Goal: Transaction & Acquisition: Purchase product/service

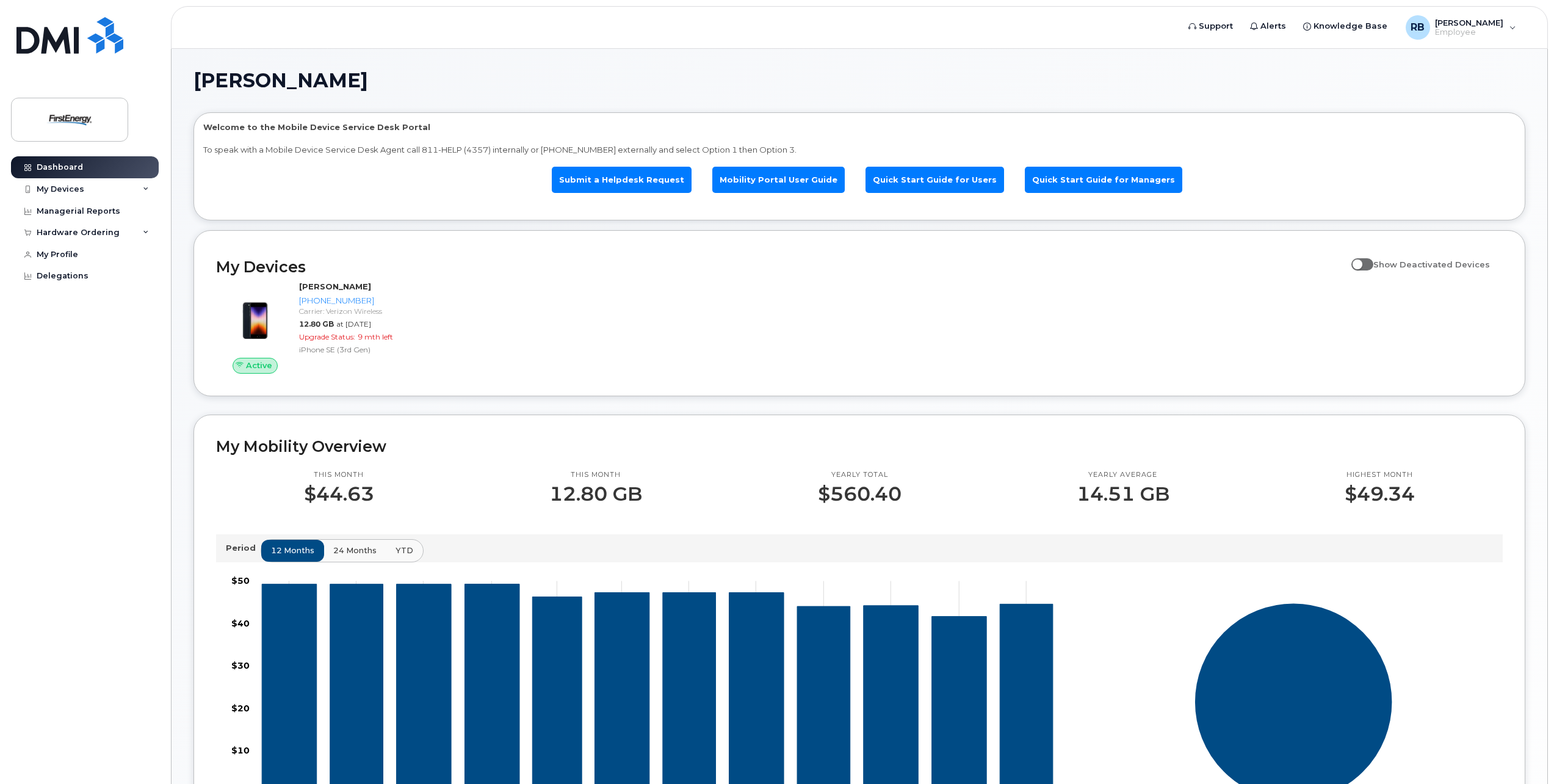
click at [1361, 262] on input "Show Deactivated Devices" at bounding box center [1356, 258] width 10 height 10
checkbox input "false"
click at [65, 188] on div "My Devices" at bounding box center [60, 190] width 47 height 10
click at [105, 238] on div "[PHONE_NUMBER]" at bounding box center [112, 234] width 75 height 11
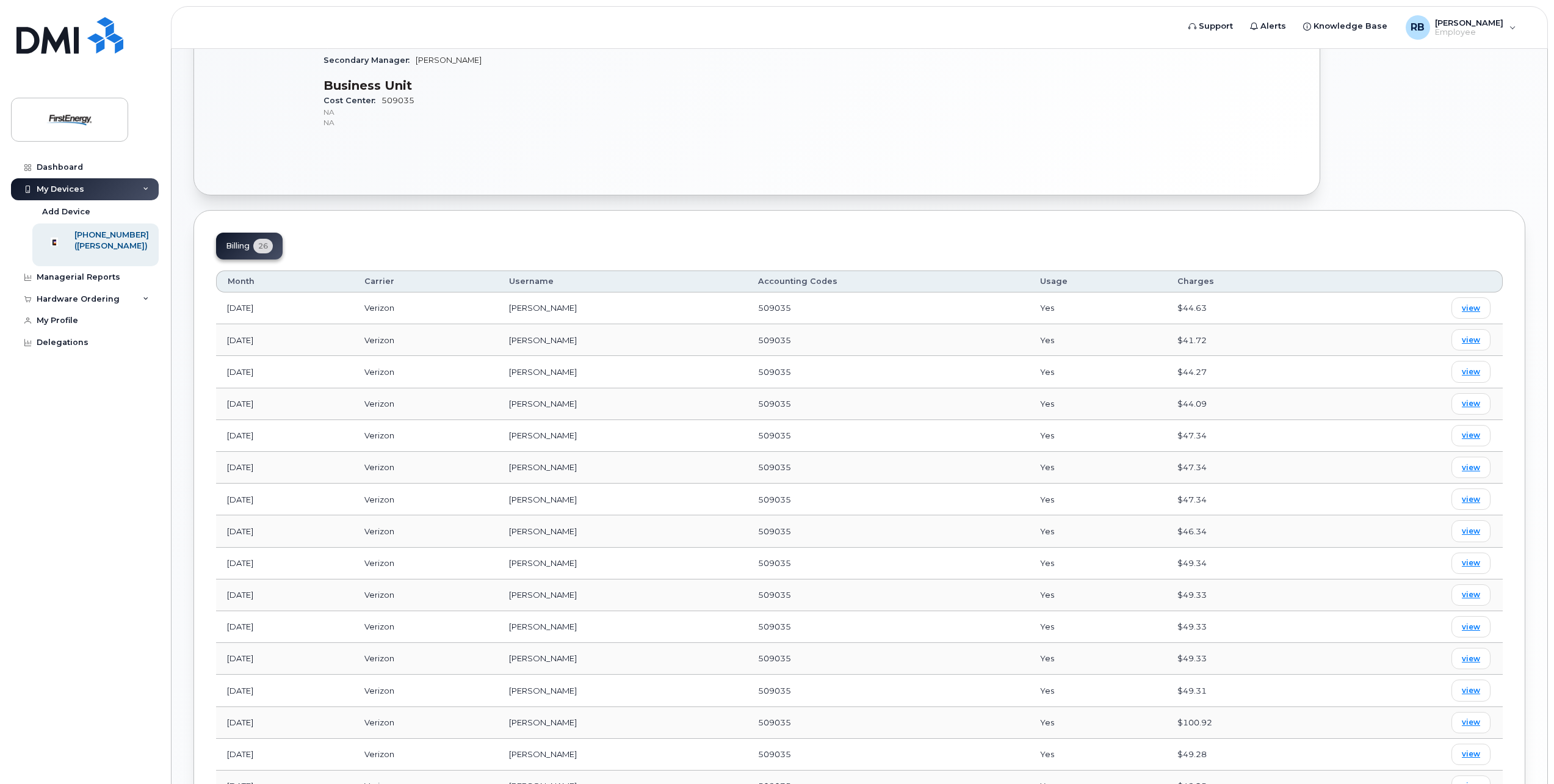
scroll to position [366, 0]
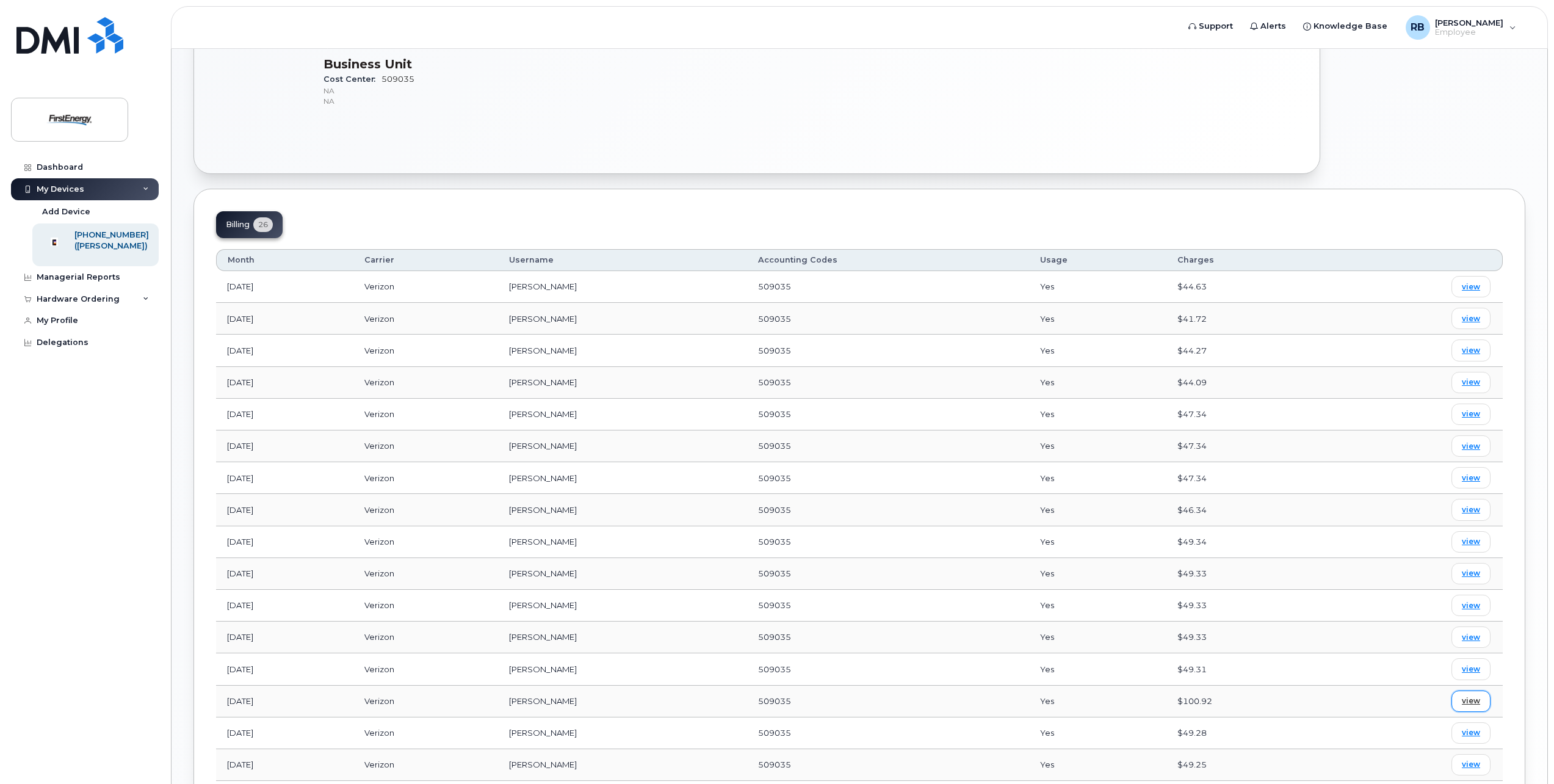
click at [1481, 698] on link "view" at bounding box center [1471, 701] width 39 height 22
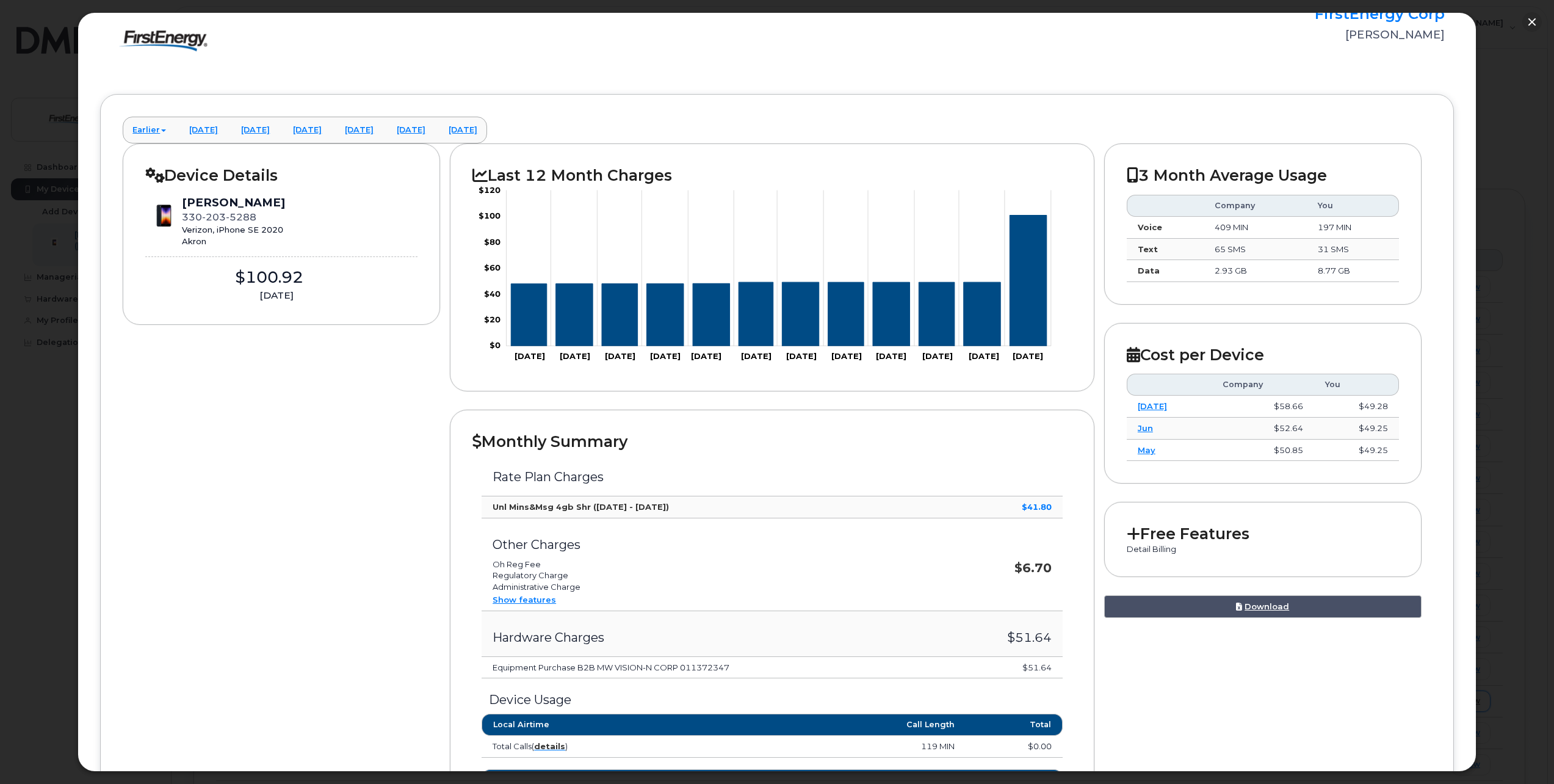
scroll to position [0, 0]
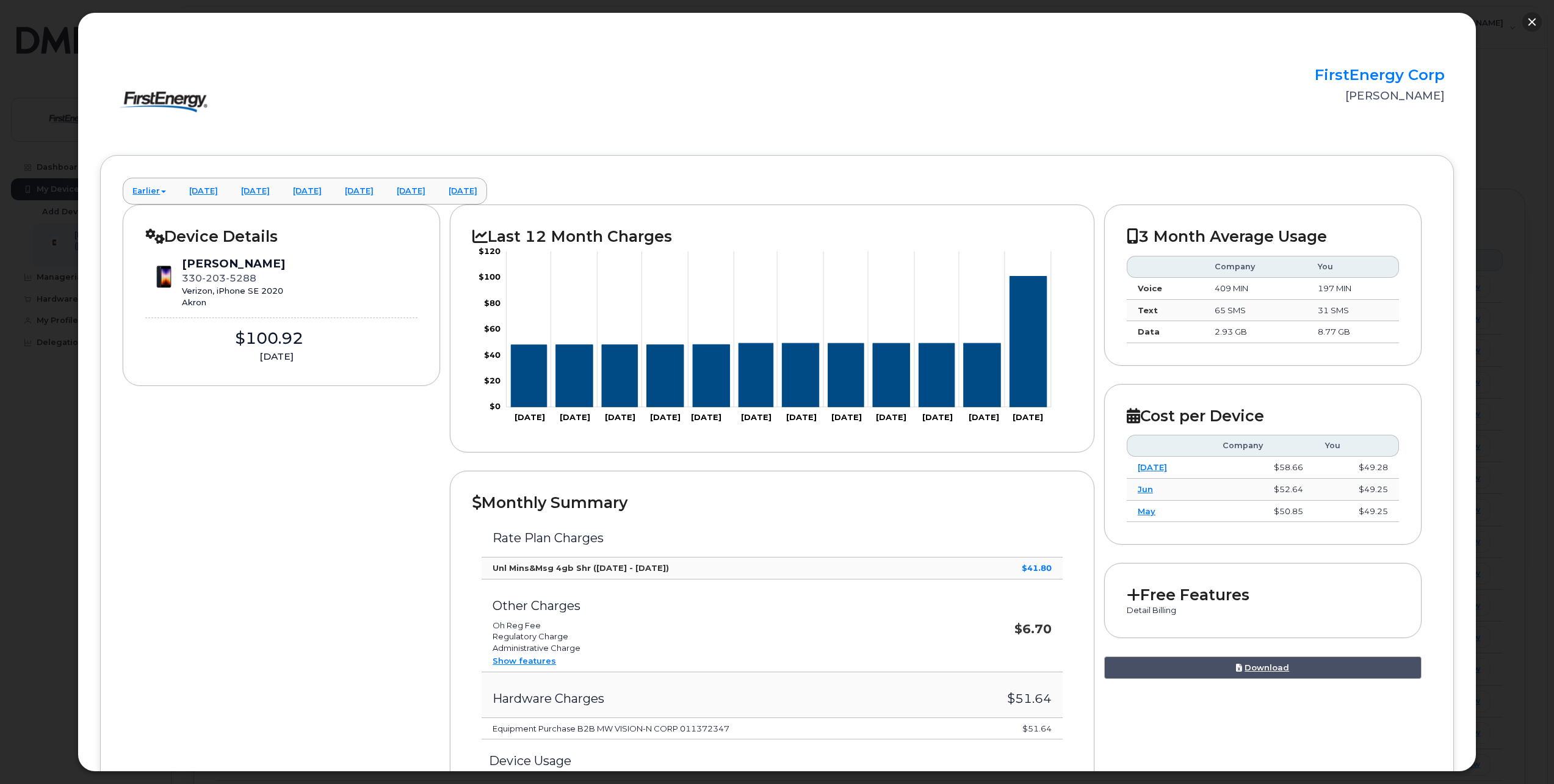
click at [1539, 21] on button "button" at bounding box center [1532, 22] width 19 height 19
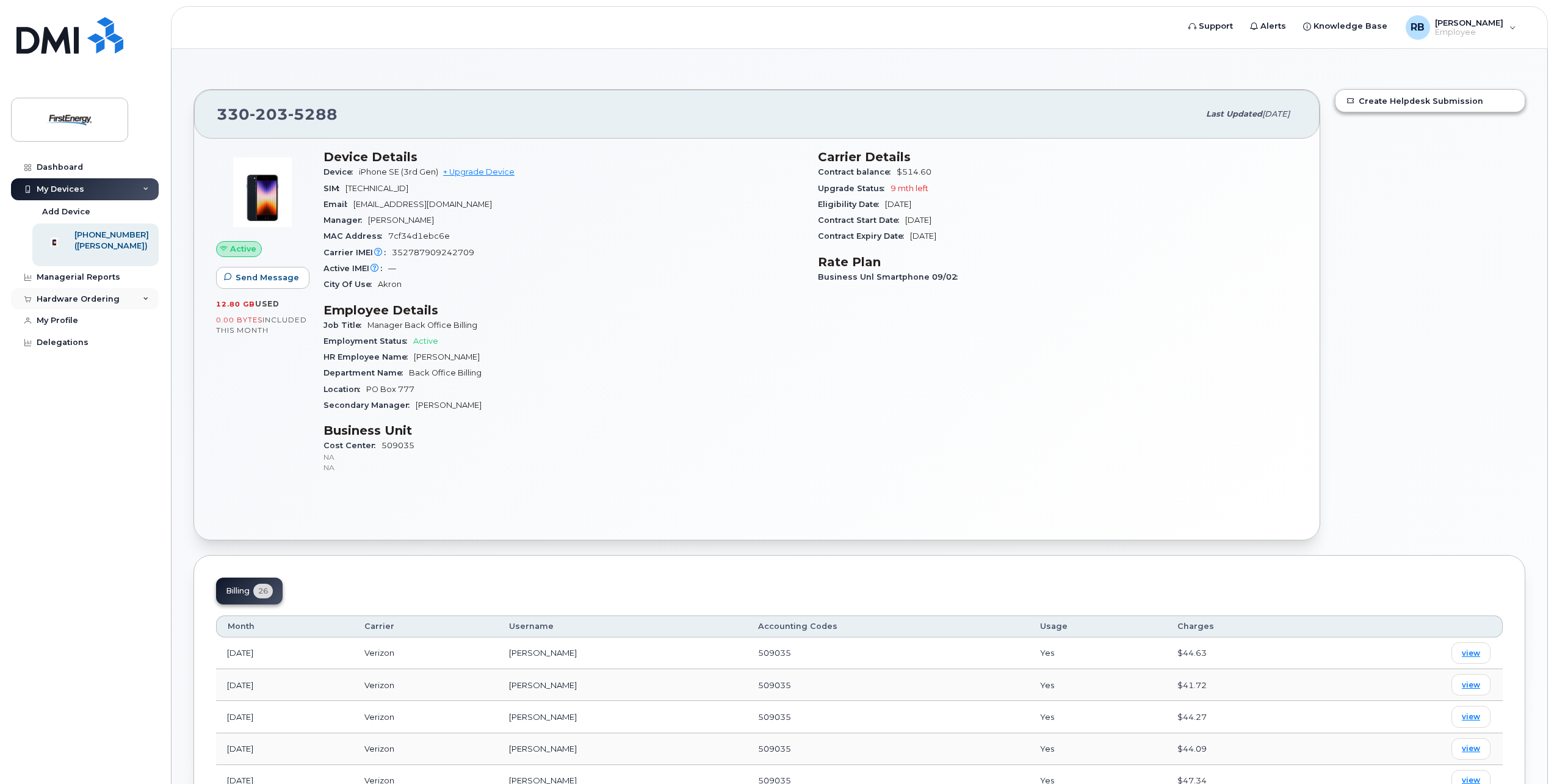
click at [52, 304] on div "Hardware Ordering" at bounding box center [78, 299] width 83 height 10
click at [60, 350] on div "New Order" at bounding box center [66, 344] width 47 height 11
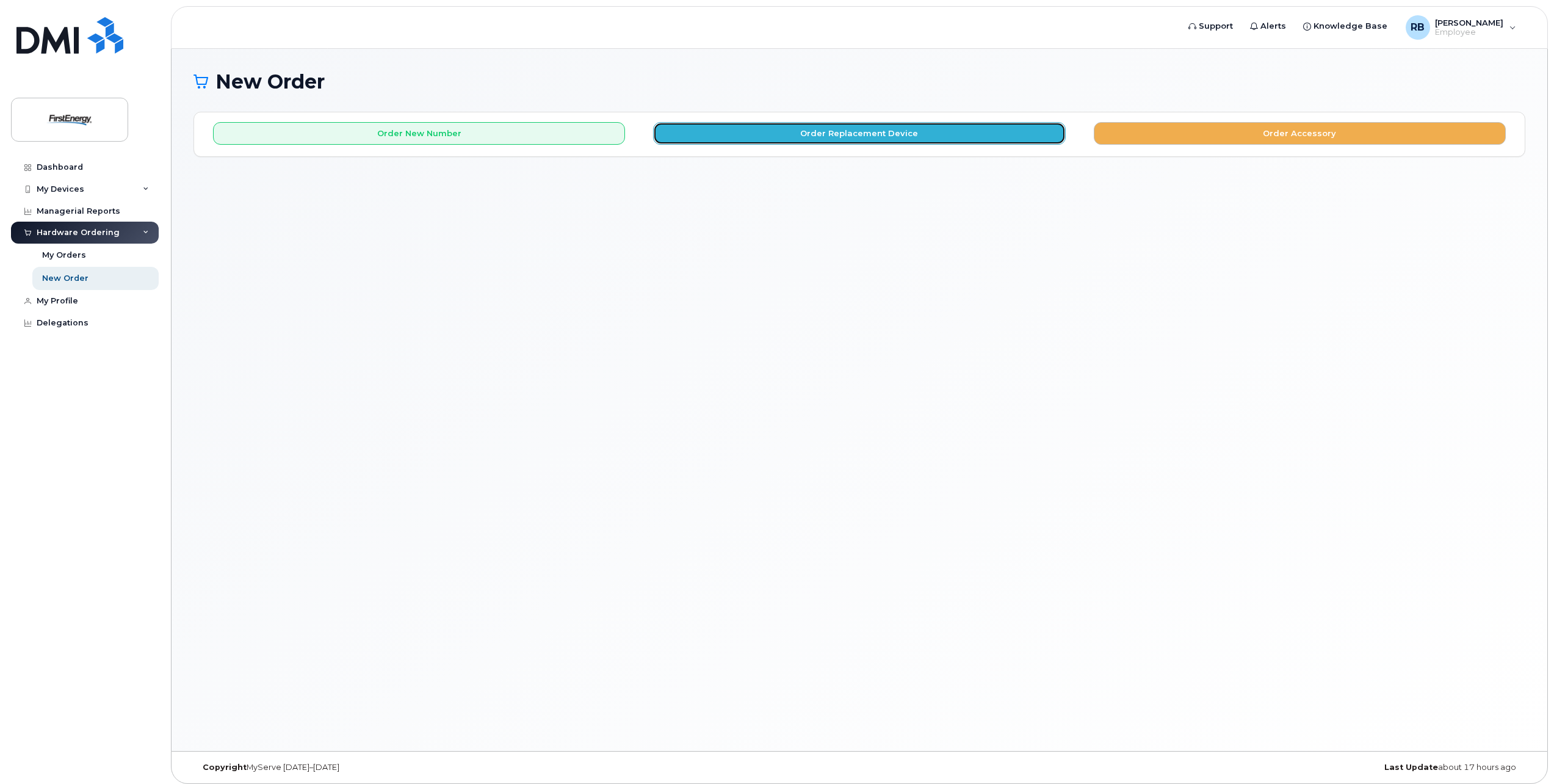
click at [894, 134] on button "Order Replacement Device" at bounding box center [858, 133] width 412 height 22
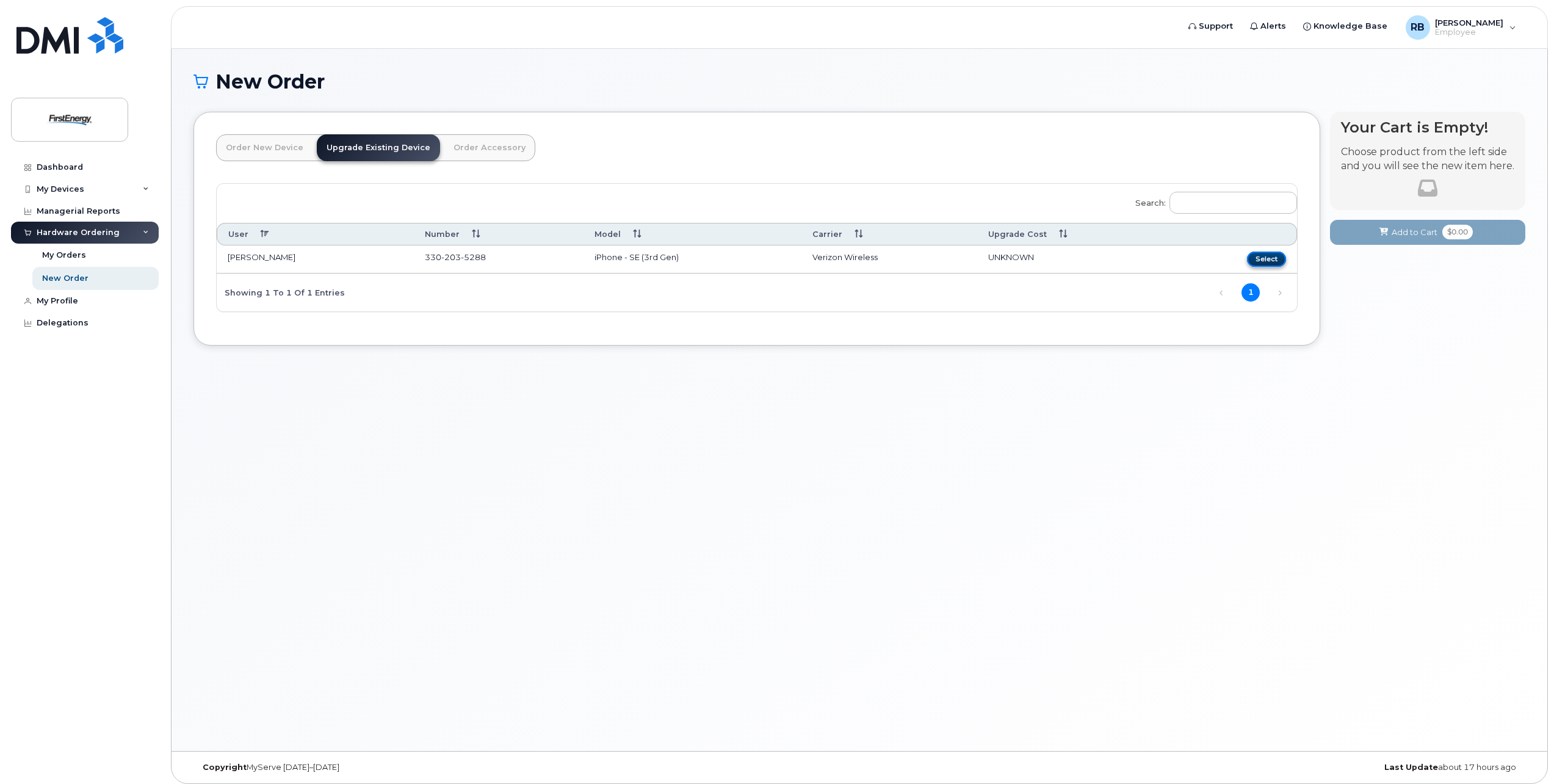
click at [1269, 257] on button "Select" at bounding box center [1266, 259] width 39 height 15
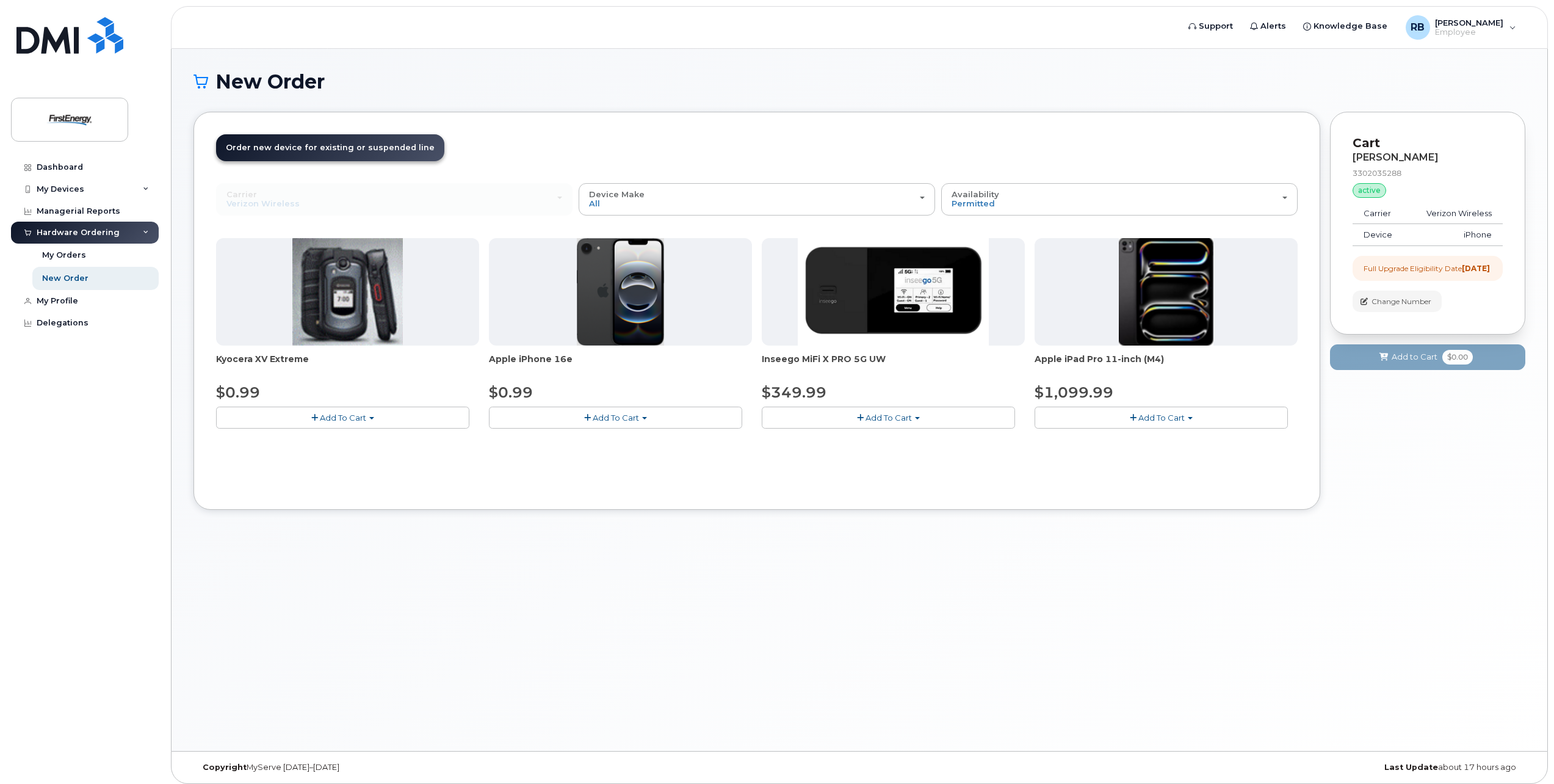
click at [601, 417] on span "Add To Cart" at bounding box center [616, 417] width 47 height 10
click at [565, 438] on link "$0.99 - 2 Year Upgrade" at bounding box center [551, 440] width 118 height 15
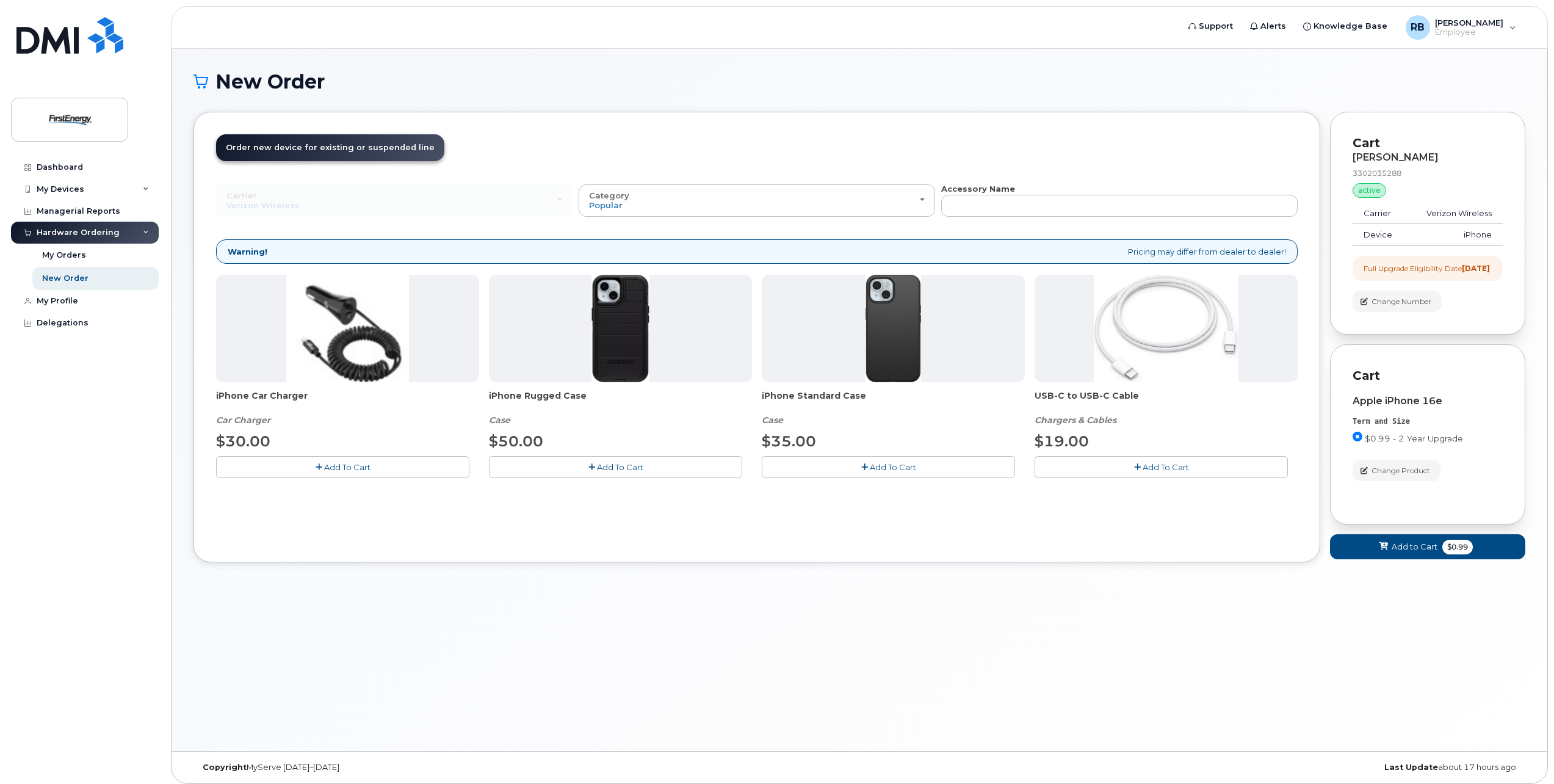
click at [593, 466] on icon "button" at bounding box center [592, 467] width 7 height 8
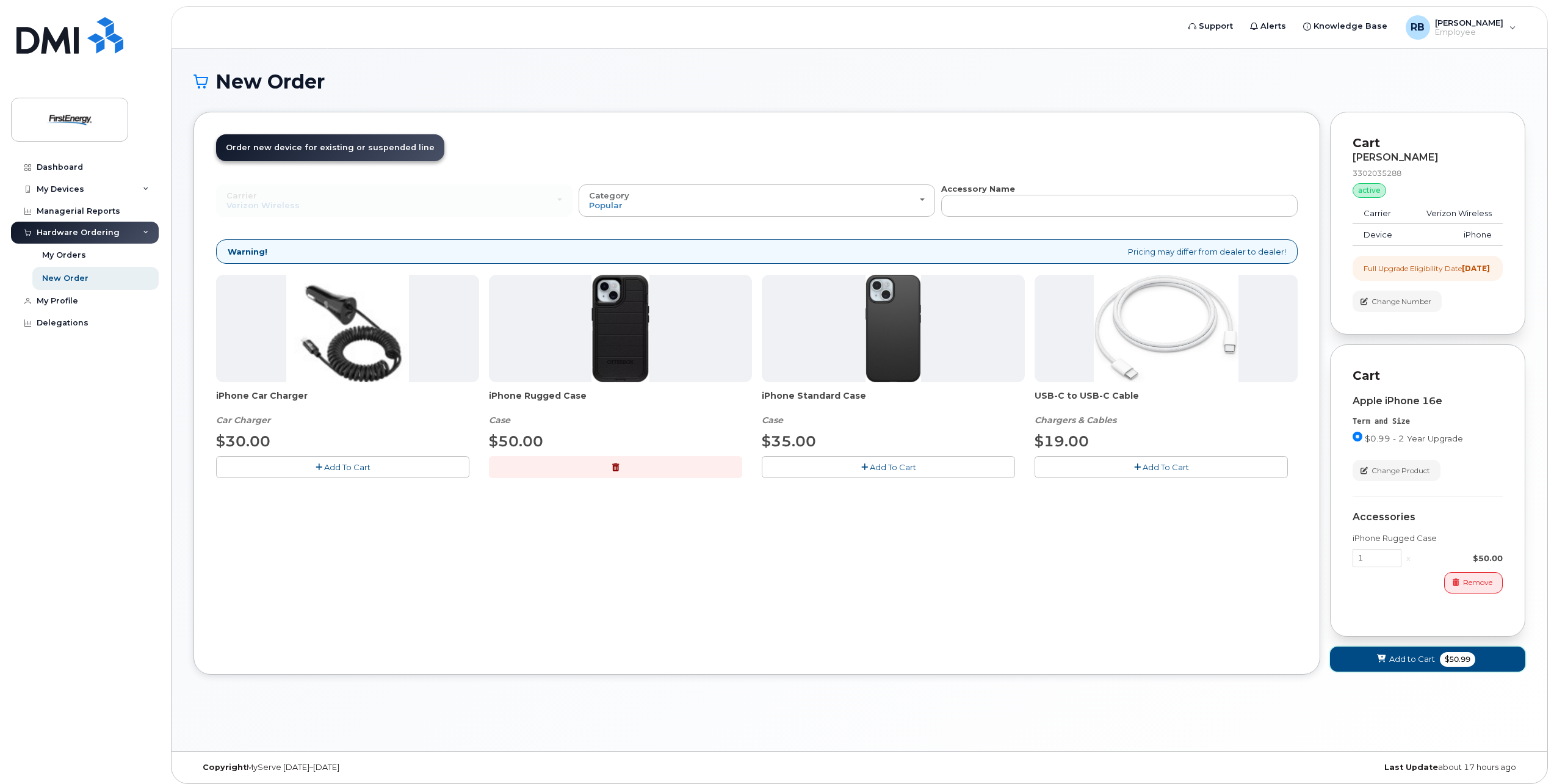
click at [1419, 664] on span "Add to Cart" at bounding box center [1412, 658] width 46 height 12
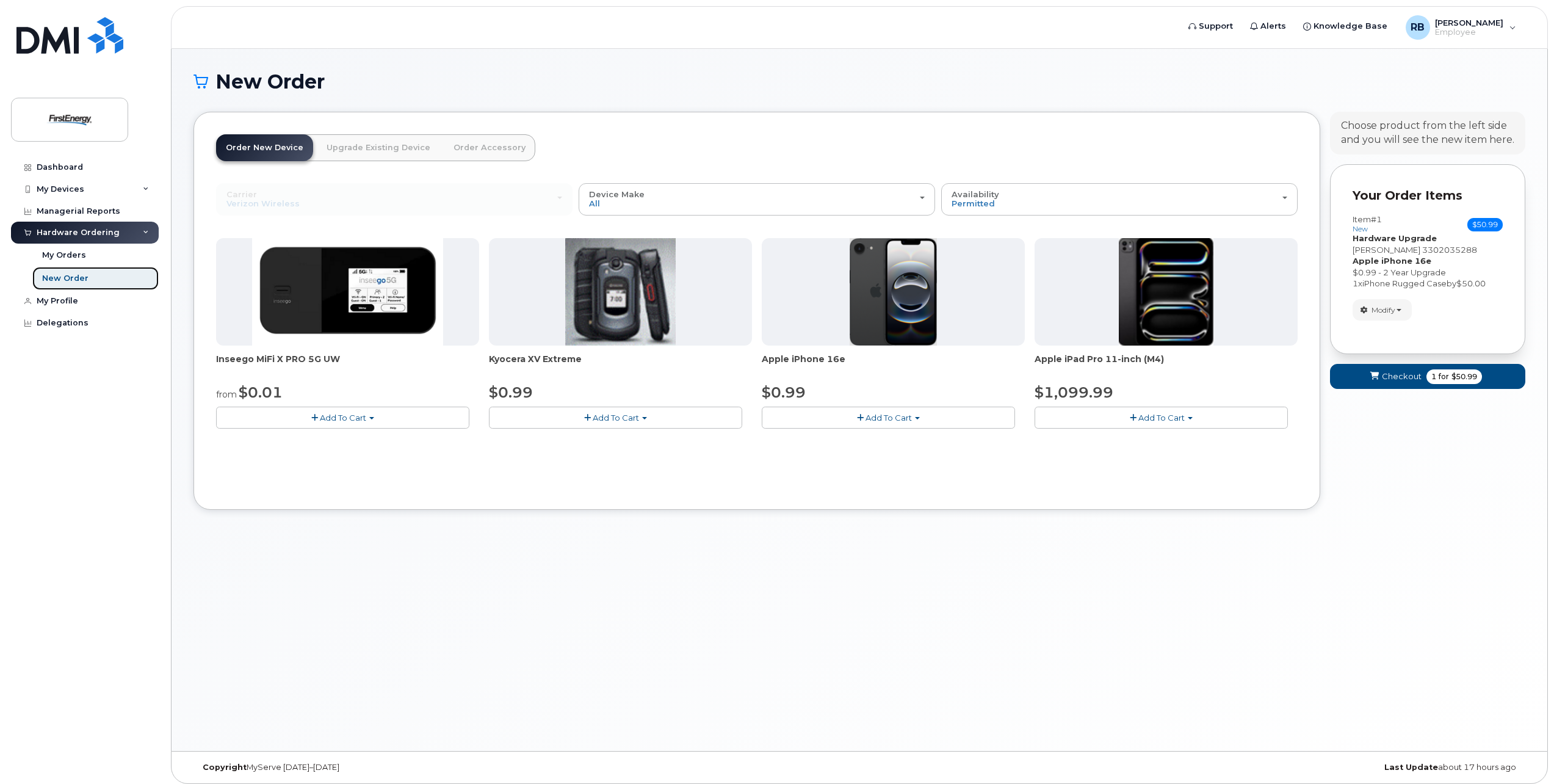
click at [58, 279] on div "New Order" at bounding box center [66, 278] width 47 height 11
click at [605, 415] on span "Add To Cart" at bounding box center [616, 417] width 47 height 10
click at [564, 440] on link "$0.99 - 2 Year Activation" at bounding box center [553, 440] width 122 height 15
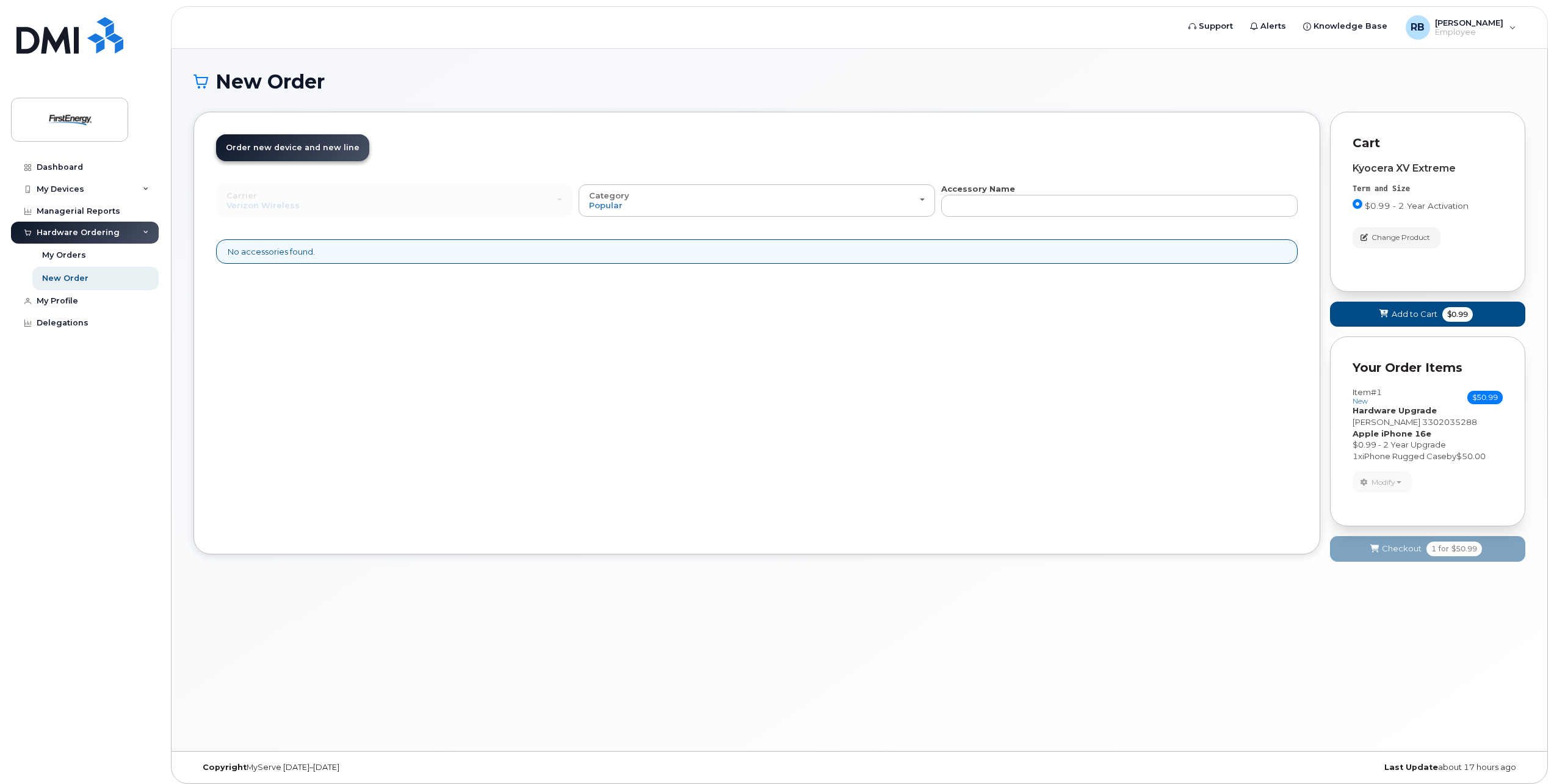
click at [290, 149] on span "Order new device and new line" at bounding box center [293, 147] width 134 height 9
click at [293, 254] on div "No accessories found." at bounding box center [757, 252] width 1082 height 25
click at [626, 344] on div "Order New Device Upgrade Existing Device Order Accessory Order new device and n…" at bounding box center [757, 333] width 1127 height 442
click at [924, 199] on span "button" at bounding box center [922, 200] width 5 height 2
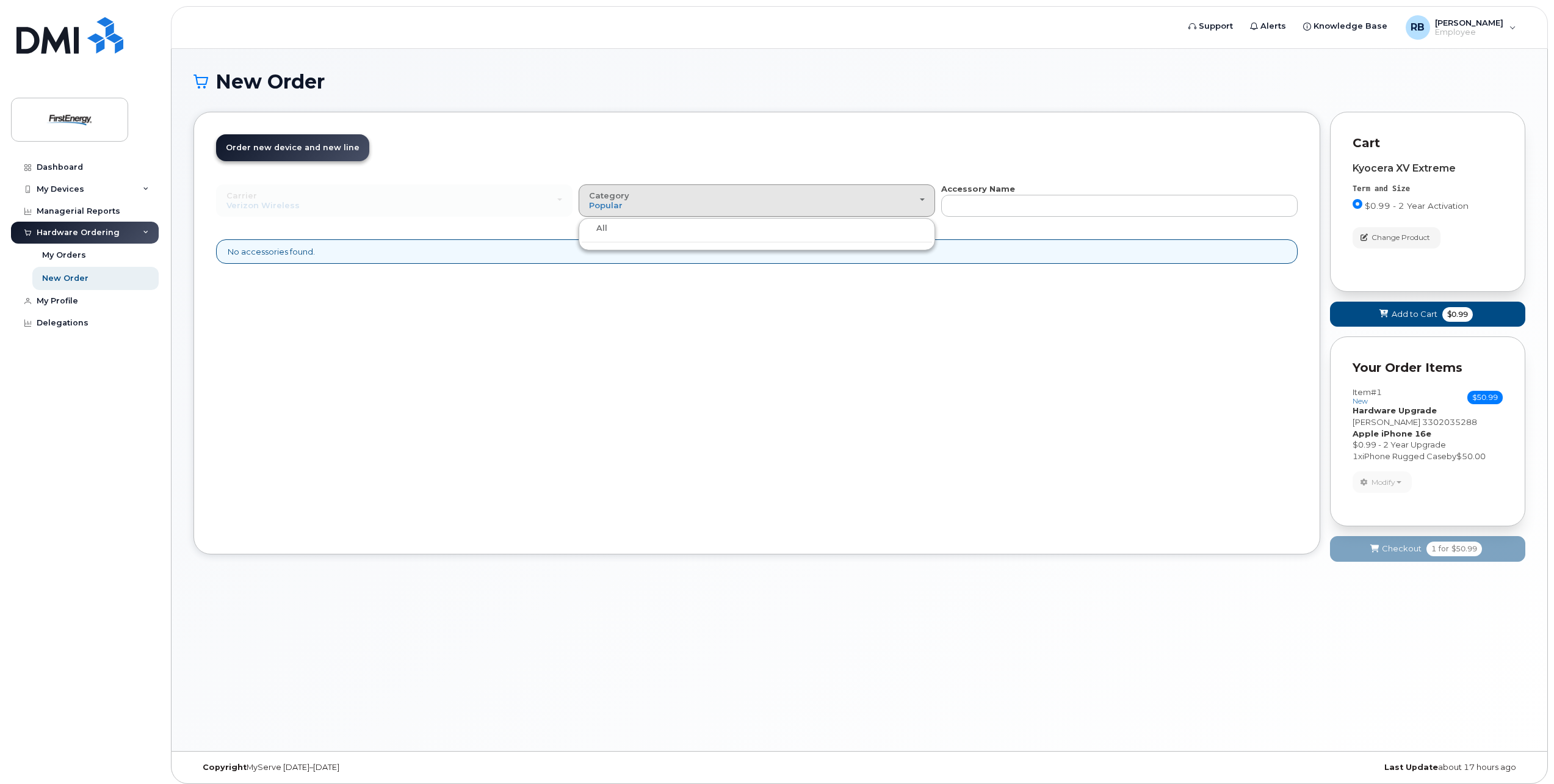
click at [811, 229] on div "All" at bounding box center [757, 229] width 350 height 15
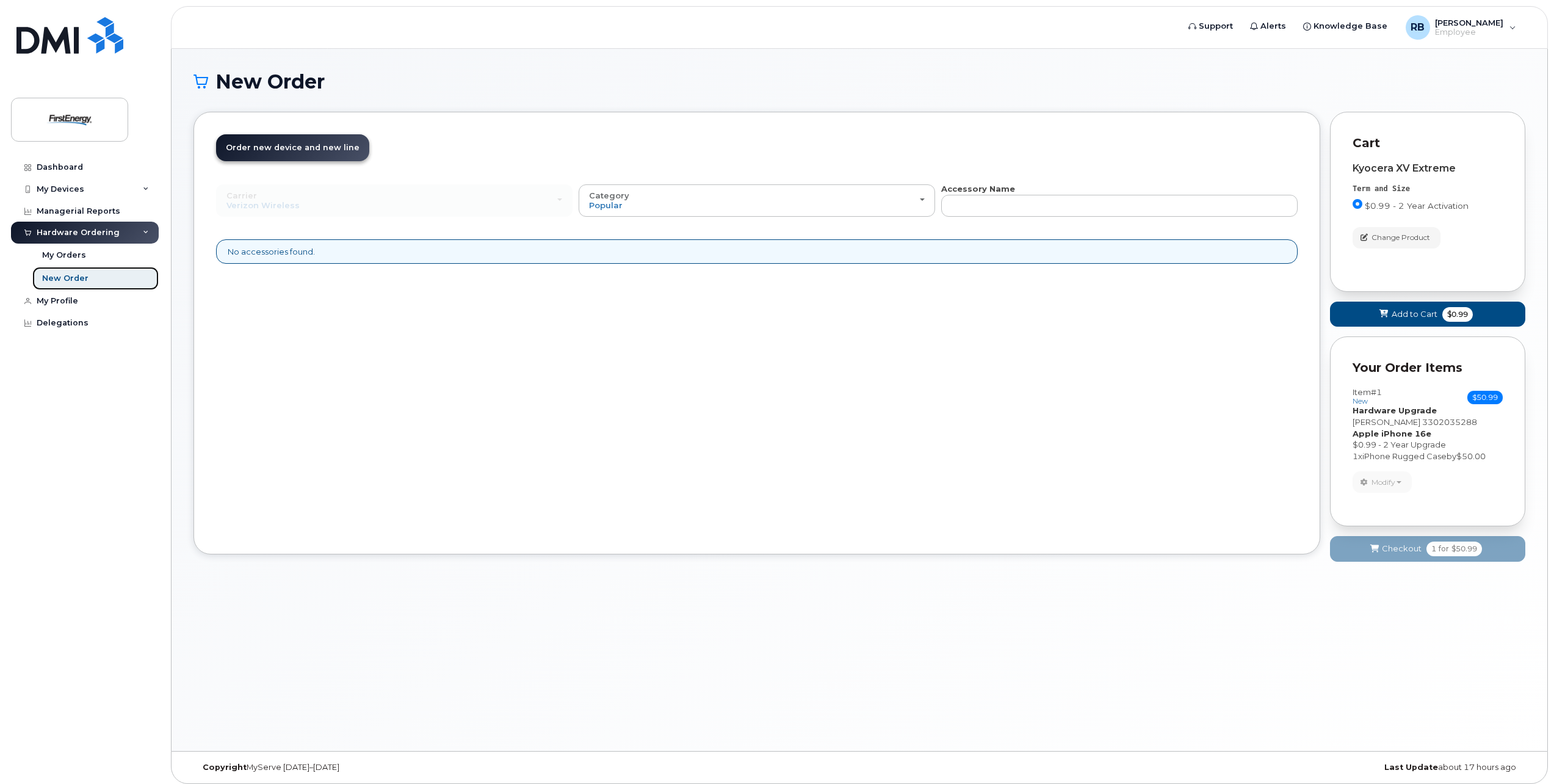
click at [63, 277] on div "New Order" at bounding box center [66, 278] width 47 height 11
click at [1375, 238] on span "Change Product" at bounding box center [1400, 237] width 58 height 11
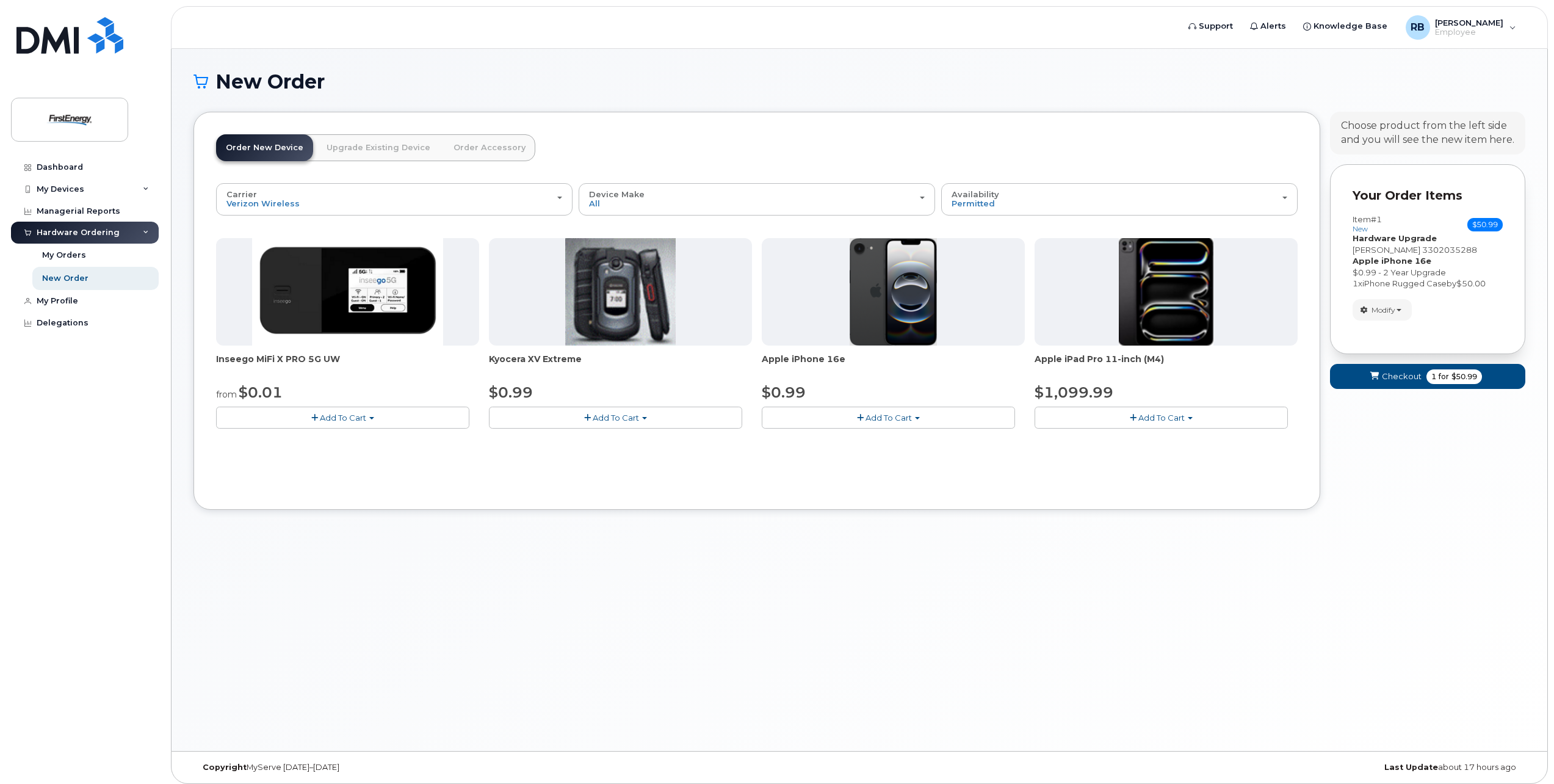
click at [900, 417] on span "Add To Cart" at bounding box center [889, 417] width 47 height 10
click at [854, 437] on link "$0.99 - 2 Year Activation" at bounding box center [826, 440] width 122 height 15
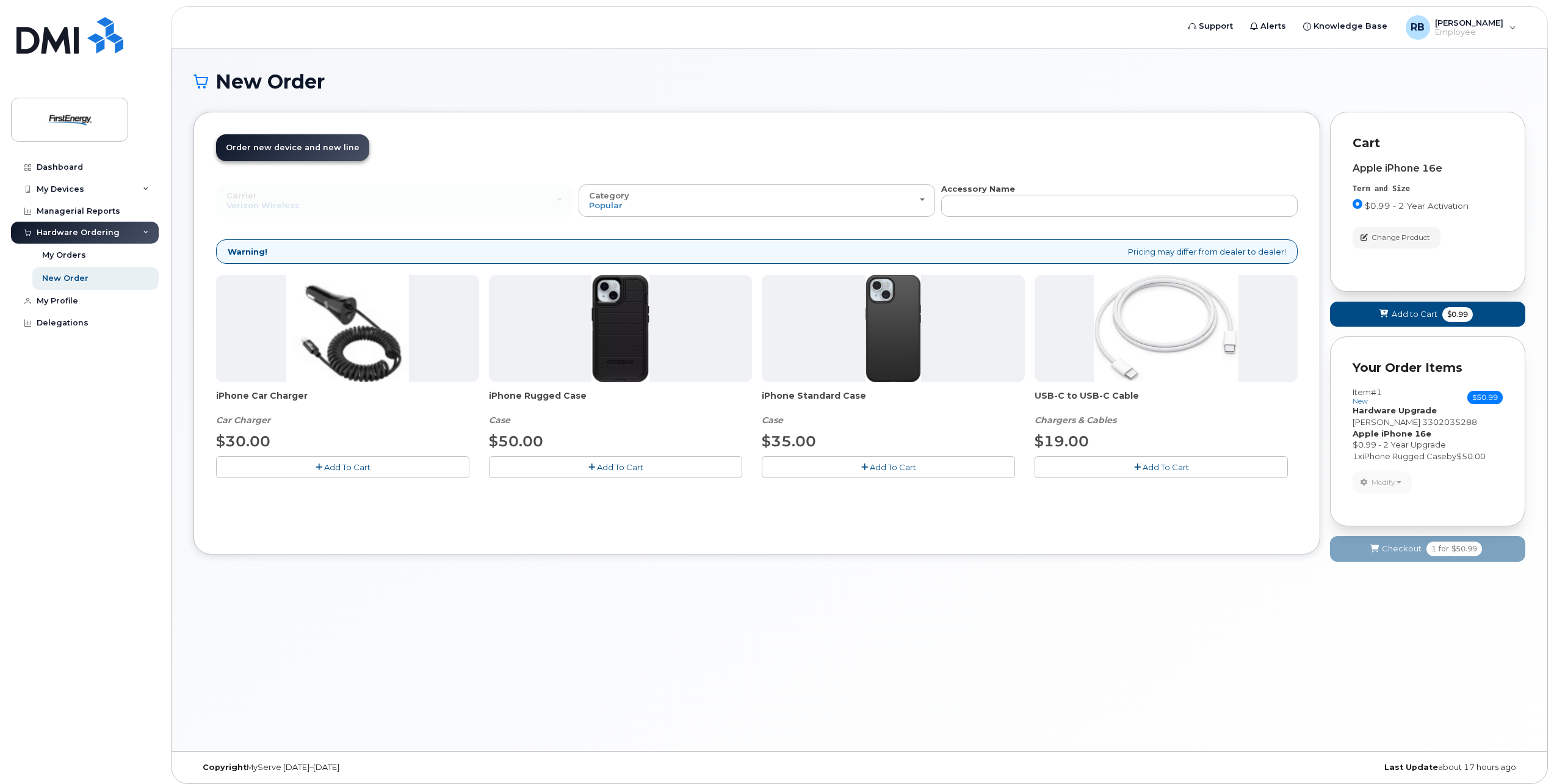
click at [343, 469] on span "Add To Cart" at bounding box center [348, 467] width 47 height 10
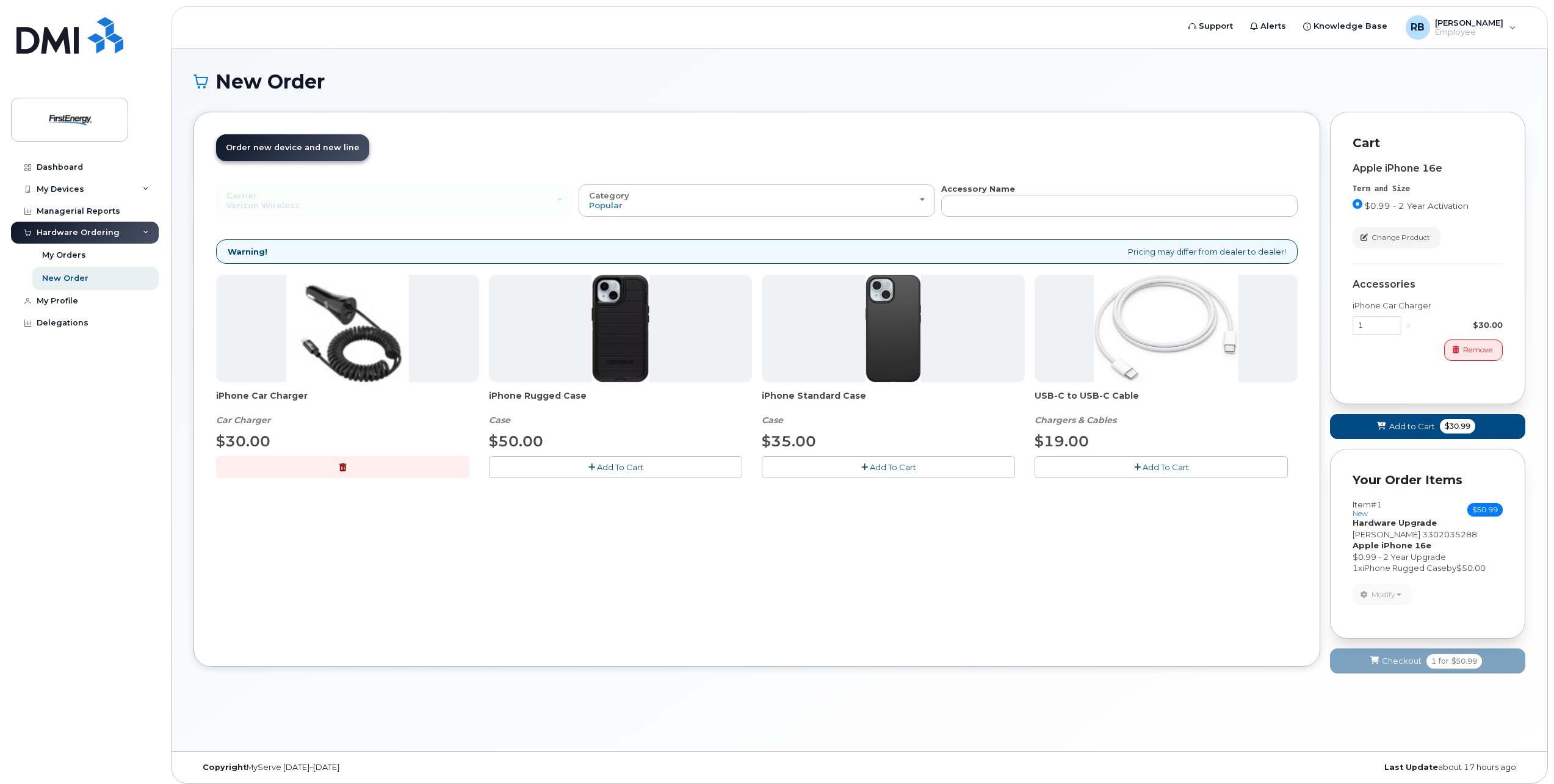
click at [910, 467] on span "Add To Cart" at bounding box center [893, 467] width 47 height 10
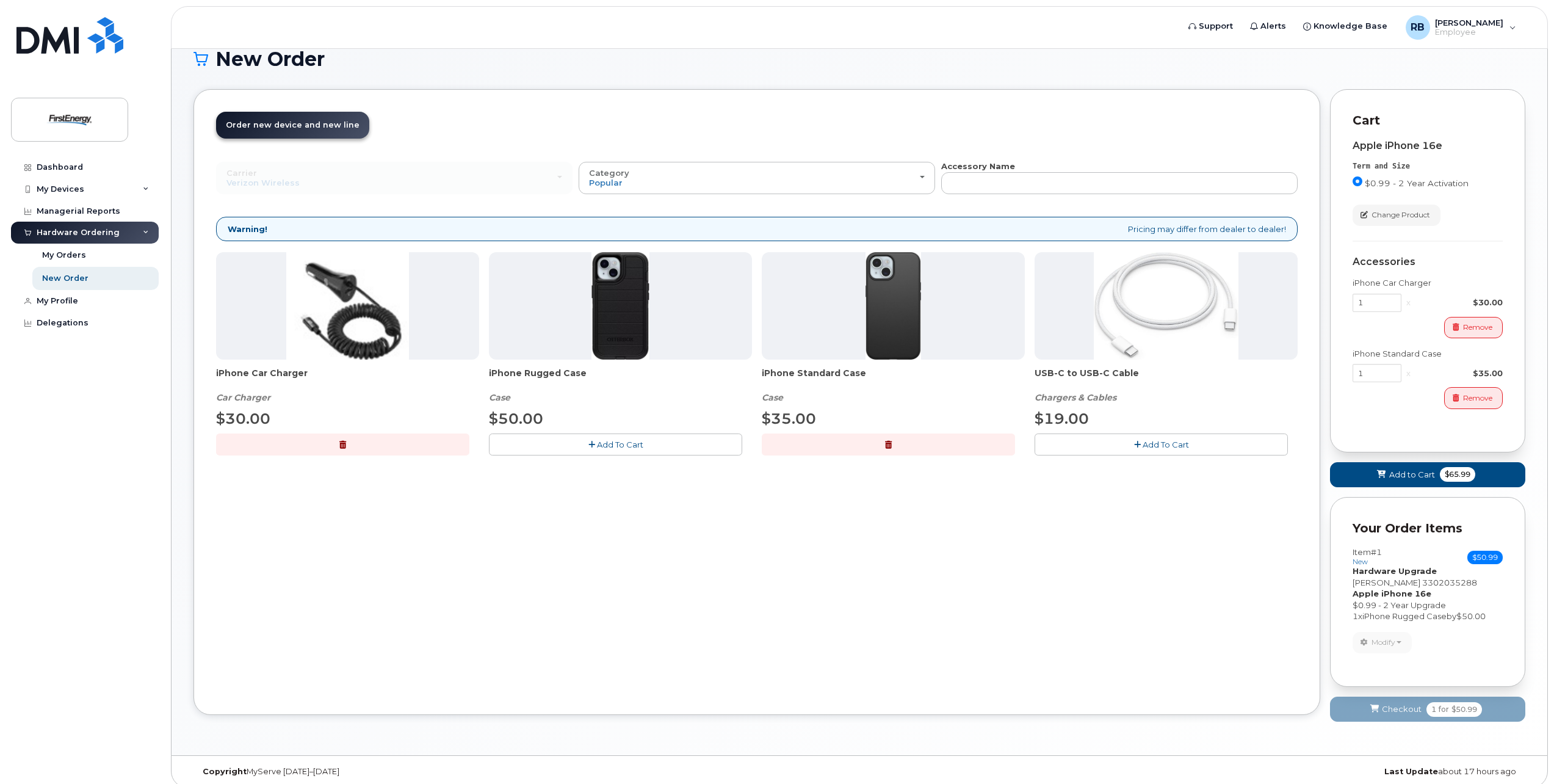
scroll to position [33, 0]
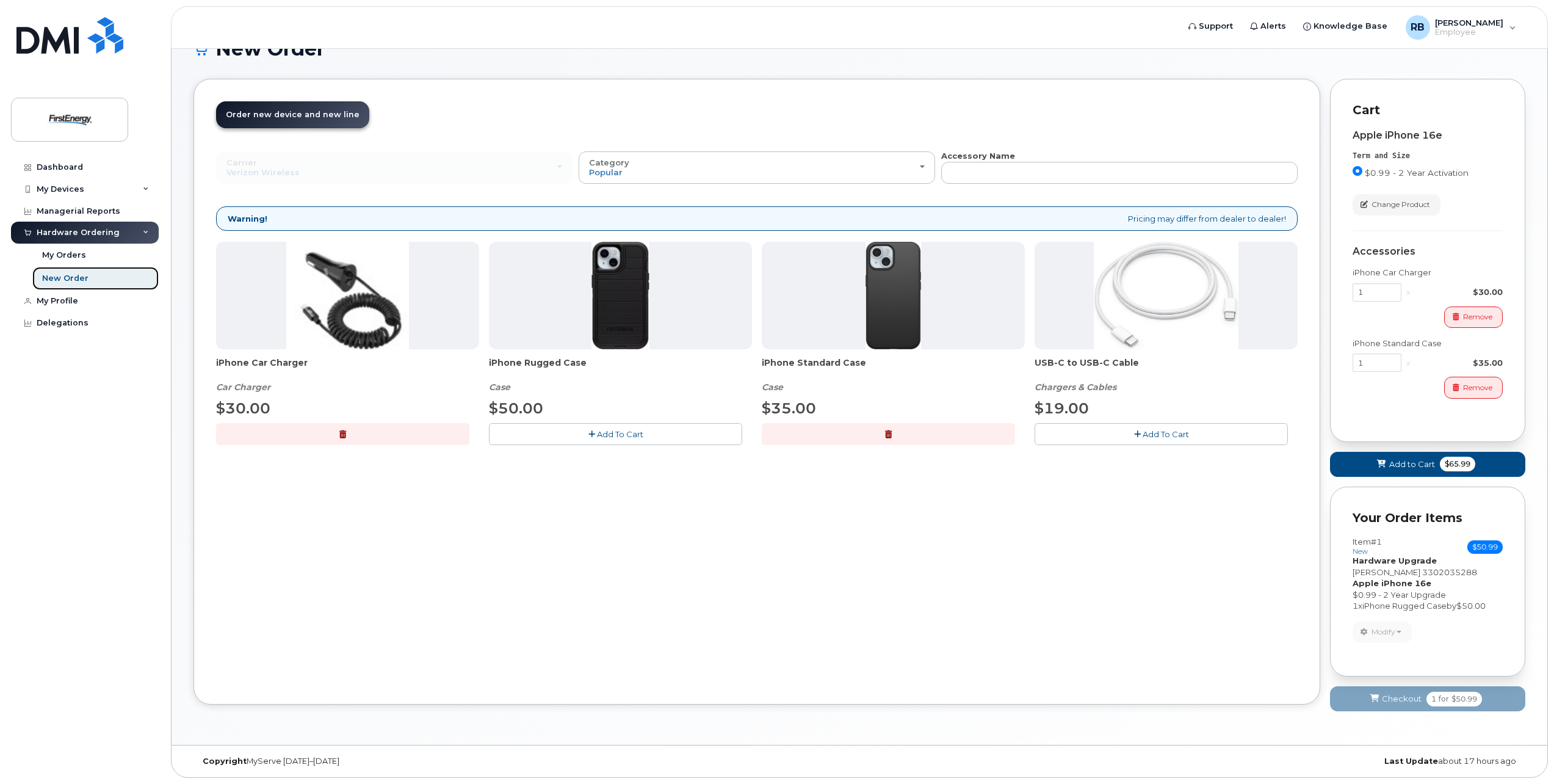
click at [70, 279] on div "New Order" at bounding box center [66, 278] width 47 height 11
click at [1394, 172] on span "$0.99 - 2 Year Activation" at bounding box center [1416, 173] width 104 height 10
click at [1362, 172] on input "$0.99 - 2 Year Activation" at bounding box center [1358, 171] width 10 height 10
click at [1394, 172] on span "$0.99 - 2 Year Activation" at bounding box center [1416, 173] width 104 height 10
click at [1362, 172] on input "$0.99 - 2 Year Activation" at bounding box center [1358, 171] width 10 height 10
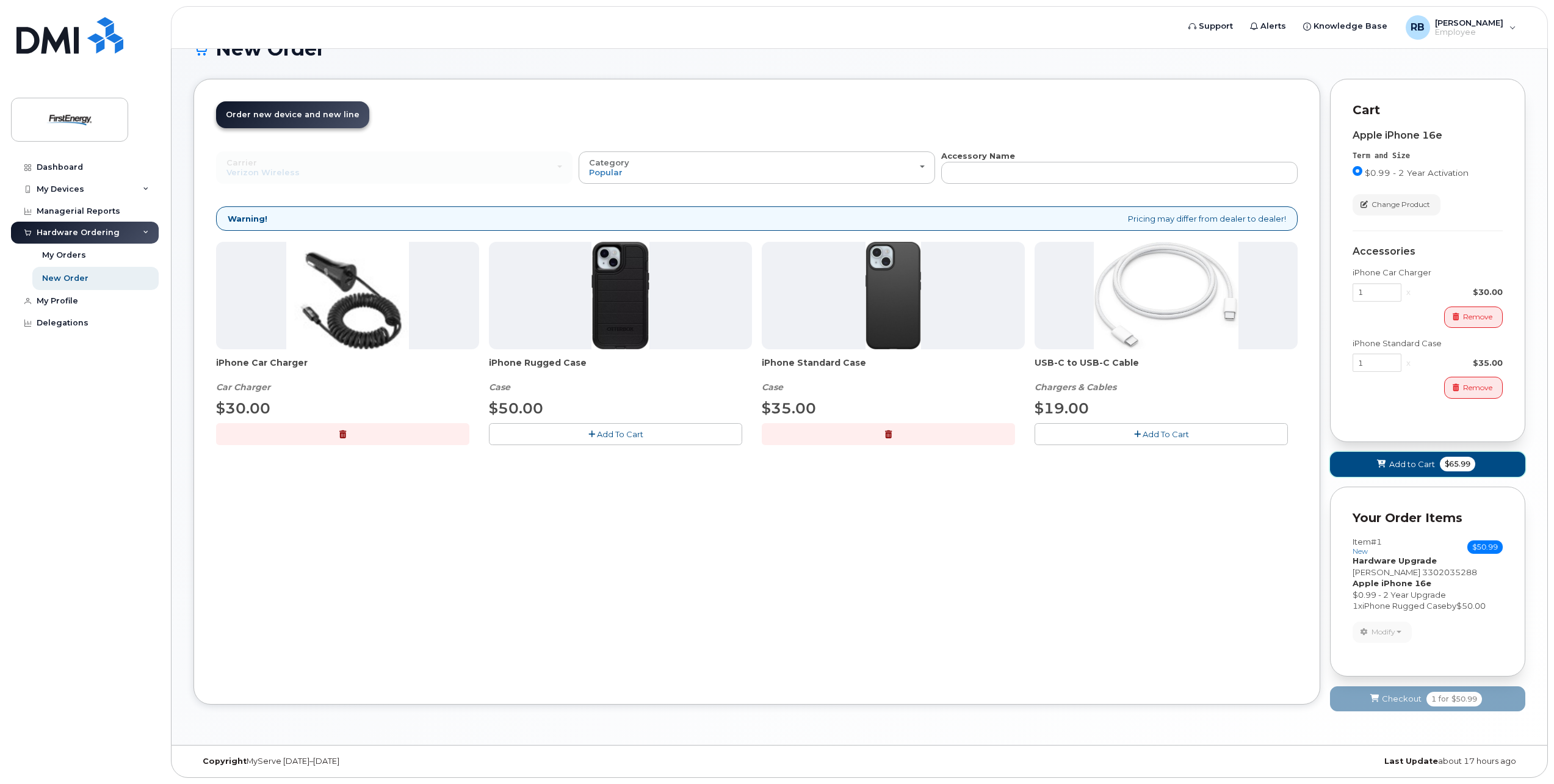
click at [1415, 464] on span "Add to Cart" at bounding box center [1412, 464] width 46 height 12
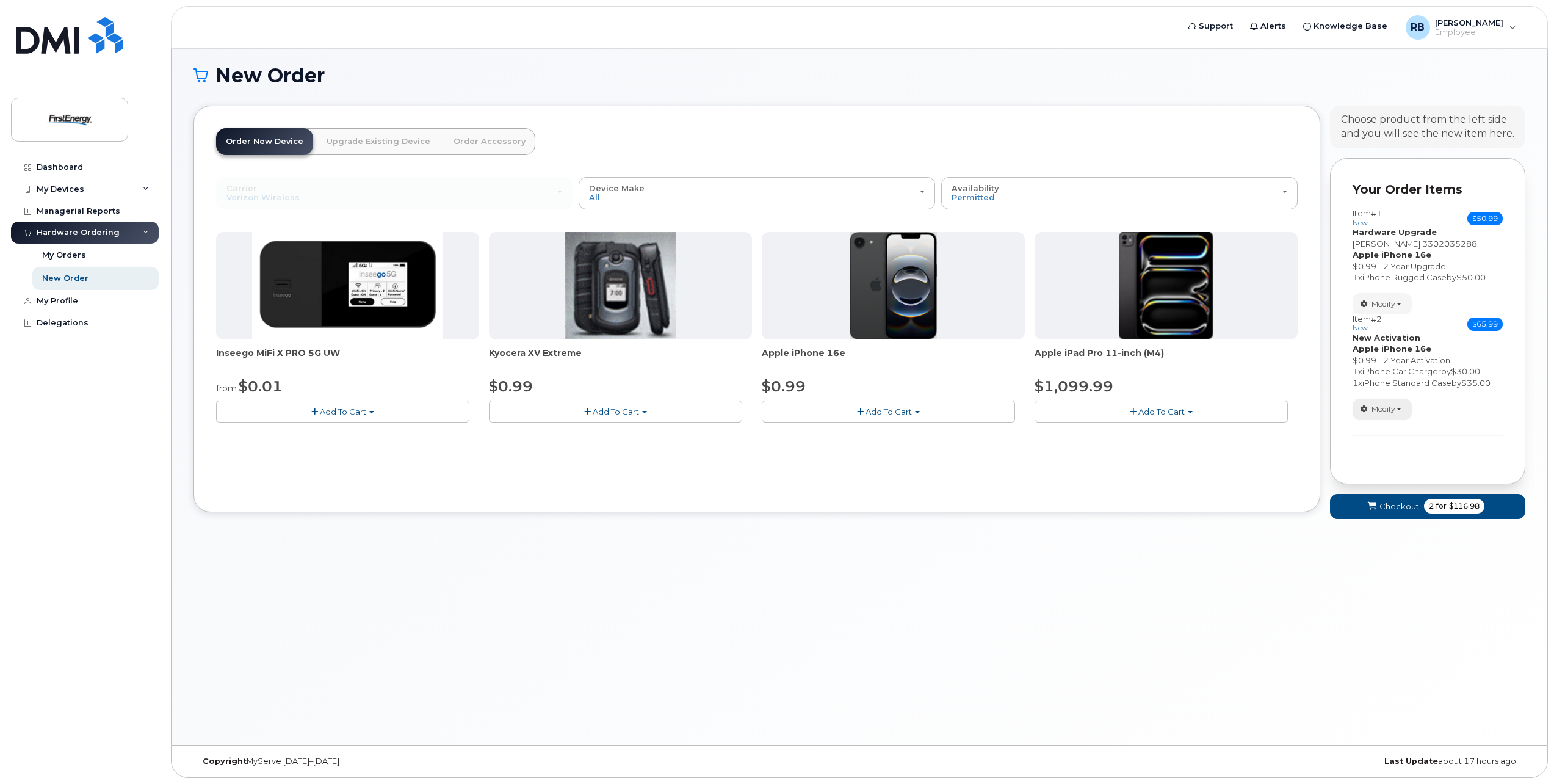
click at [1387, 407] on span "Modify" at bounding box center [1383, 408] width 24 height 11
click at [1385, 462] on span "Remove" at bounding box center [1385, 466] width 41 height 9
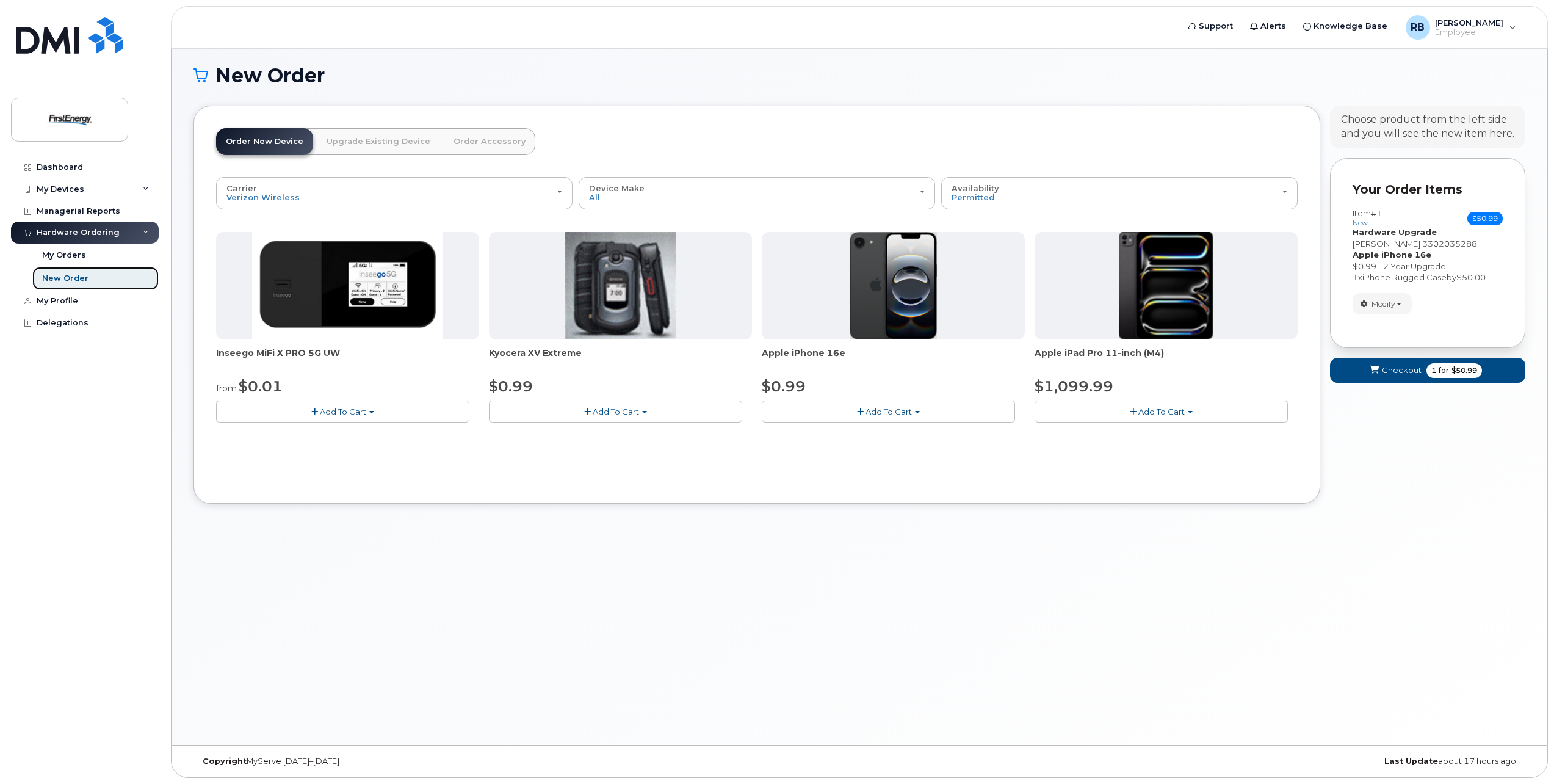
click at [50, 284] on div "New Order" at bounding box center [66, 278] width 47 height 11
click at [261, 193] on span "Verizon Wireless" at bounding box center [263, 197] width 73 height 10
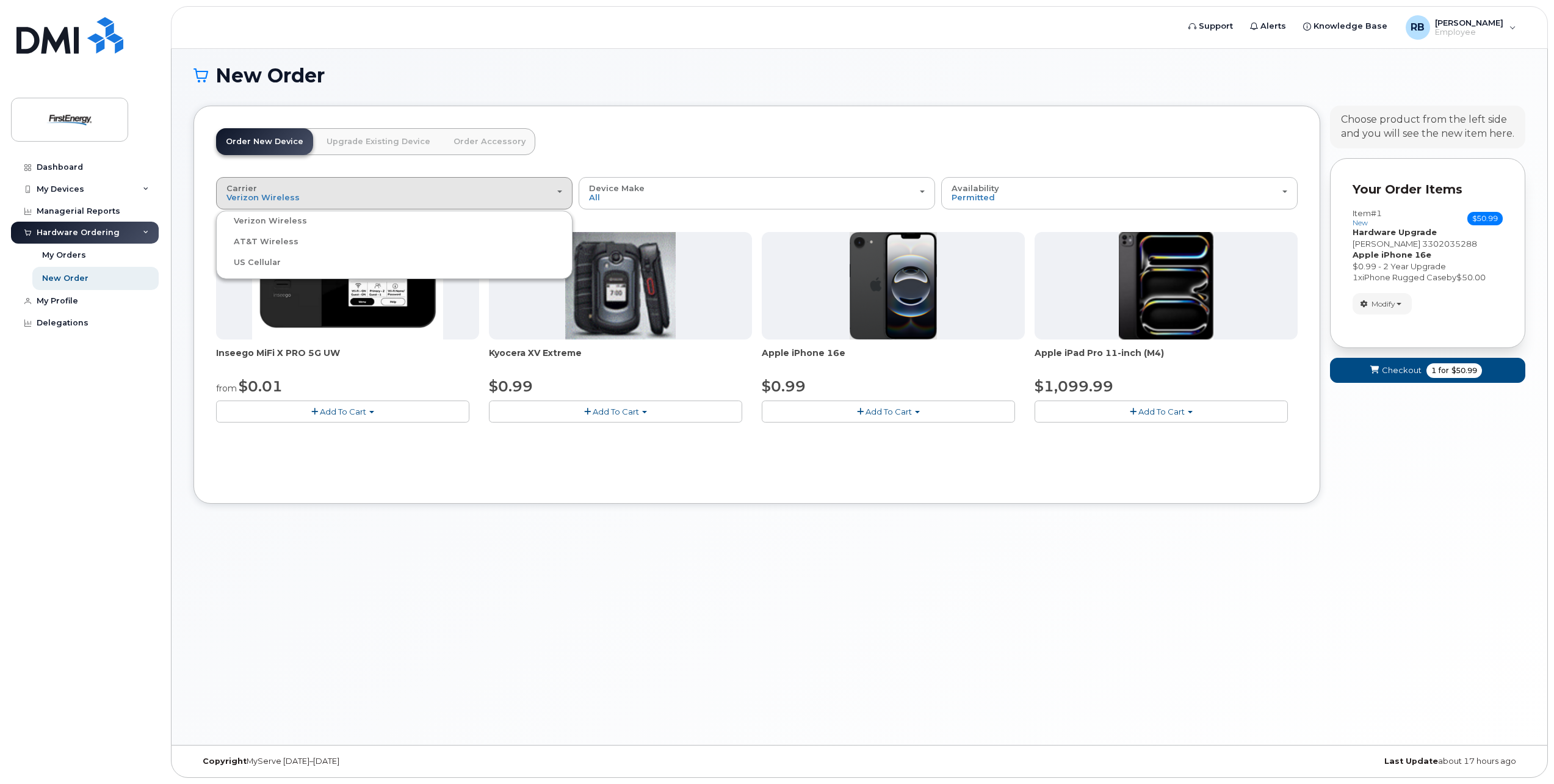
click at [255, 219] on label "Verizon Wireless" at bounding box center [264, 221] width 88 height 15
click at [0, 0] on input "Verizon Wireless" at bounding box center [0, 0] width 0 height 0
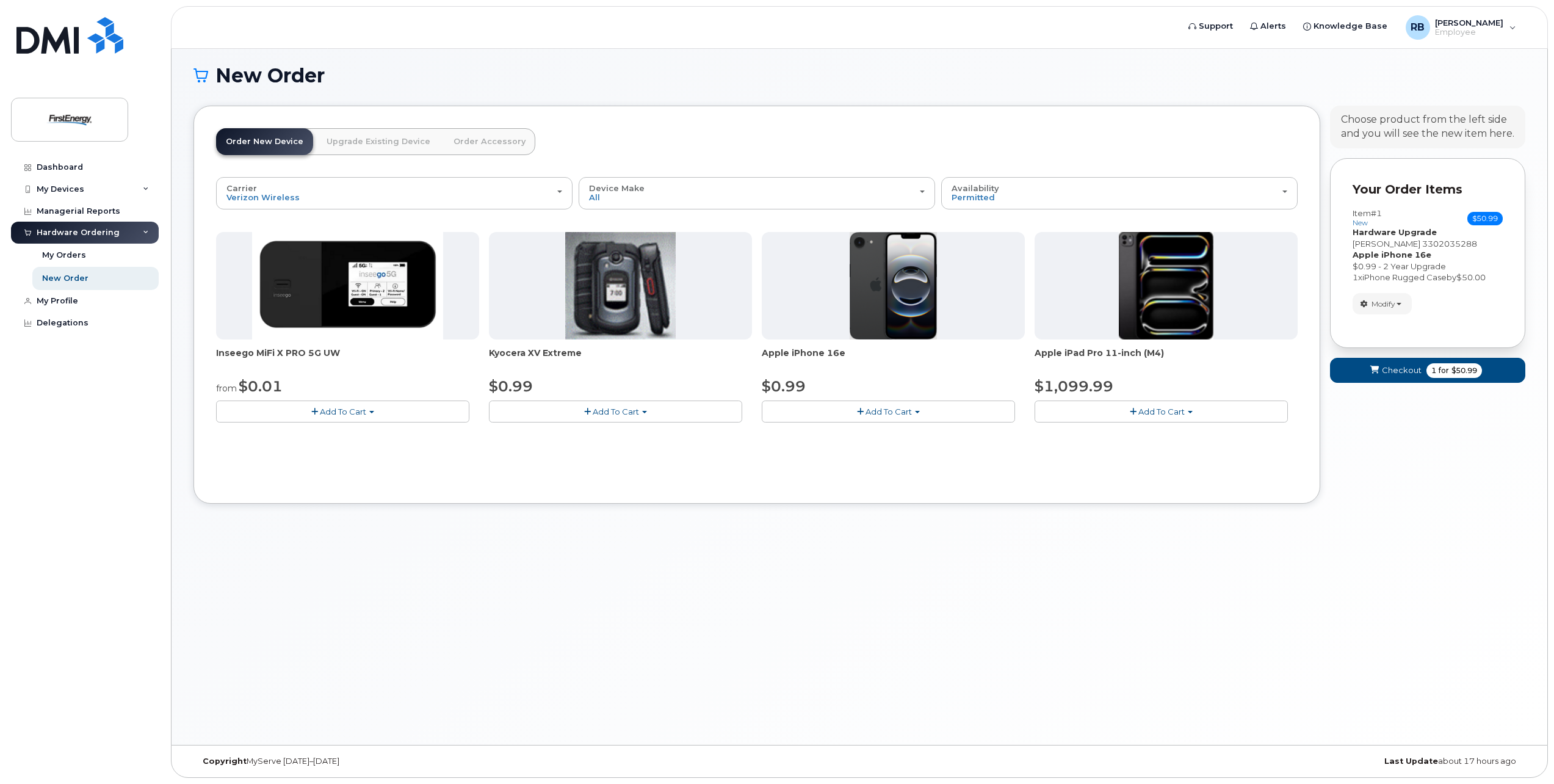
click at [882, 408] on span "Add To Cart" at bounding box center [889, 412] width 47 height 10
click at [813, 437] on link "$0.99 - 2 Year Activation" at bounding box center [826, 434] width 122 height 15
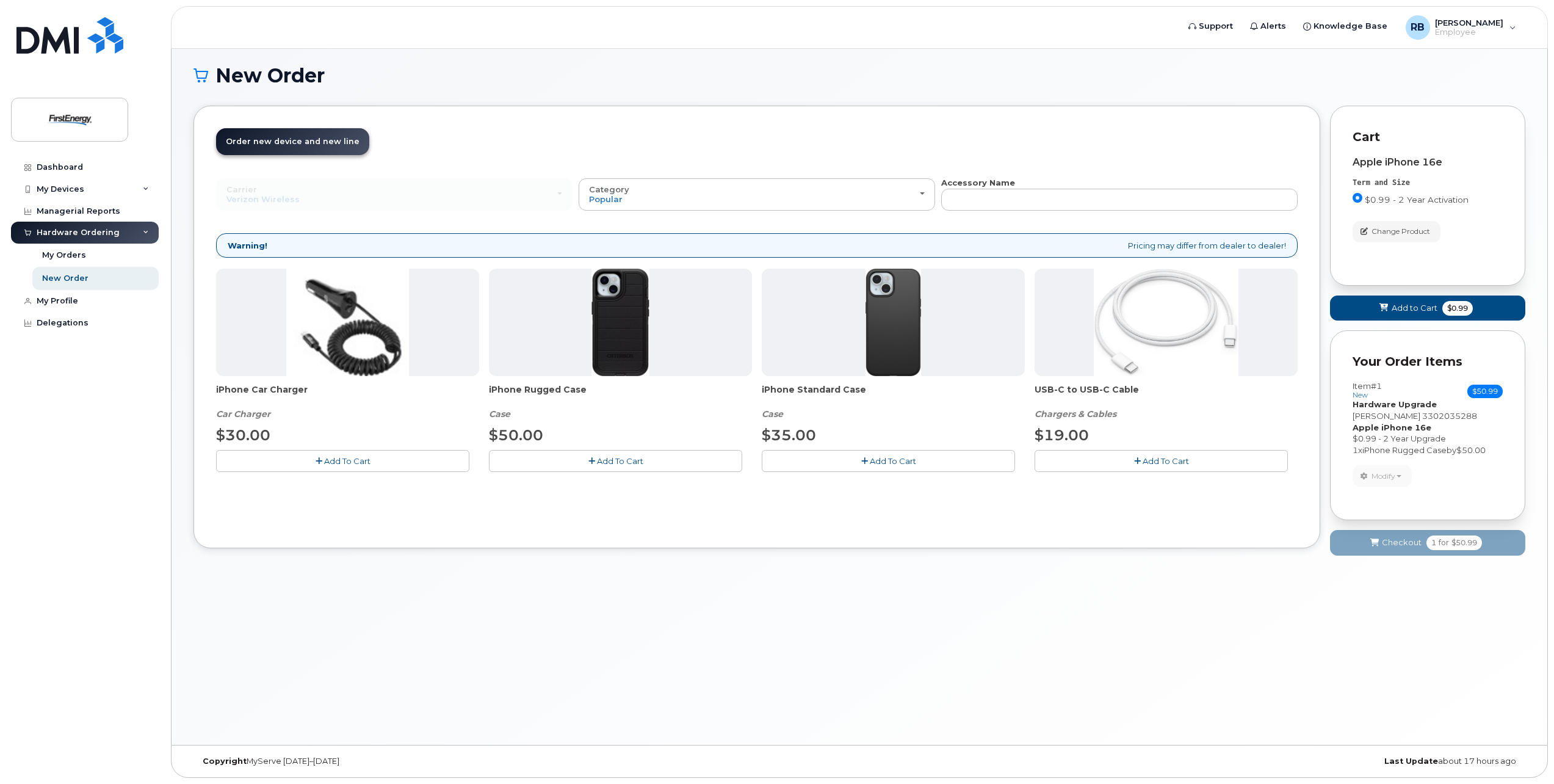
click at [324, 462] on span "Add To Cart" at bounding box center [348, 461] width 47 height 10
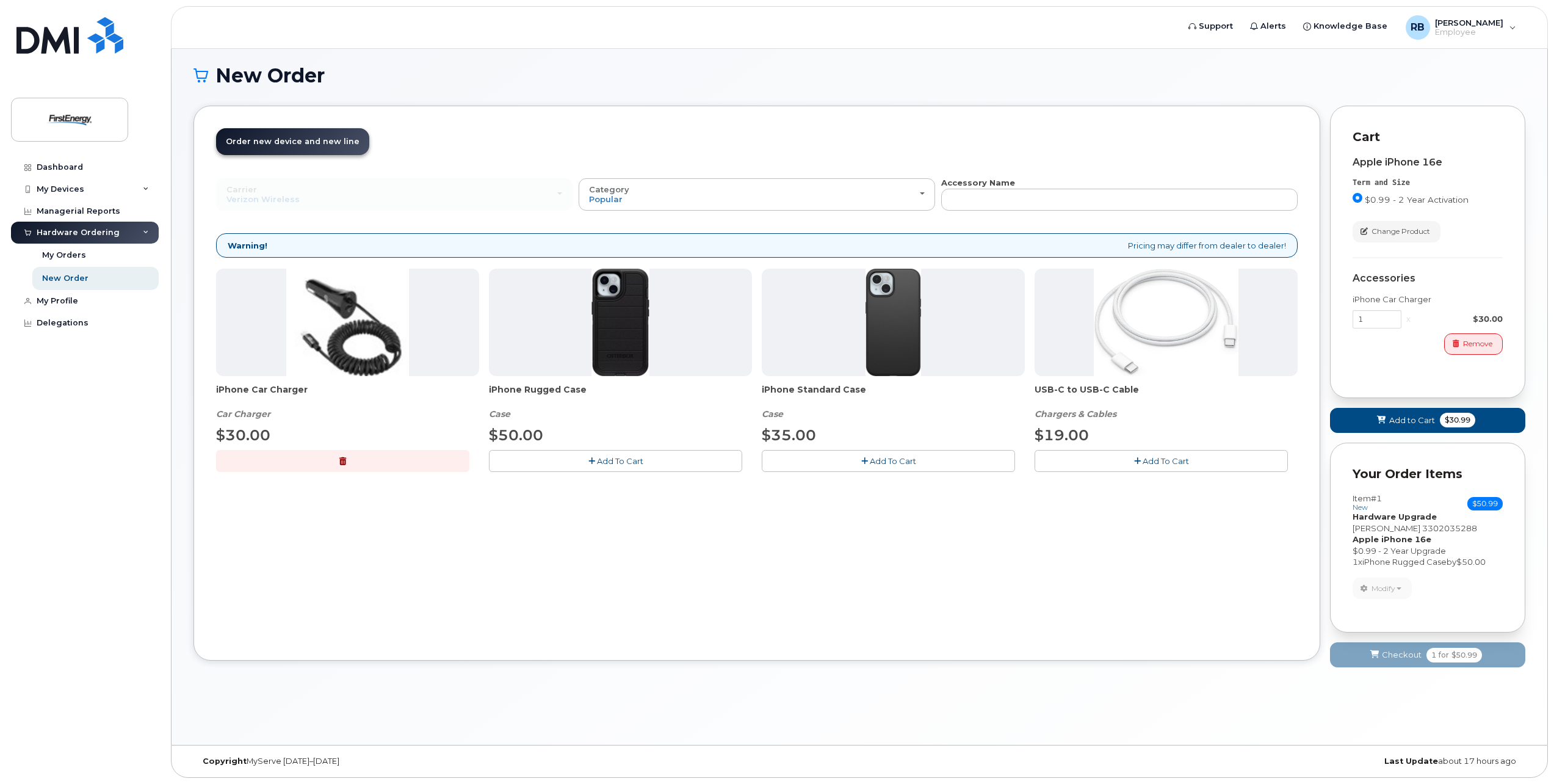
click at [917, 462] on button "Add To Cart" at bounding box center [888, 461] width 254 height 22
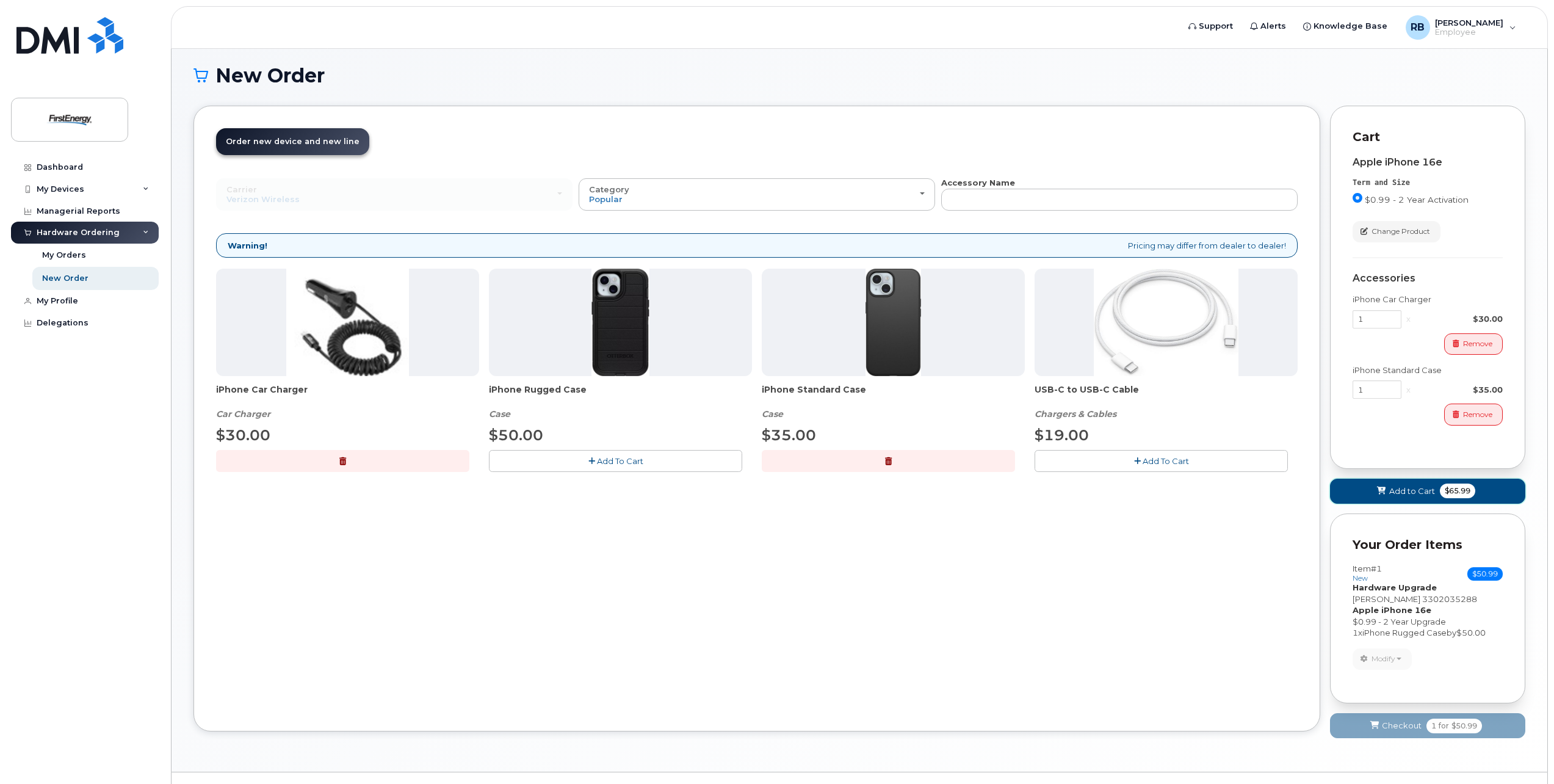
click at [1400, 492] on span "Add to Cart" at bounding box center [1412, 491] width 46 height 12
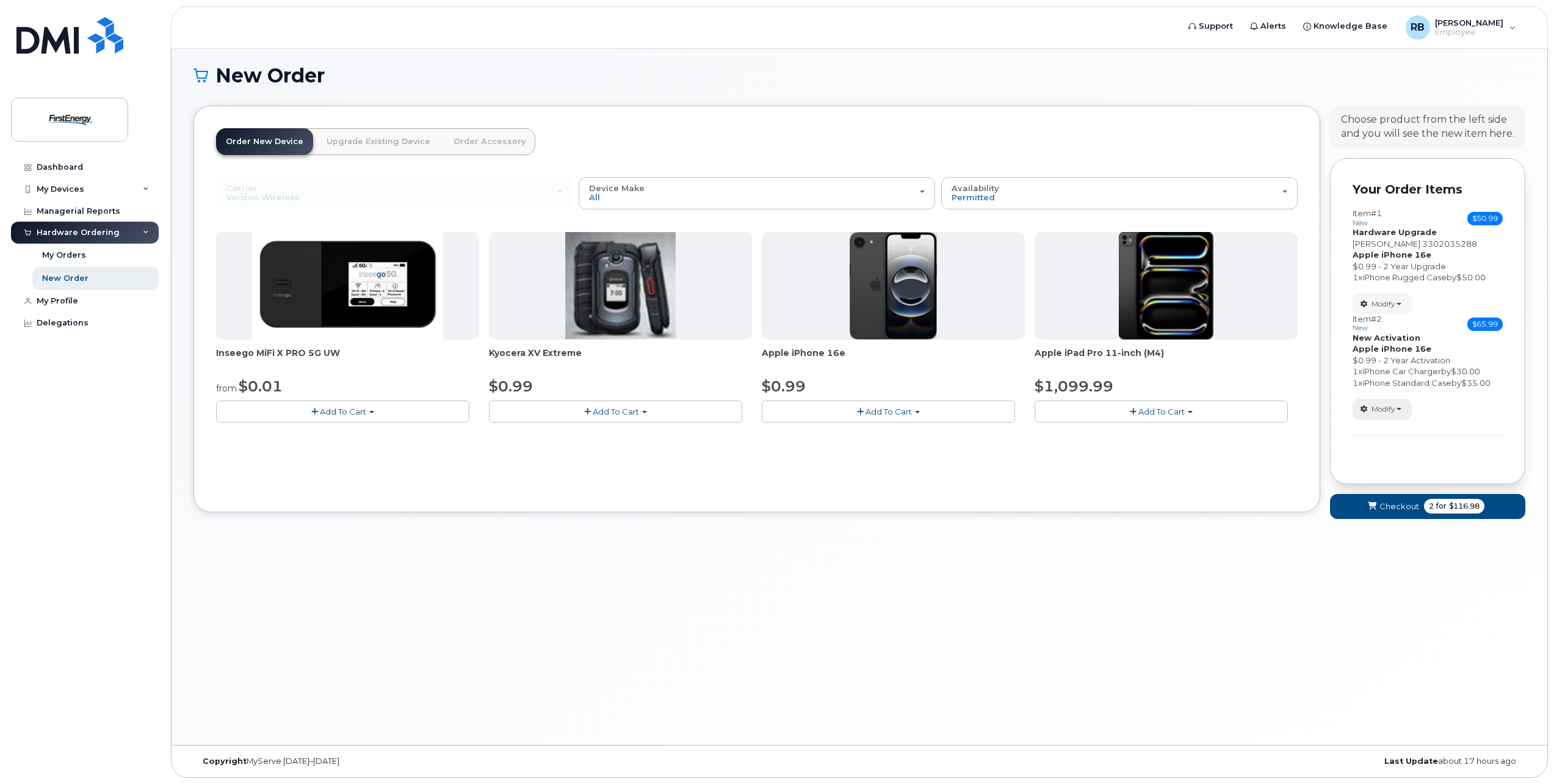
click at [1404, 406] on button "Modify" at bounding box center [1382, 409] width 59 height 22
click at [1383, 465] on span "Remove" at bounding box center [1385, 466] width 41 height 9
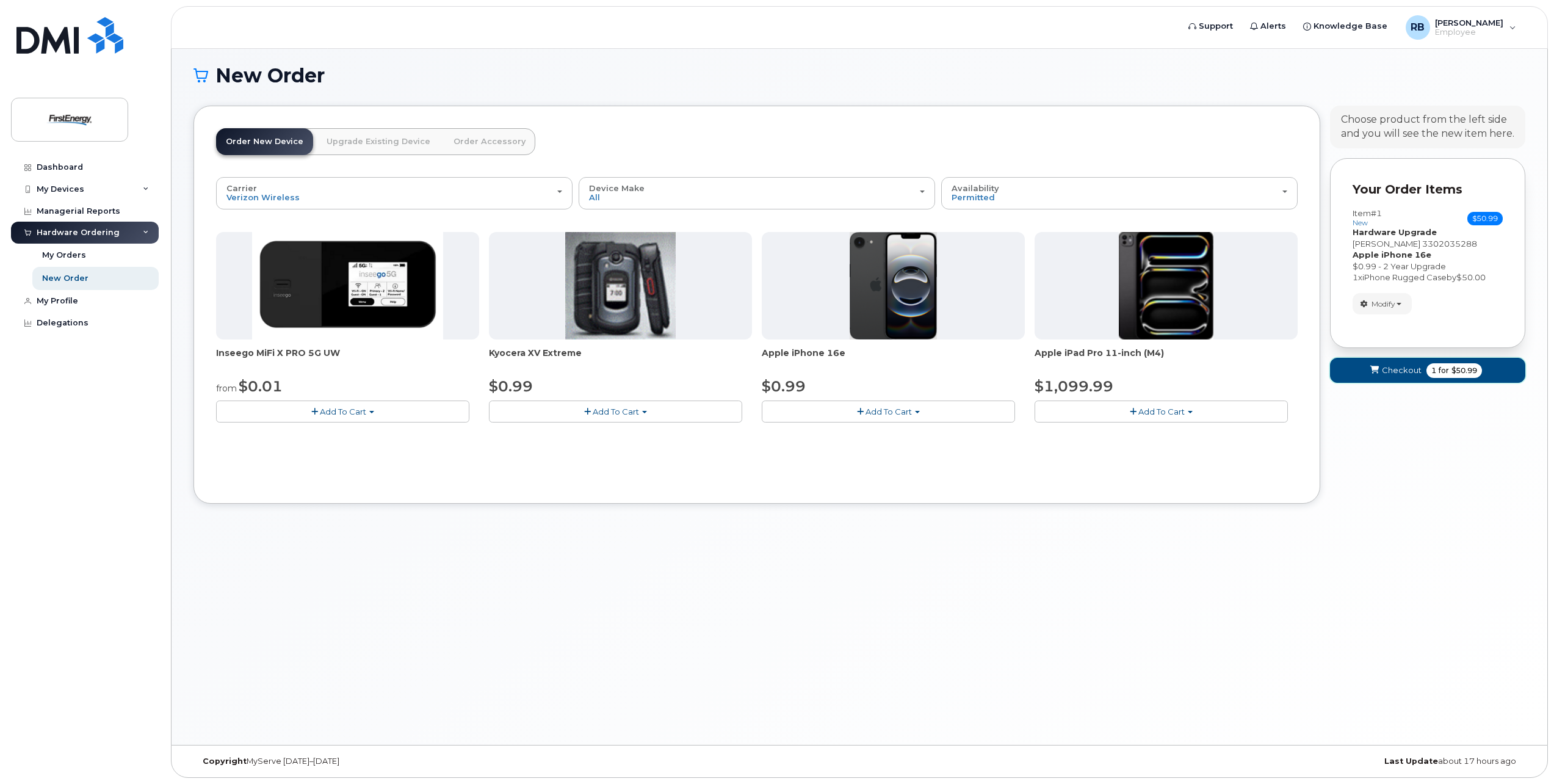
click at [1436, 375] on span "for" at bounding box center [1443, 370] width 15 height 11
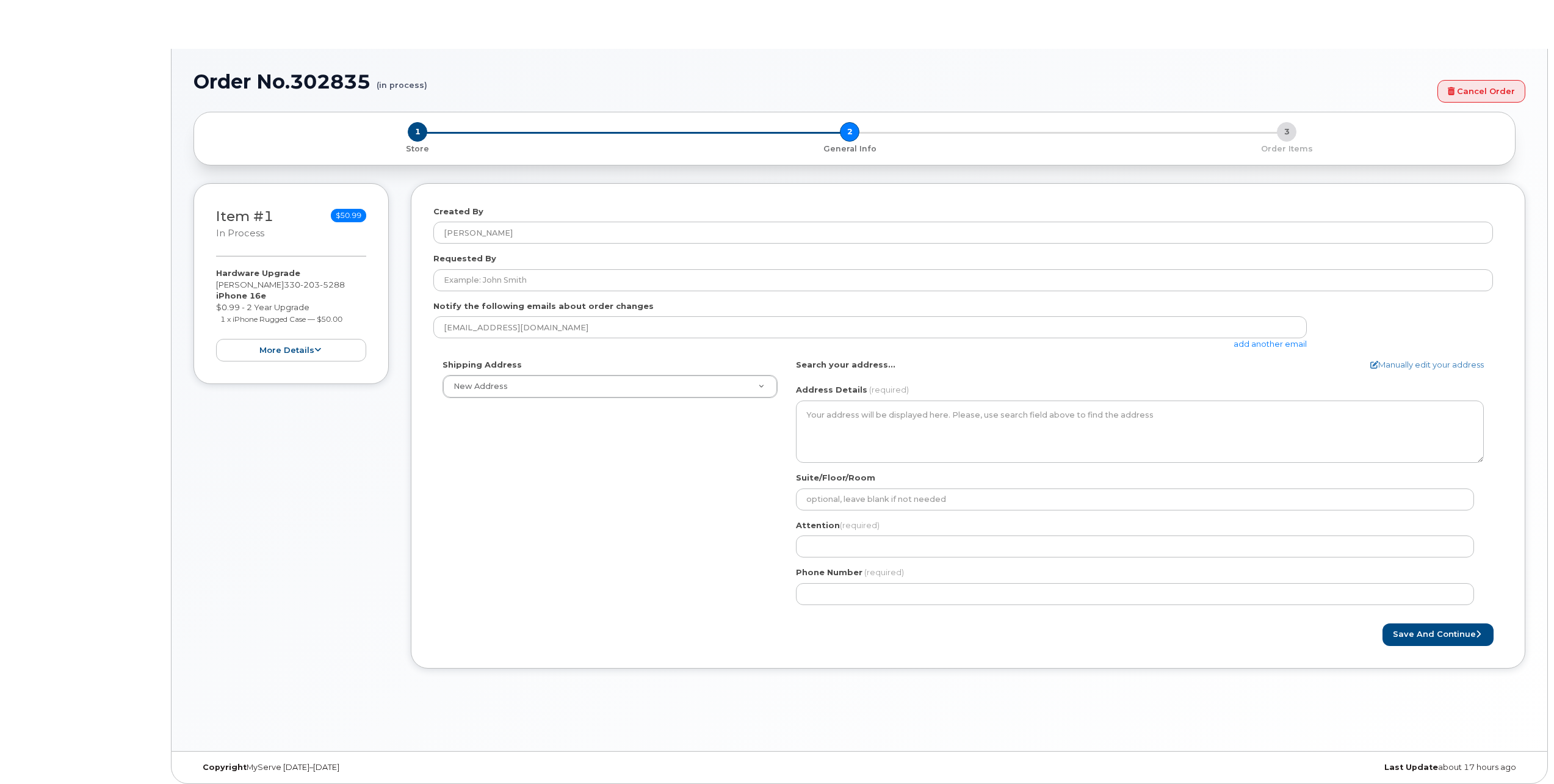
select select
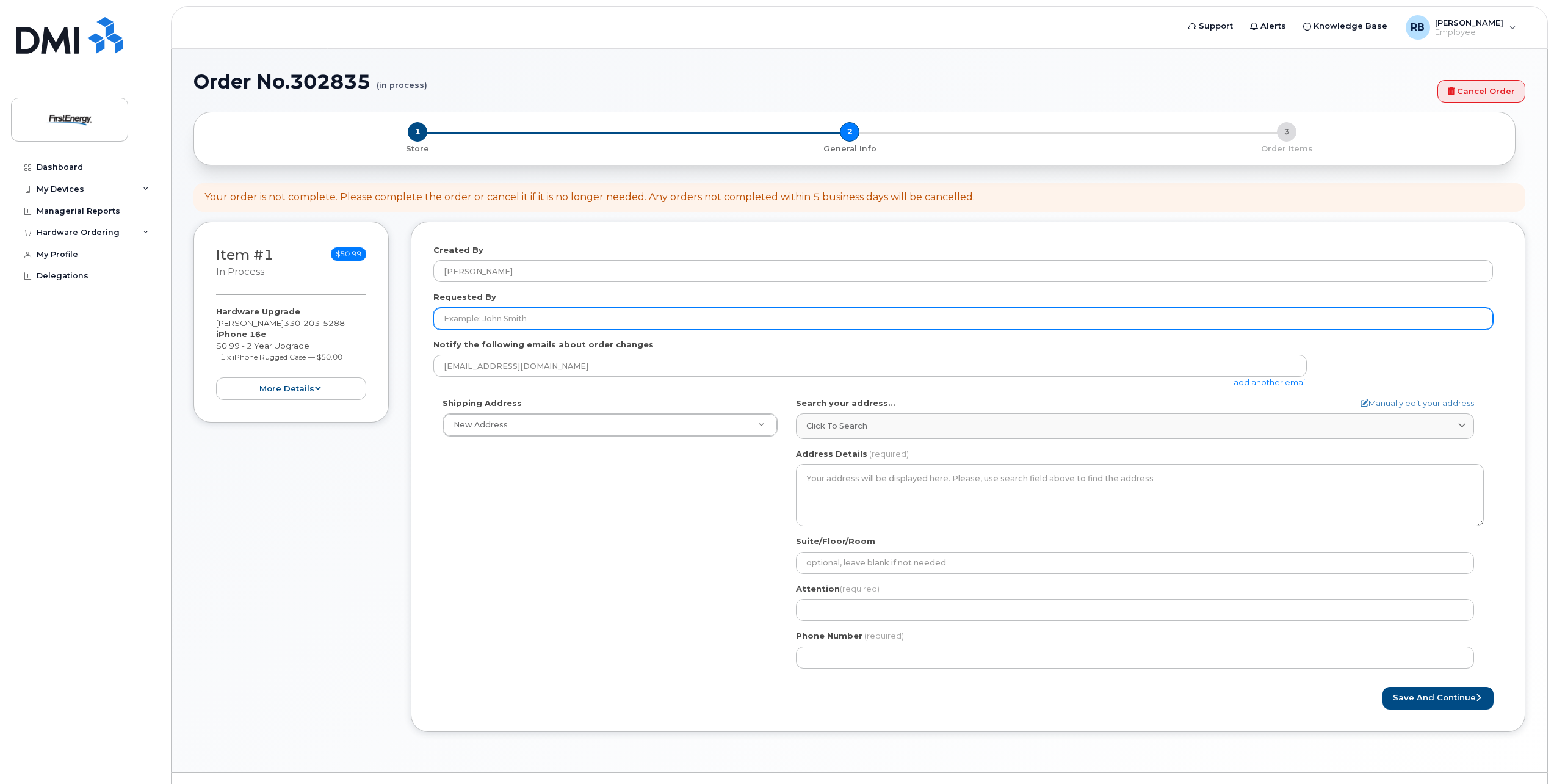
click at [542, 317] on input "Requested By" at bounding box center [963, 318] width 1059 height 22
type input "Brandy Reppert"
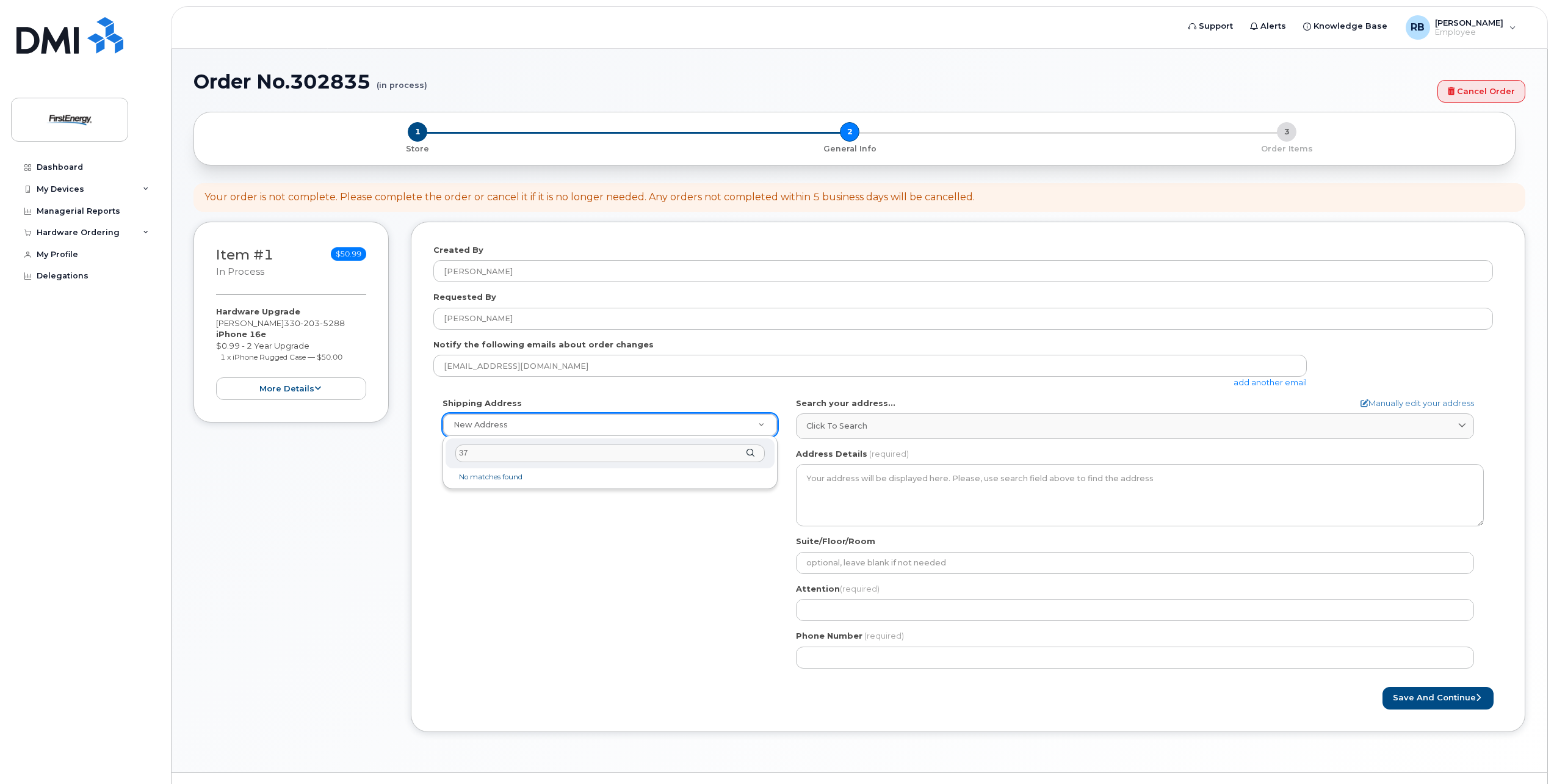
type input "3"
select select
type input "37 Waterside Drive Morgantown WV 26508"
click at [750, 455] on div "37 Waterside Drive Morgantown WV 26508" at bounding box center [610, 453] width 329 height 30
click at [556, 525] on div "Shipping Address New Address New Address AB Search your address... Manually edi…" at bounding box center [963, 537] width 1059 height 280
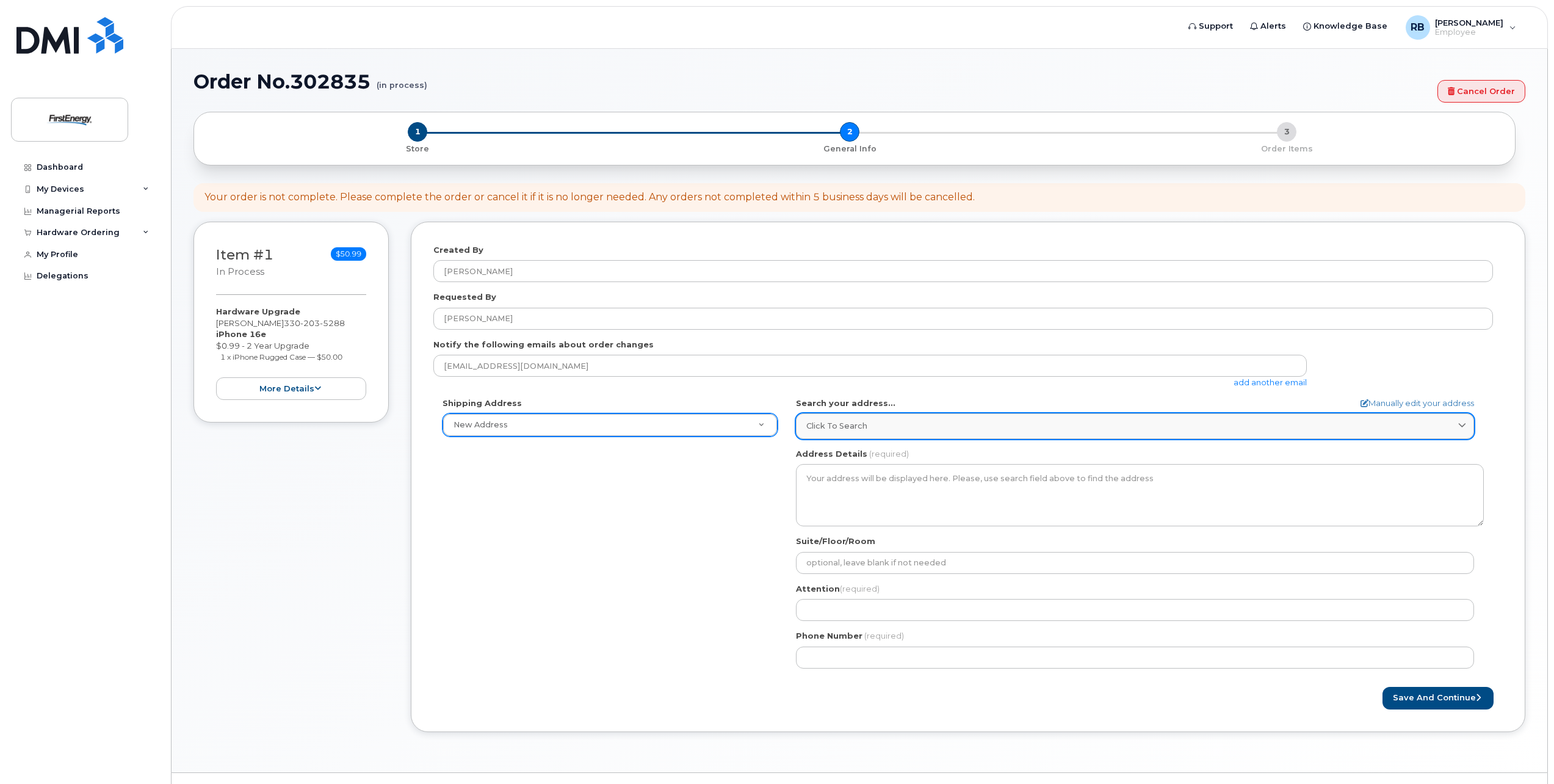
click at [830, 430] on span "Click to search" at bounding box center [836, 426] width 61 height 12
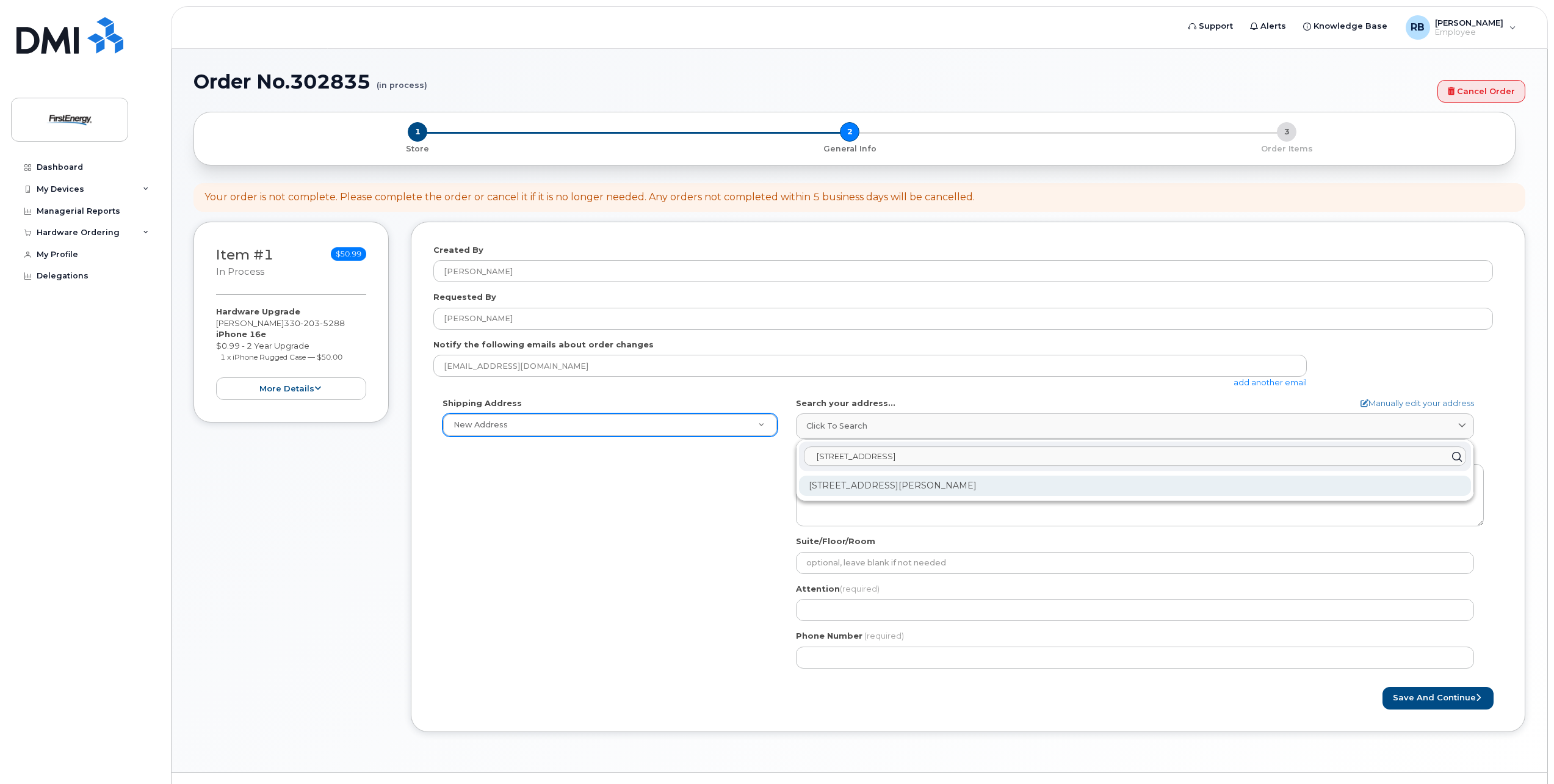
type input "37 Waterside Drive M"
click at [864, 486] on div "37 Waterside Dr Morgantown WV 26508-2997" at bounding box center [1135, 486] width 672 height 20
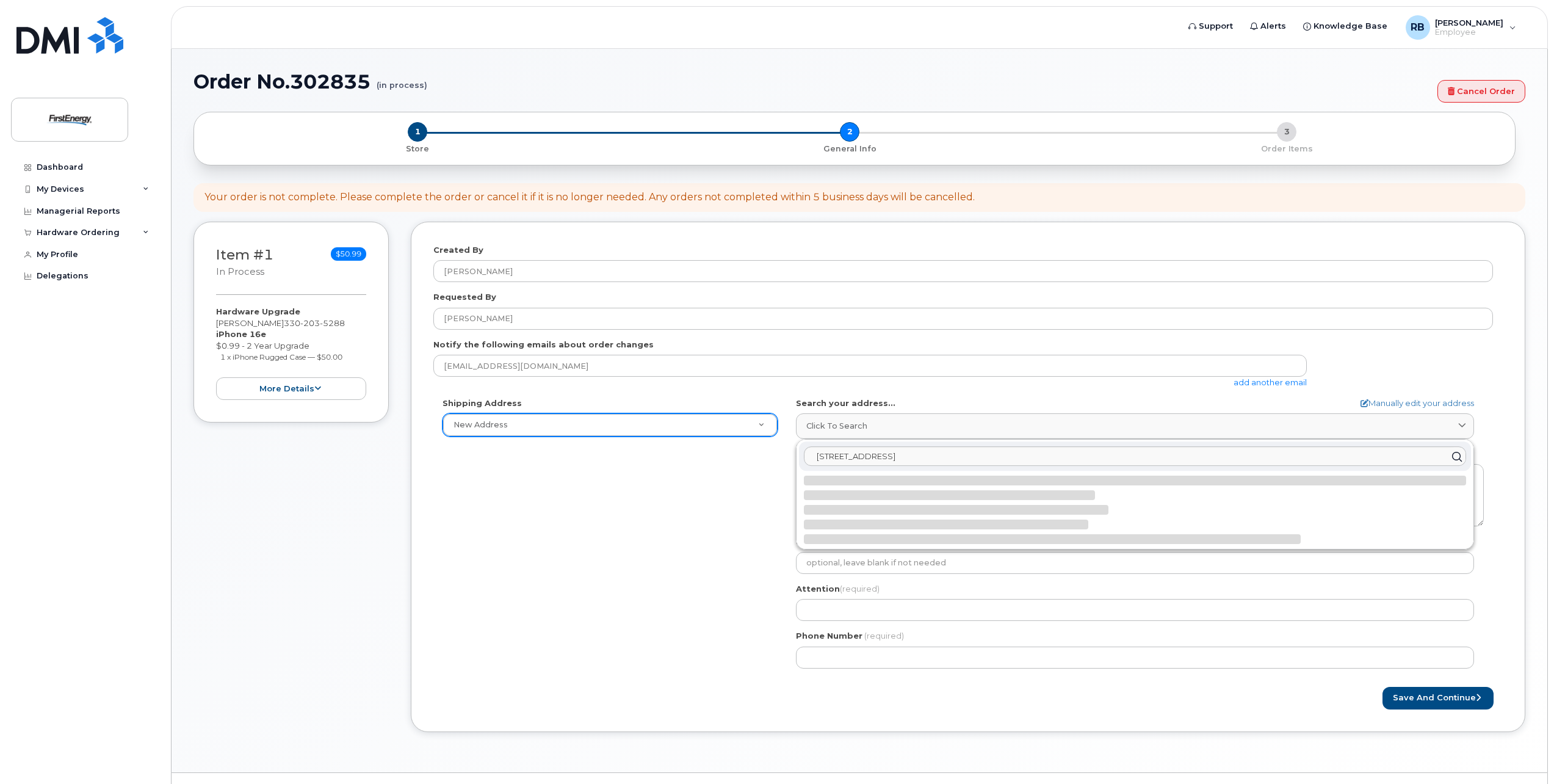
select select
type textarea "37 Waterside Dr MORGANTOWN WV 26508-2997 UNITED STATES"
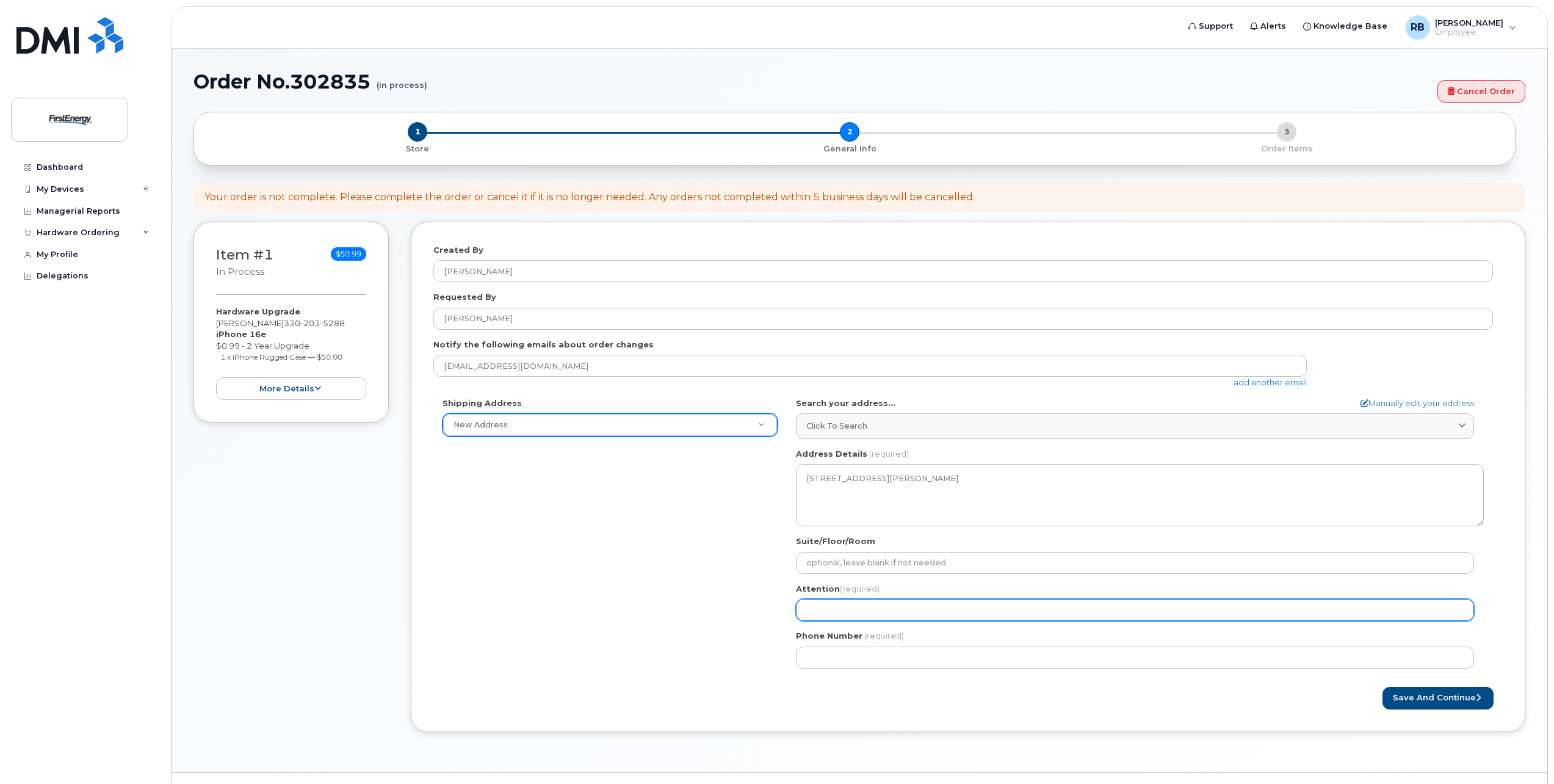
click at [812, 611] on input "Attention (required)" at bounding box center [1135, 609] width 678 height 22
select select
type input "B"
select select
type input "Br"
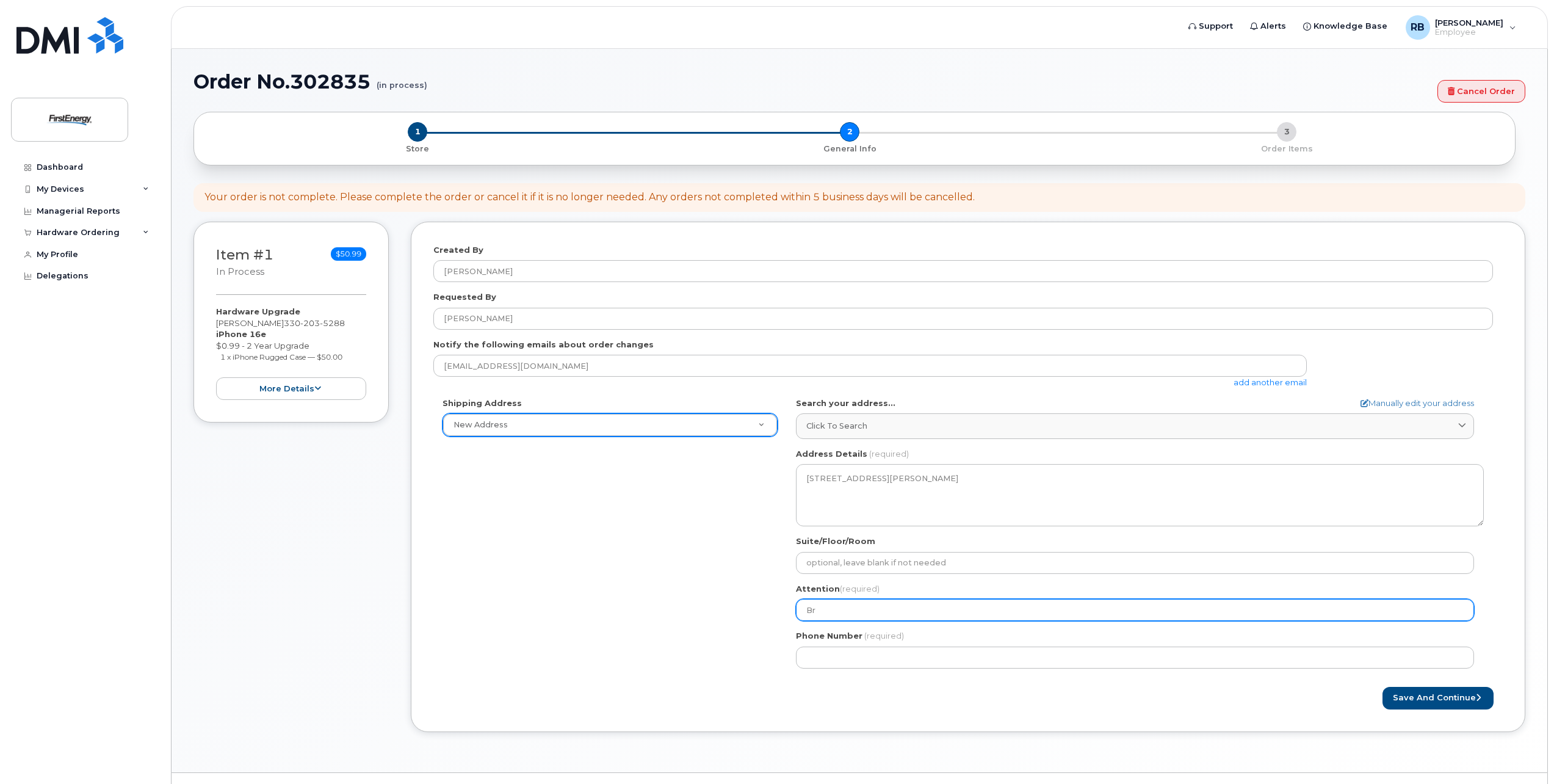
select select
type input "Brn"
select select
type input "Brnd"
select select
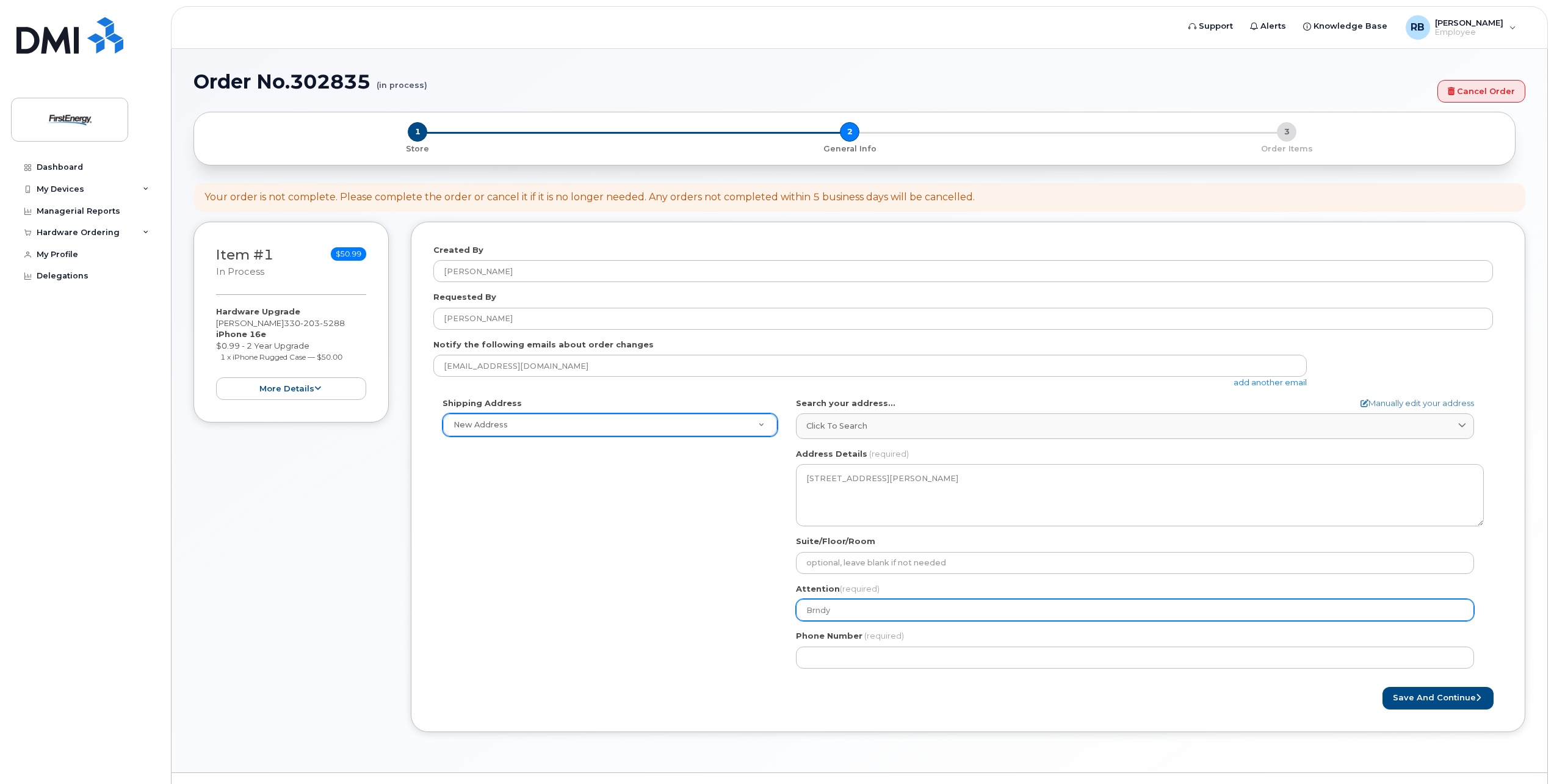
type input "Brndy"
select select
type input "Brndy R"
select select
type input "Brndy Re"
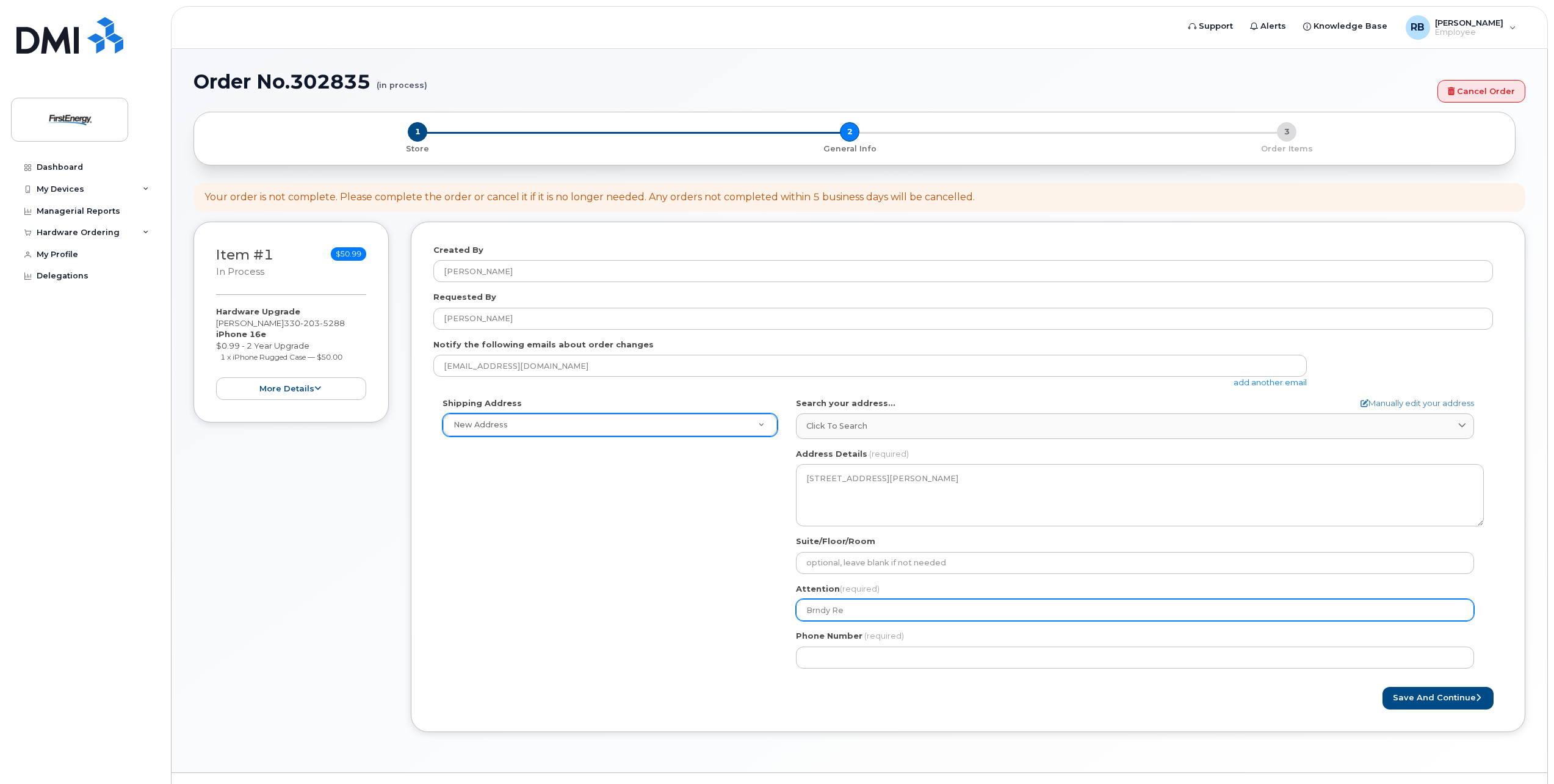
select select
type input "Brndy R"
select select
type input "Brndy"
select select
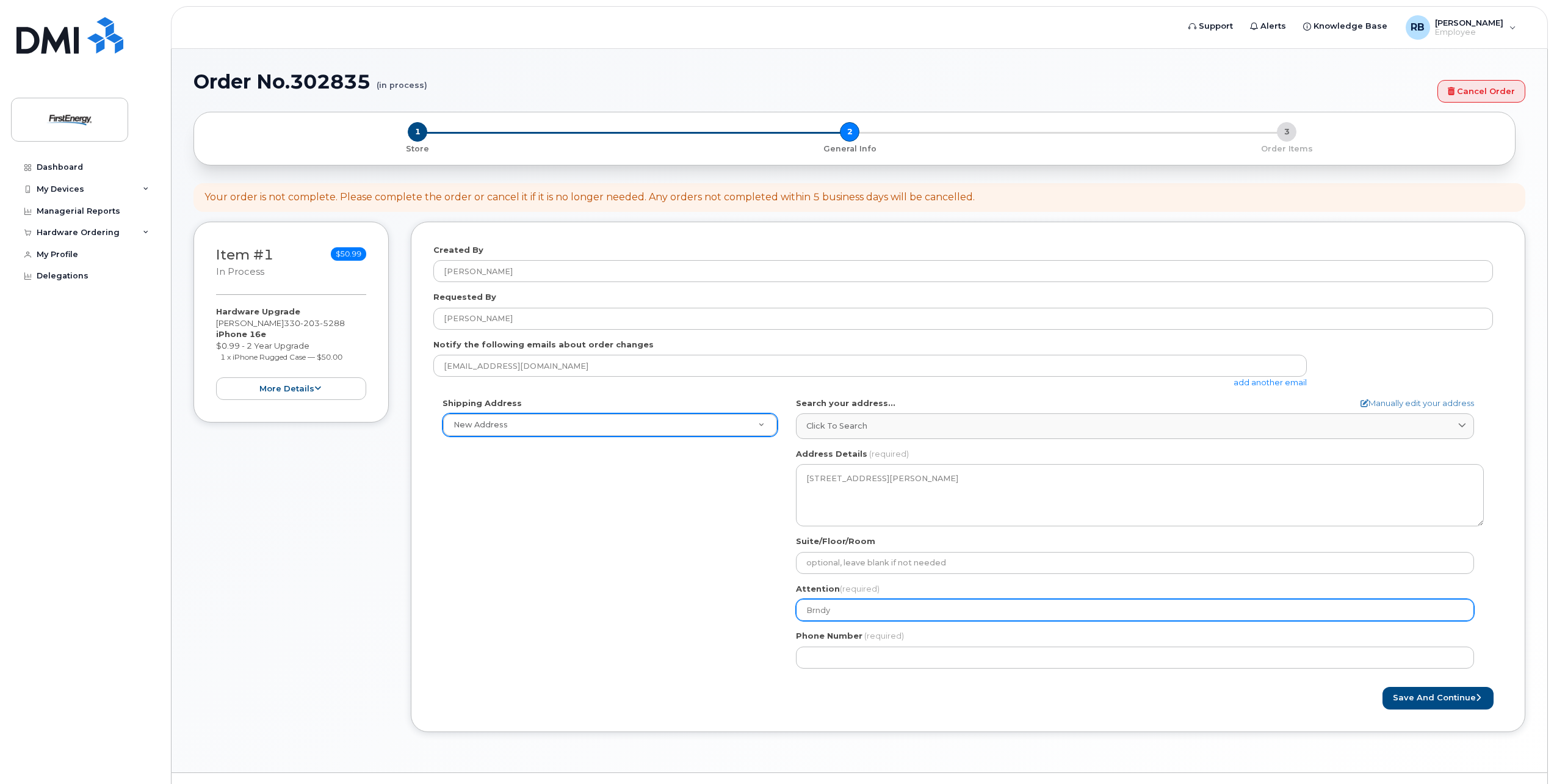
type input "Brnd"
select select
type input "Brn"
select select
type input "Br"
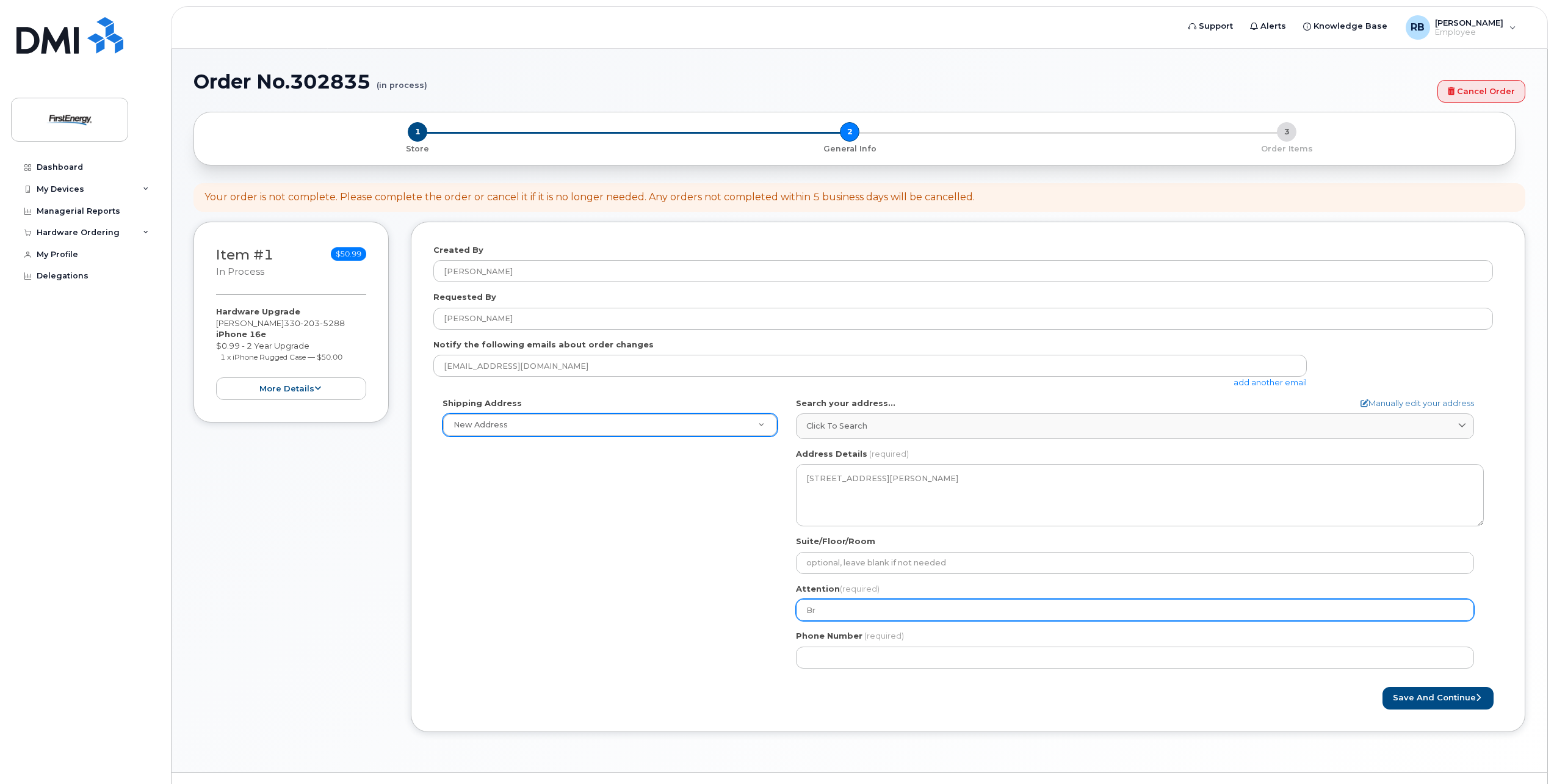
select select
type input "Bra"
select select
type input "Bran"
select select
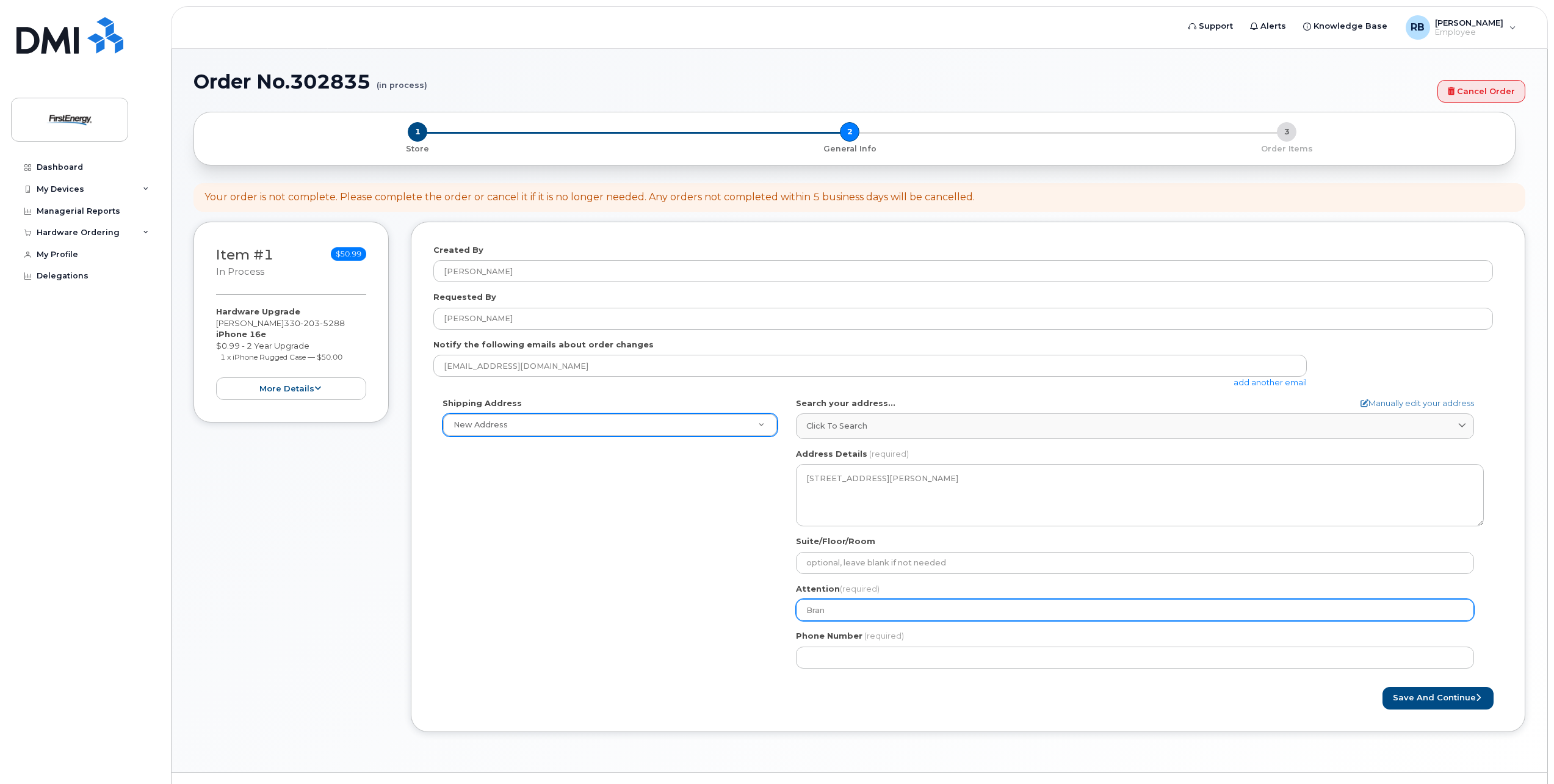
type input "Brand"
select select
type input "[PERSON_NAME]"
select select
type input "Brandy R"
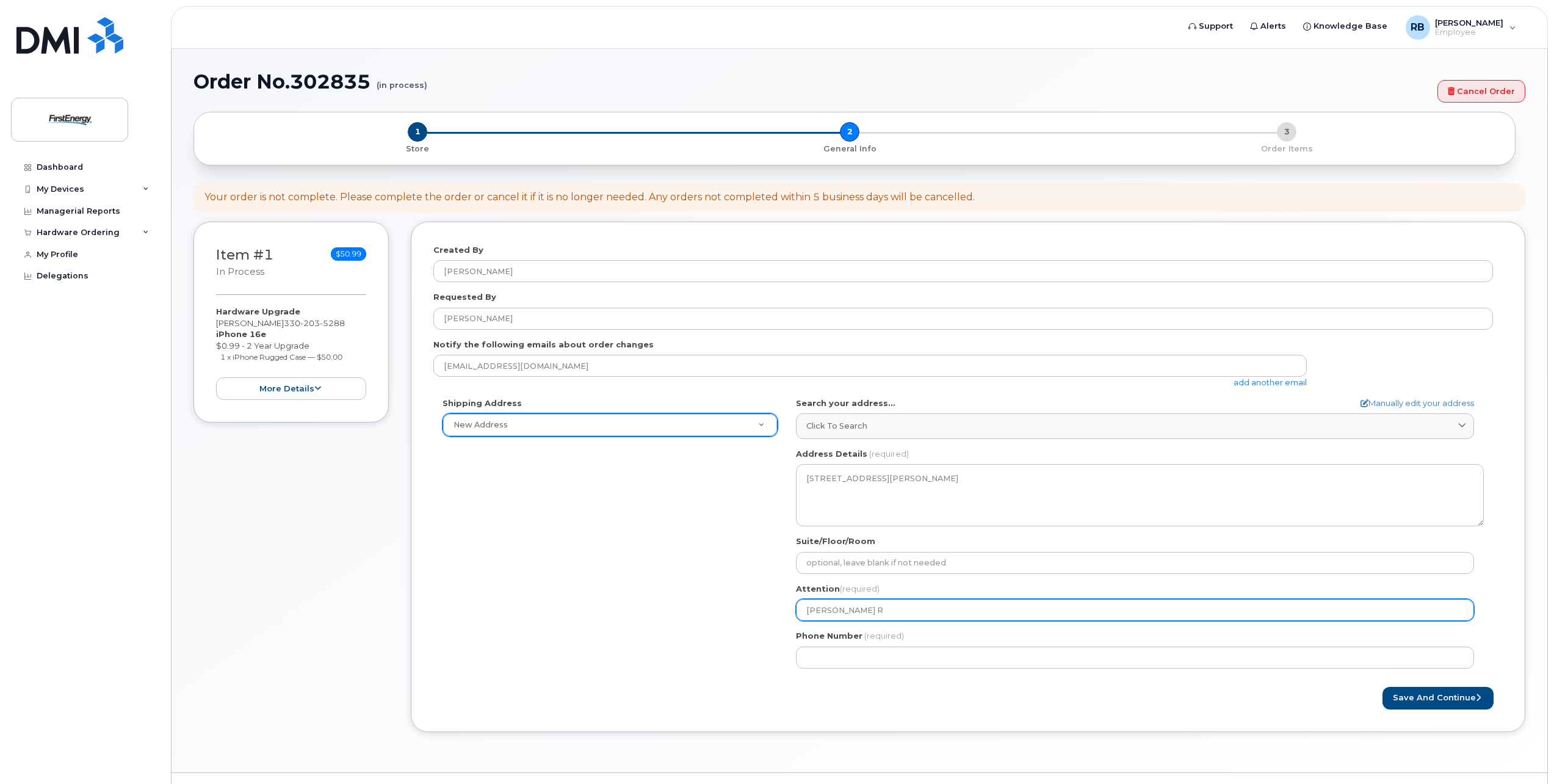
select select
type input "Brandy Re"
select select
type input "Brandy Rep"
select select
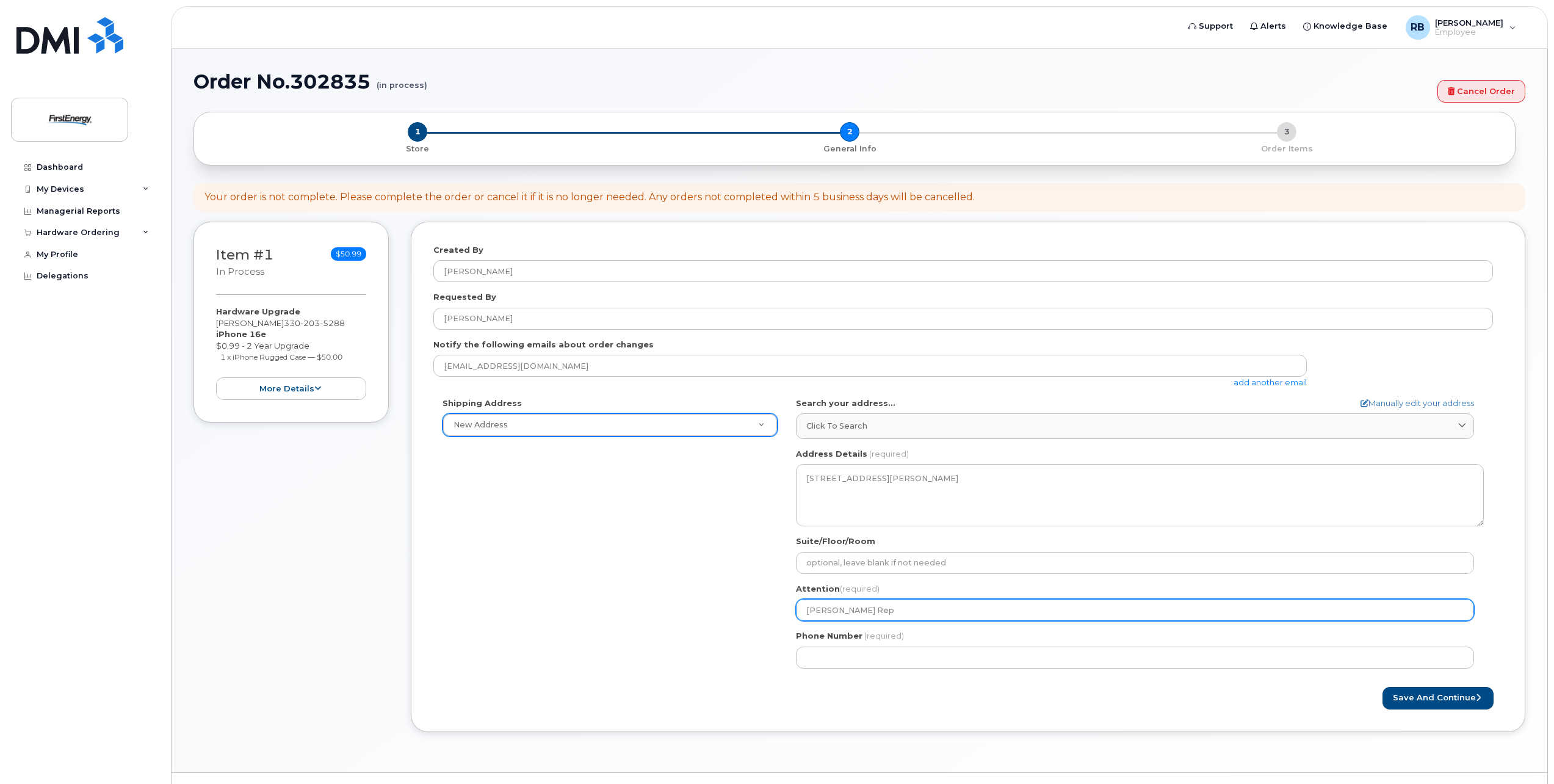
type input "Brandy Repp"
select select
type input "Brandy Reppe"
select select
type input "Brandy Repper"
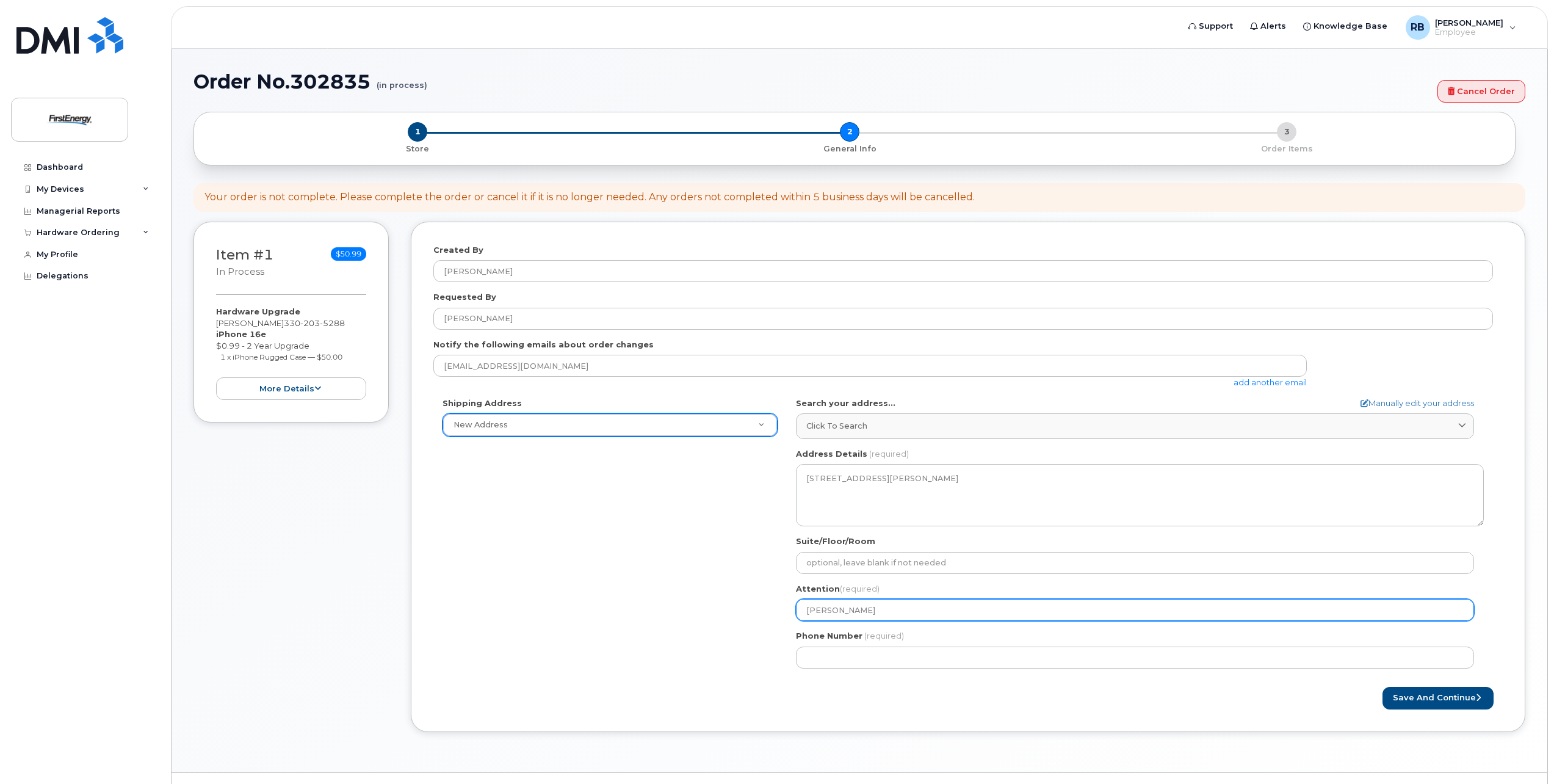
select select
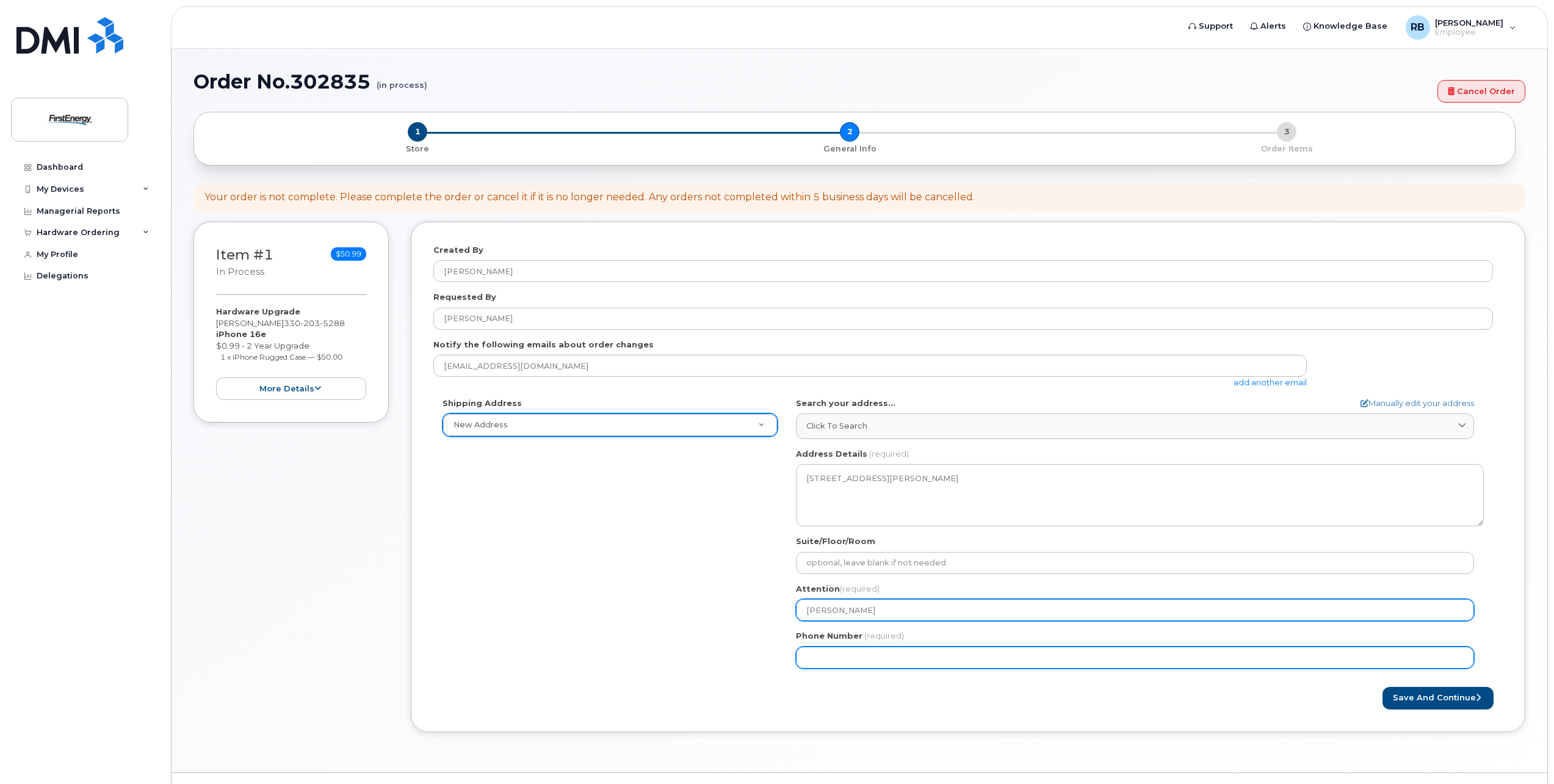
type input "[PERSON_NAME]"
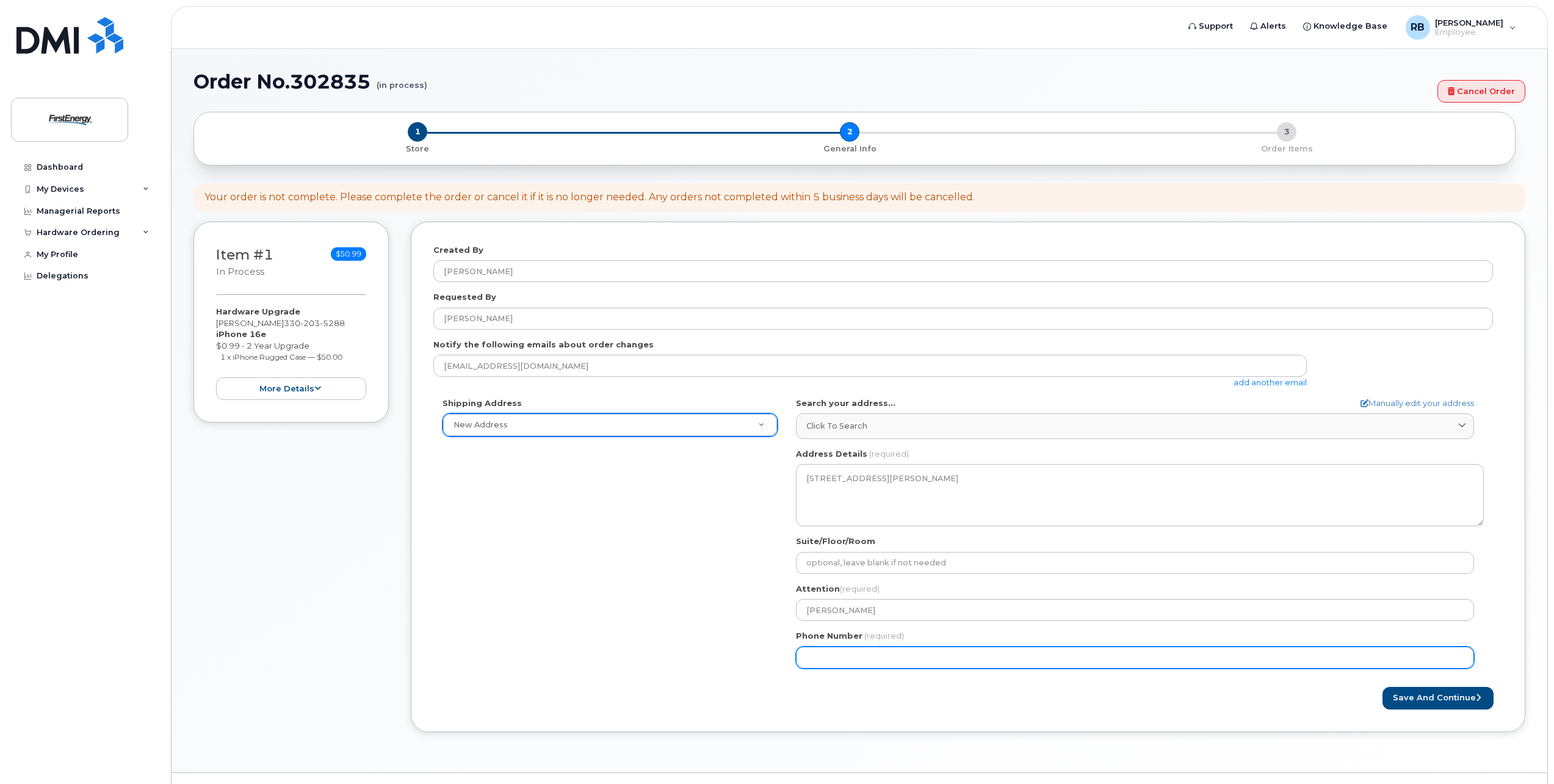
click at [830, 658] on input "Phone Number" at bounding box center [1135, 657] width 678 height 22
type input "330203528"
select select
type input "3302035288"
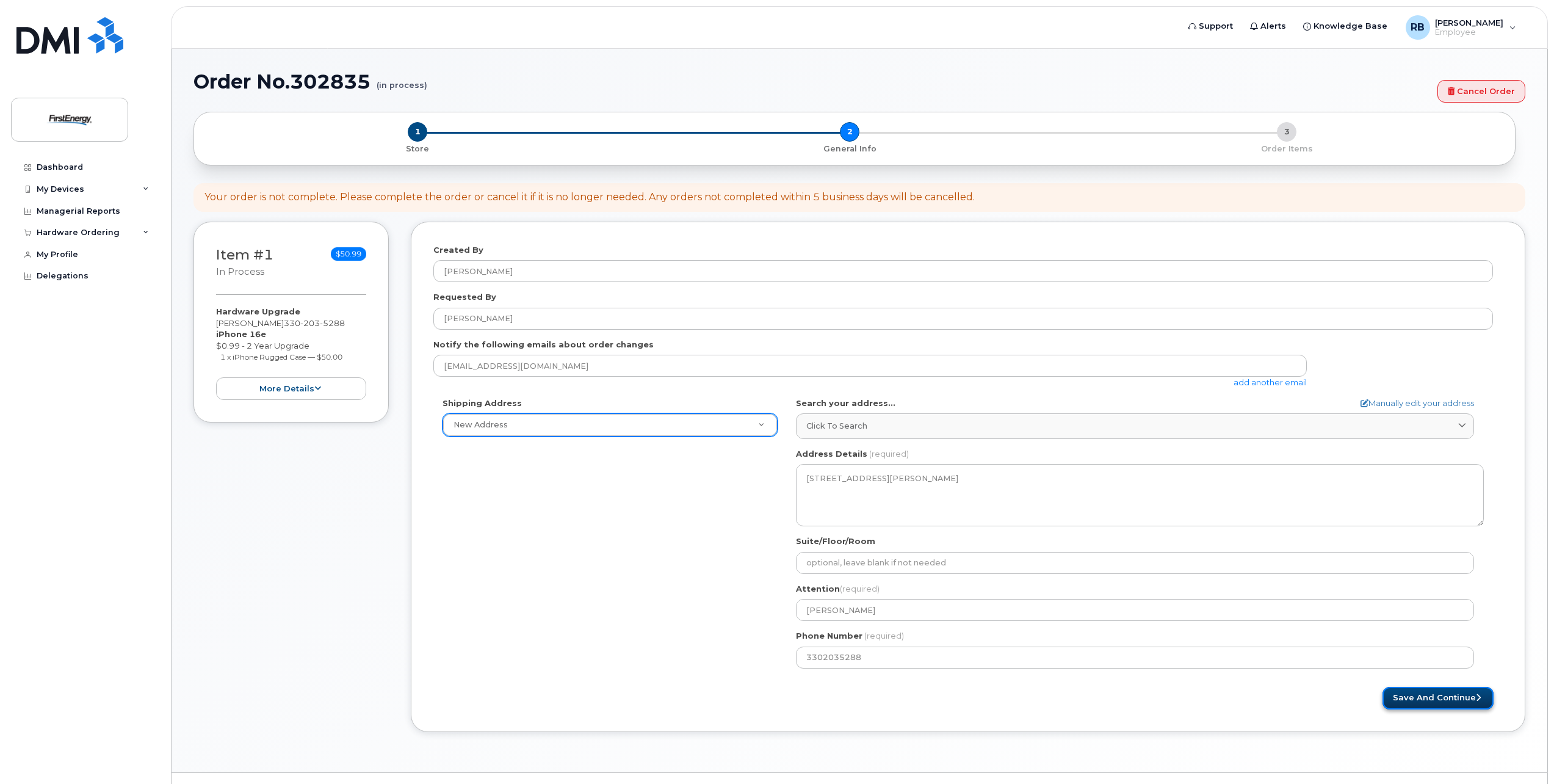
click at [1468, 703] on button "Save and Continue" at bounding box center [1438, 698] width 111 height 22
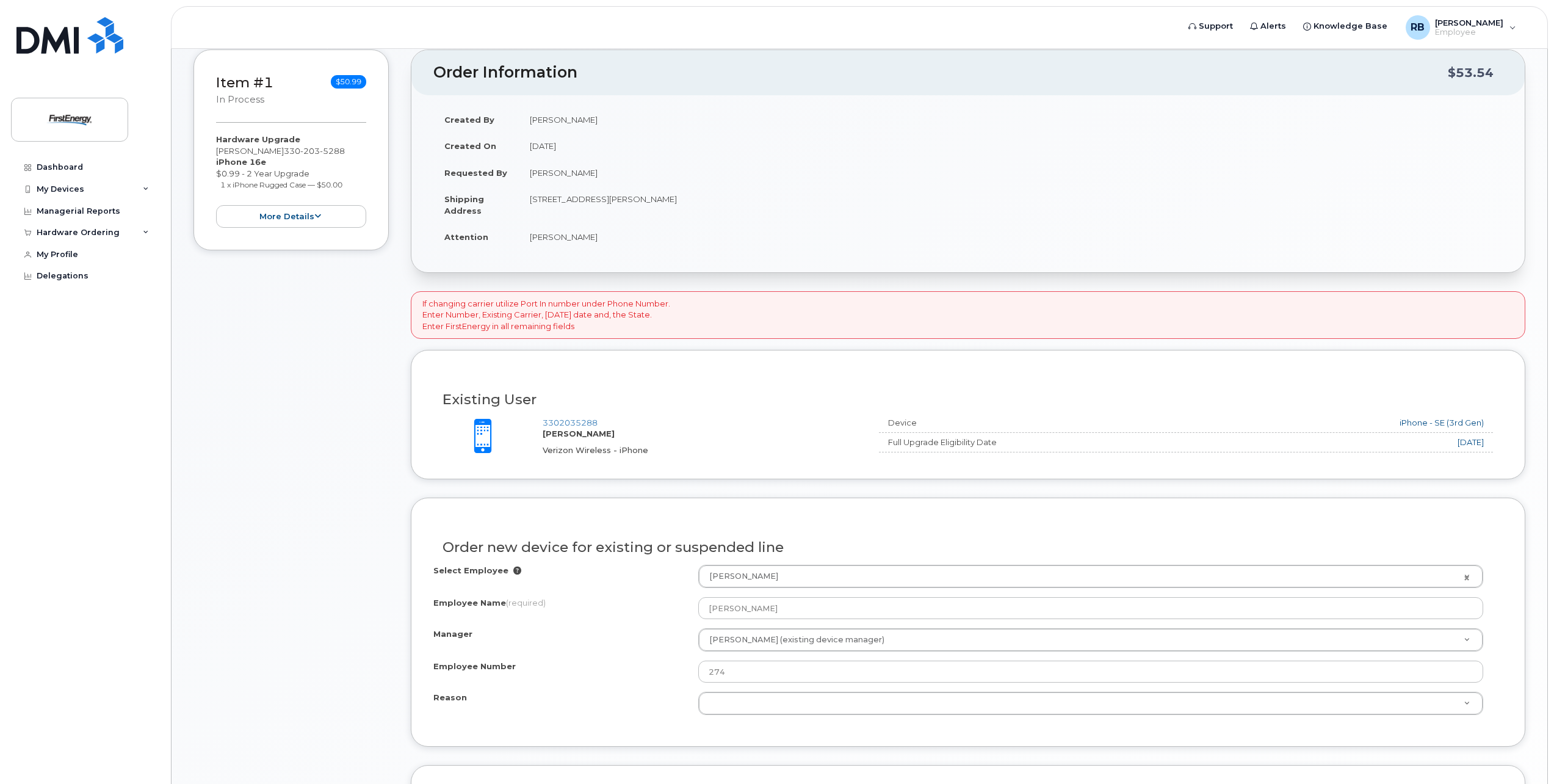
scroll to position [183, 0]
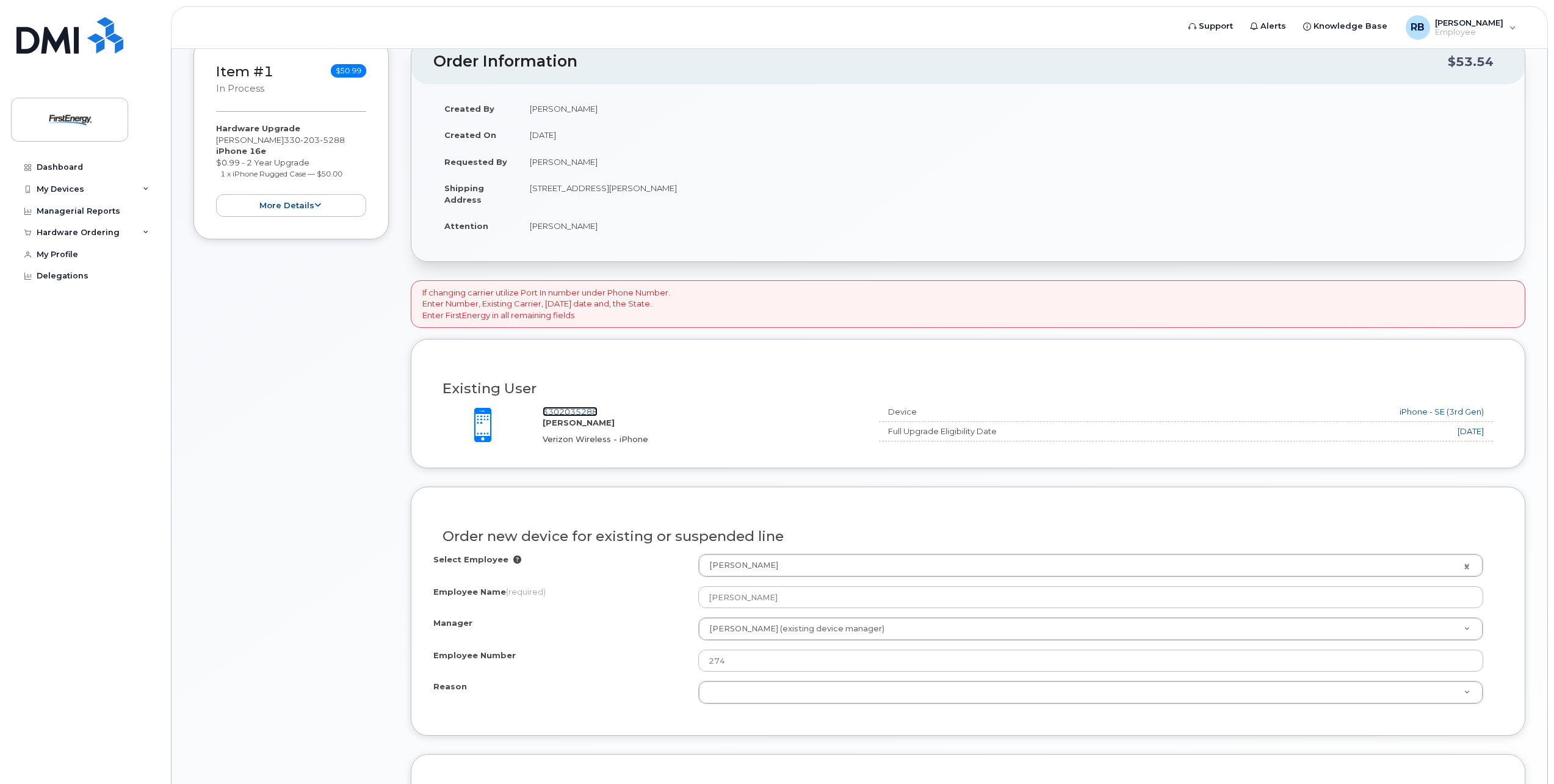
click at [575, 412] on link "3302035288" at bounding box center [570, 412] width 55 height 10
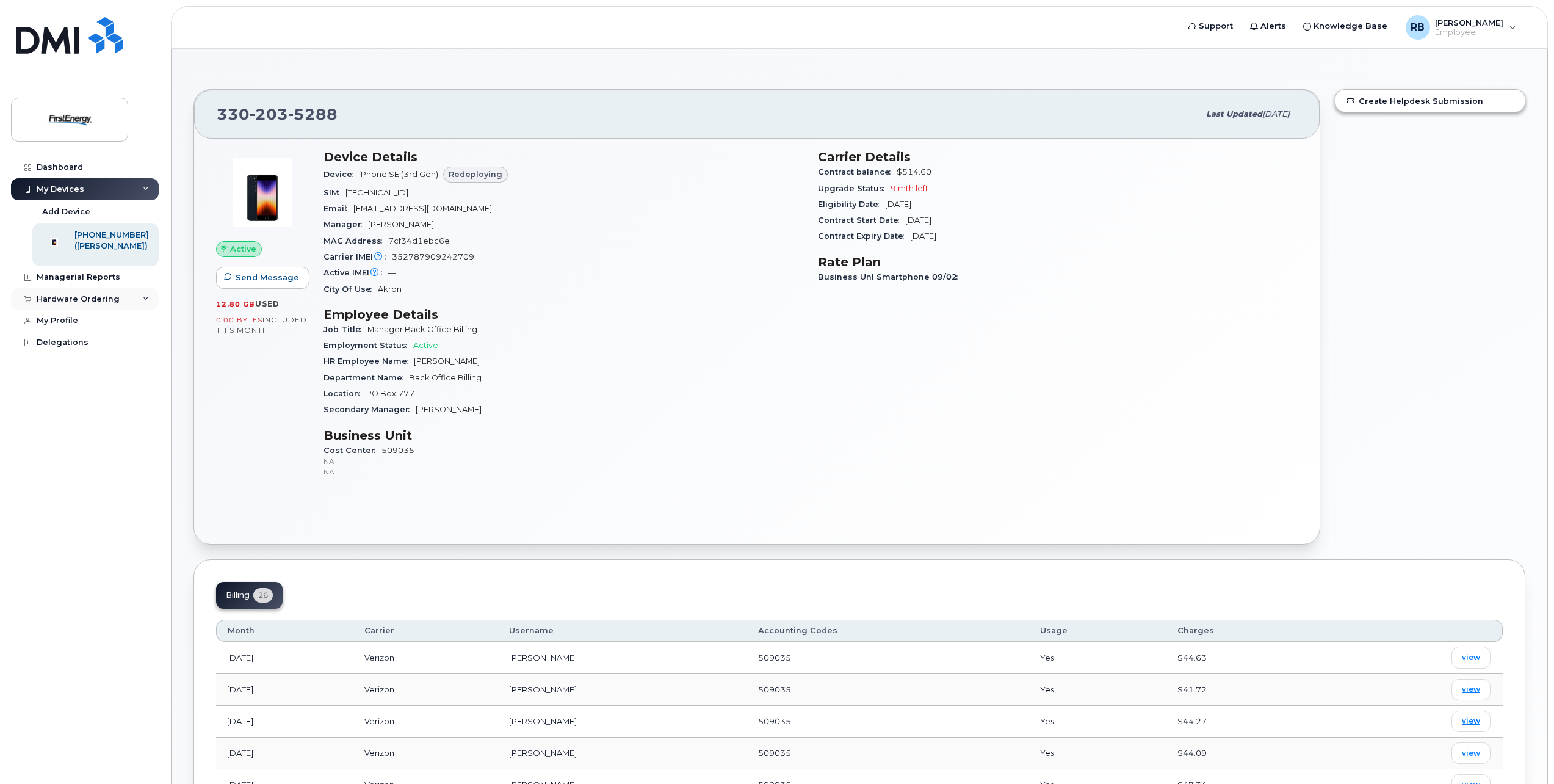
click at [64, 304] on div "Hardware Ordering" at bounding box center [78, 299] width 83 height 10
click at [58, 327] on div "My Orders" at bounding box center [64, 321] width 44 height 11
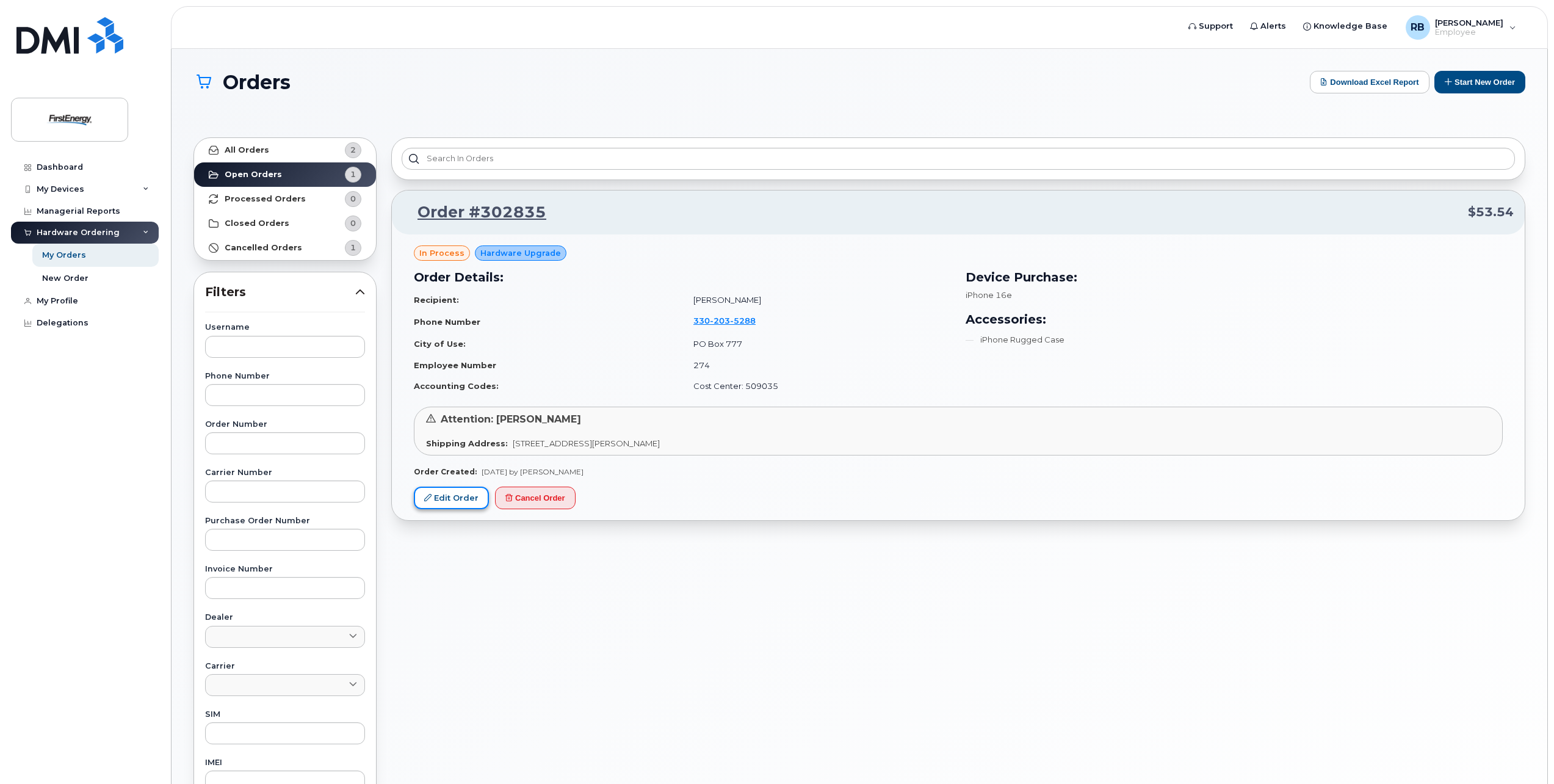
click at [457, 495] on link "Edit Order" at bounding box center [451, 497] width 75 height 22
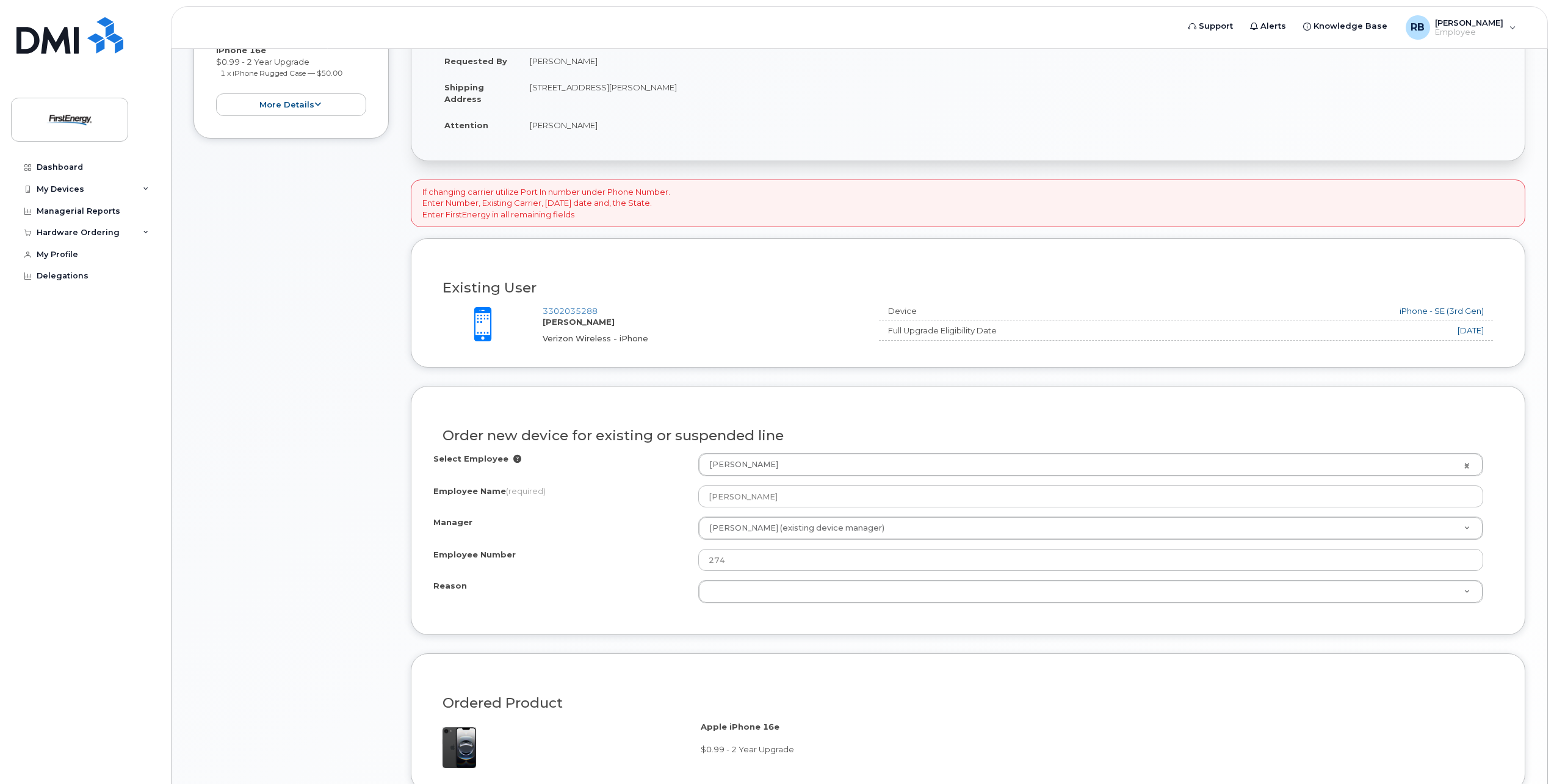
scroll to position [305, 0]
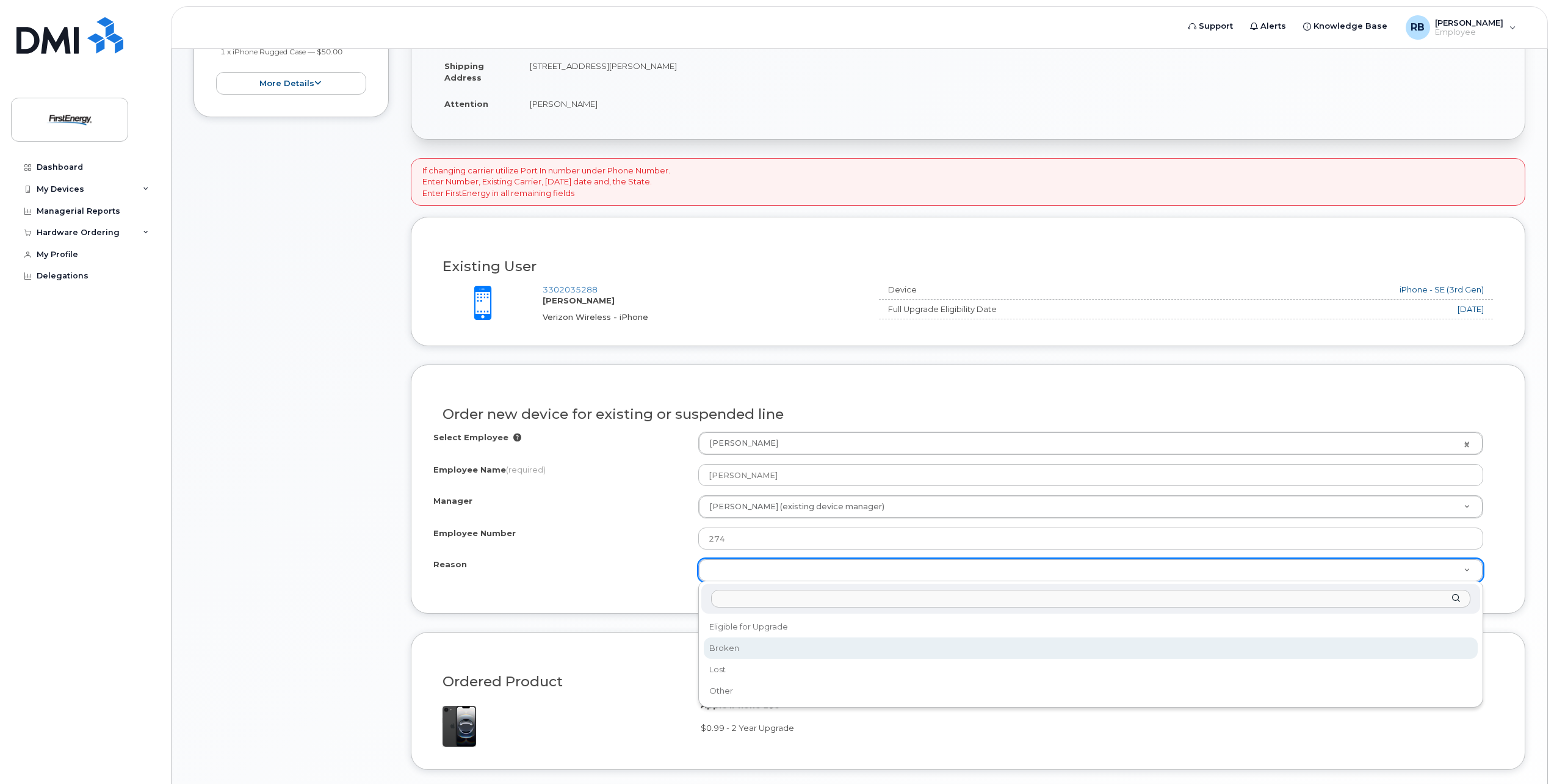
select select "broken"
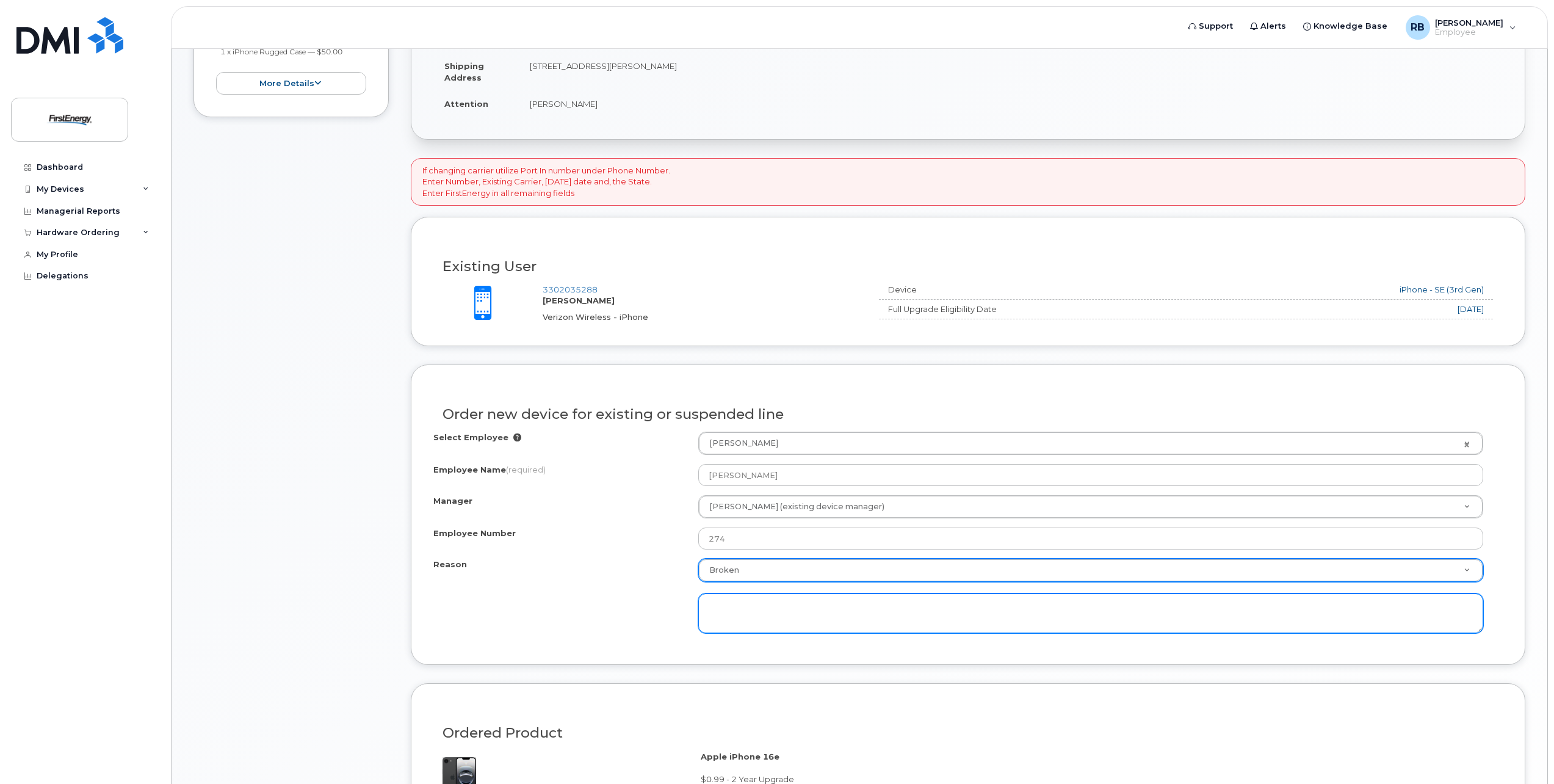
click at [723, 604] on textarea at bounding box center [1091, 613] width 785 height 40
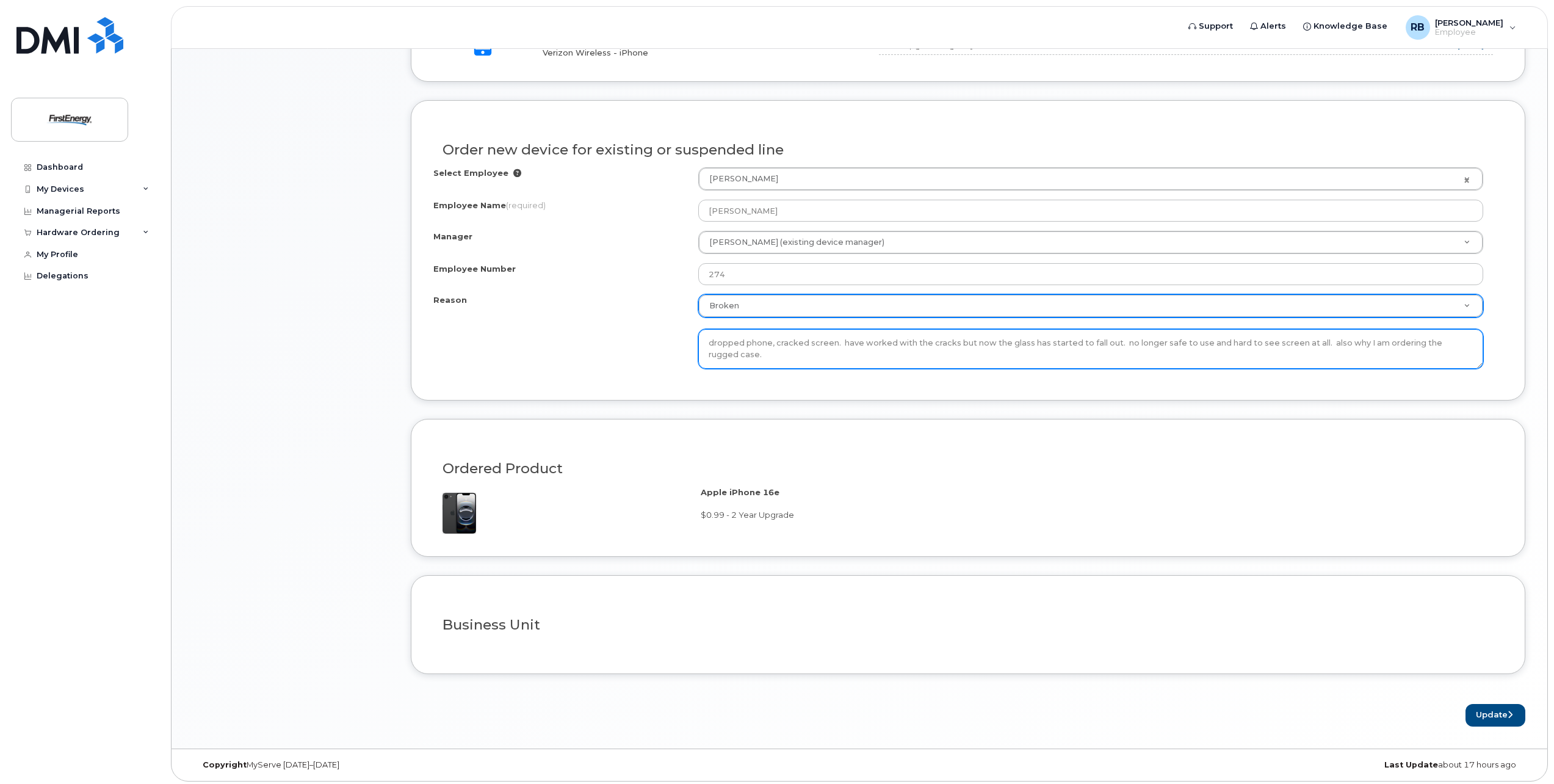
scroll to position [573, 0]
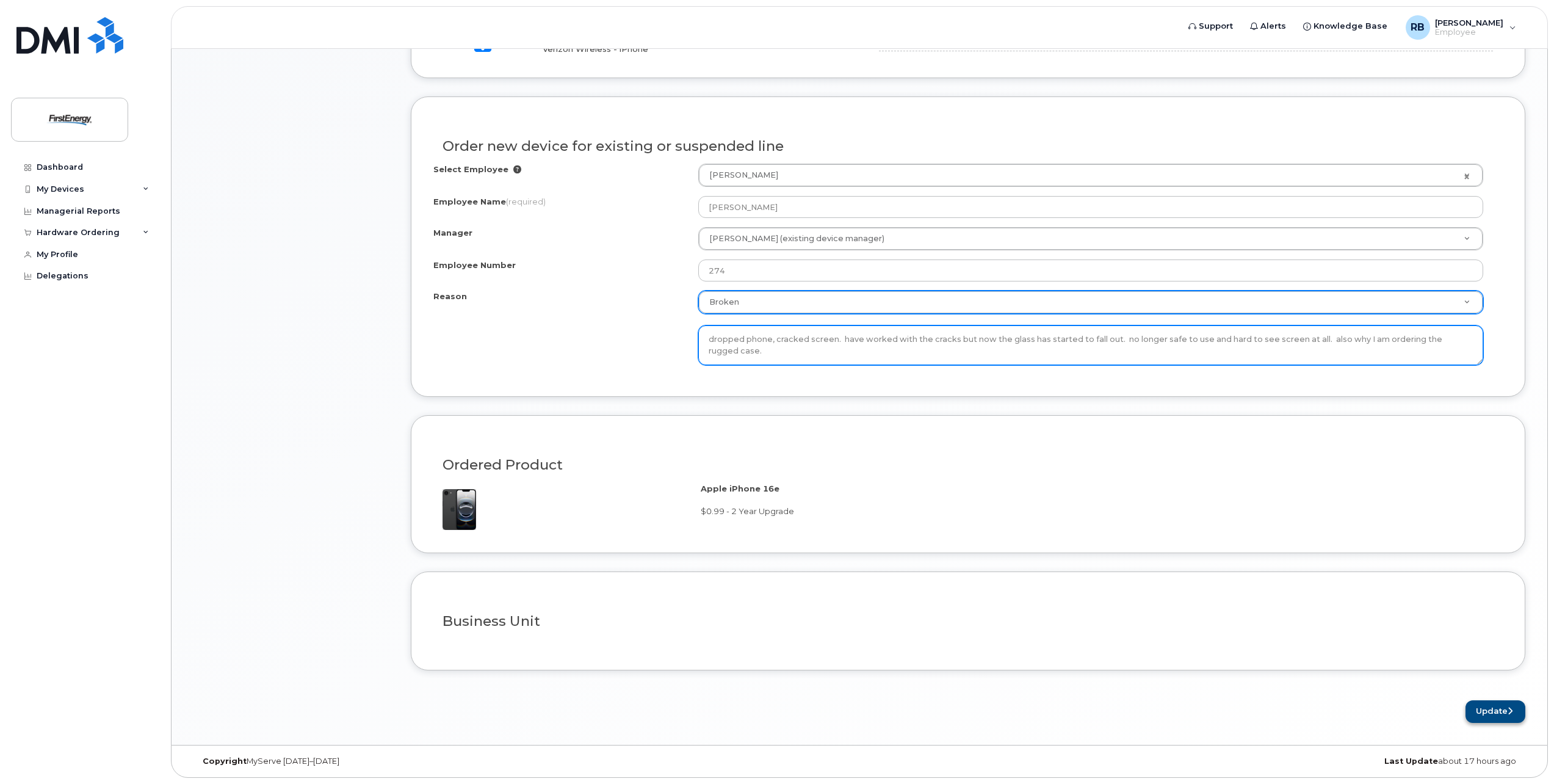
type textarea "dropped phone, cracked screen. have worked with the cracks but now the glass ha…"
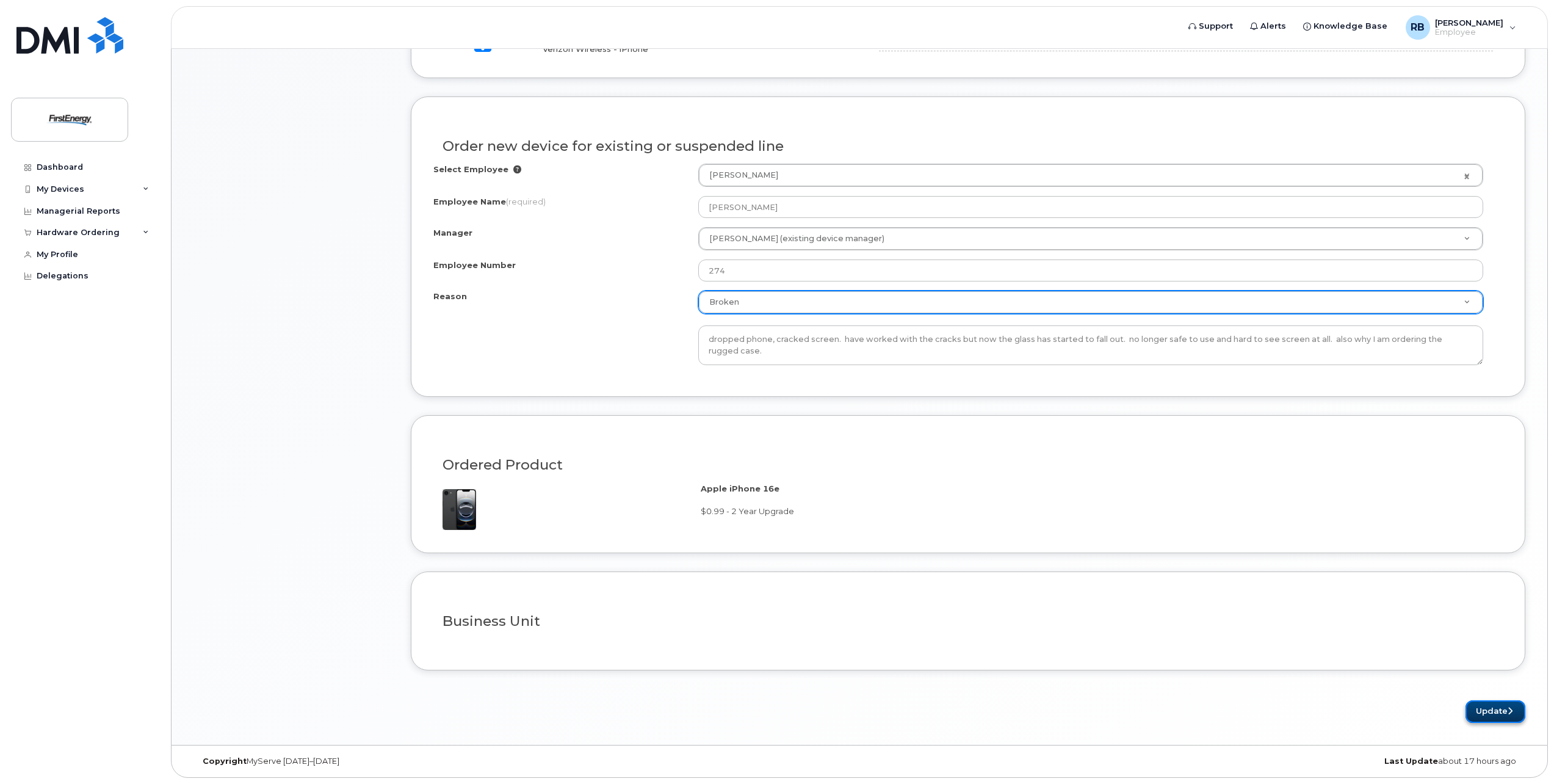
click at [1486, 710] on button "Update" at bounding box center [1495, 711] width 60 height 22
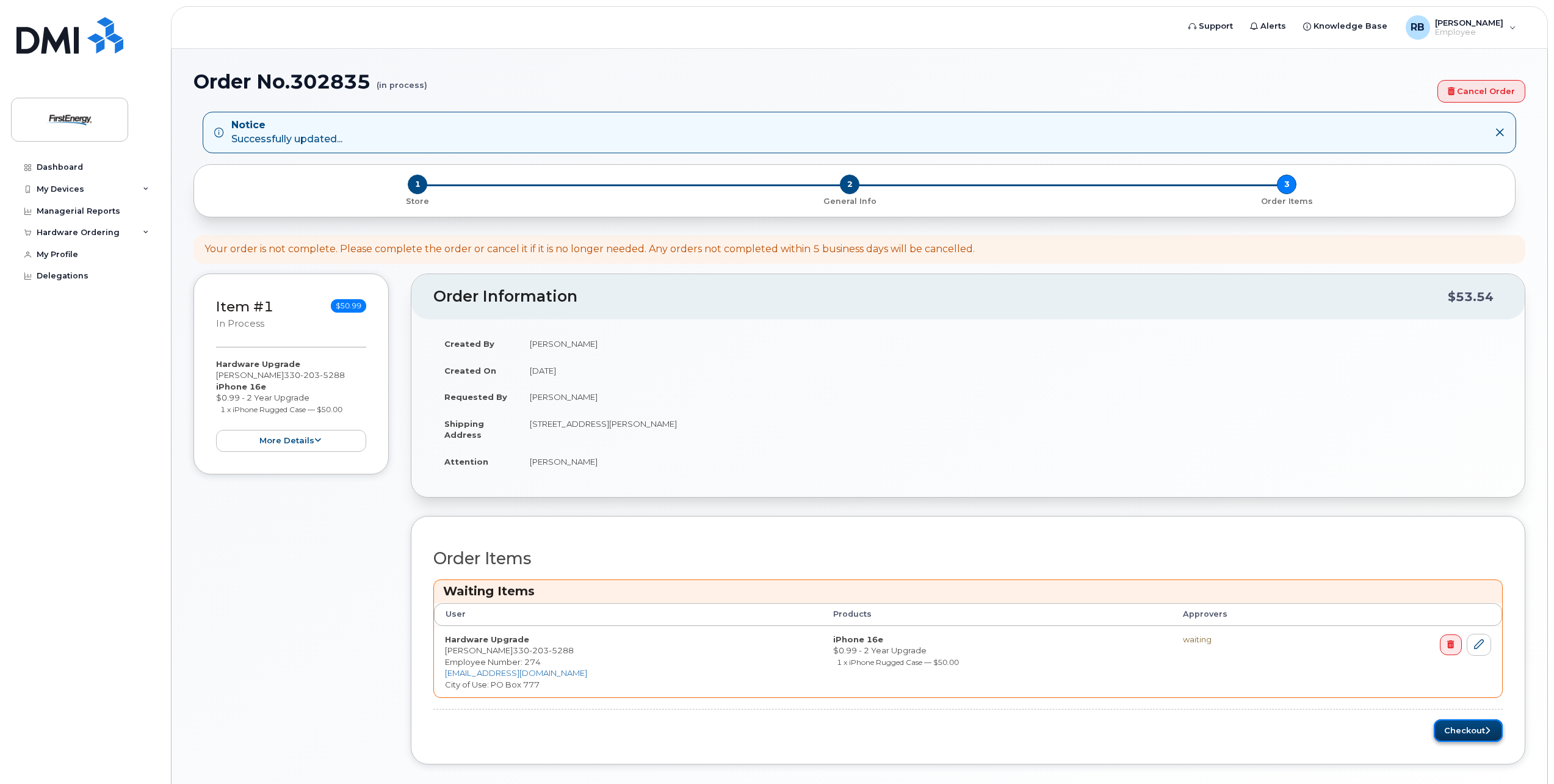
click at [1468, 731] on button "Checkout" at bounding box center [1468, 730] width 69 height 22
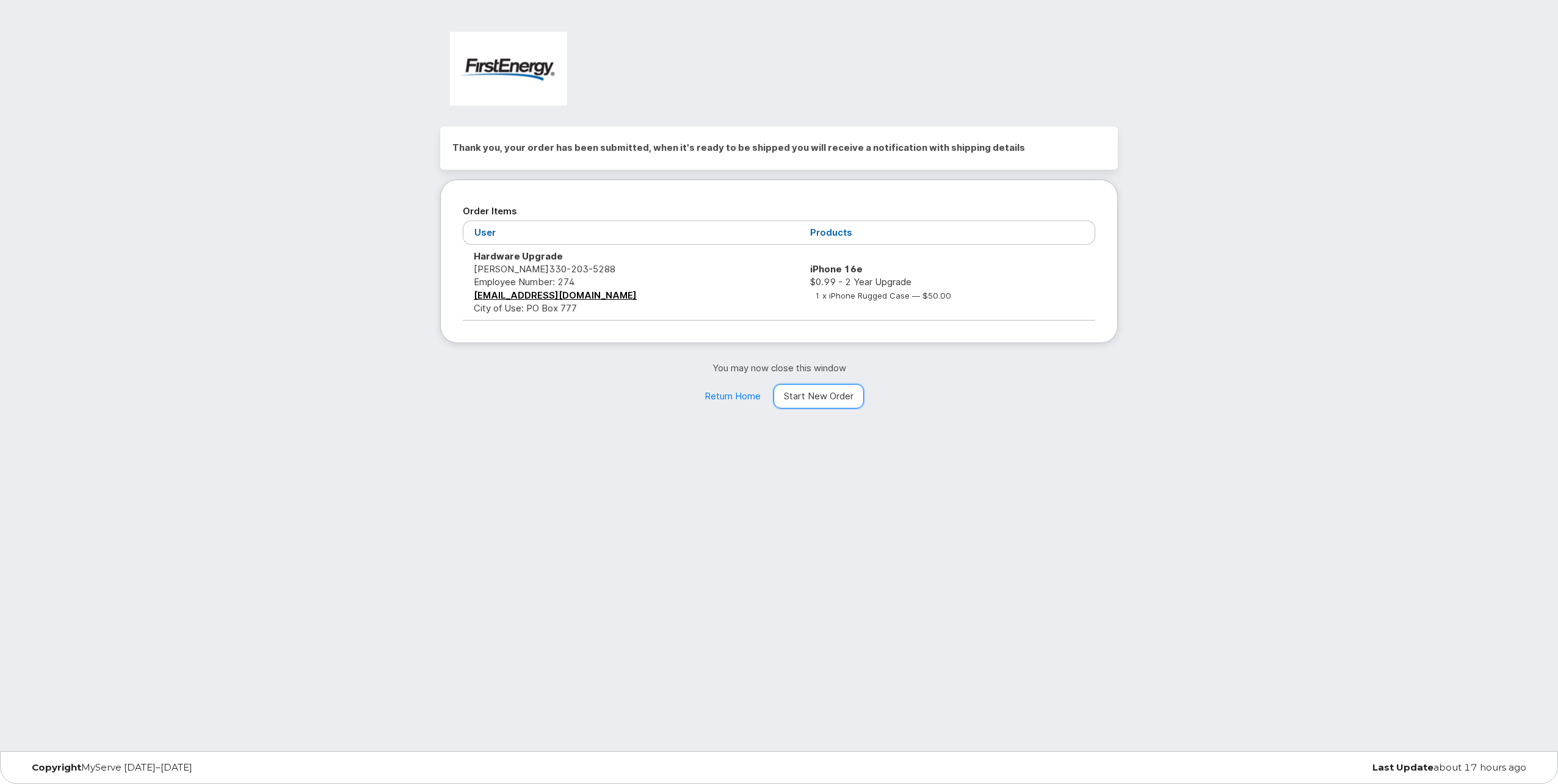
click at [819, 401] on link "Start New Order" at bounding box center [819, 396] width 91 height 24
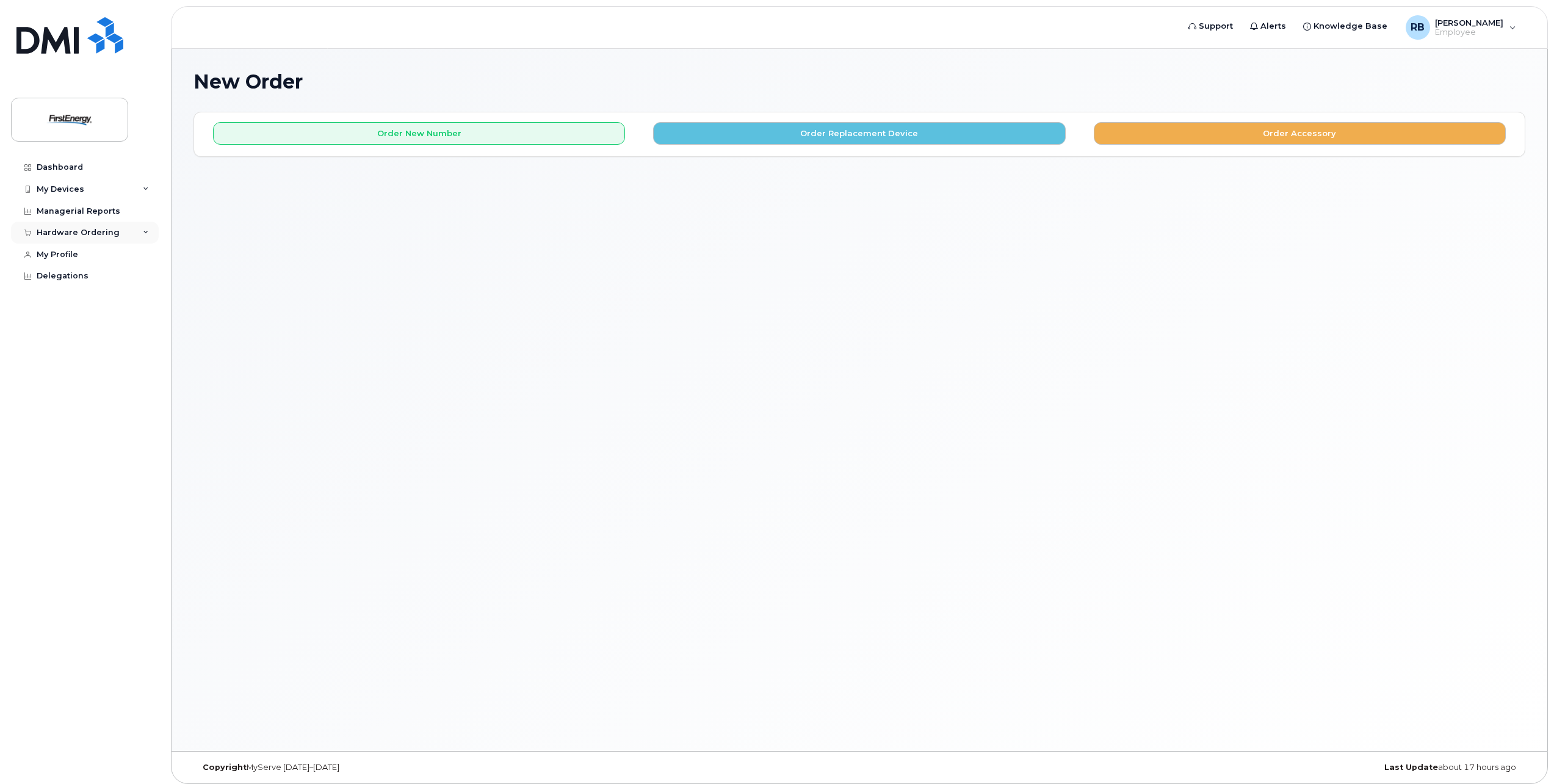
click at [90, 232] on div "Hardware Ordering" at bounding box center [78, 233] width 83 height 10
click at [67, 274] on div "New Order" at bounding box center [66, 278] width 47 height 11
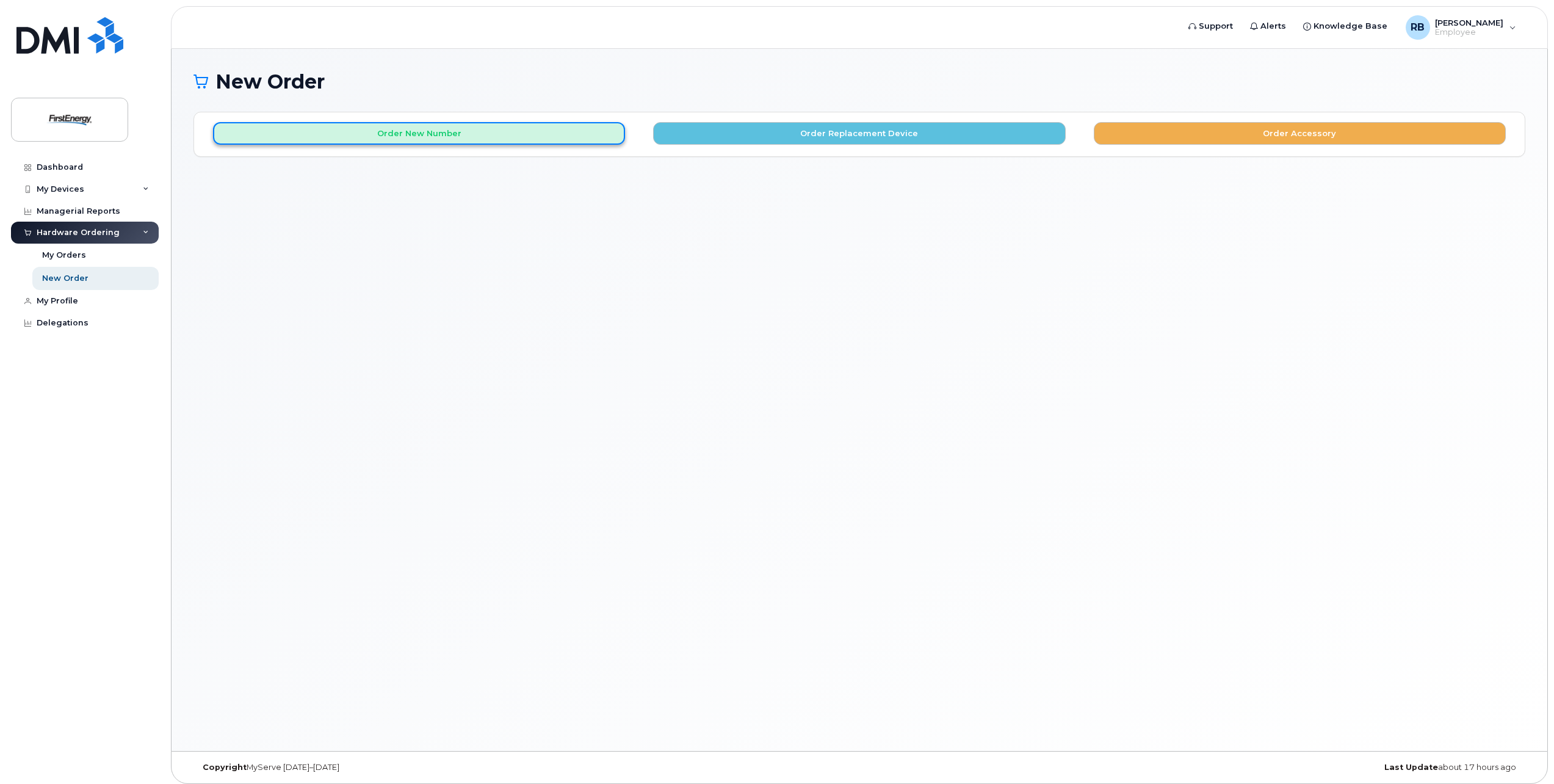
click at [432, 136] on button "Order New Number" at bounding box center [418, 133] width 412 height 22
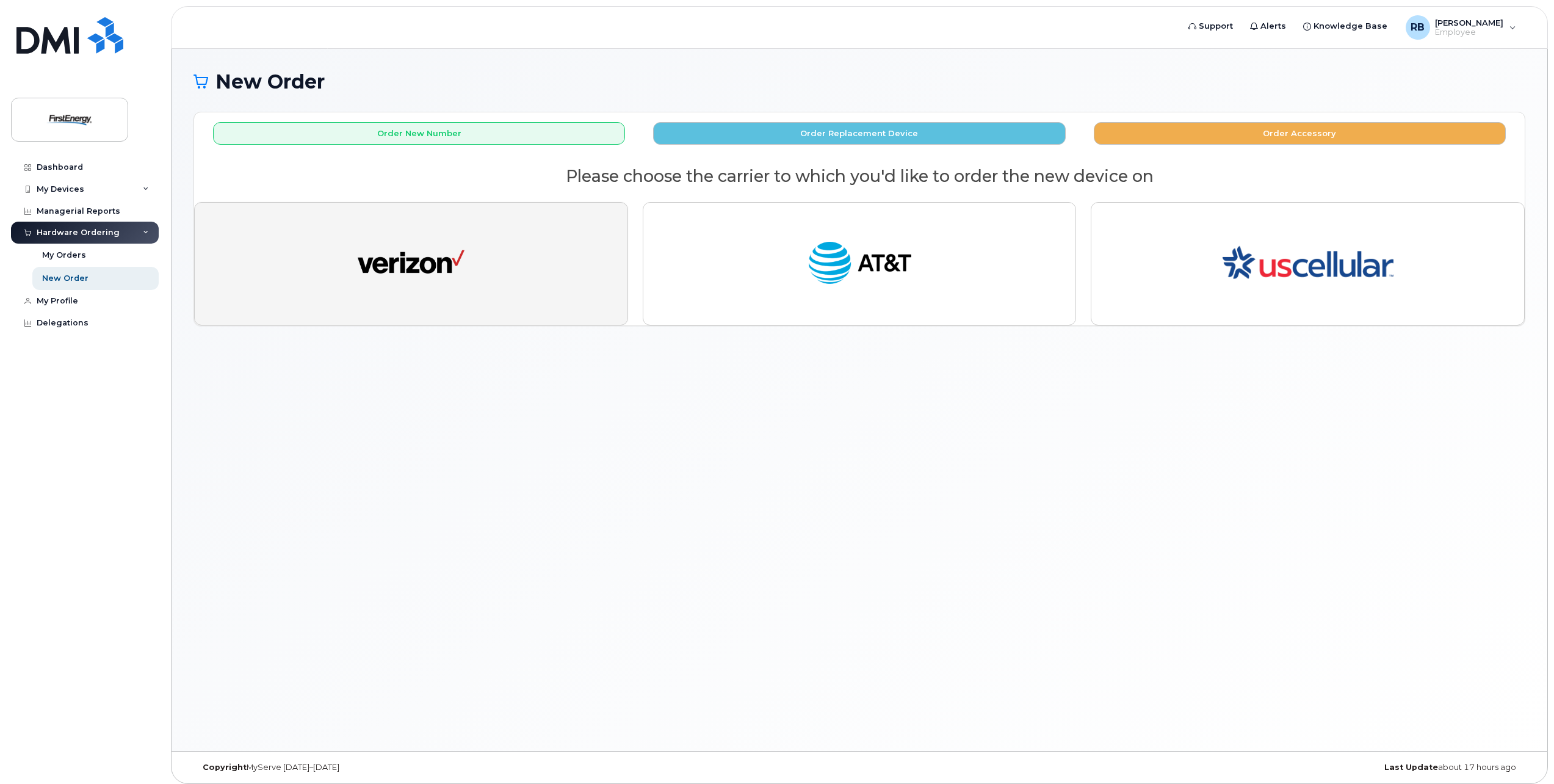
click at [415, 244] on img "button" at bounding box center [411, 264] width 106 height 55
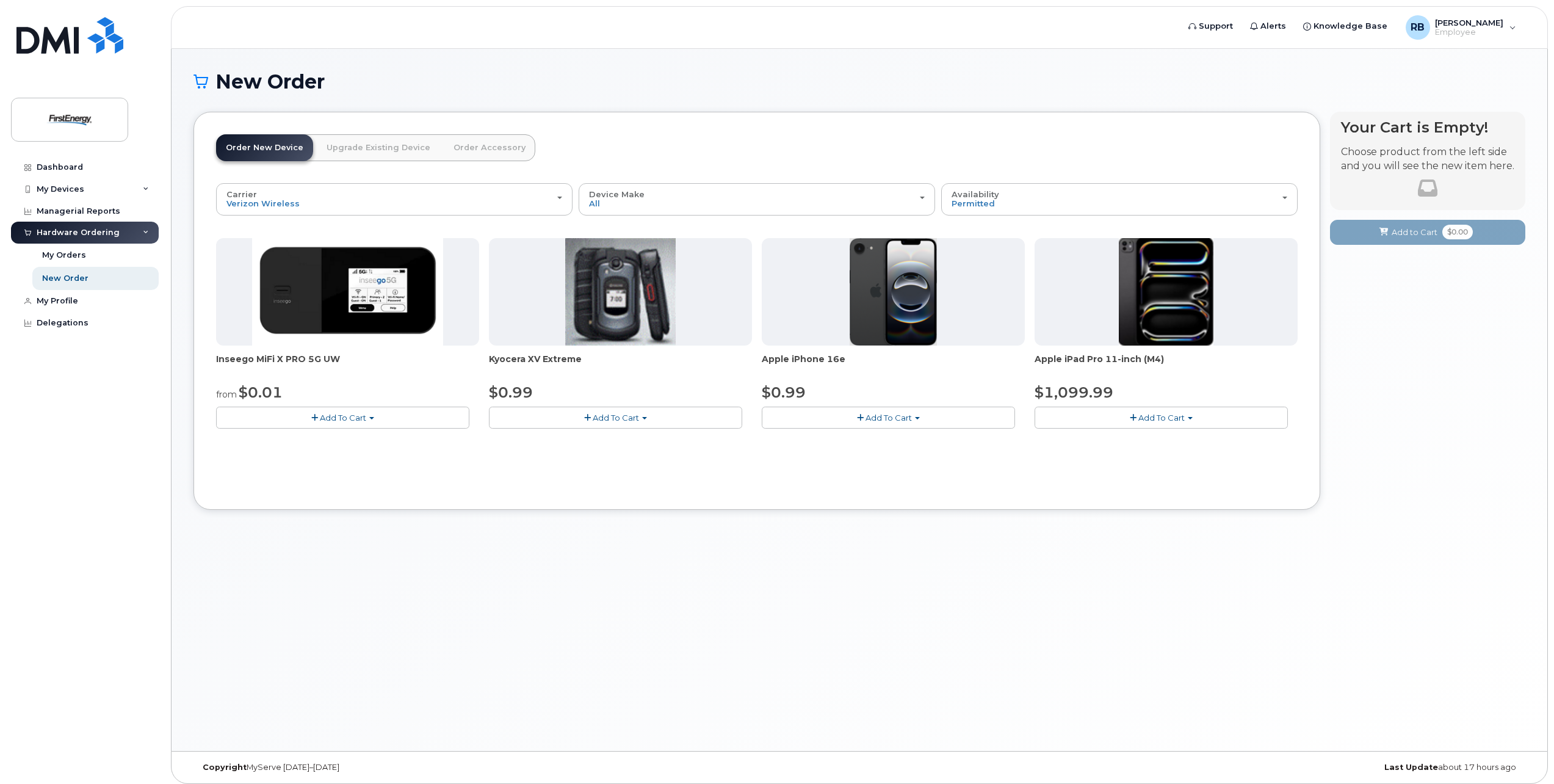
click at [905, 417] on span "Add To Cart" at bounding box center [889, 417] width 47 height 10
click at [830, 437] on link "$0.99 - 2 Year Activation" at bounding box center [826, 440] width 122 height 15
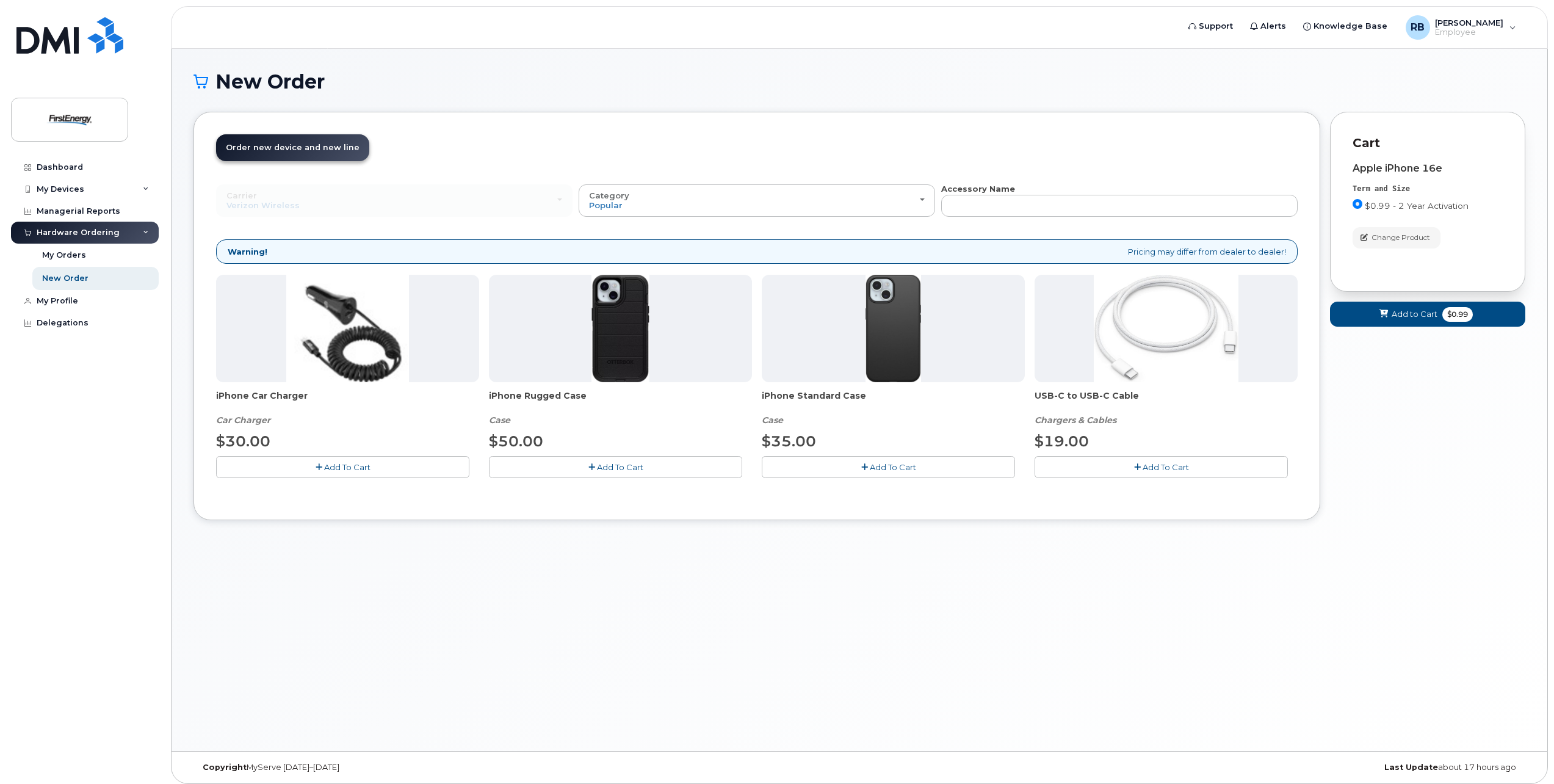
click at [354, 466] on span "Add To Cart" at bounding box center [348, 467] width 47 height 10
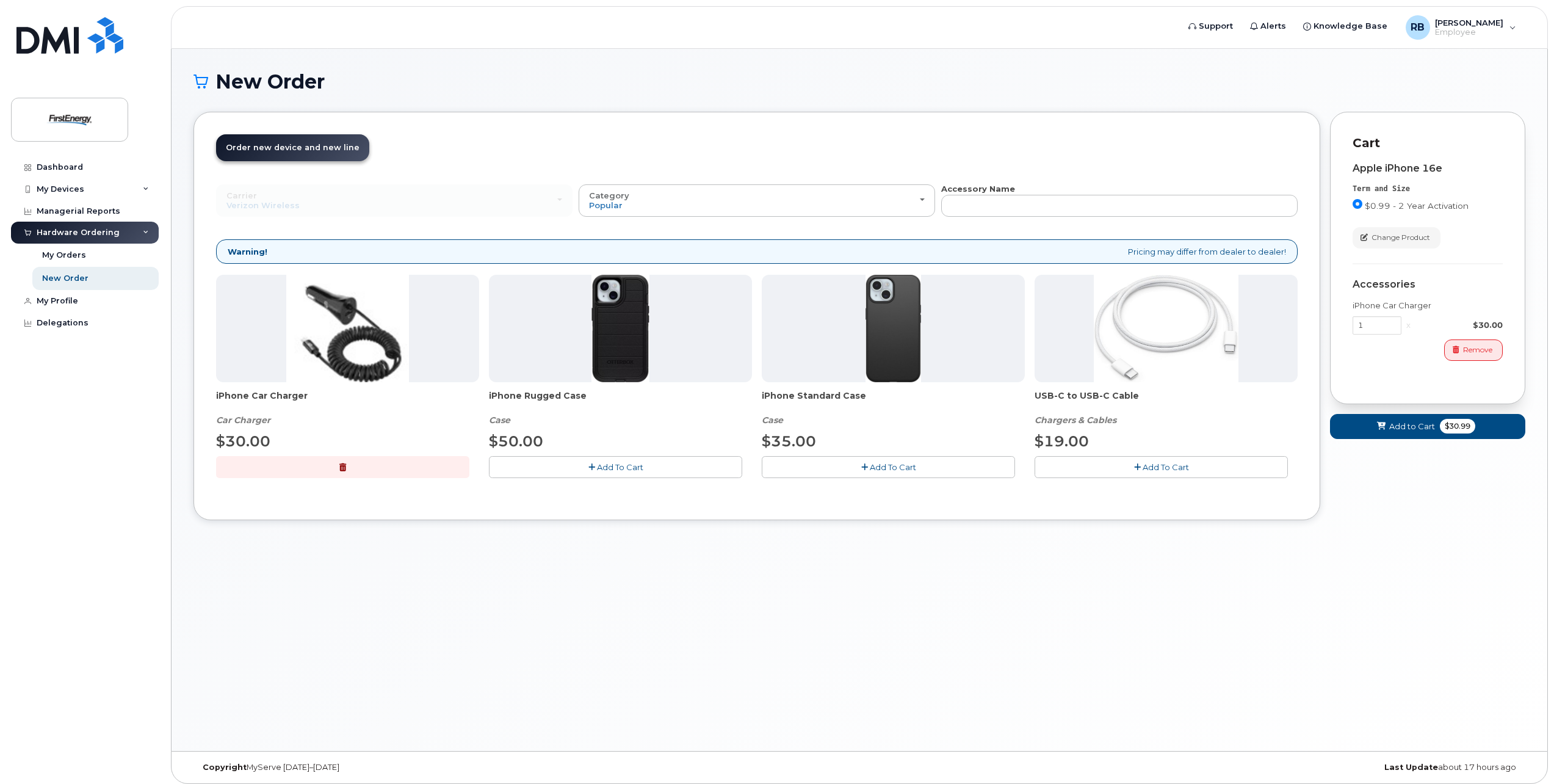
click at [903, 466] on span "Add To Cart" at bounding box center [893, 467] width 47 height 10
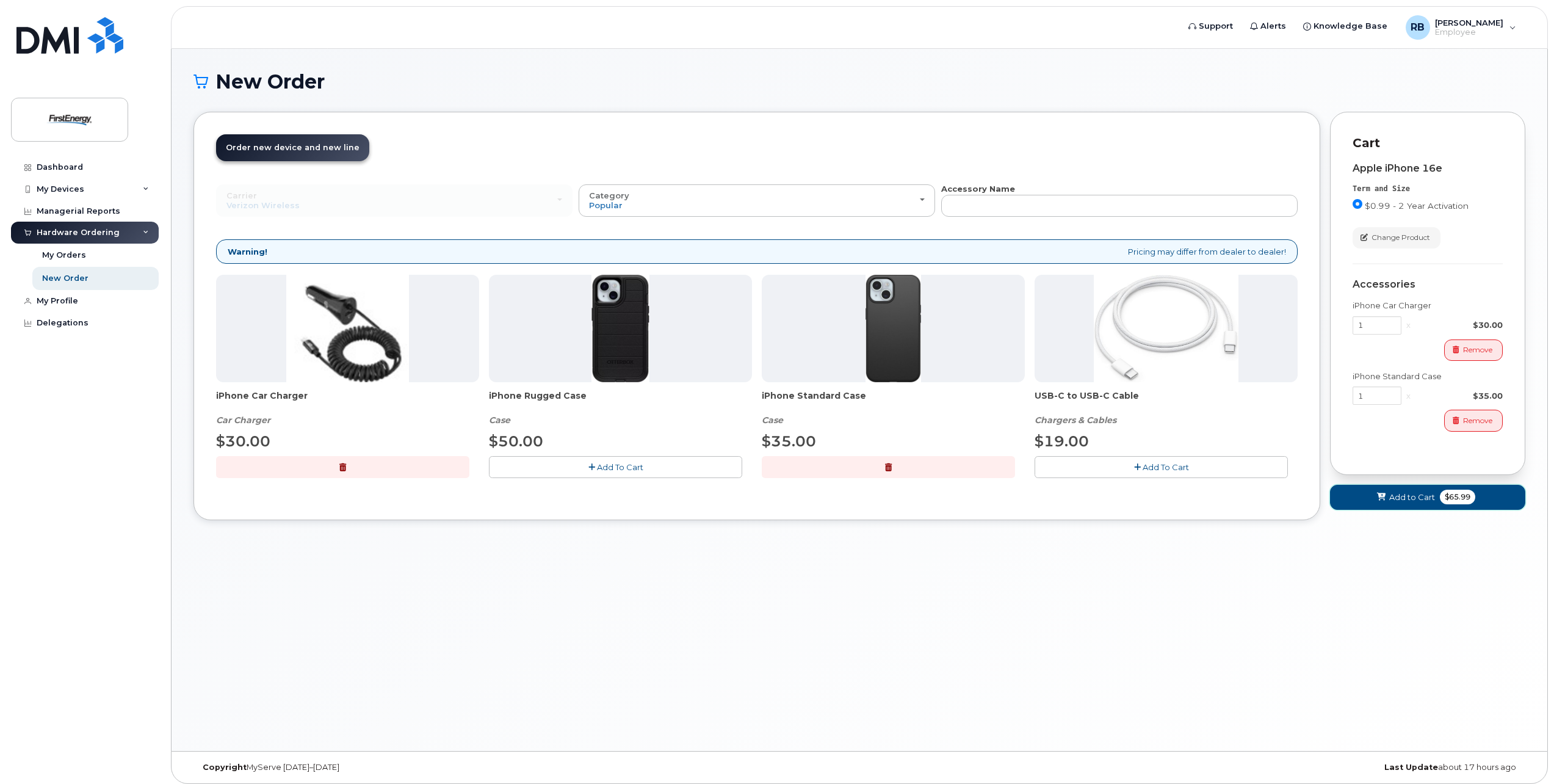
click at [1418, 500] on span "Add to Cart" at bounding box center [1412, 497] width 46 height 12
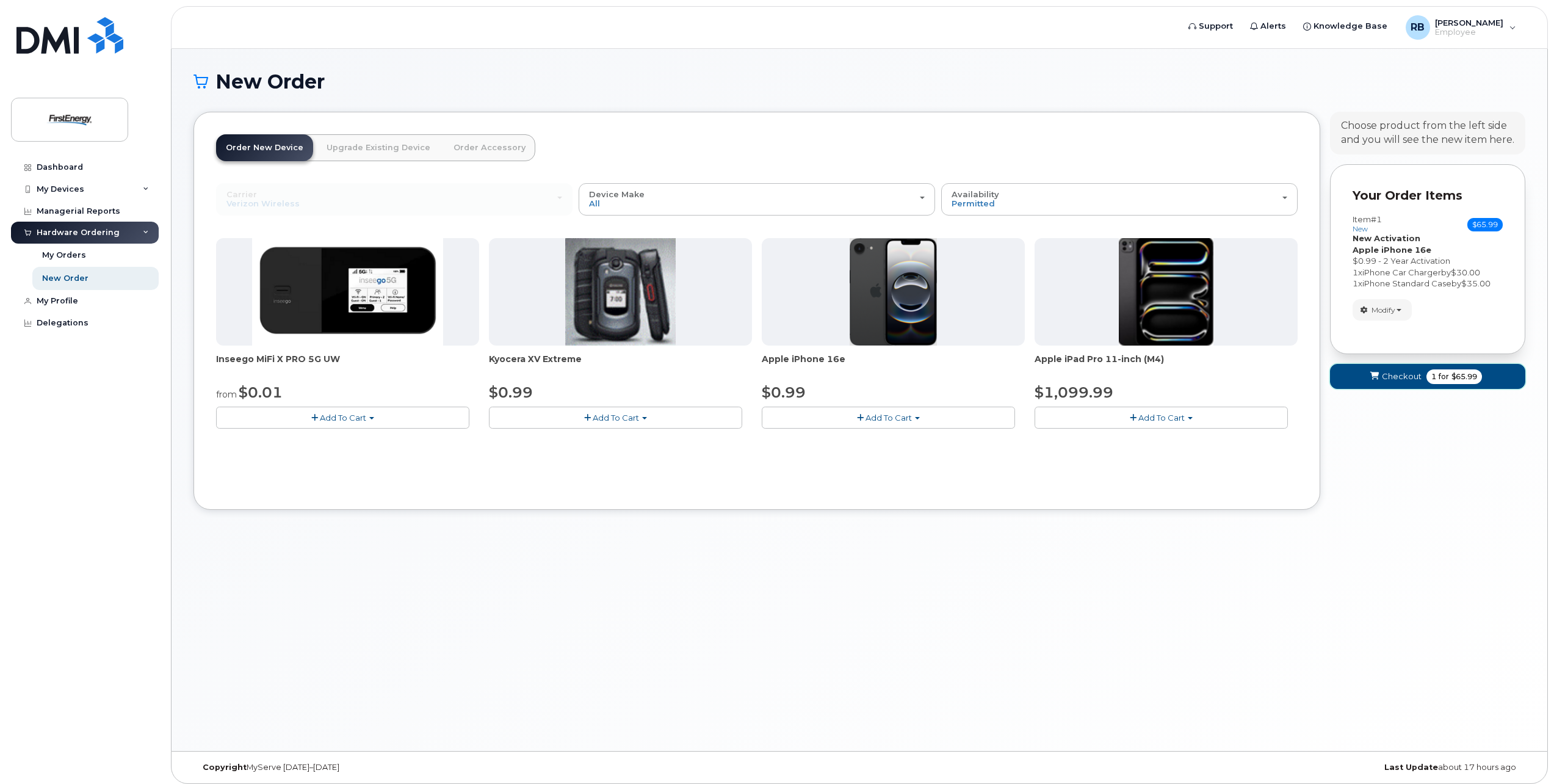
click at [1395, 380] on span "Checkout" at bounding box center [1402, 377] width 40 height 12
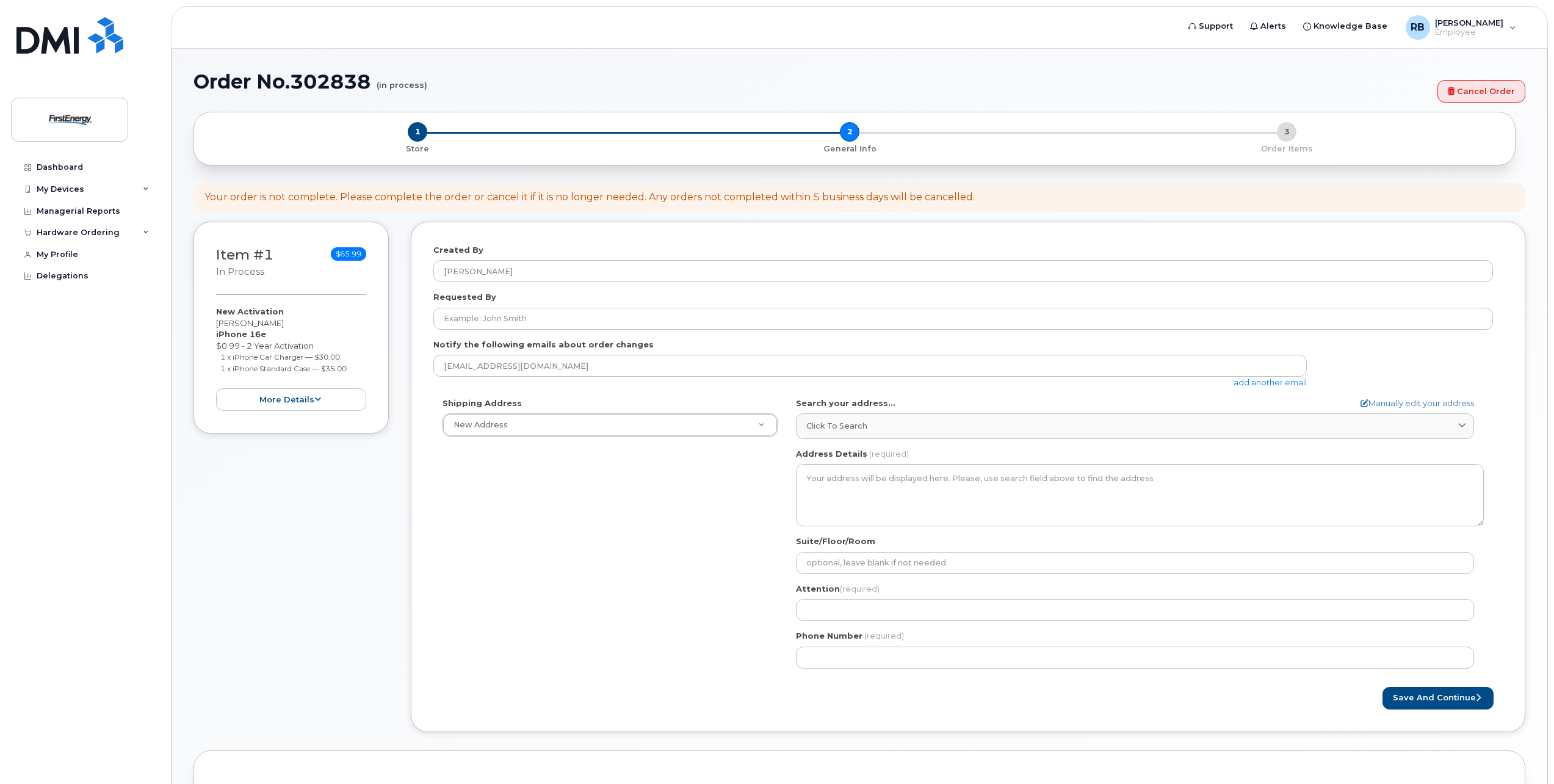
select select
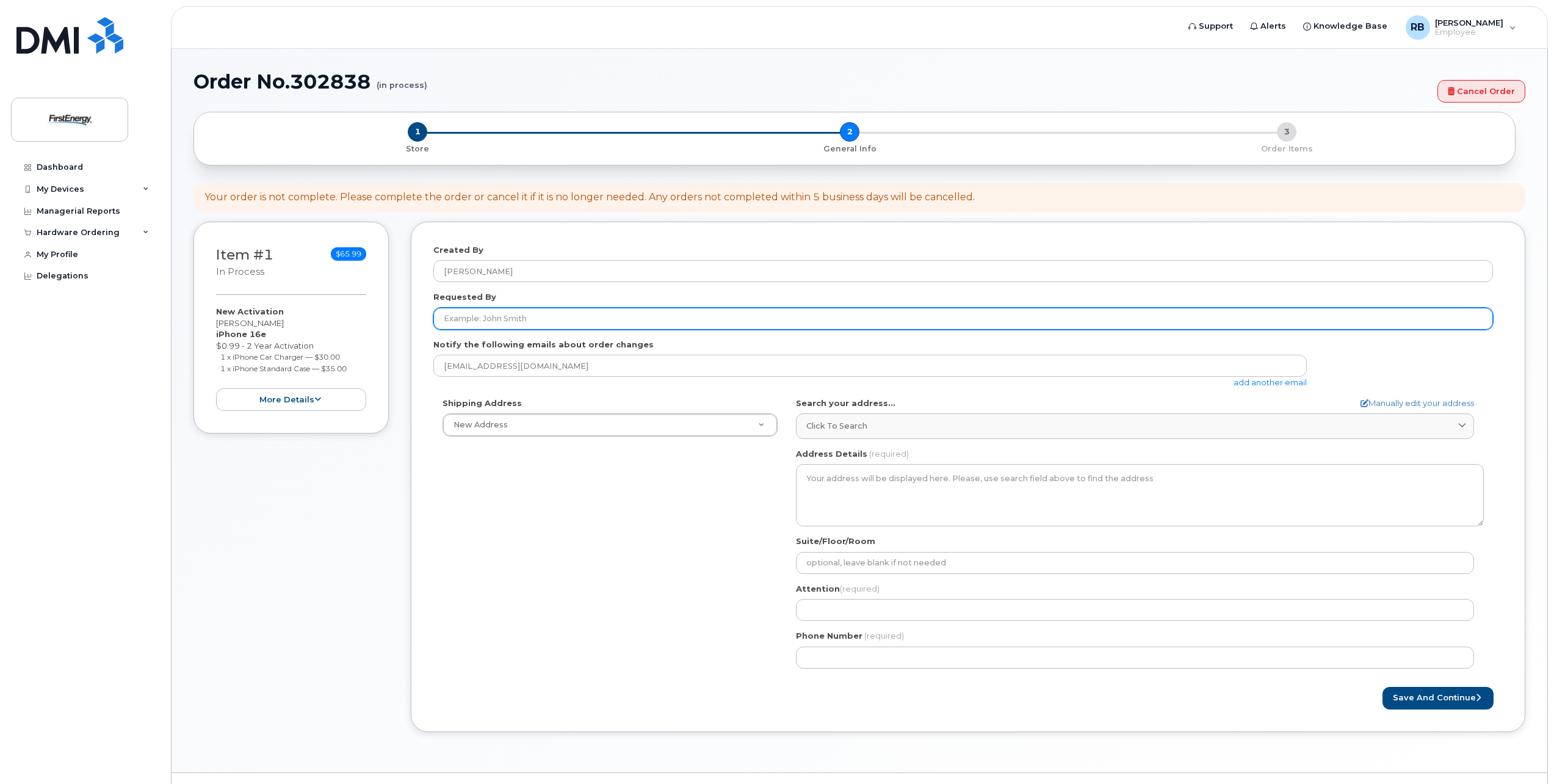
click at [513, 314] on input "Requested By" at bounding box center [963, 318] width 1059 height 22
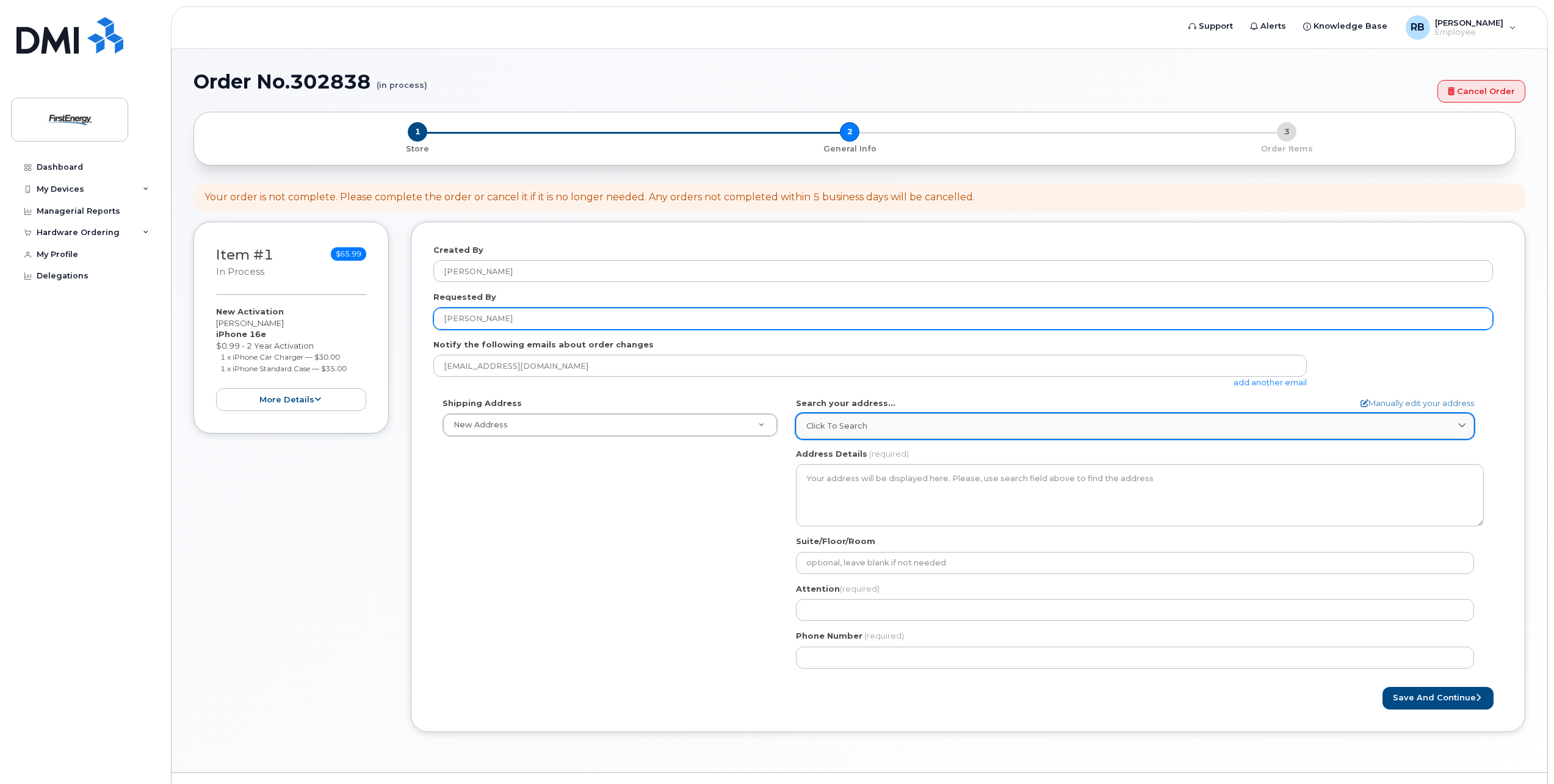
type input "[PERSON_NAME]"
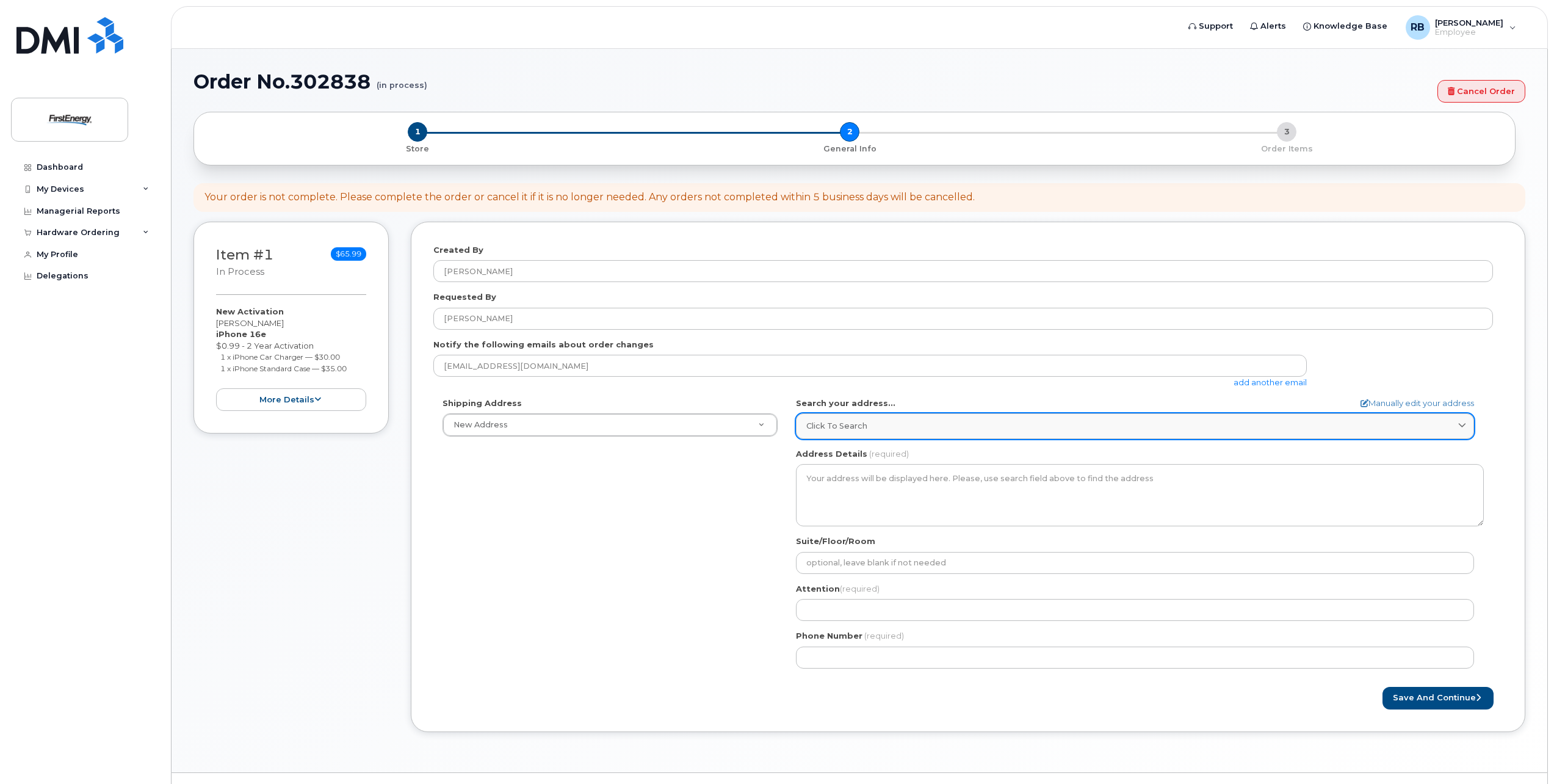
click at [841, 424] on span "Click to search" at bounding box center [836, 426] width 61 height 12
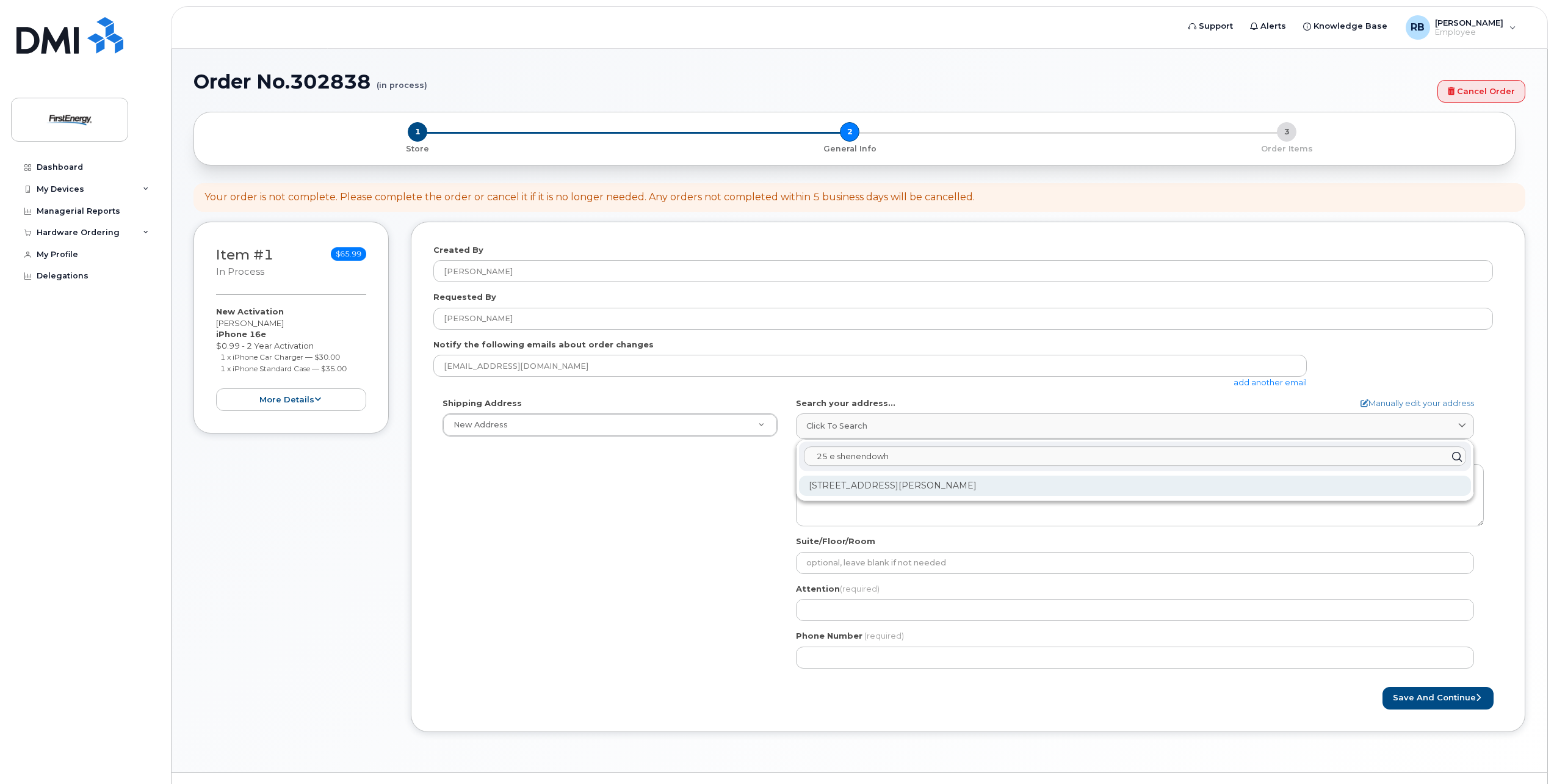
type input "25 e shenendowh"
click at [1034, 488] on div "[STREET_ADDRESS][PERSON_NAME]" at bounding box center [1135, 486] width 672 height 20
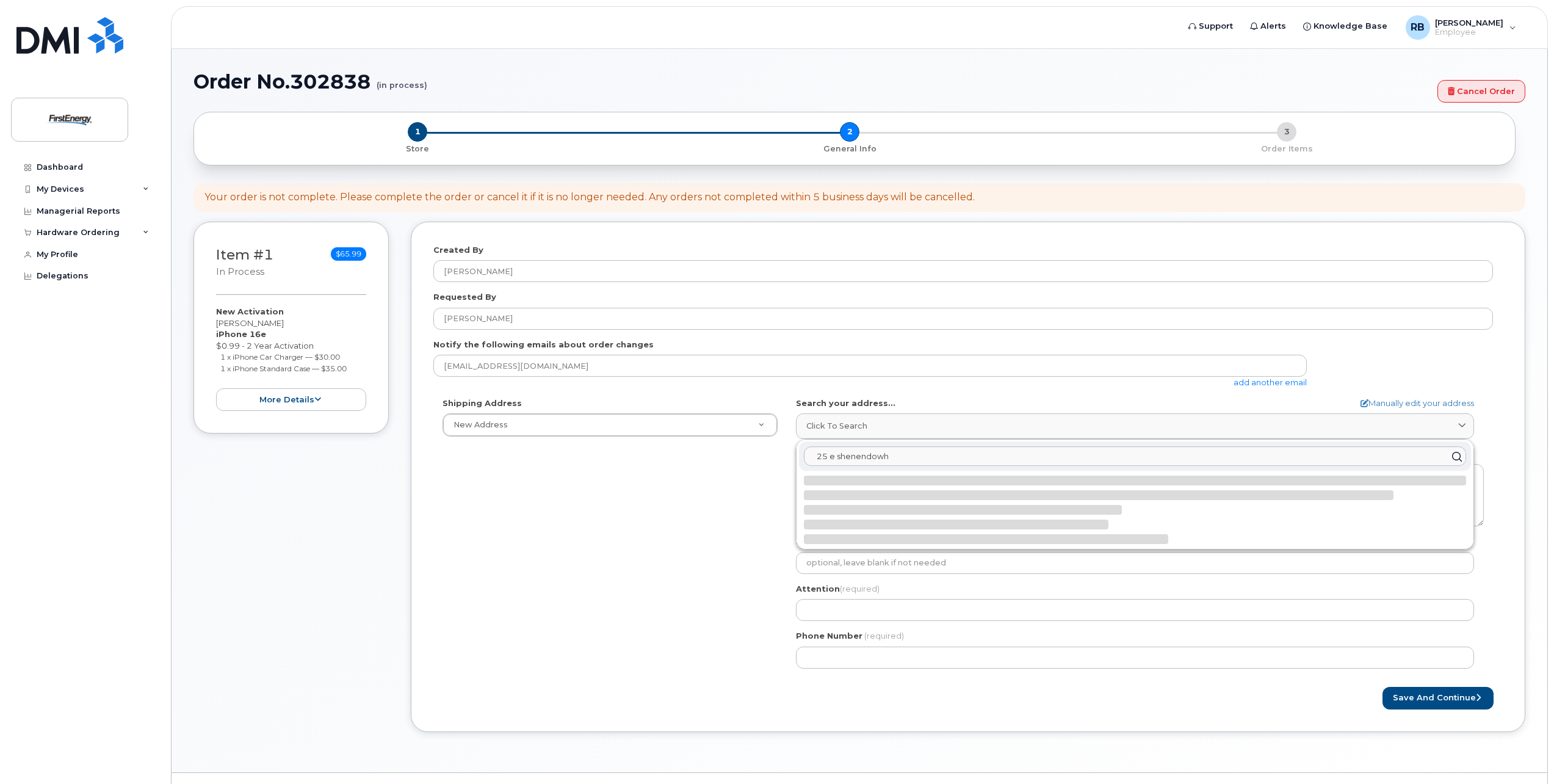
select select
type textarea "[STREET_ADDRESS][PERSON_NAME]"
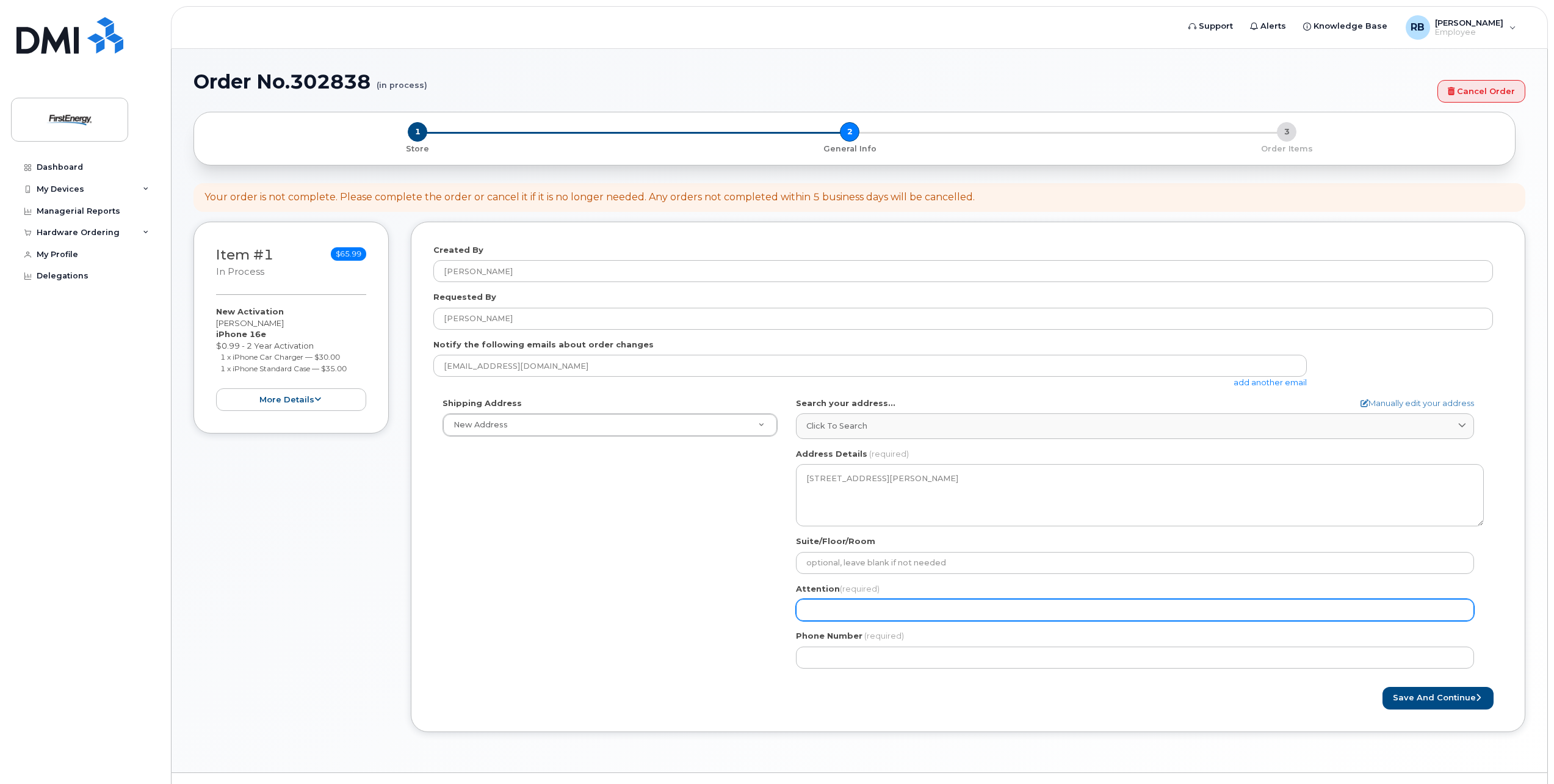
click at [882, 604] on input "Attention (required)" at bounding box center [1135, 609] width 678 height 22
select select
type input "K"
select select
type input "Kr"
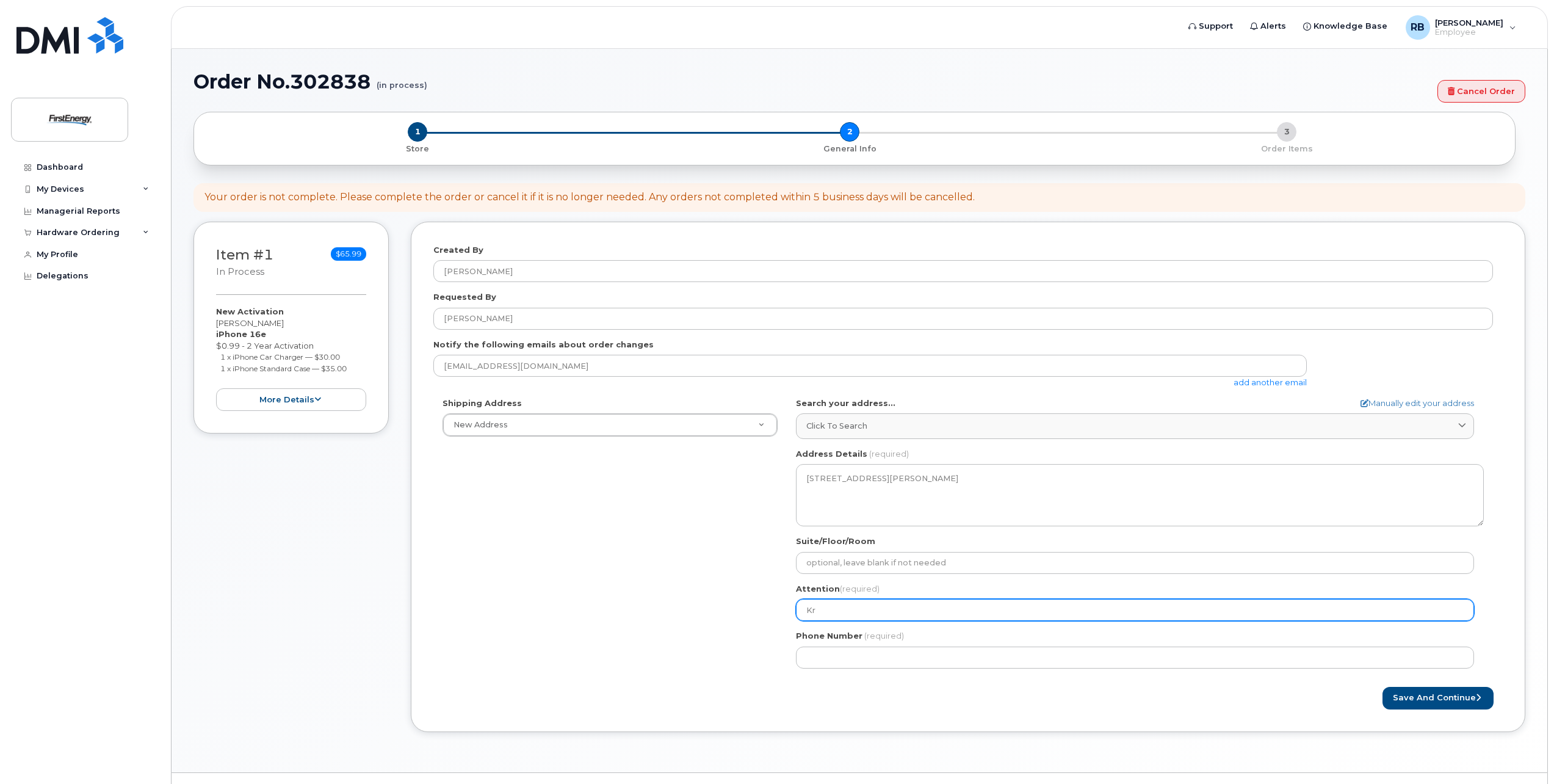
select select
type input "Kri"
select select
type input "Kris"
select select
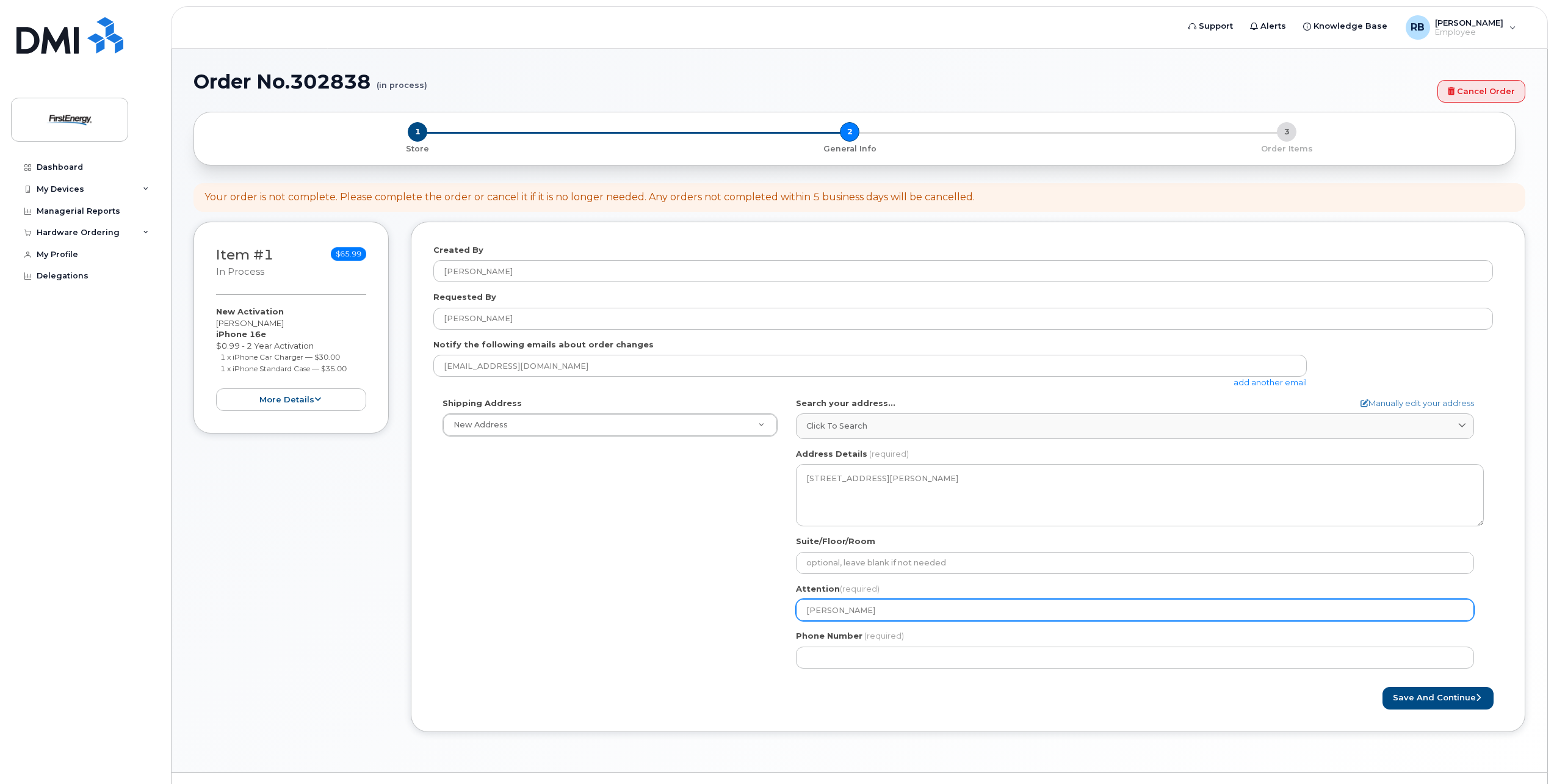
type input "Krist"
select select
type input "Kriste"
select select
type input "Kristen"
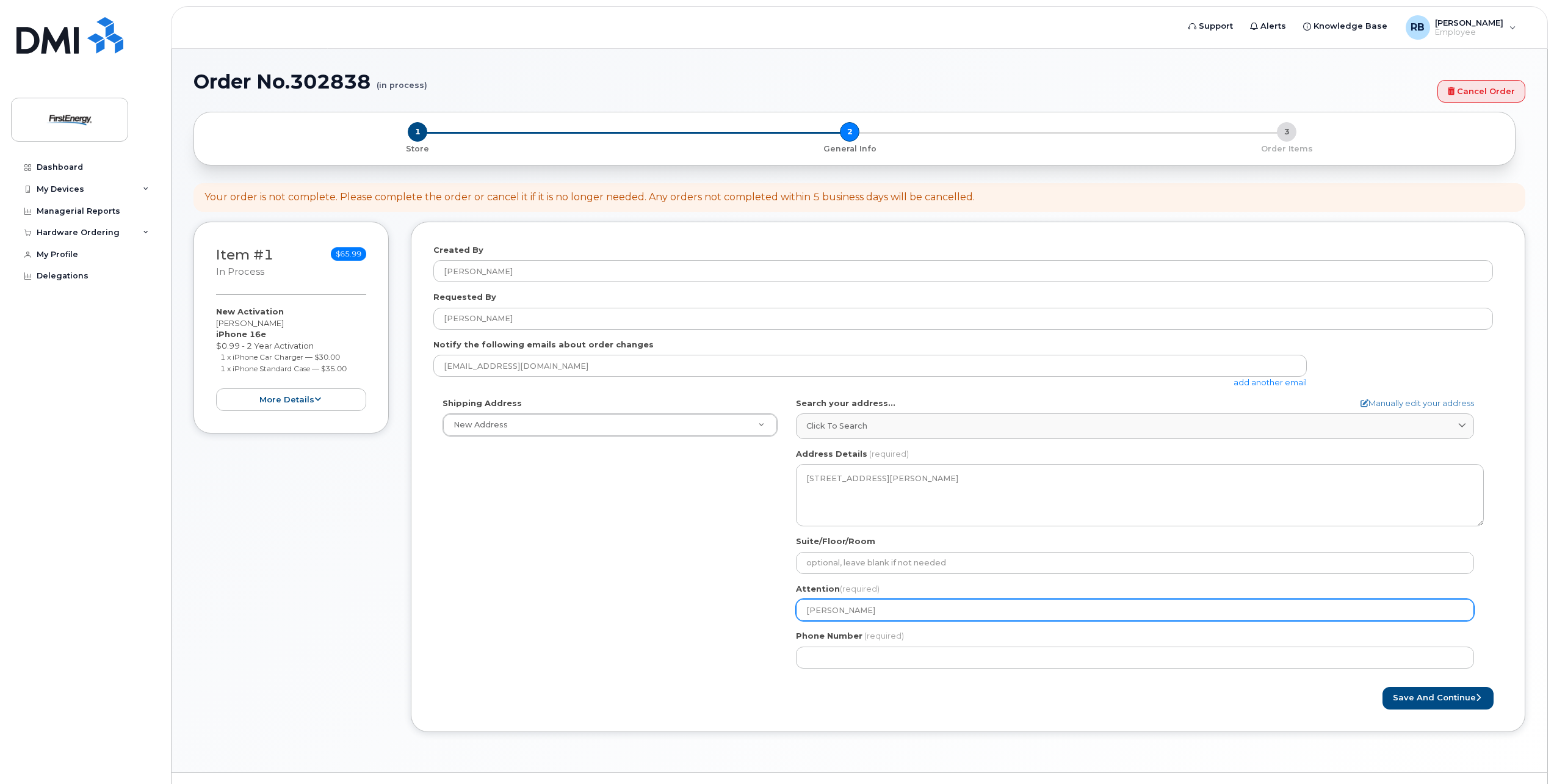
select select
type input "Kristen W"
select select
type input "Kristen Wi"
select select
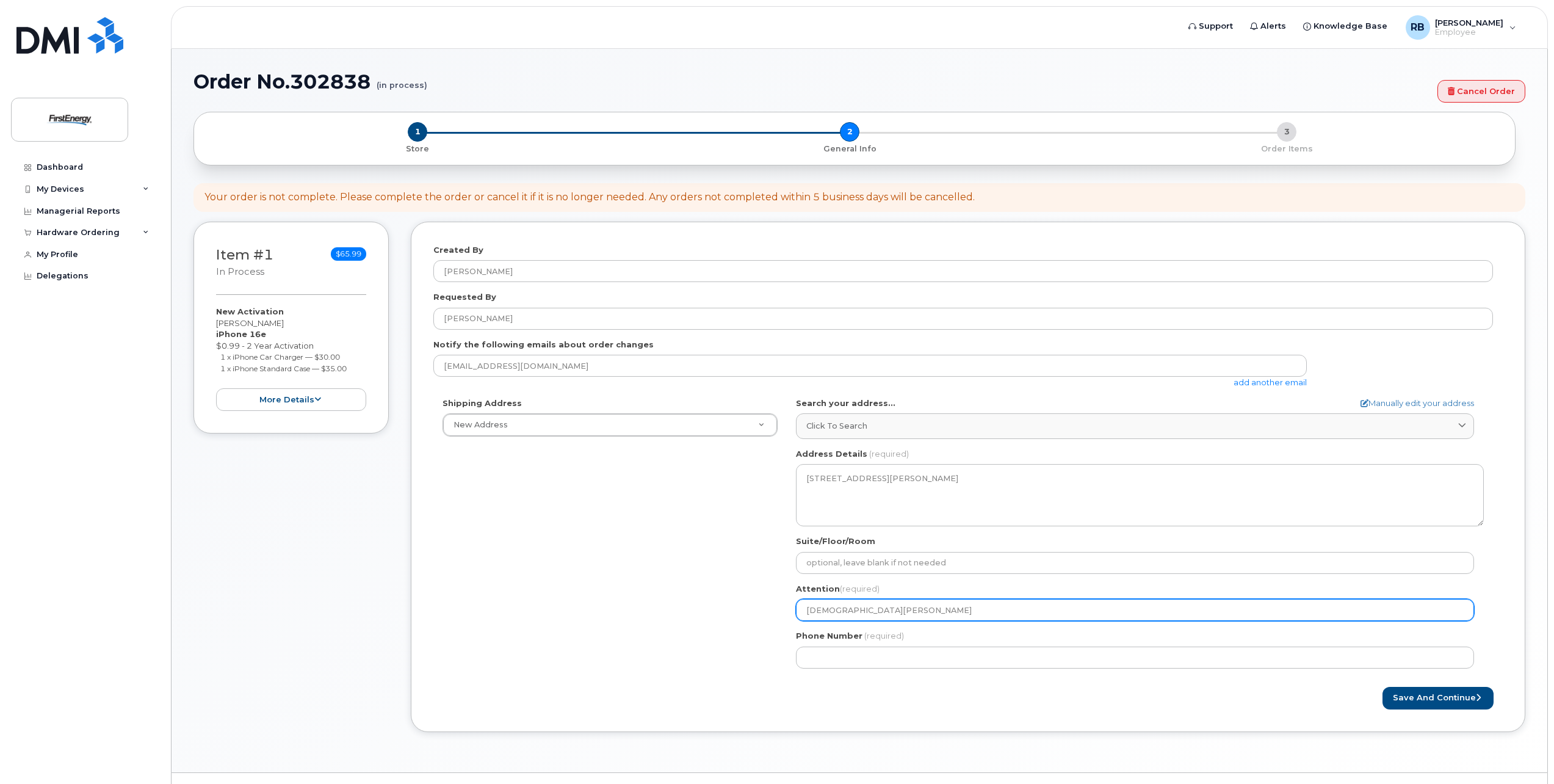
type input "Kristen Wis"
select select
type input "Kristen Wisn"
select select
type input "Kristen Wisni"
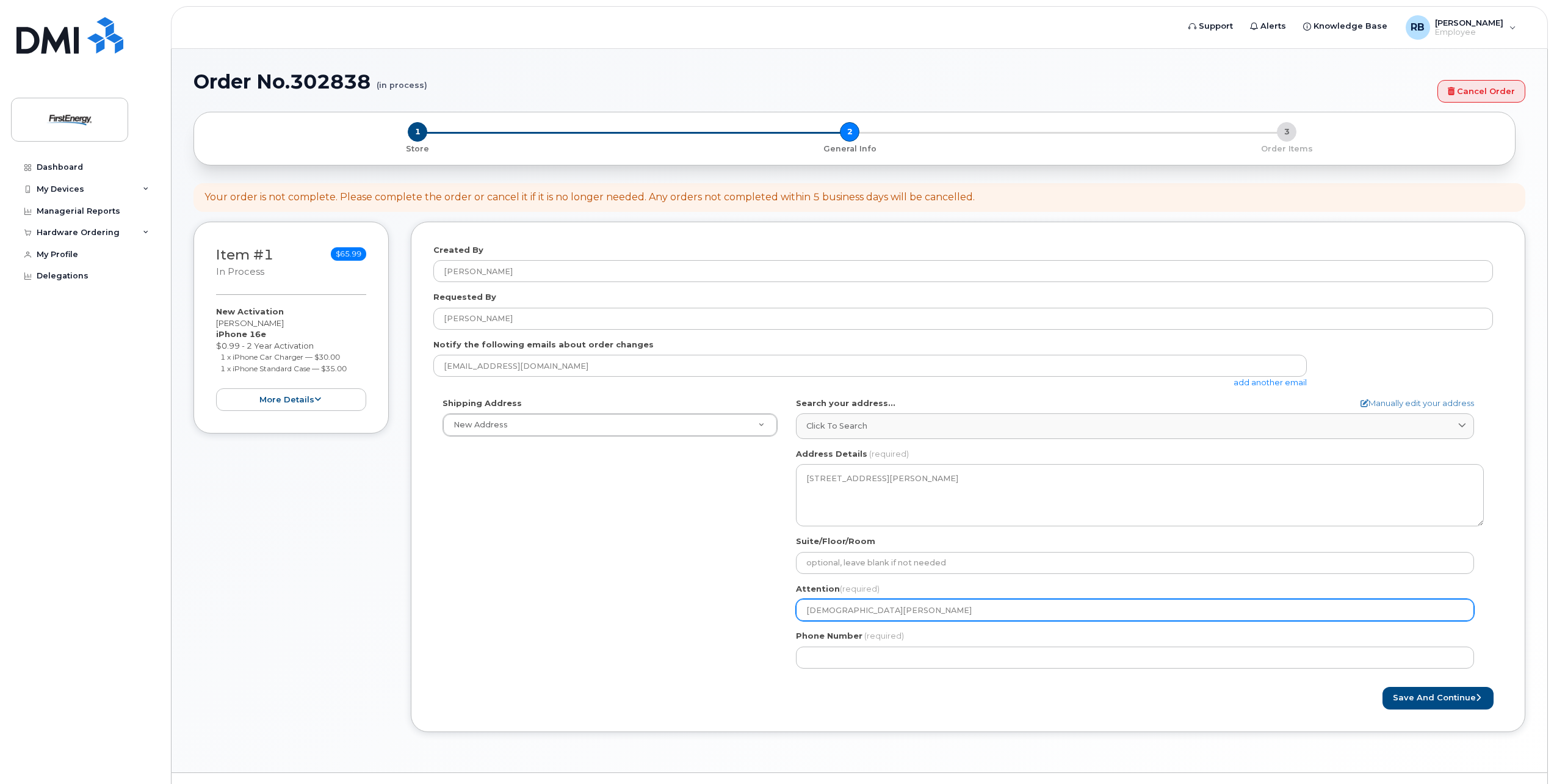
select select
type input "Kristen Wisnie"
select select
type input "Kristen Wisniew"
select select
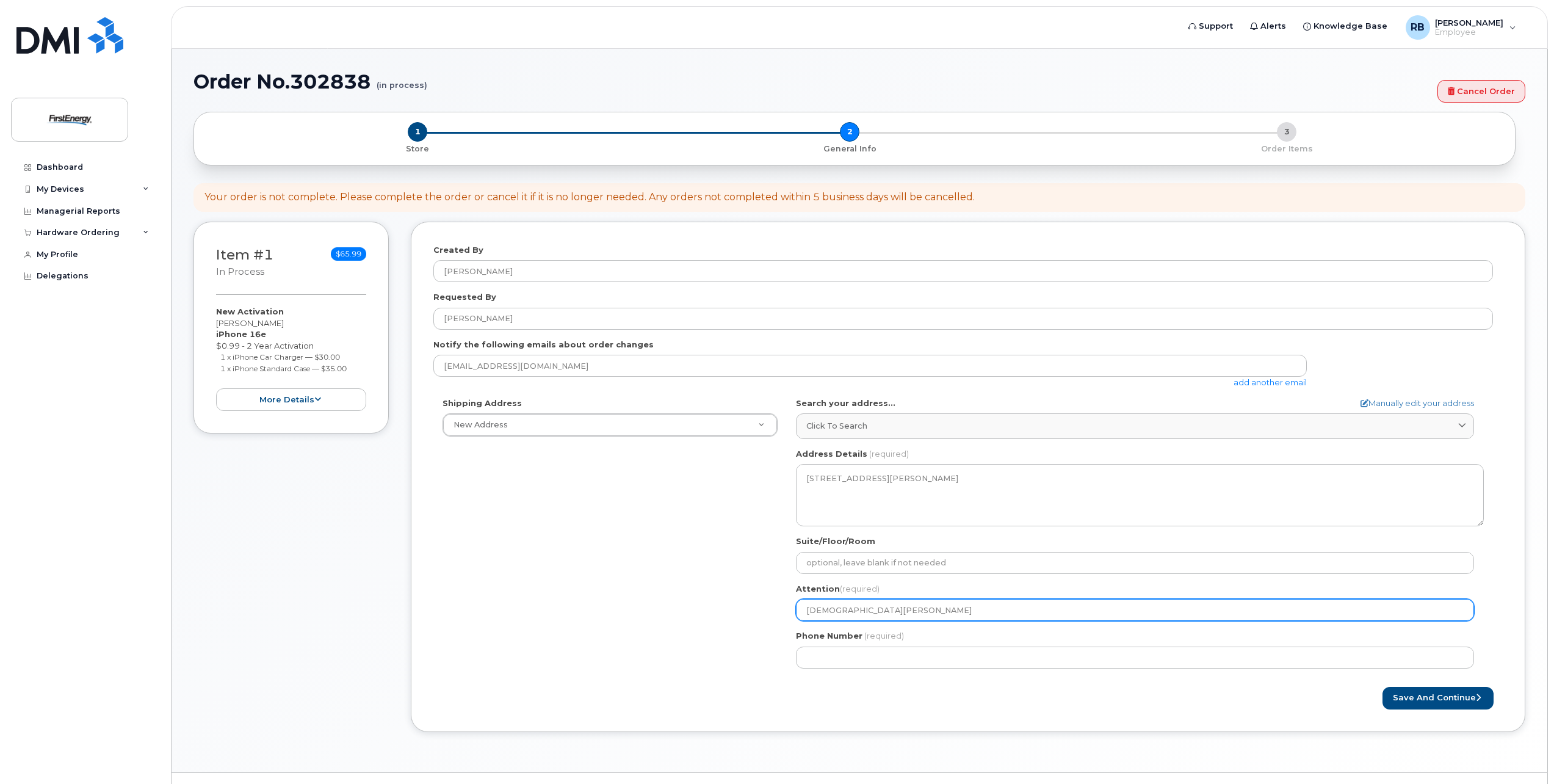
type input "Kristen Wisniews"
select select
type input "Kristen Wisniewsk"
select select
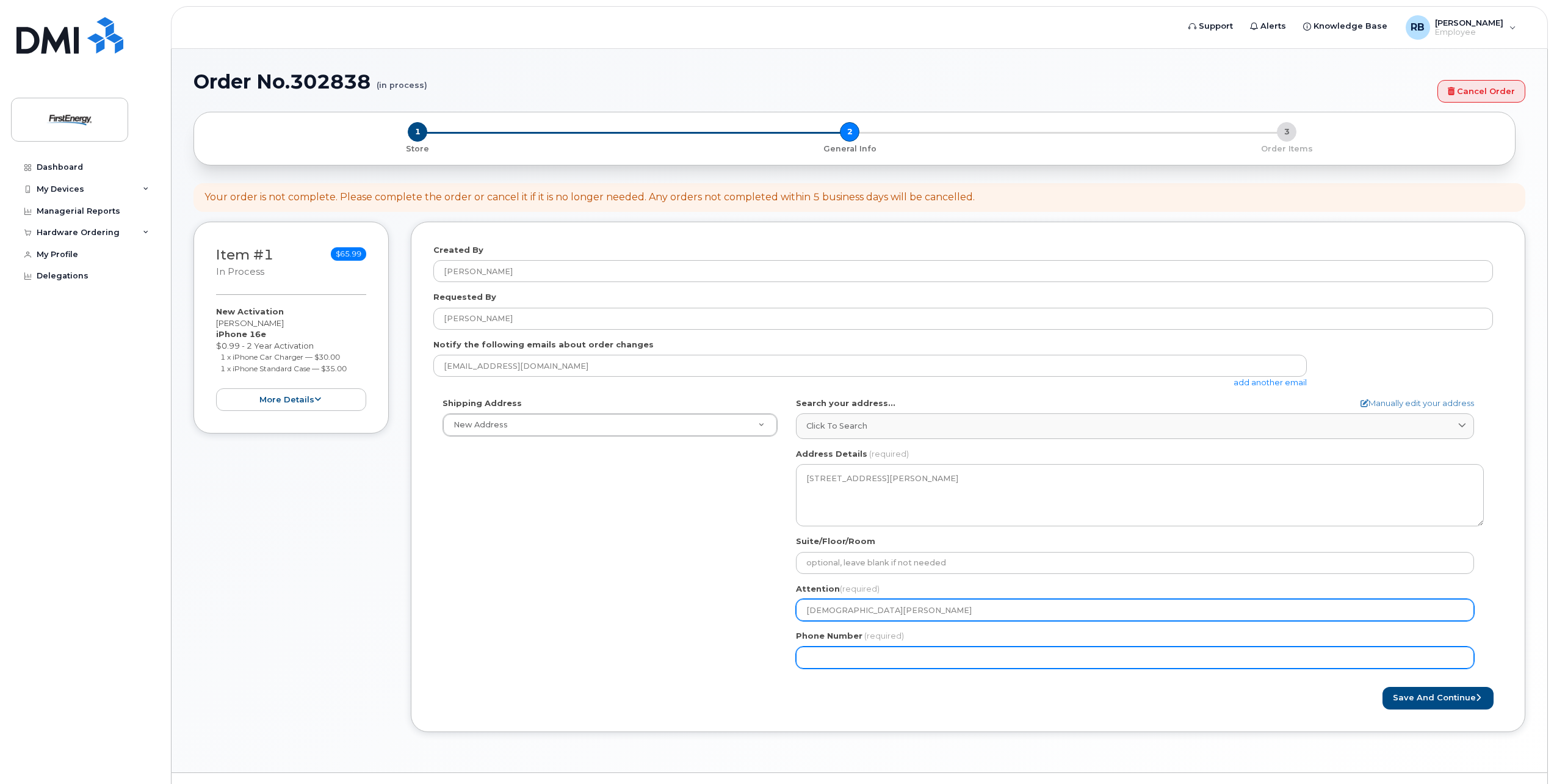
type input "[DEMOGRAPHIC_DATA][PERSON_NAME]"
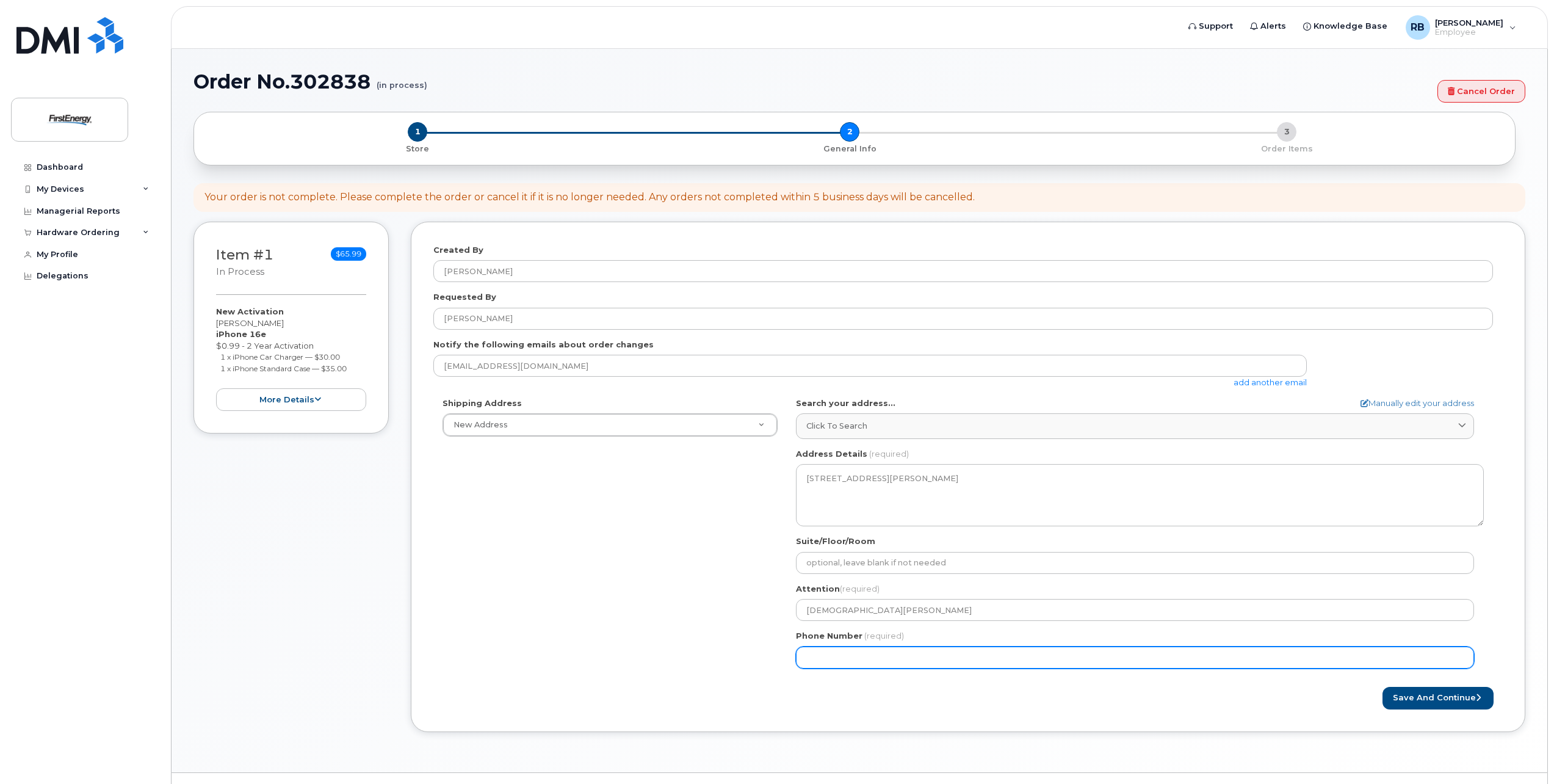
click at [890, 659] on input "Phone Number" at bounding box center [1135, 657] width 678 height 22
type input "732947703"
select select
type input "7329477033"
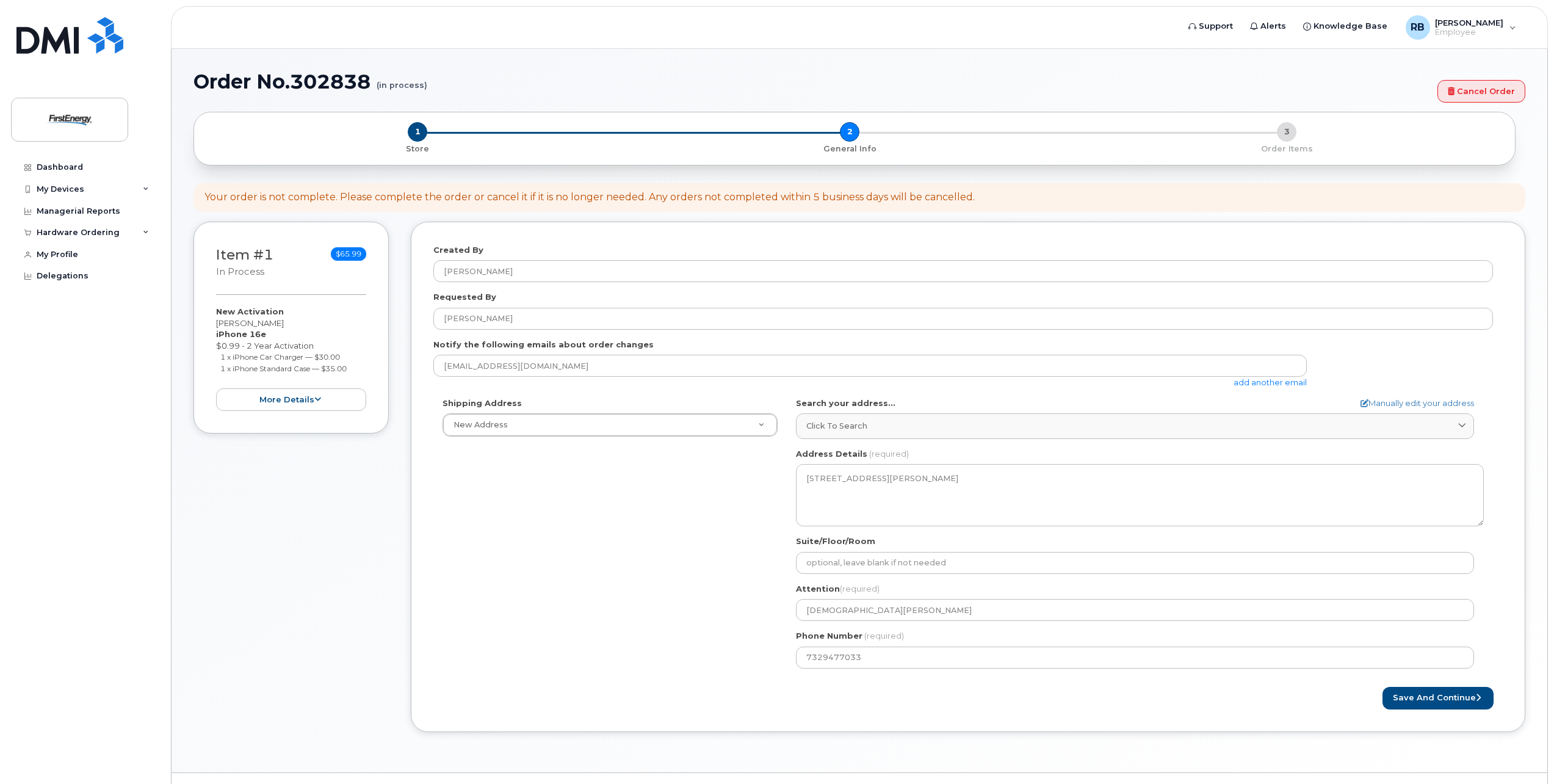
click at [1284, 385] on link "add another email" at bounding box center [1270, 382] width 73 height 10
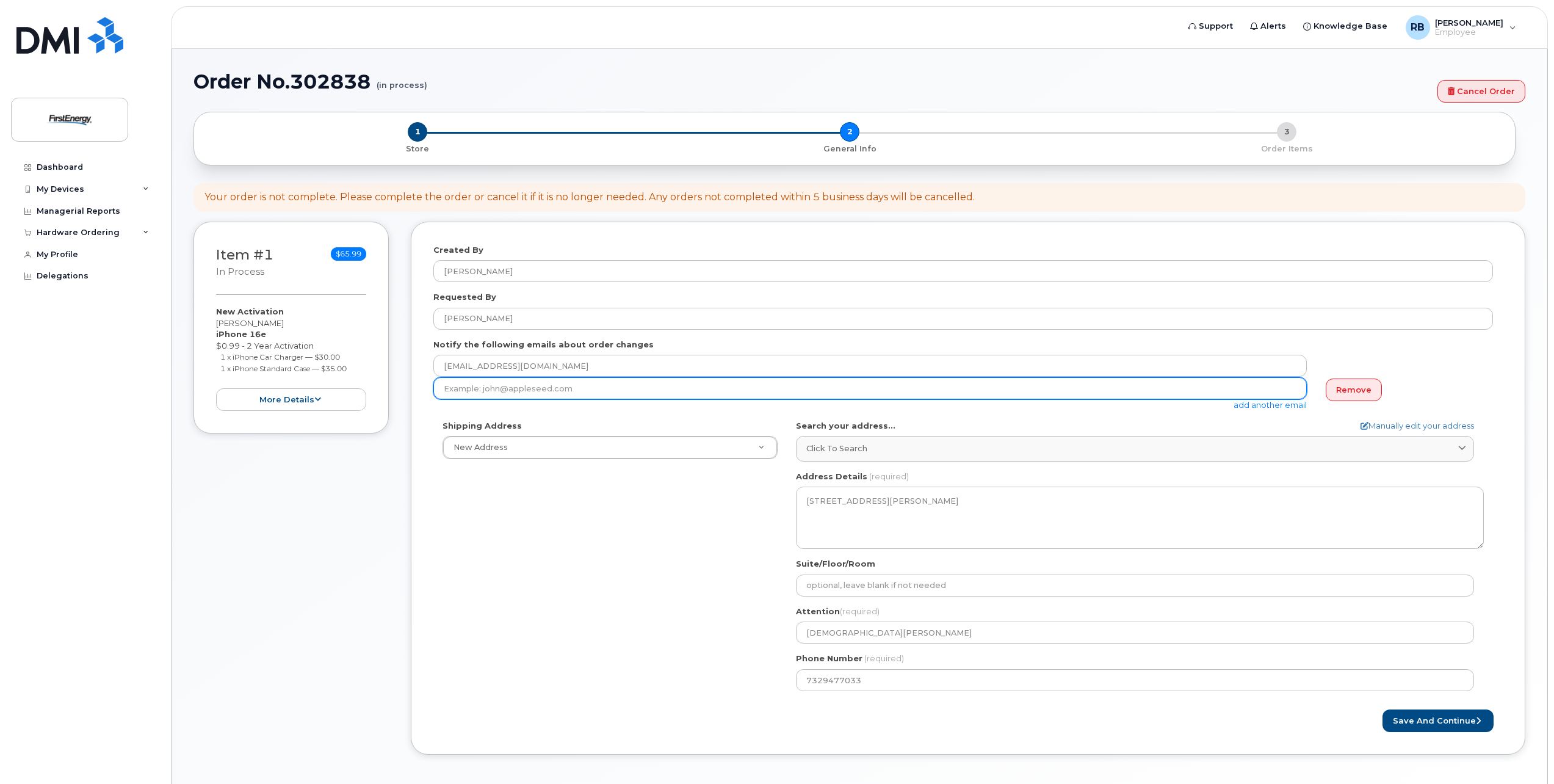
click at [846, 387] on input "email" at bounding box center [870, 388] width 873 height 22
click at [513, 392] on input "kwisniewski@" at bounding box center [870, 388] width 873 height 22
type input "kwisniewski@firstenergycorp.com"
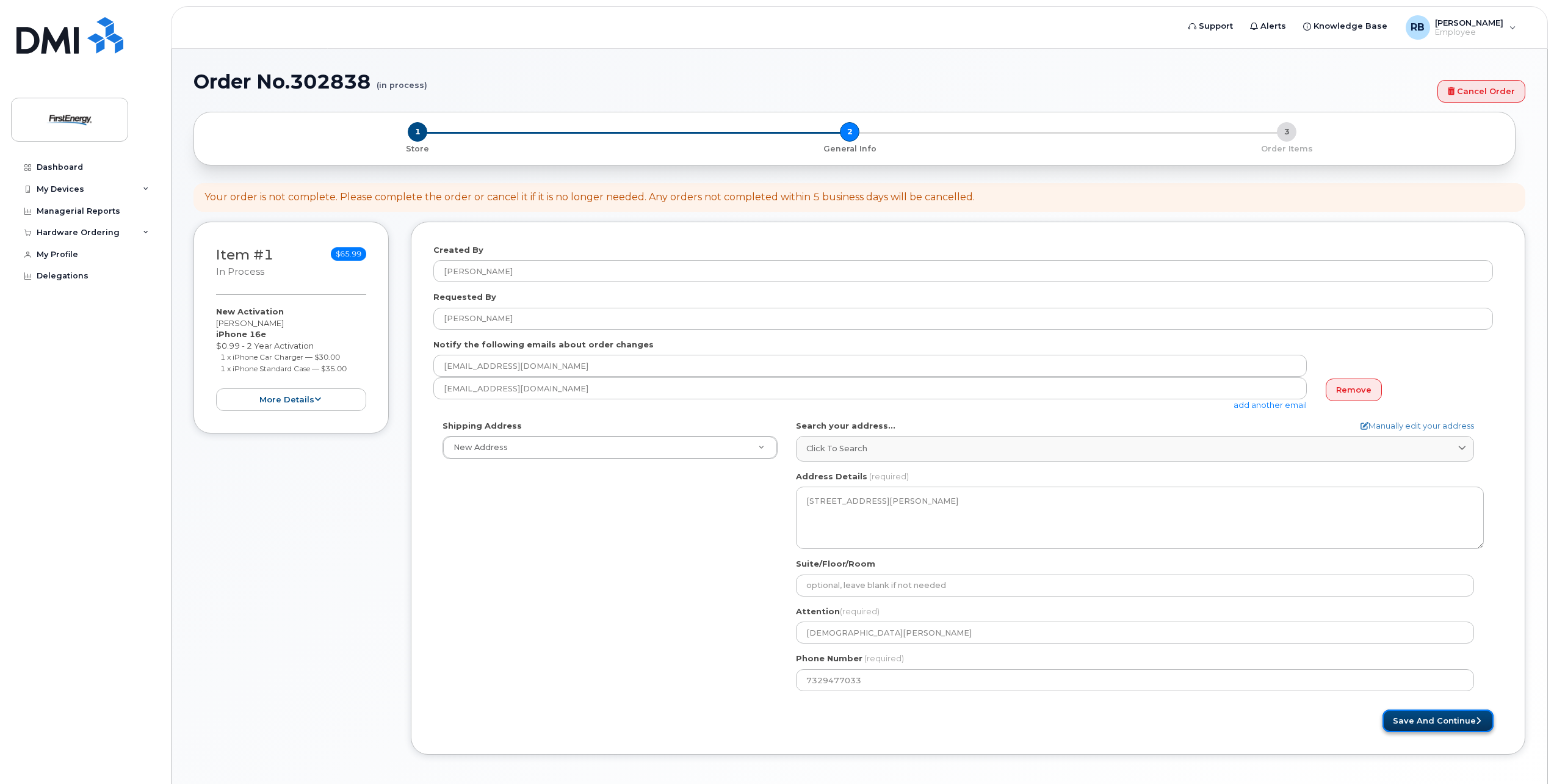
click at [1430, 725] on button "Save and Continue" at bounding box center [1438, 720] width 111 height 22
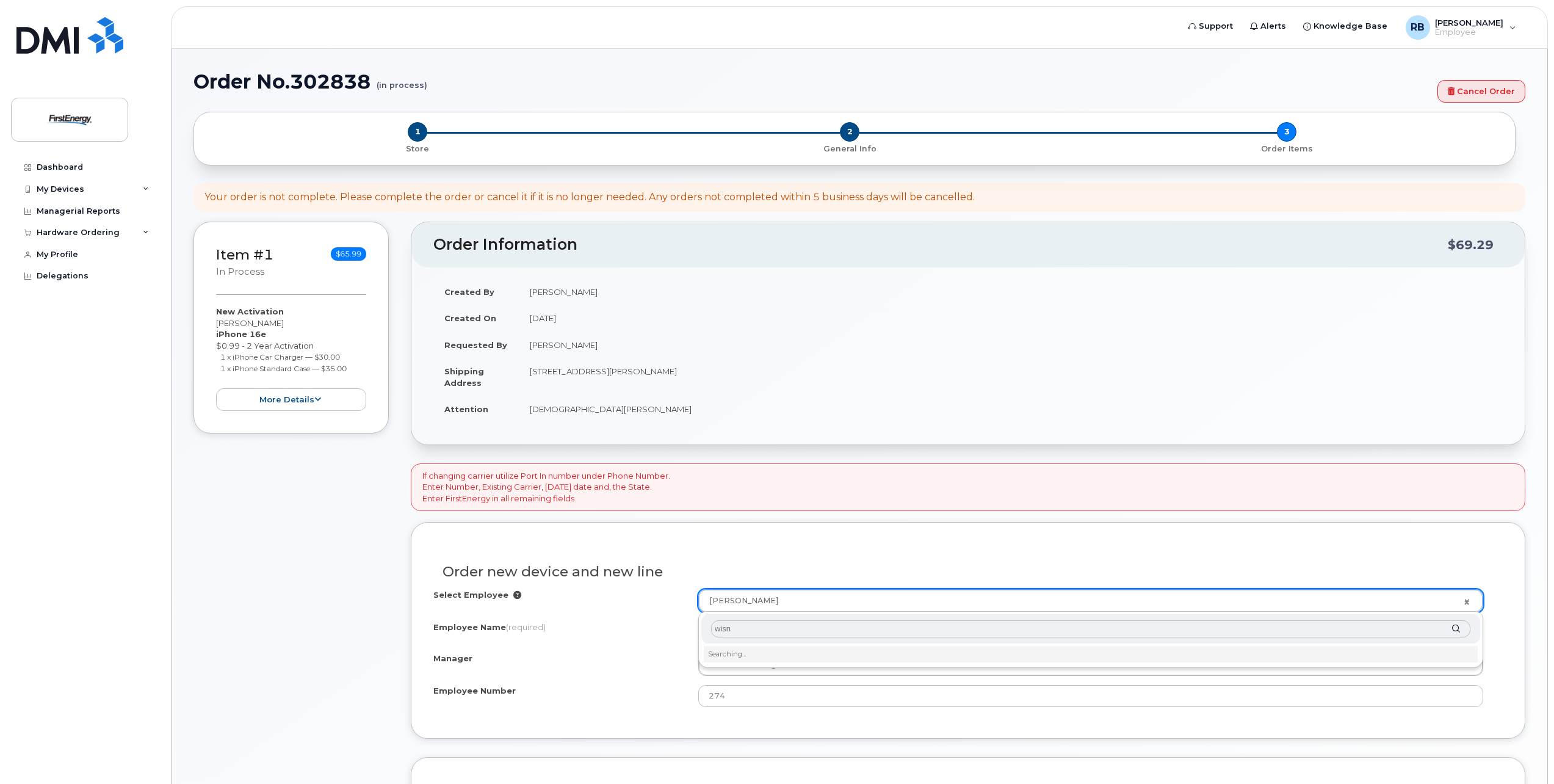
type input "wisnw"
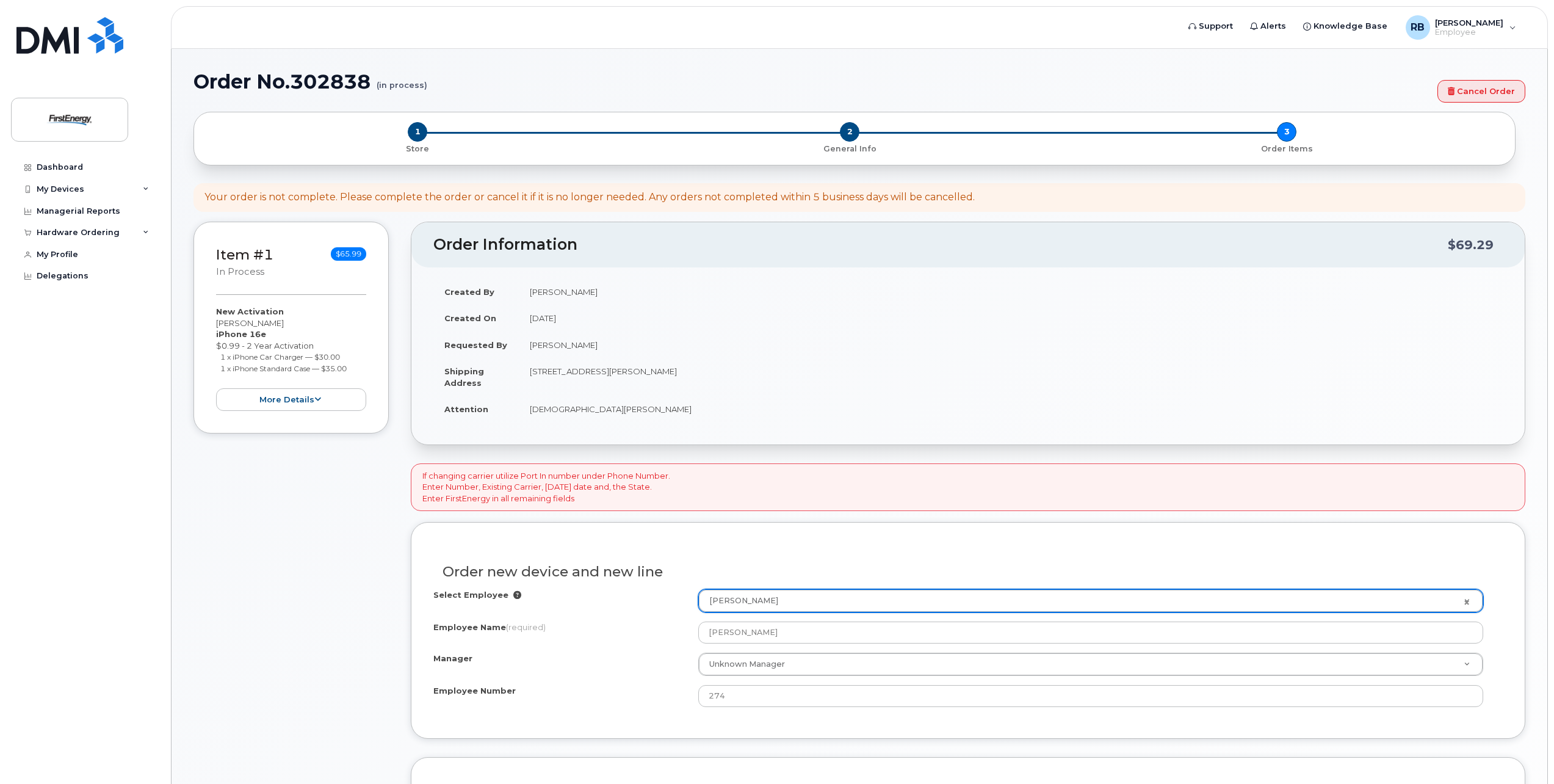
drag, startPoint x: 777, startPoint y: 598, endPoint x: 703, endPoint y: 598, distance: 74.0
click at [1466, 600] on link "[PERSON_NAME]" at bounding box center [1090, 600] width 784 height 22
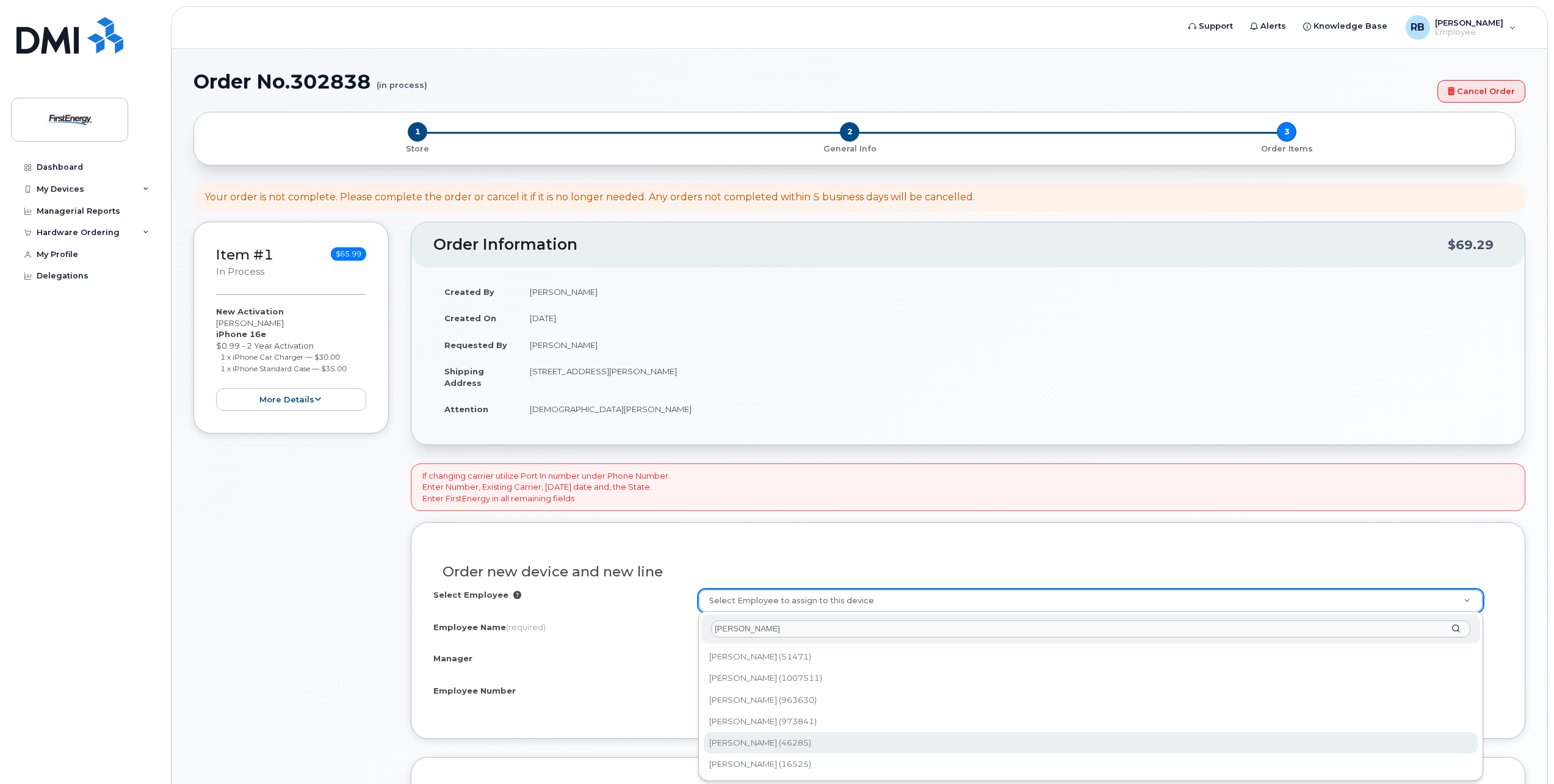
type input "wisniewski"
type input "2080841"
type input "[DEMOGRAPHIC_DATA][PERSON_NAME]"
type input "46285"
type input "101 Crawfords Corner Road"
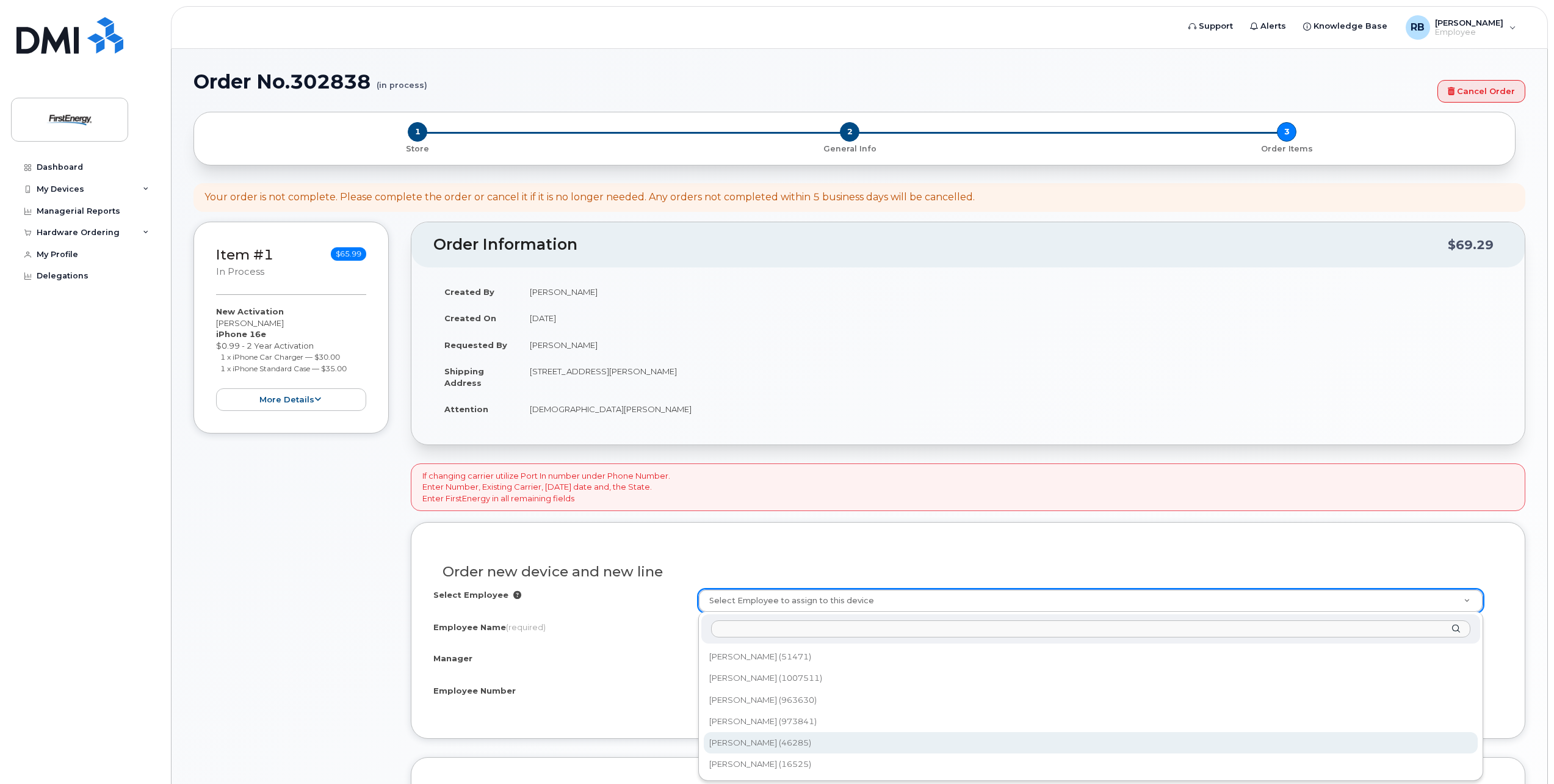
select select "2084732"
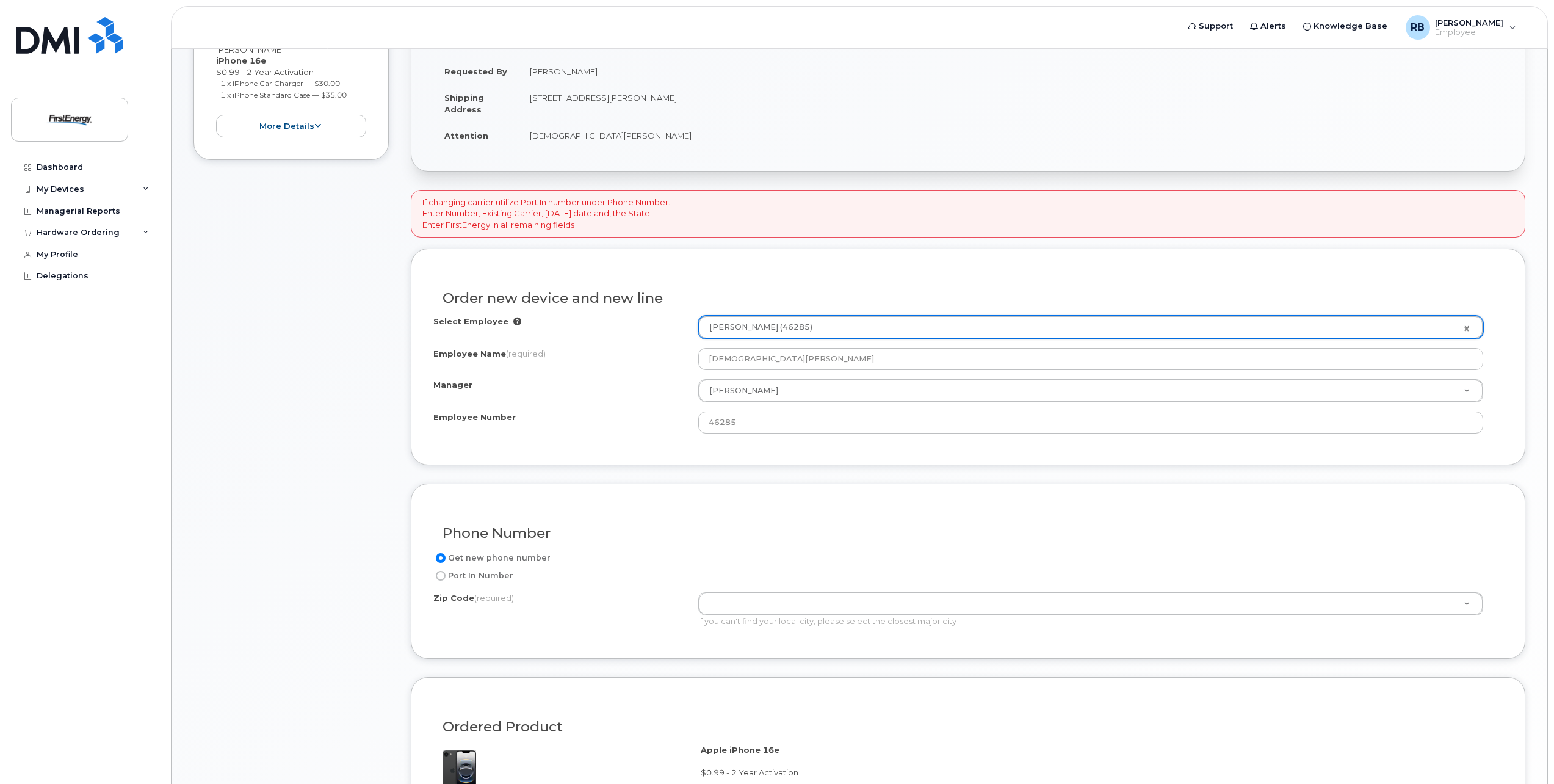
scroll to position [305, 0]
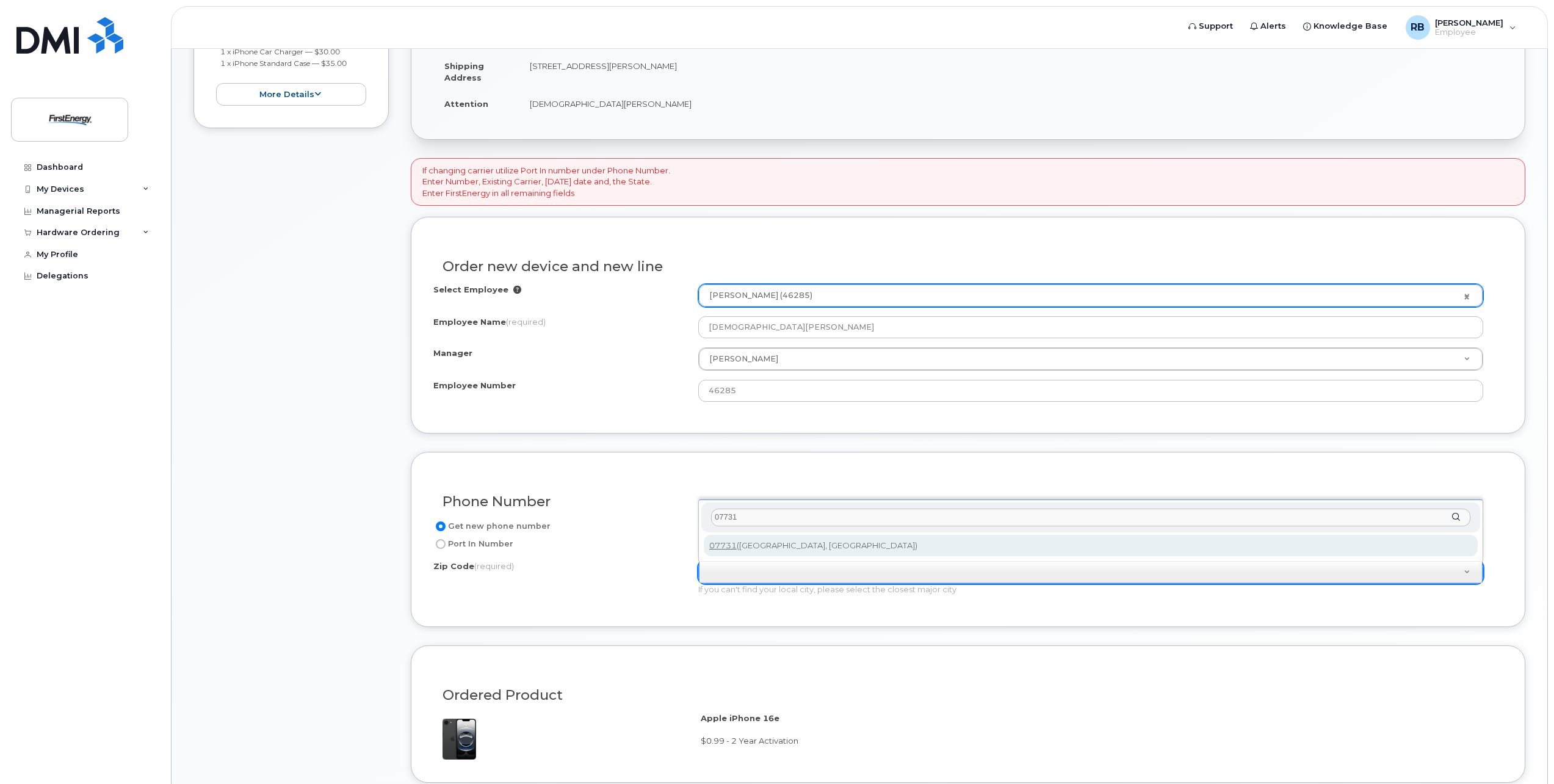
type input "07731"
type input "07731 (Howell, NJ)"
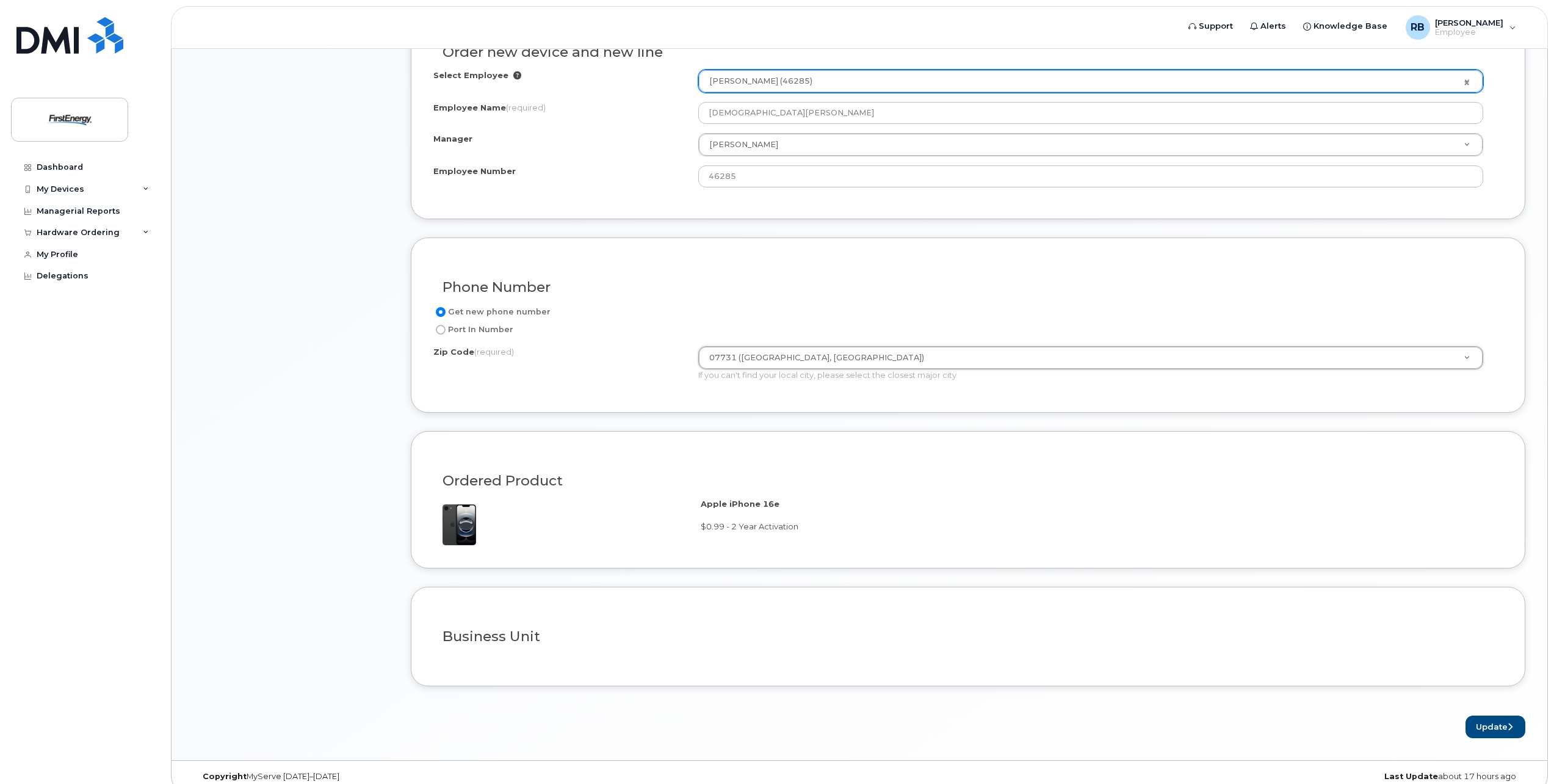
scroll to position [535, 0]
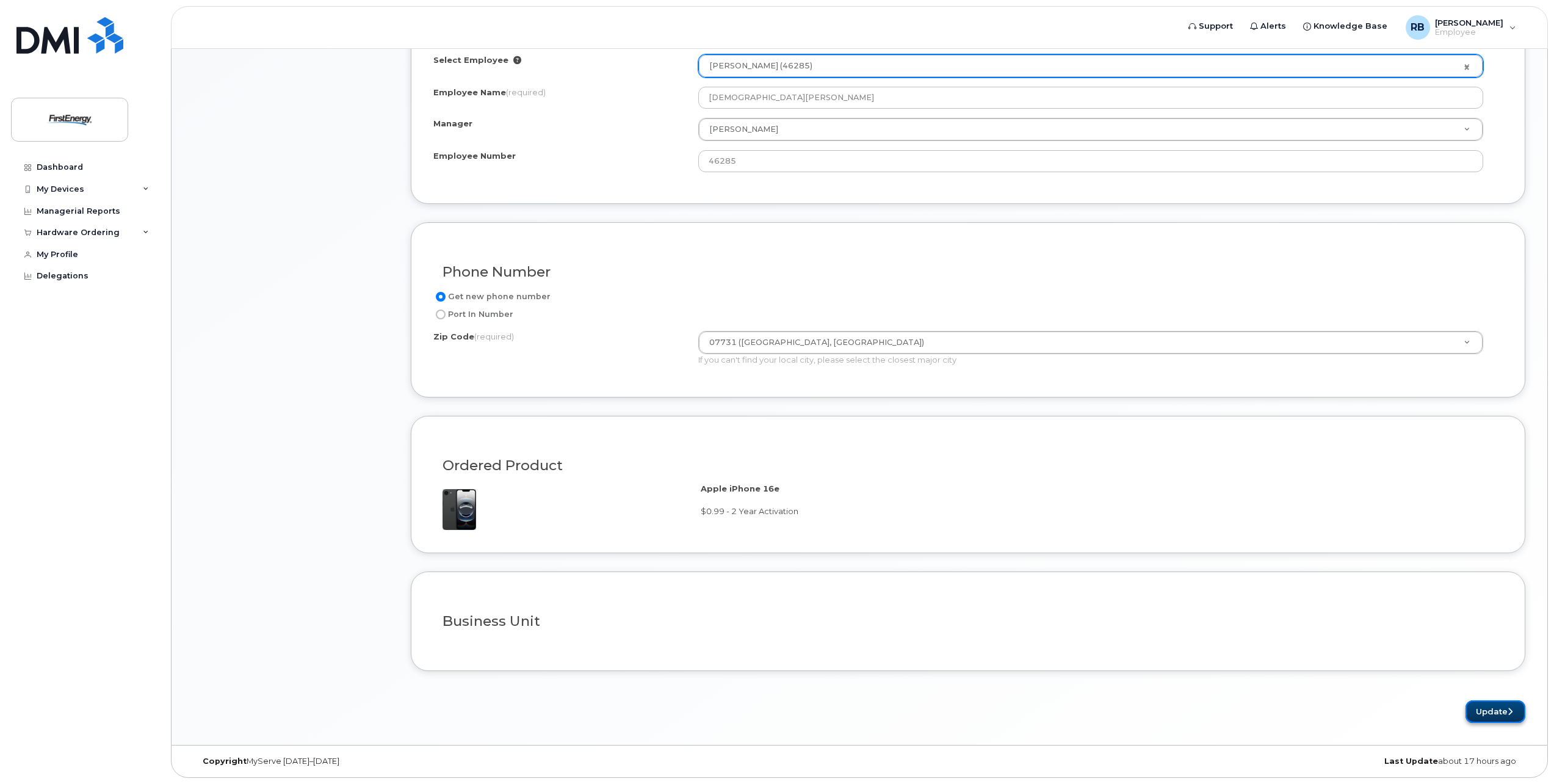
click at [1486, 706] on button "Update" at bounding box center [1495, 711] width 60 height 22
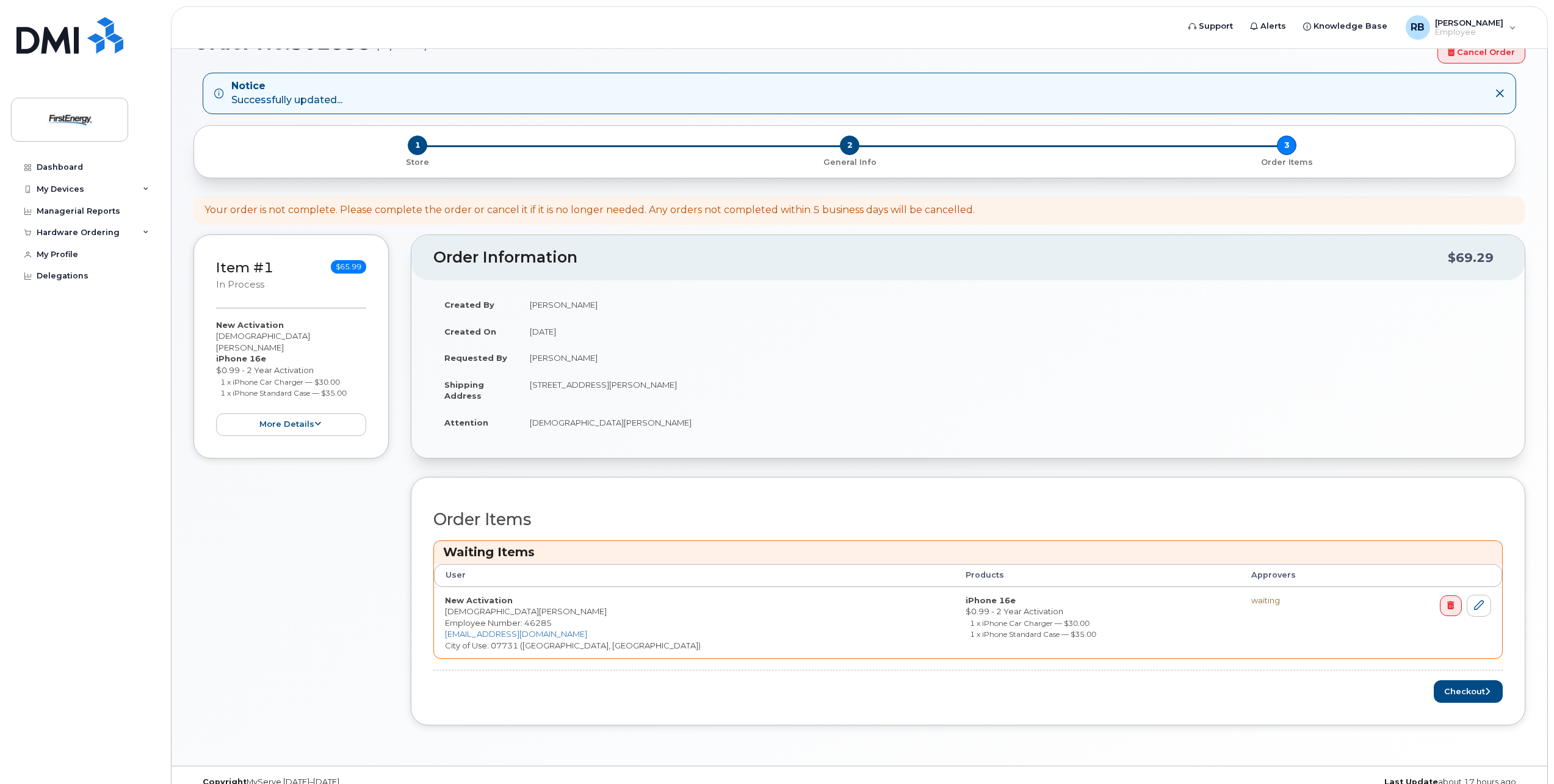
scroll to position [60, 0]
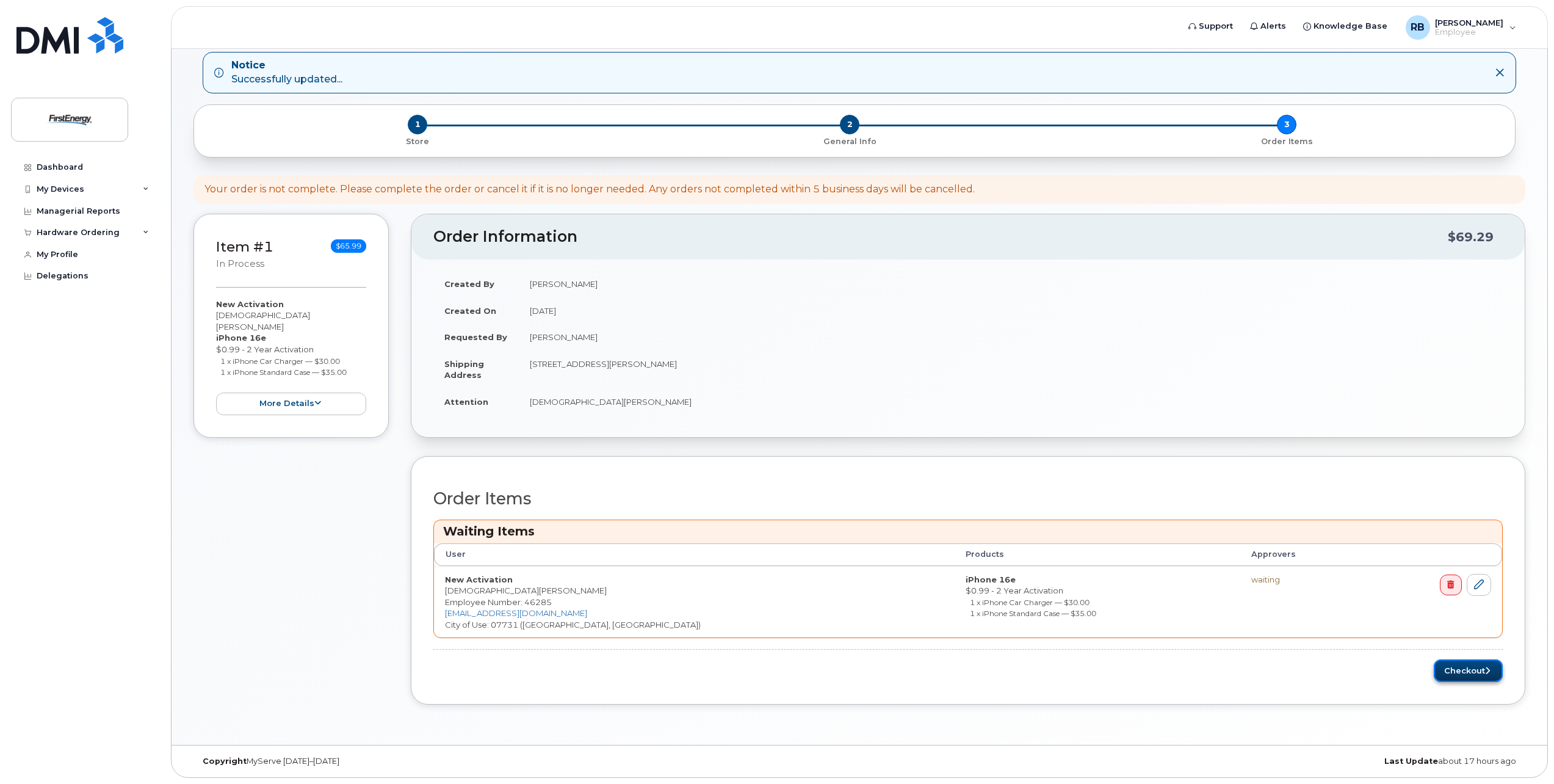
click at [1471, 671] on button "Checkout" at bounding box center [1468, 670] width 69 height 22
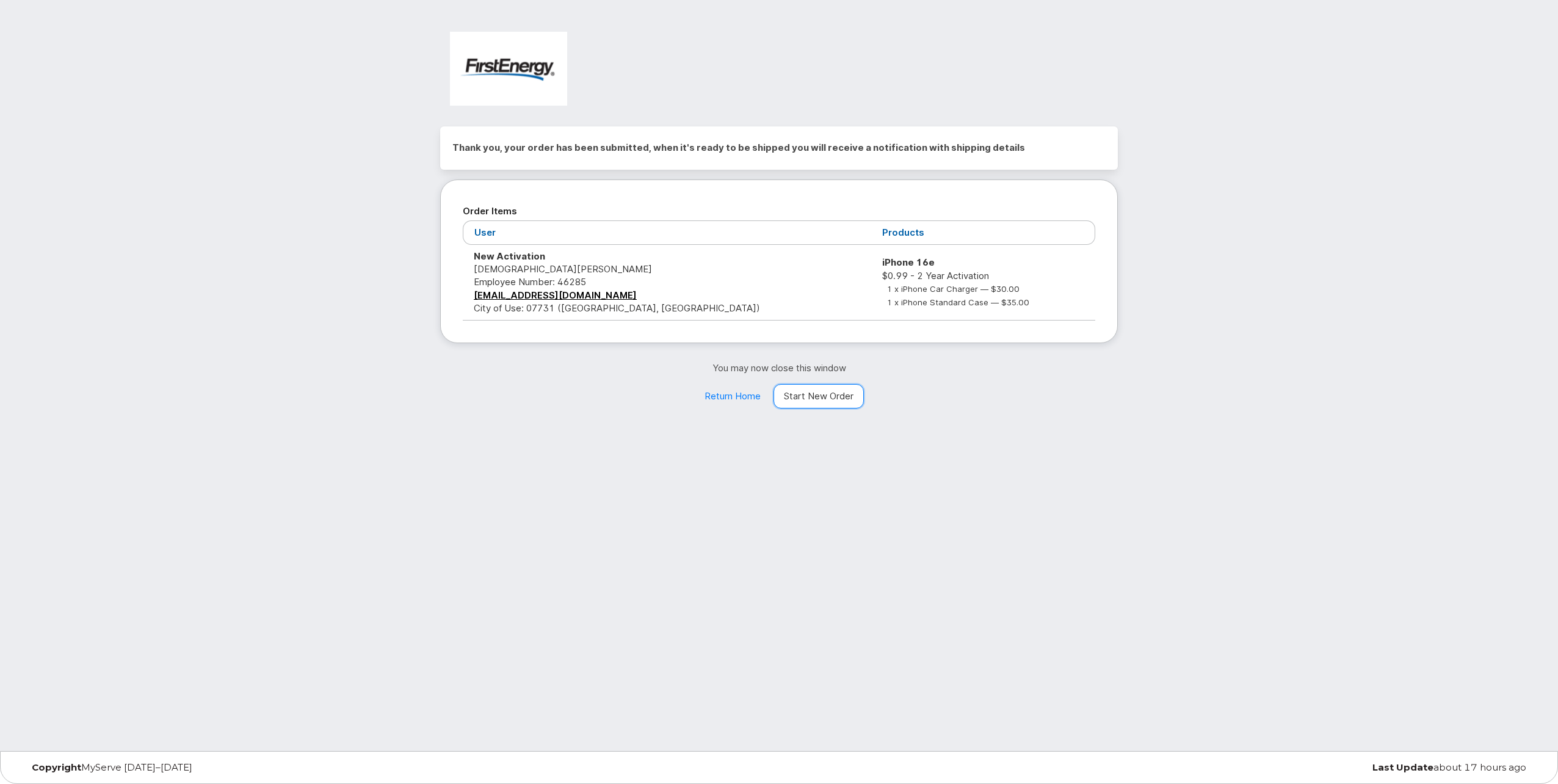
click at [810, 397] on link "Start New Order" at bounding box center [819, 396] width 91 height 24
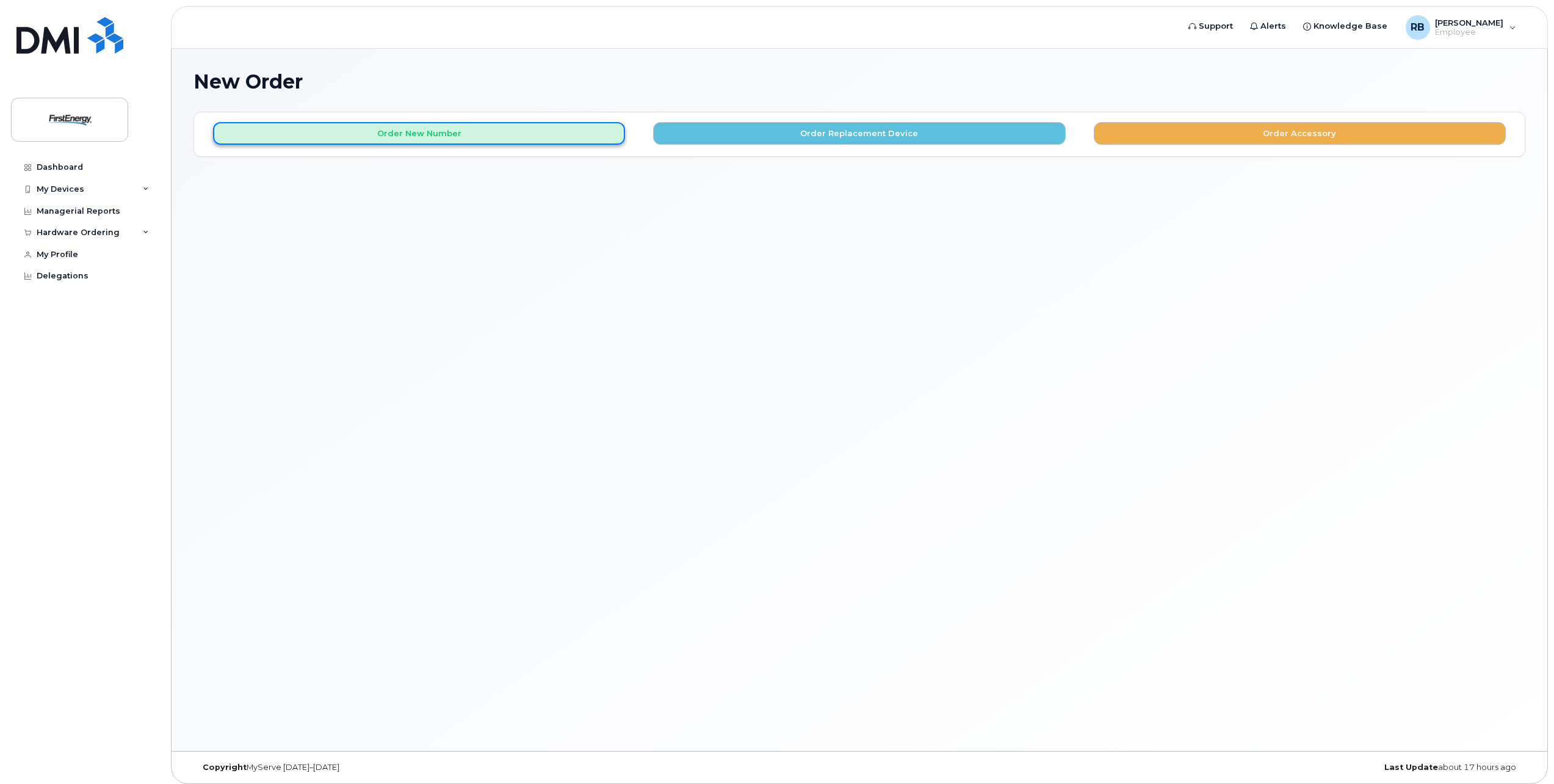
click at [392, 130] on button "Order New Number" at bounding box center [418, 133] width 412 height 22
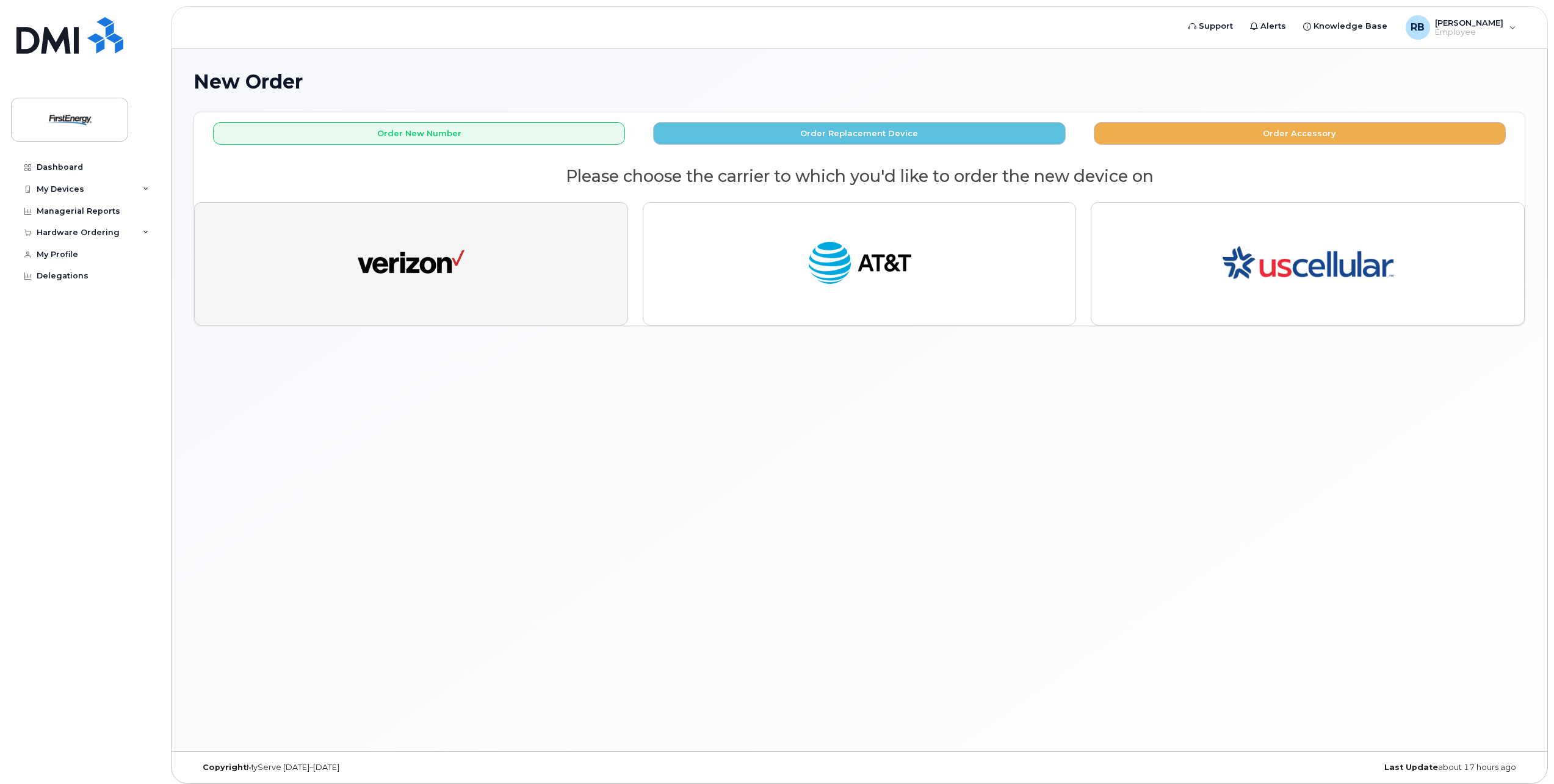
click at [397, 239] on img "button" at bounding box center [411, 264] width 106 height 55
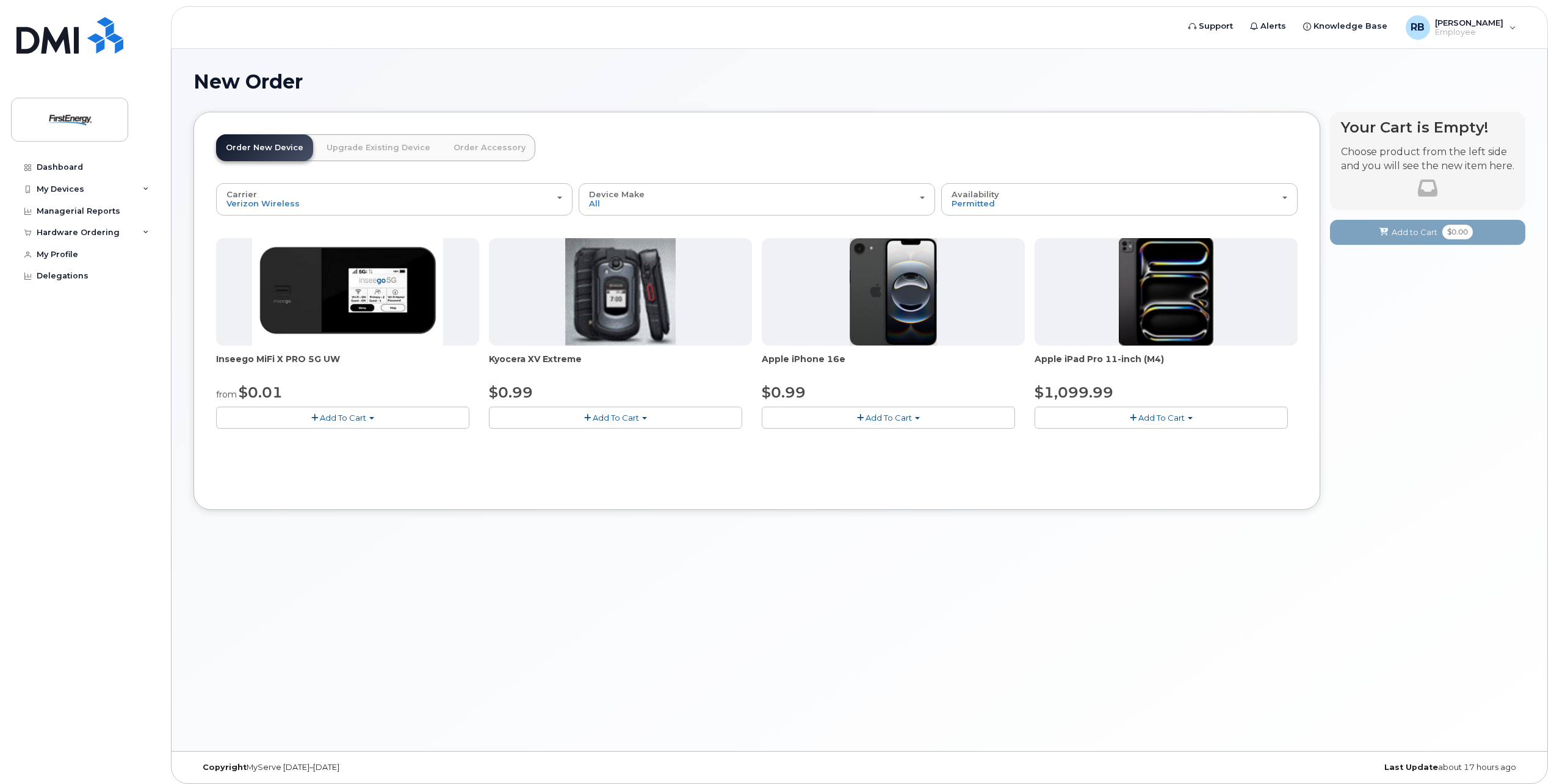
click at [889, 416] on span "Add To Cart" at bounding box center [889, 417] width 47 height 10
click at [842, 440] on link "$0.99 - 2 Year Activation" at bounding box center [826, 440] width 122 height 15
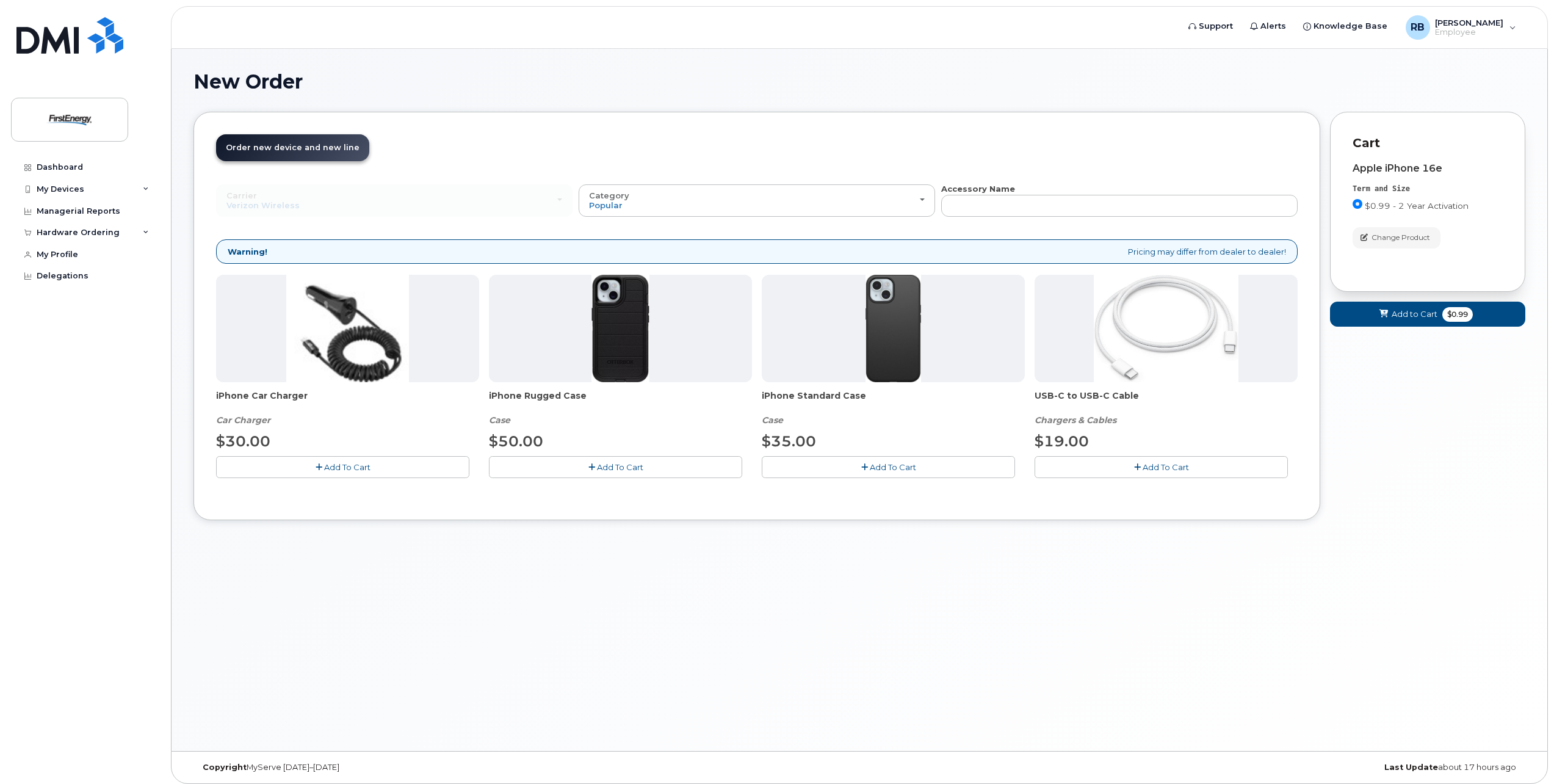
click at [329, 460] on button "Add To Cart" at bounding box center [343, 466] width 254 height 22
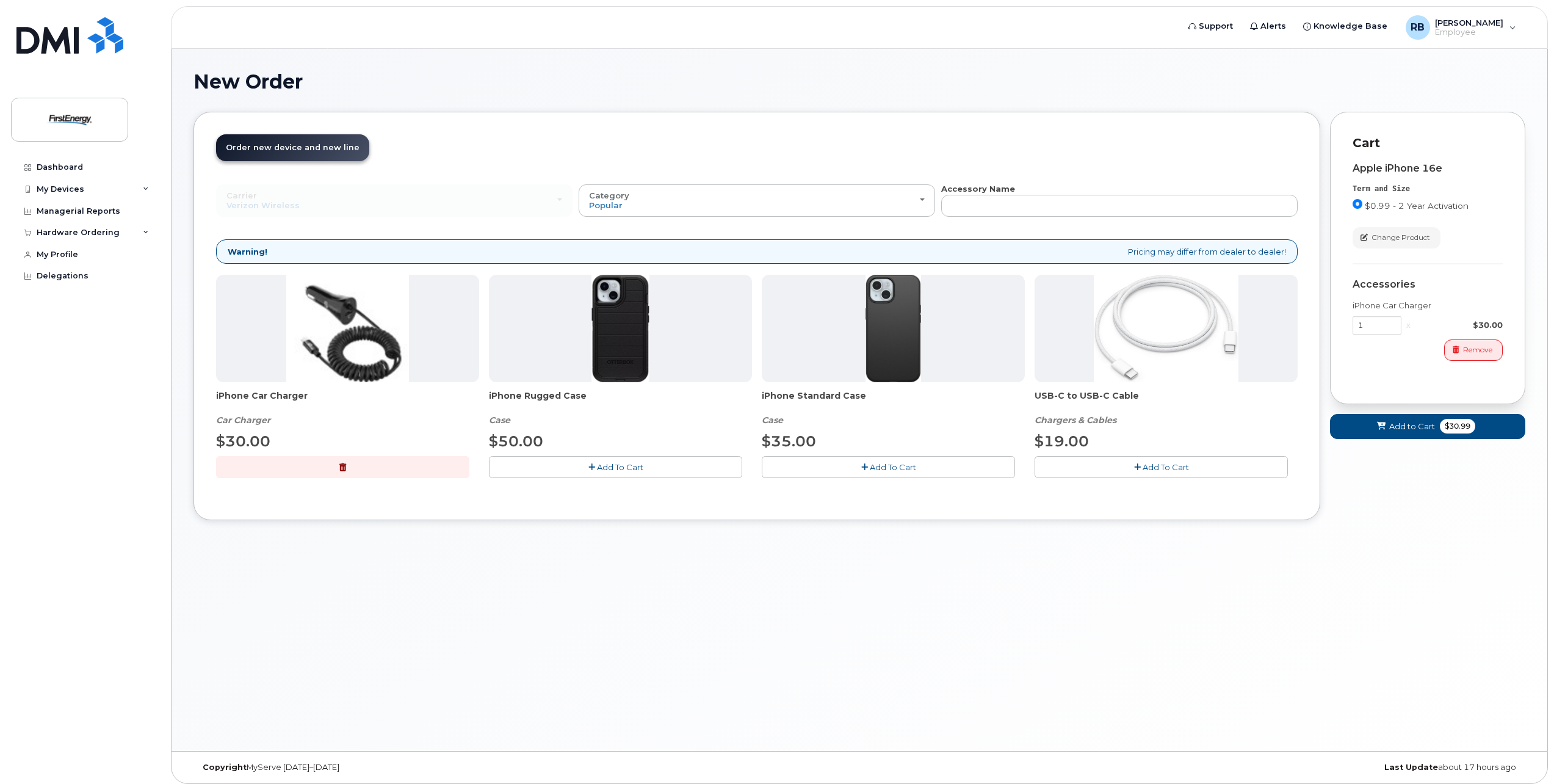
click at [903, 465] on span "Add To Cart" at bounding box center [893, 467] width 47 height 10
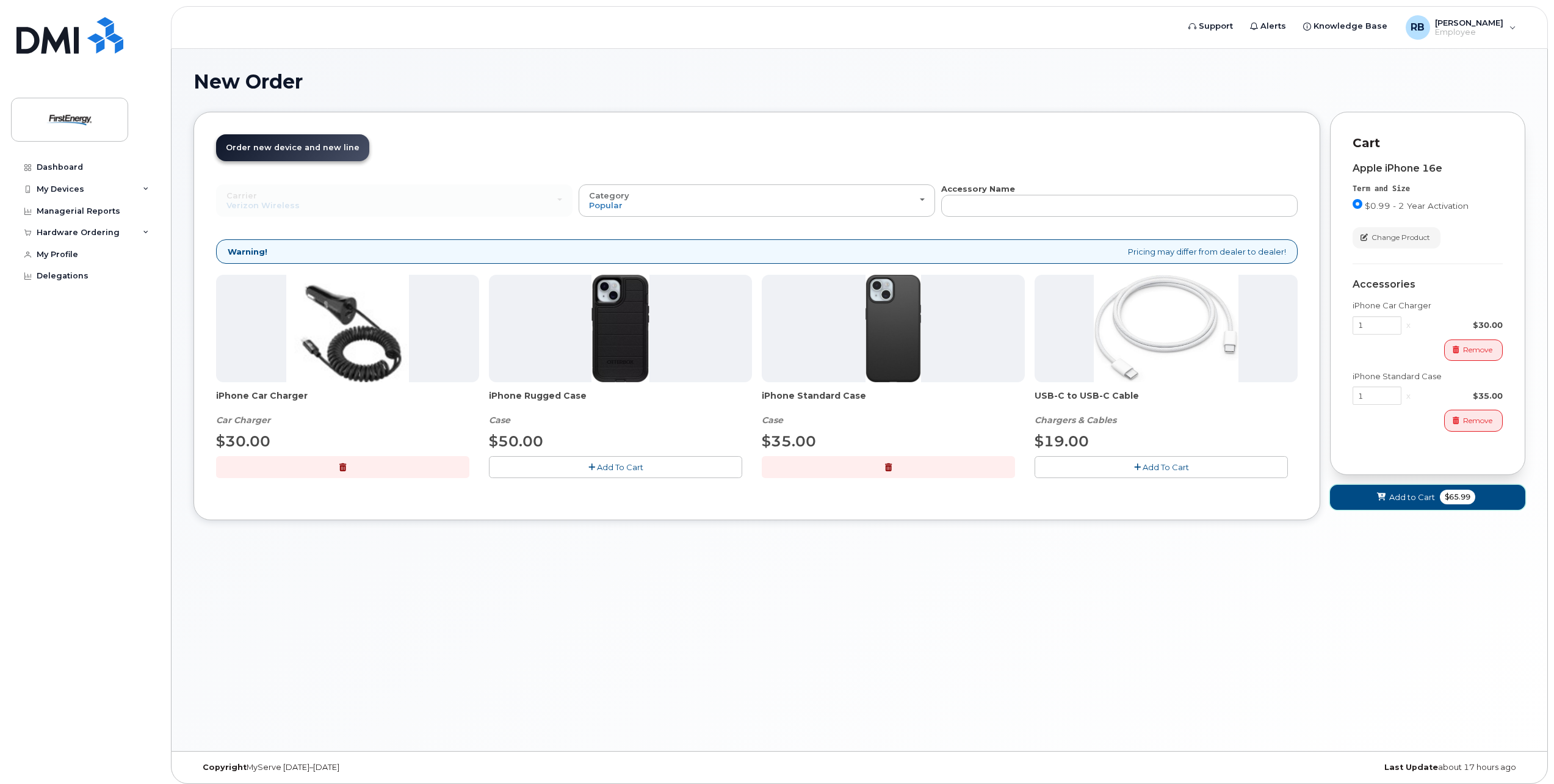
click at [1397, 494] on span "Add to Cart" at bounding box center [1412, 497] width 46 height 12
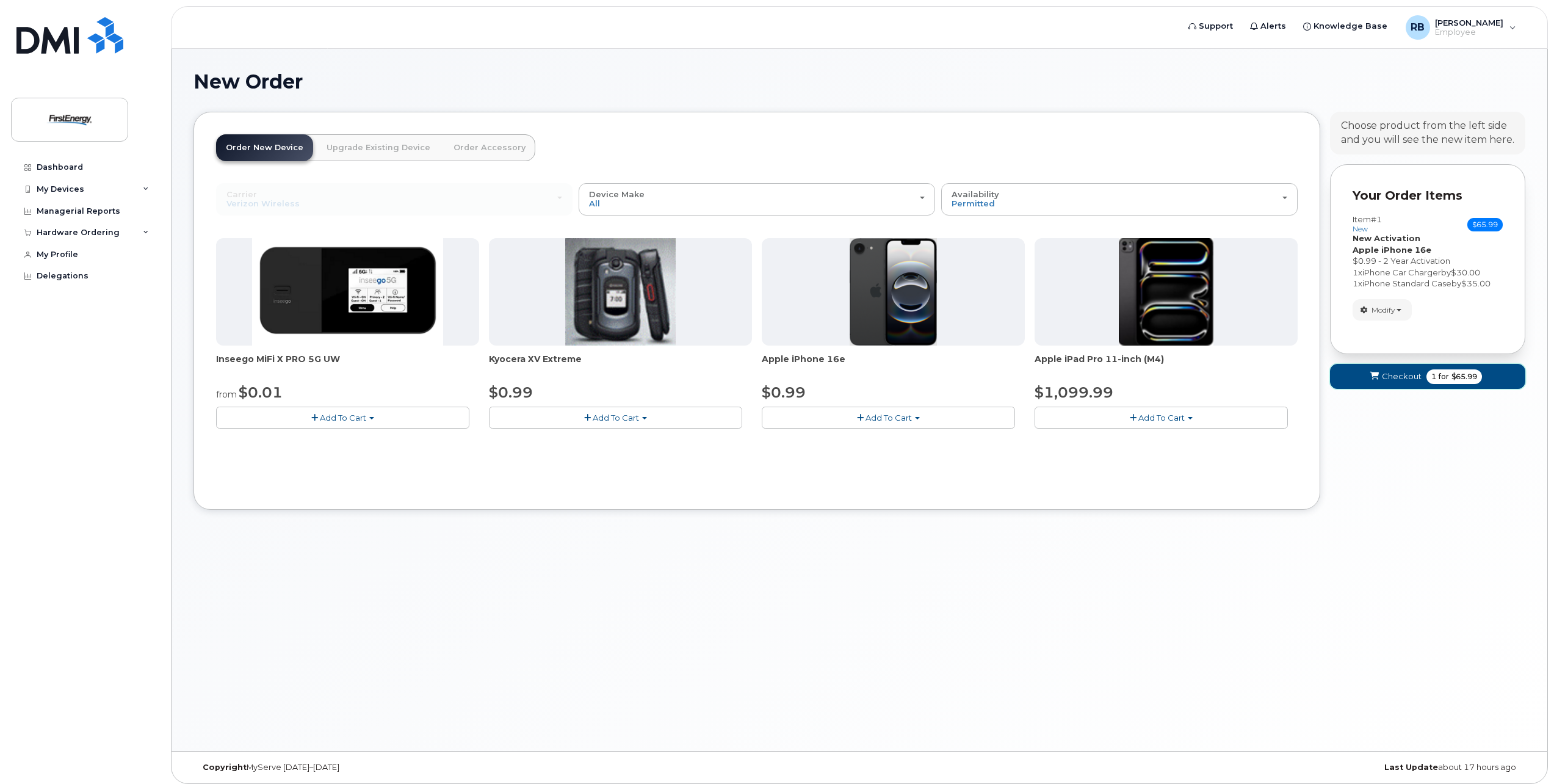
click at [1386, 372] on span "Checkout" at bounding box center [1402, 377] width 40 height 12
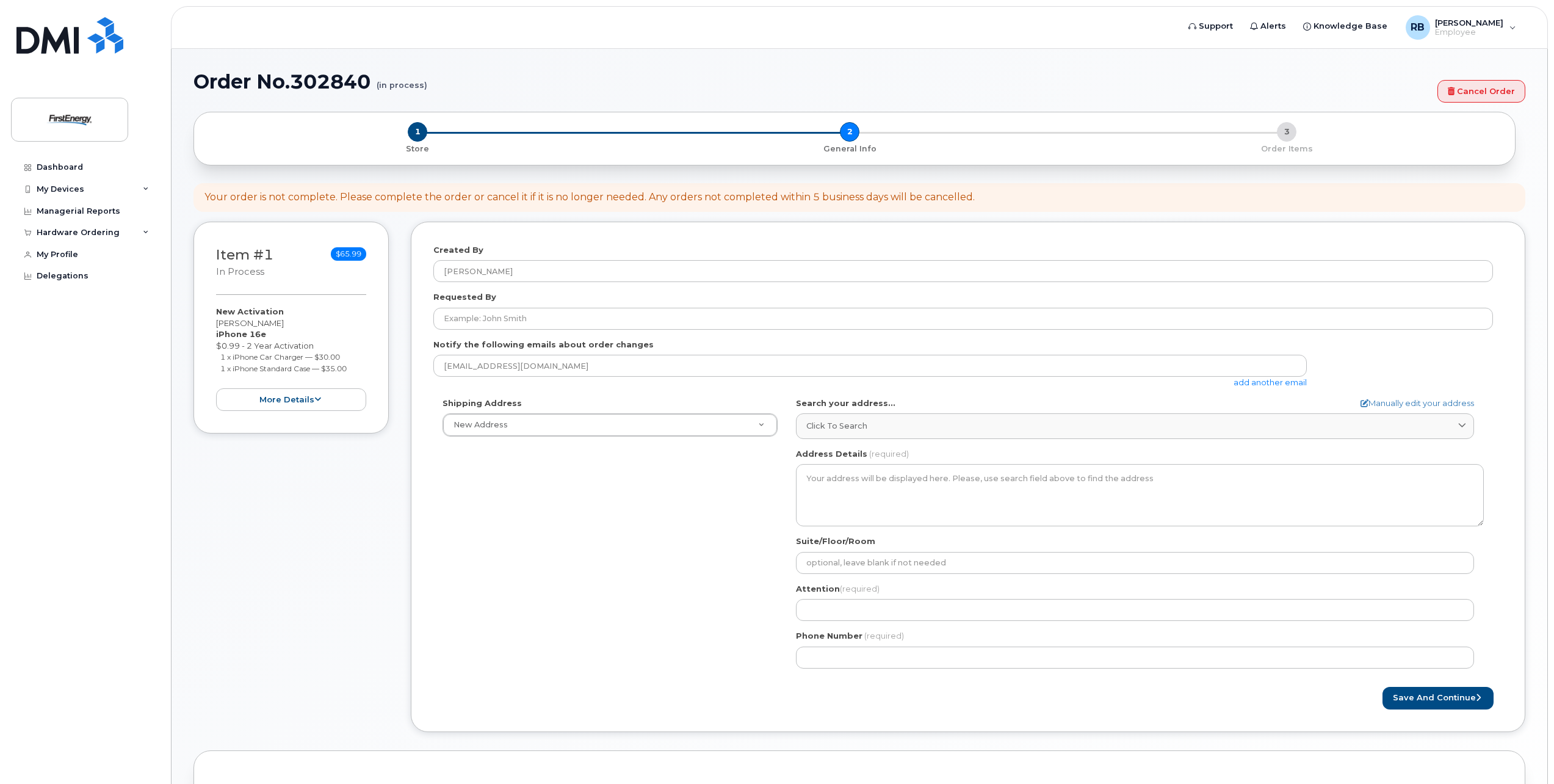
select select
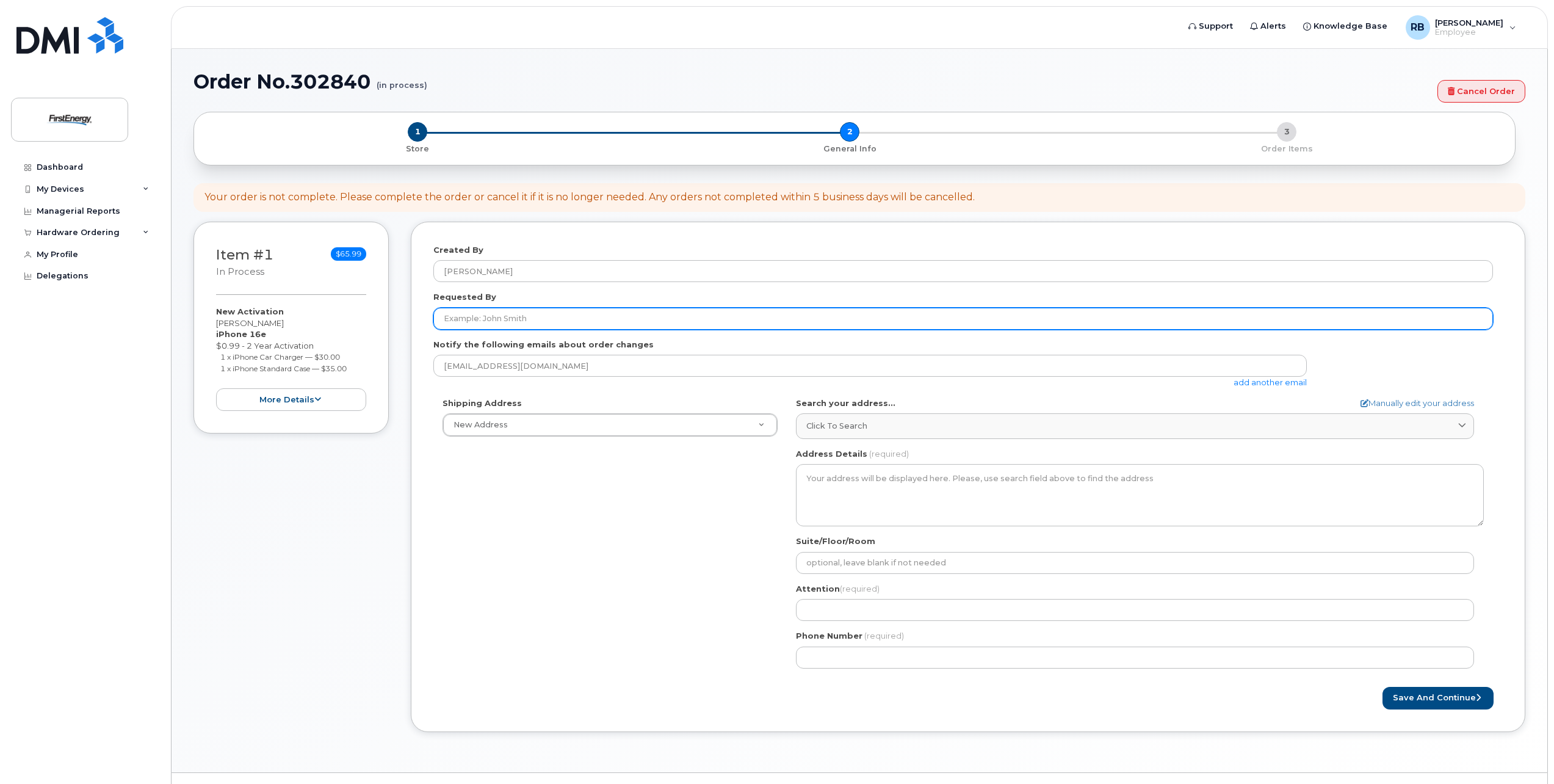
click at [514, 313] on input "Requested By" at bounding box center [963, 318] width 1059 height 22
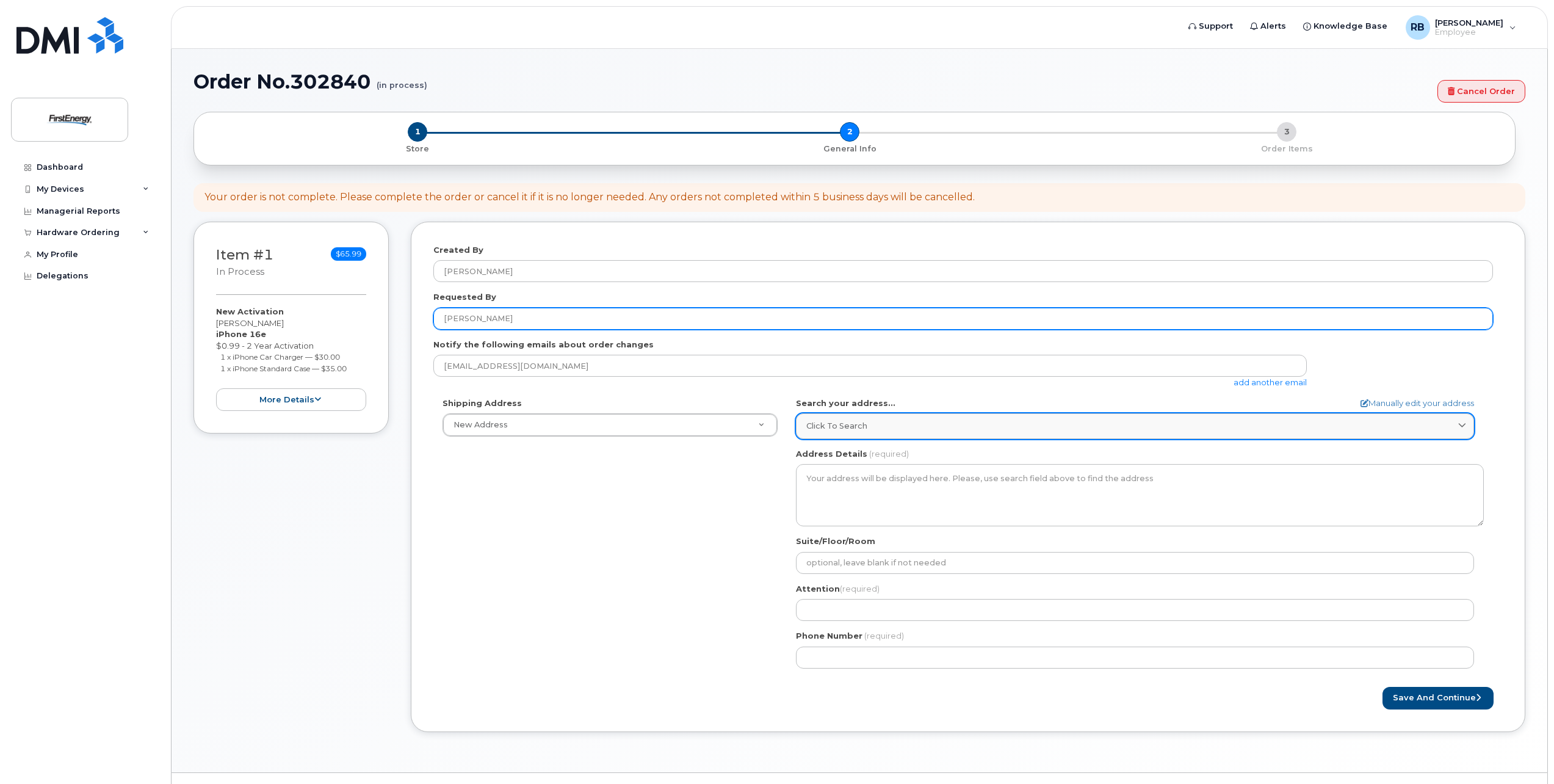
type input "[PERSON_NAME]"
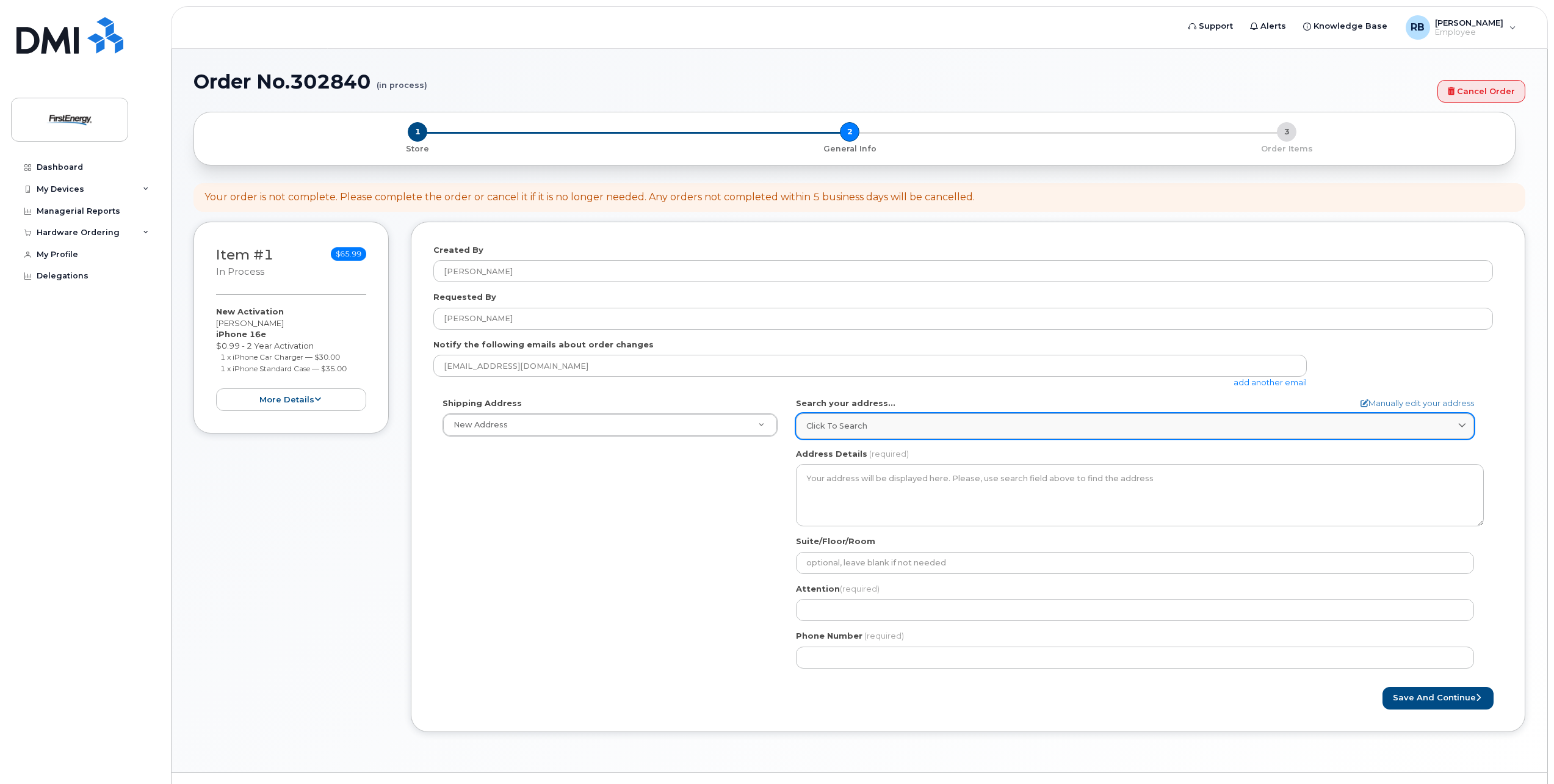
click at [851, 426] on span "Click to search" at bounding box center [836, 426] width 61 height 12
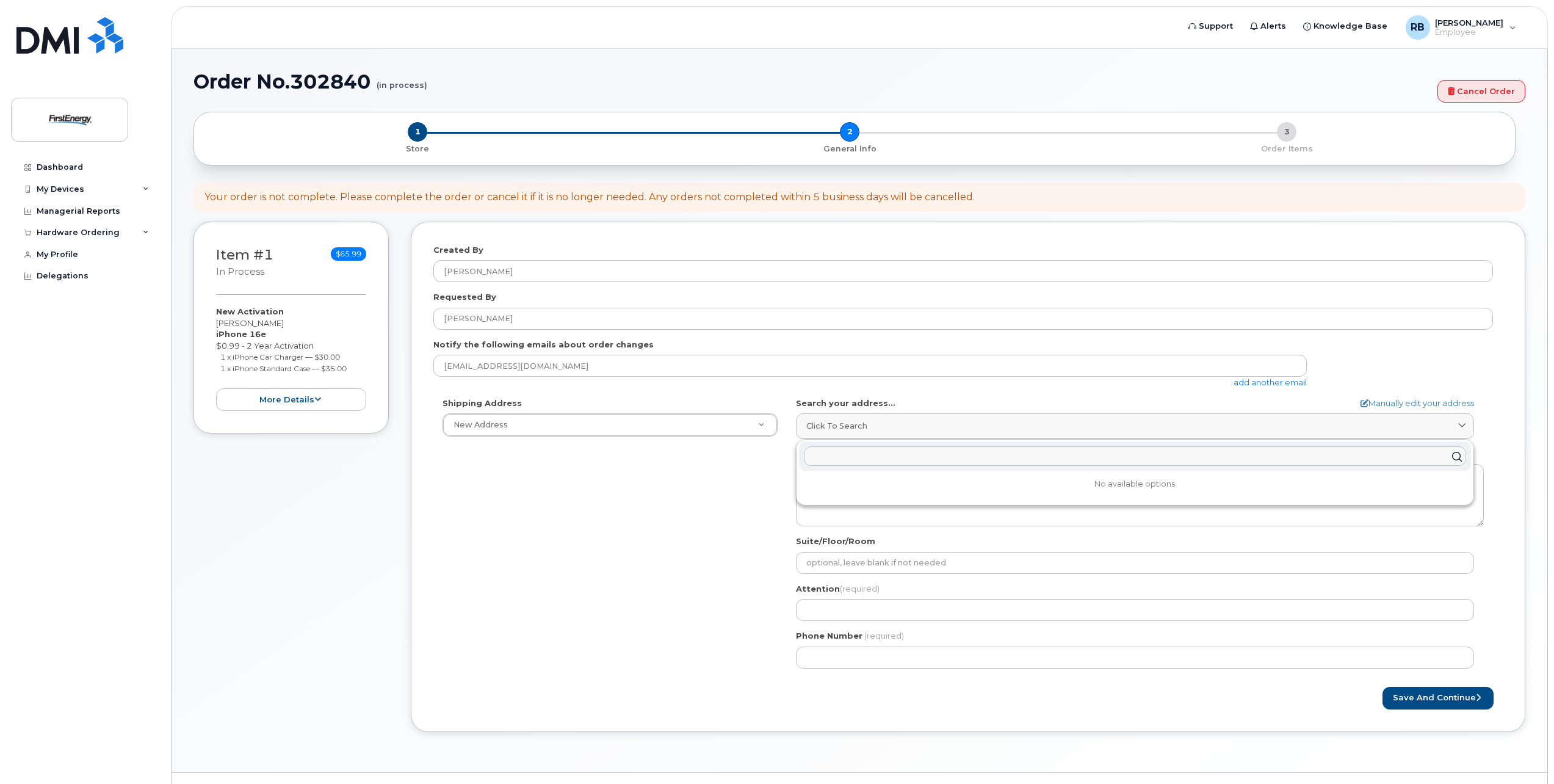
click at [839, 459] on input "text" at bounding box center [1135, 456] width 662 height 19
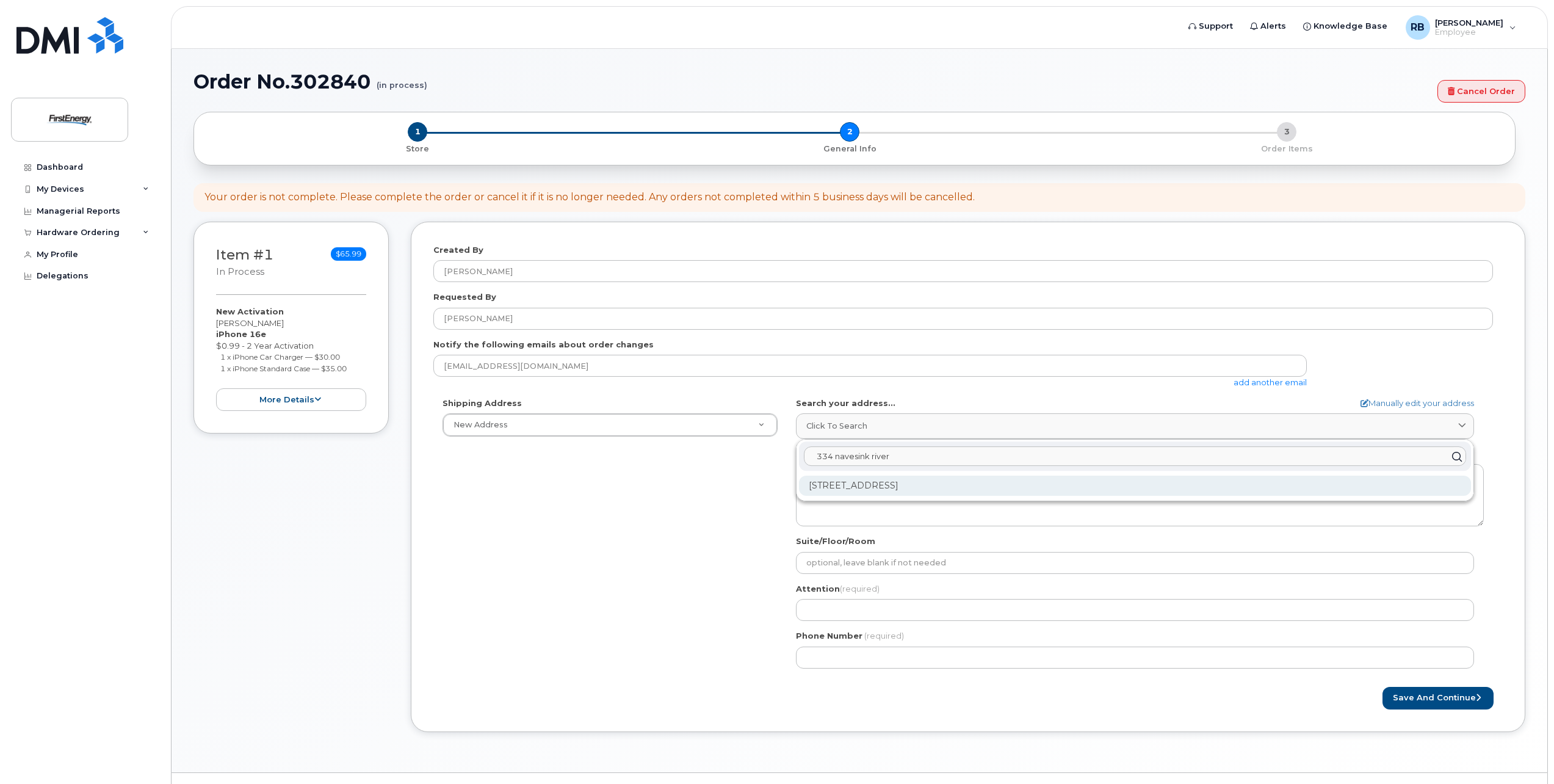
type input "334 navesink river"
click at [845, 478] on div "334 Navesink River Rd Red Bank NJ 07701-6308" at bounding box center [1135, 486] width 672 height 20
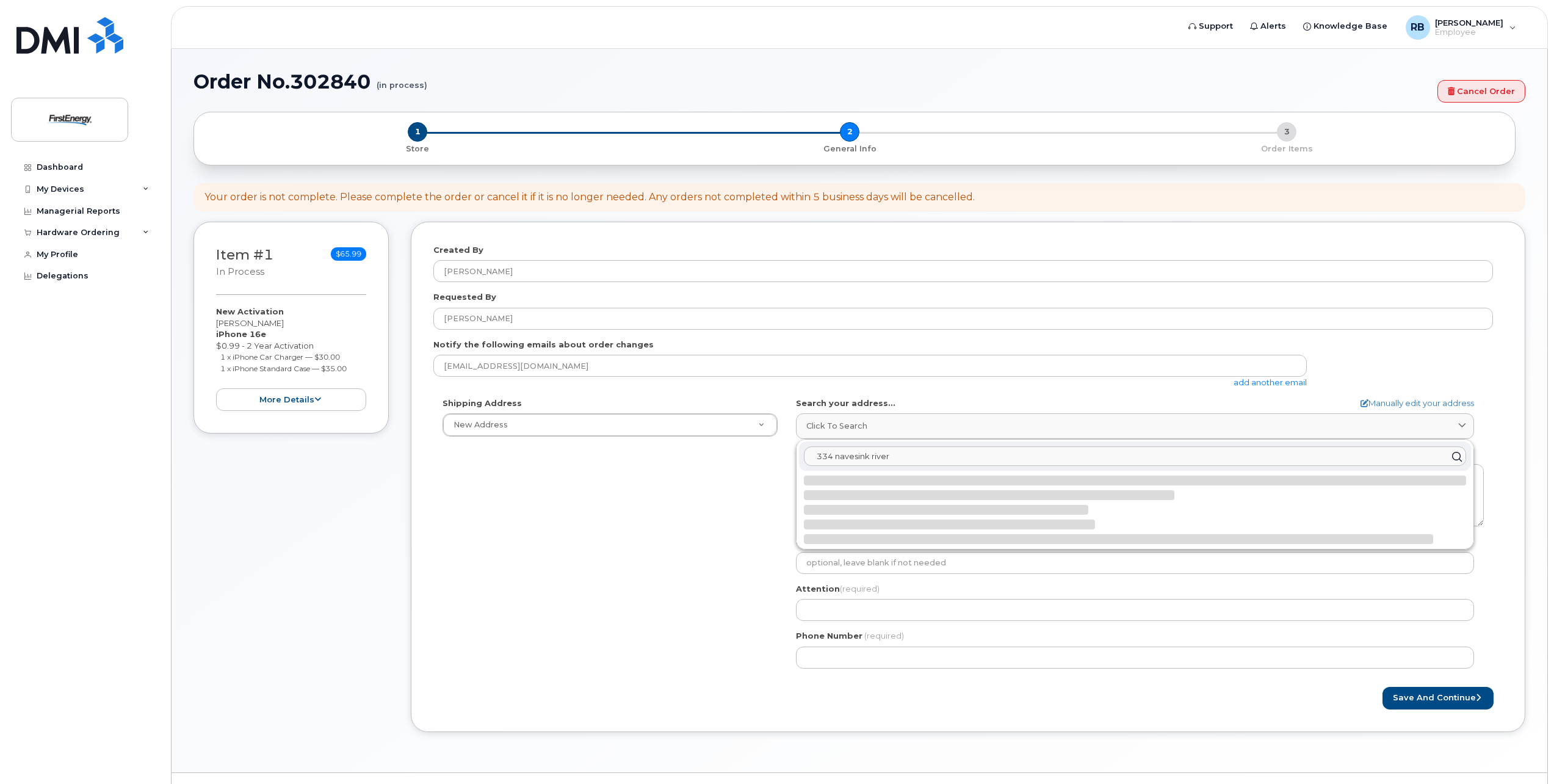
select select
type textarea "334 Navesink River Rd RED BANK NJ 07701-6308 UNITED STATES"
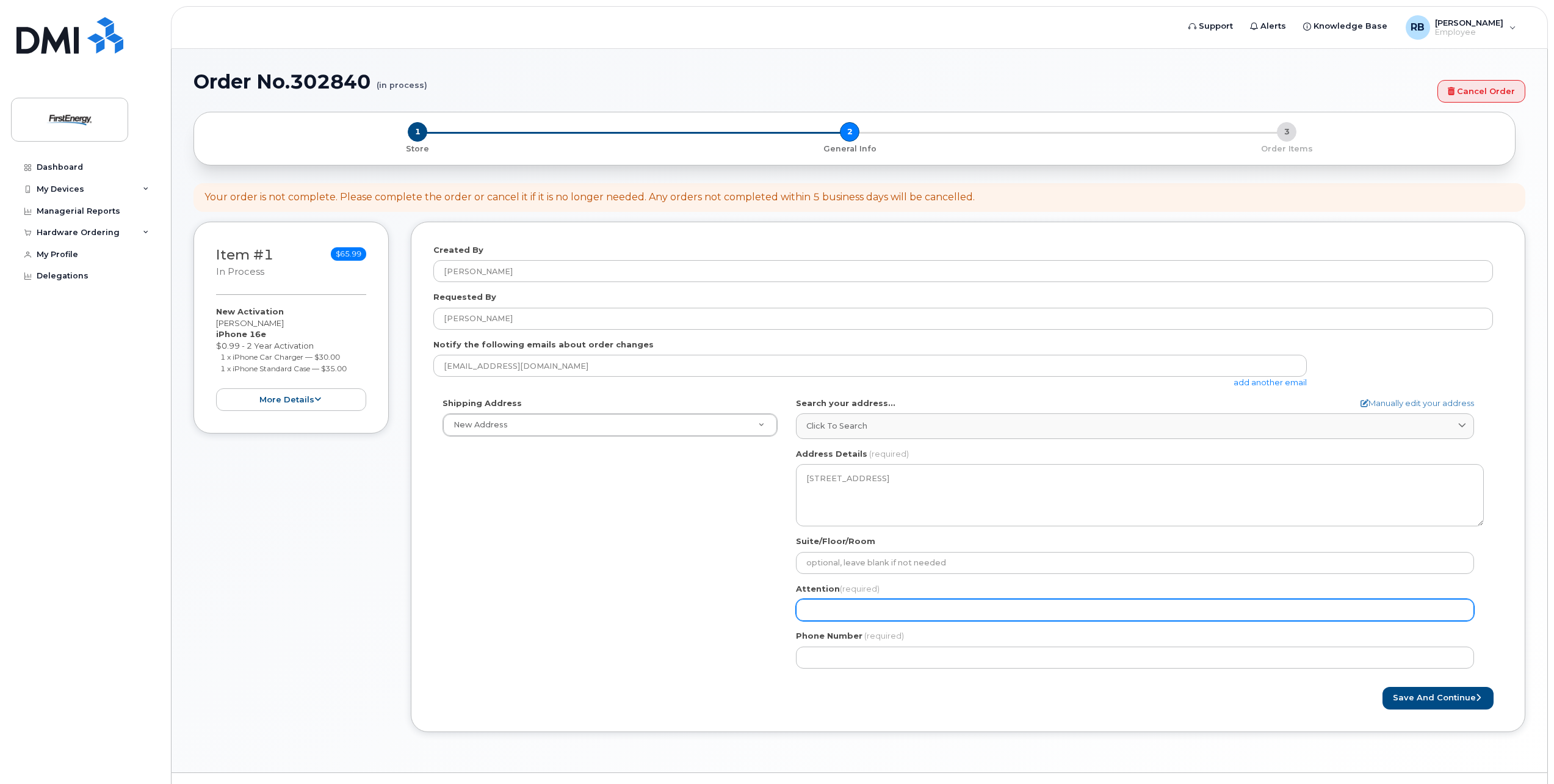
click at [839, 613] on input "Attention (required)" at bounding box center [1135, 609] width 678 height 22
select select
type input "B"
select select
type input "Bo"
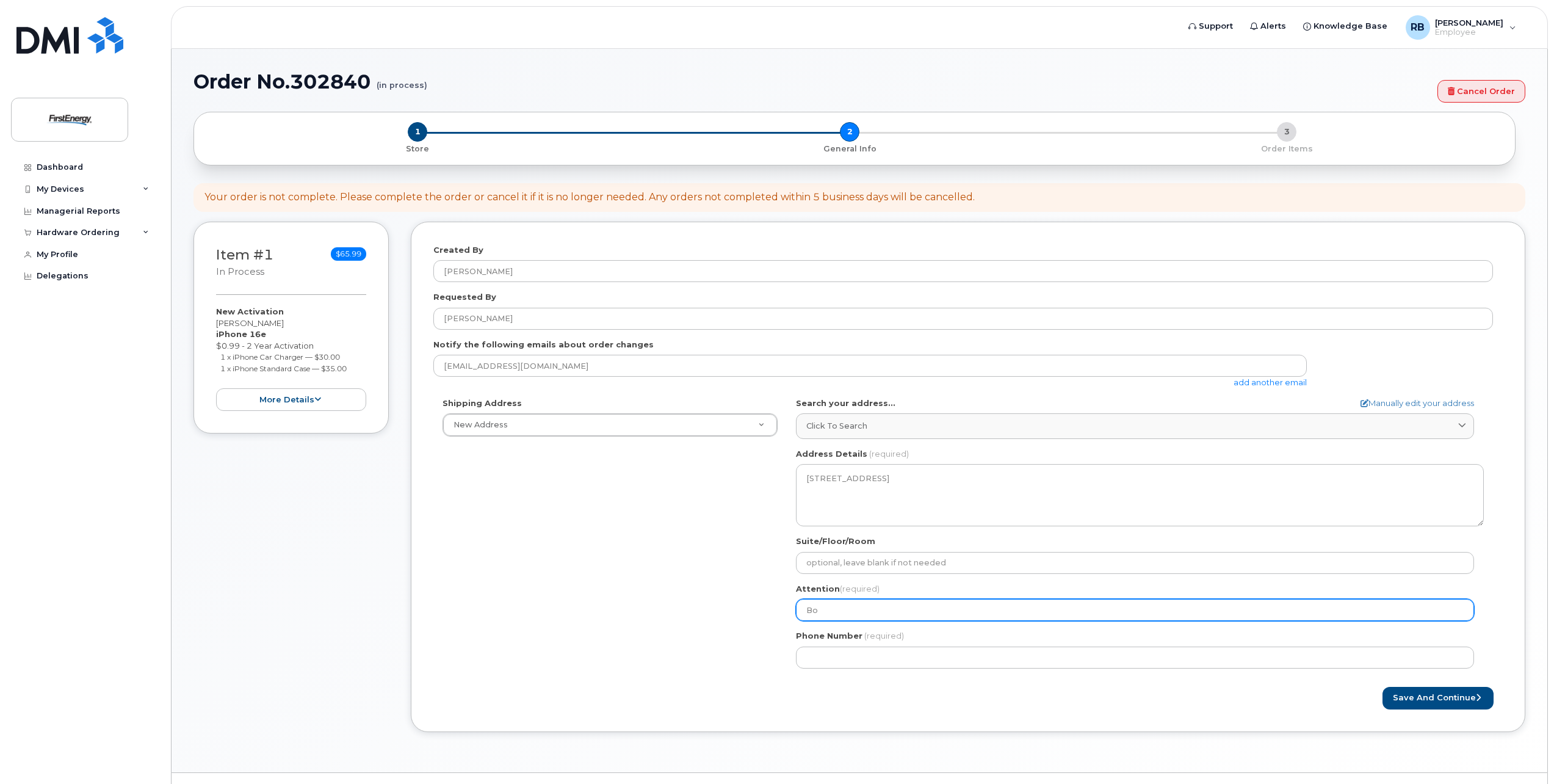
select select
type input "Bob"
select select
type input "Bob D"
select select
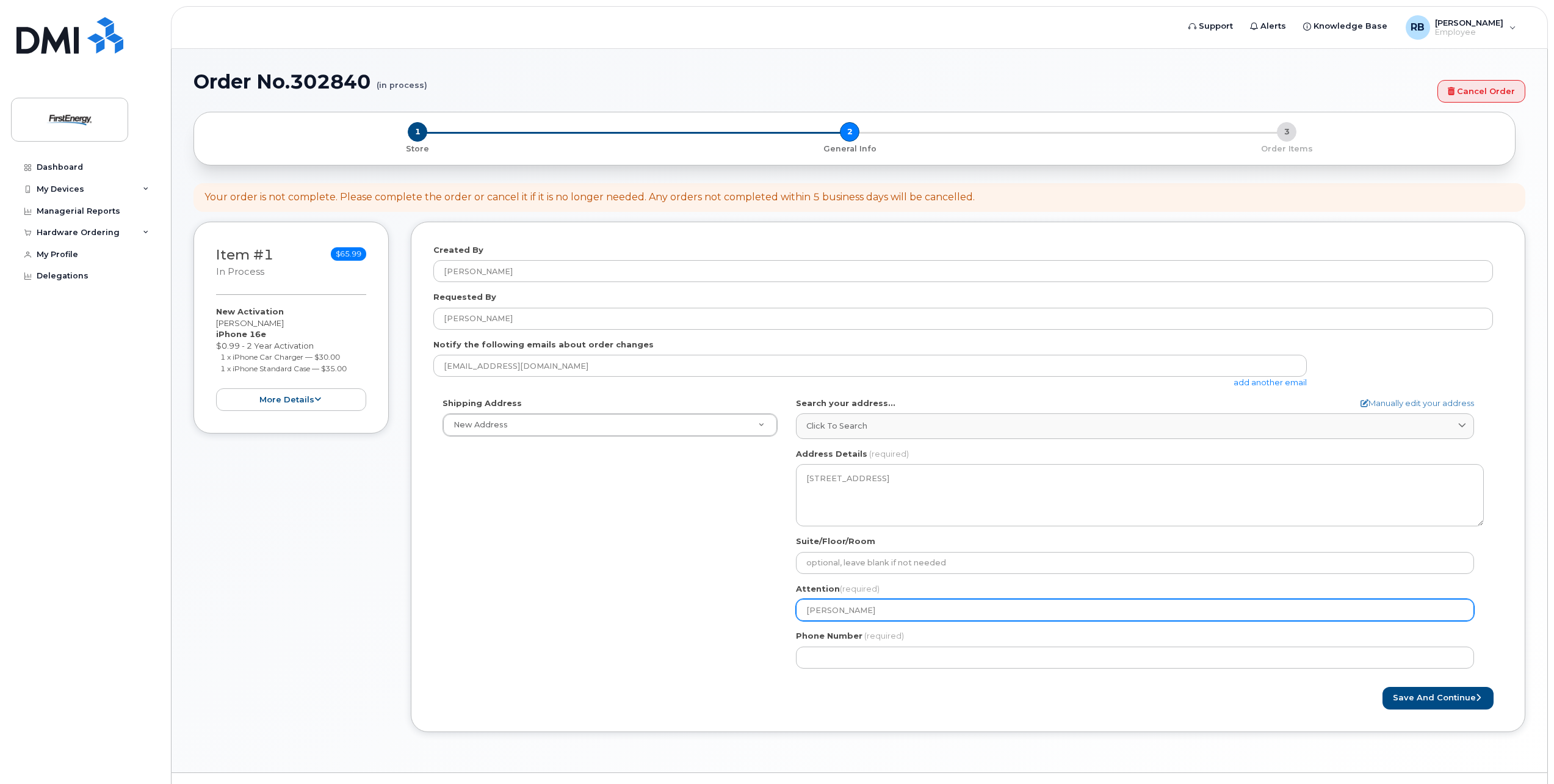
type input "Bob Da"
select select
type input "Bob Dav"
select select
type input "Bob Davi"
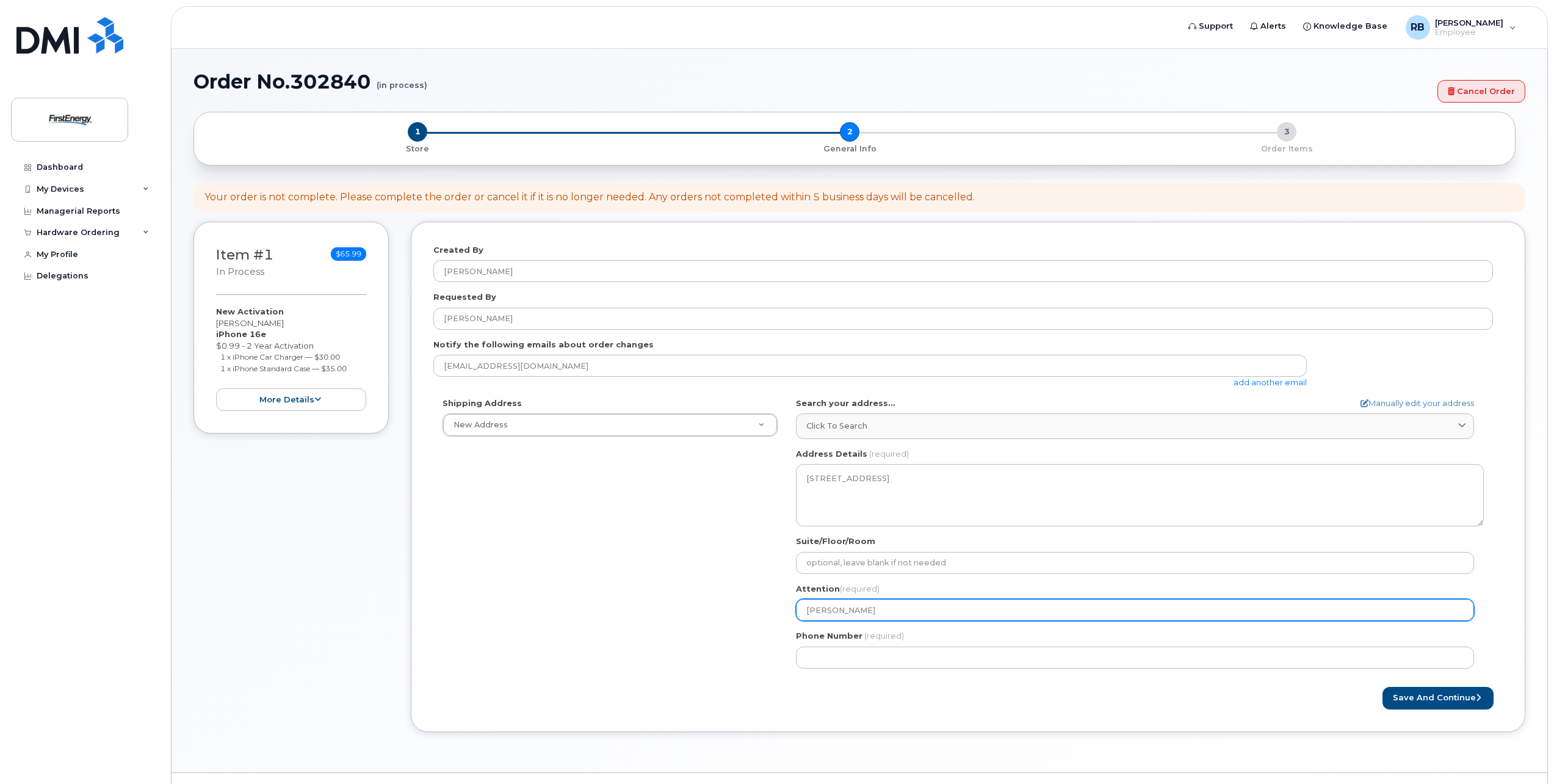
select select
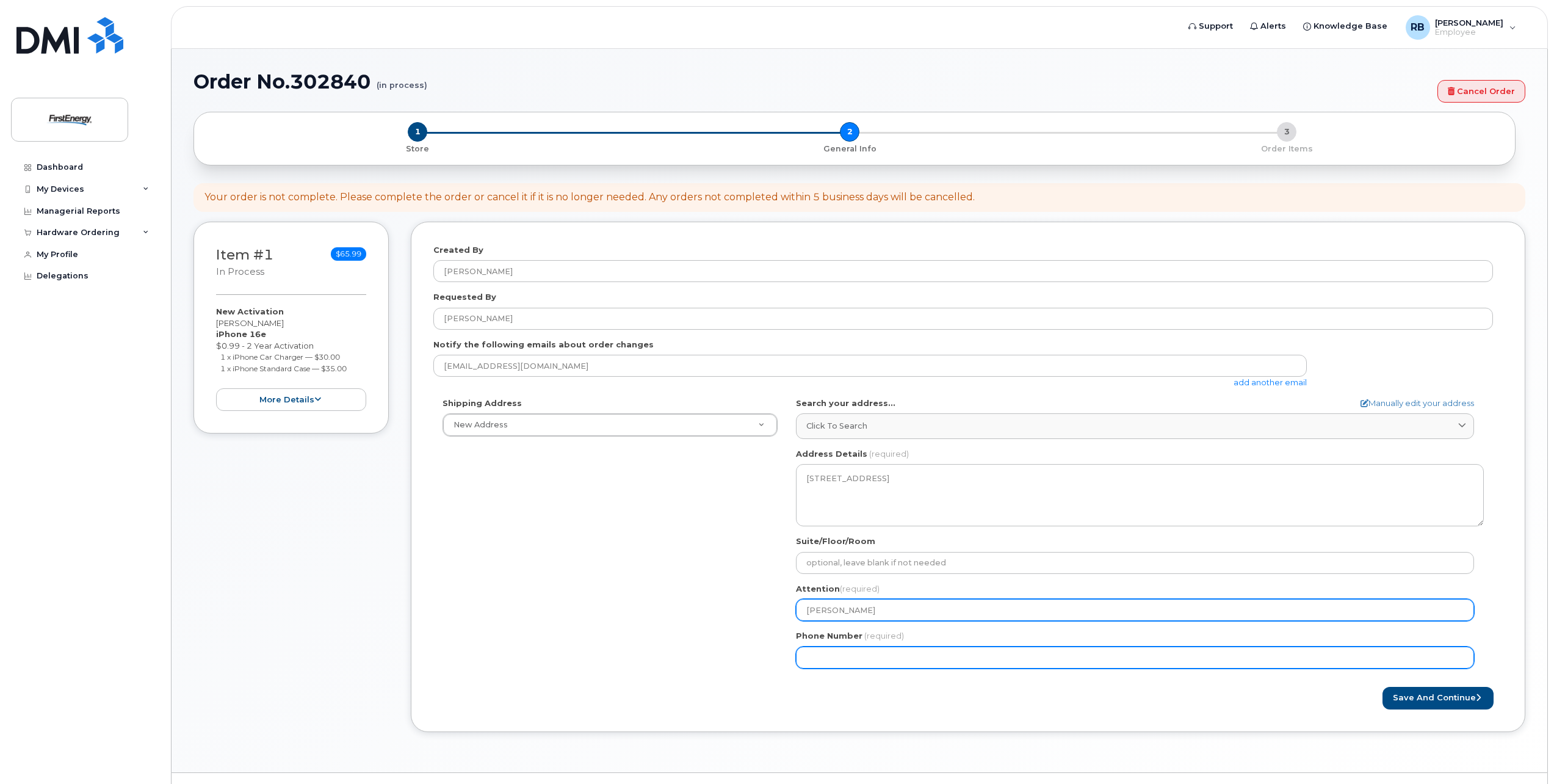
type input "Bob Davis"
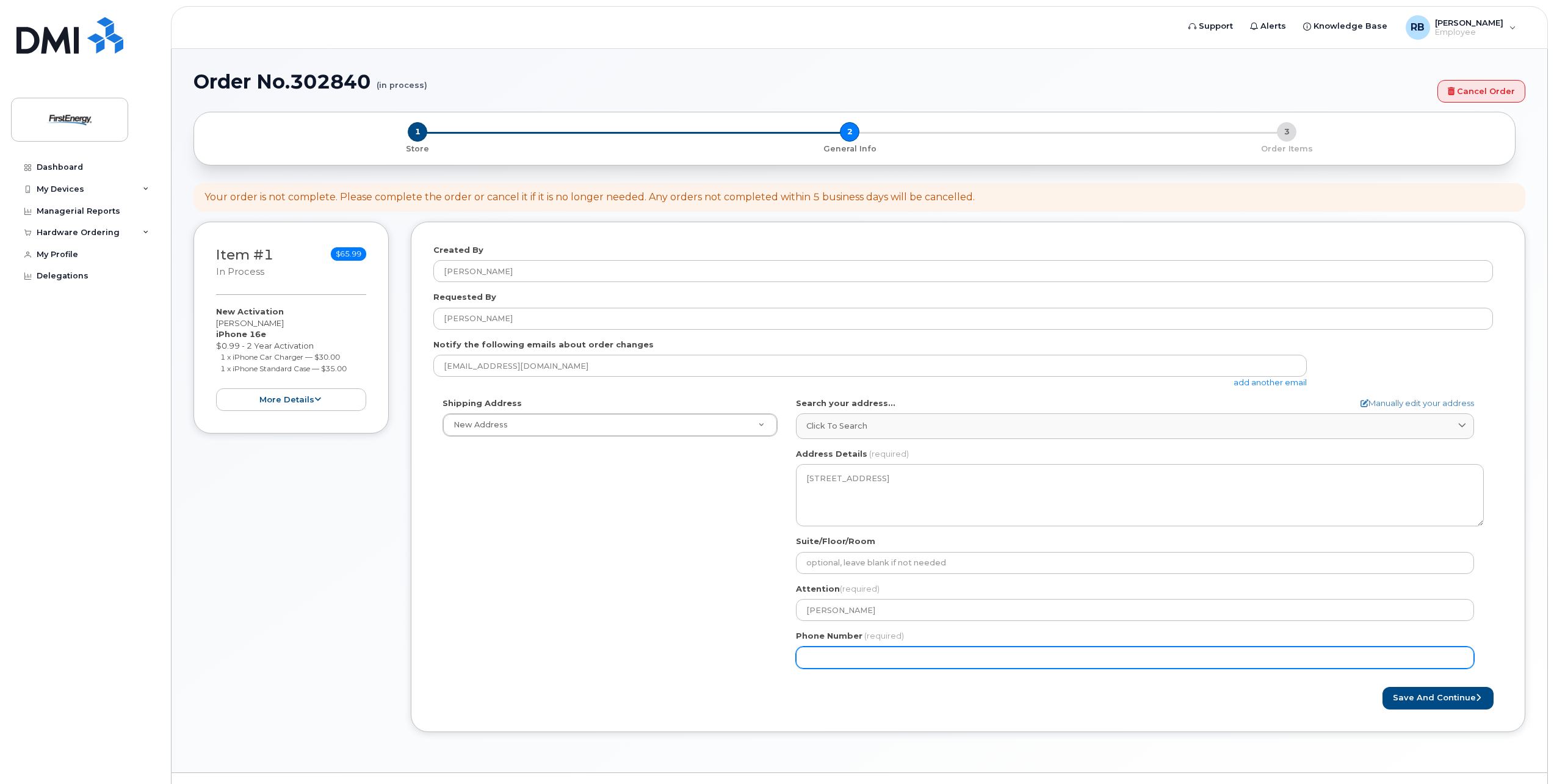
click at [846, 658] on input "Phone Number" at bounding box center [1135, 657] width 678 height 22
type input "732266849"
select select
type input "7322668495"
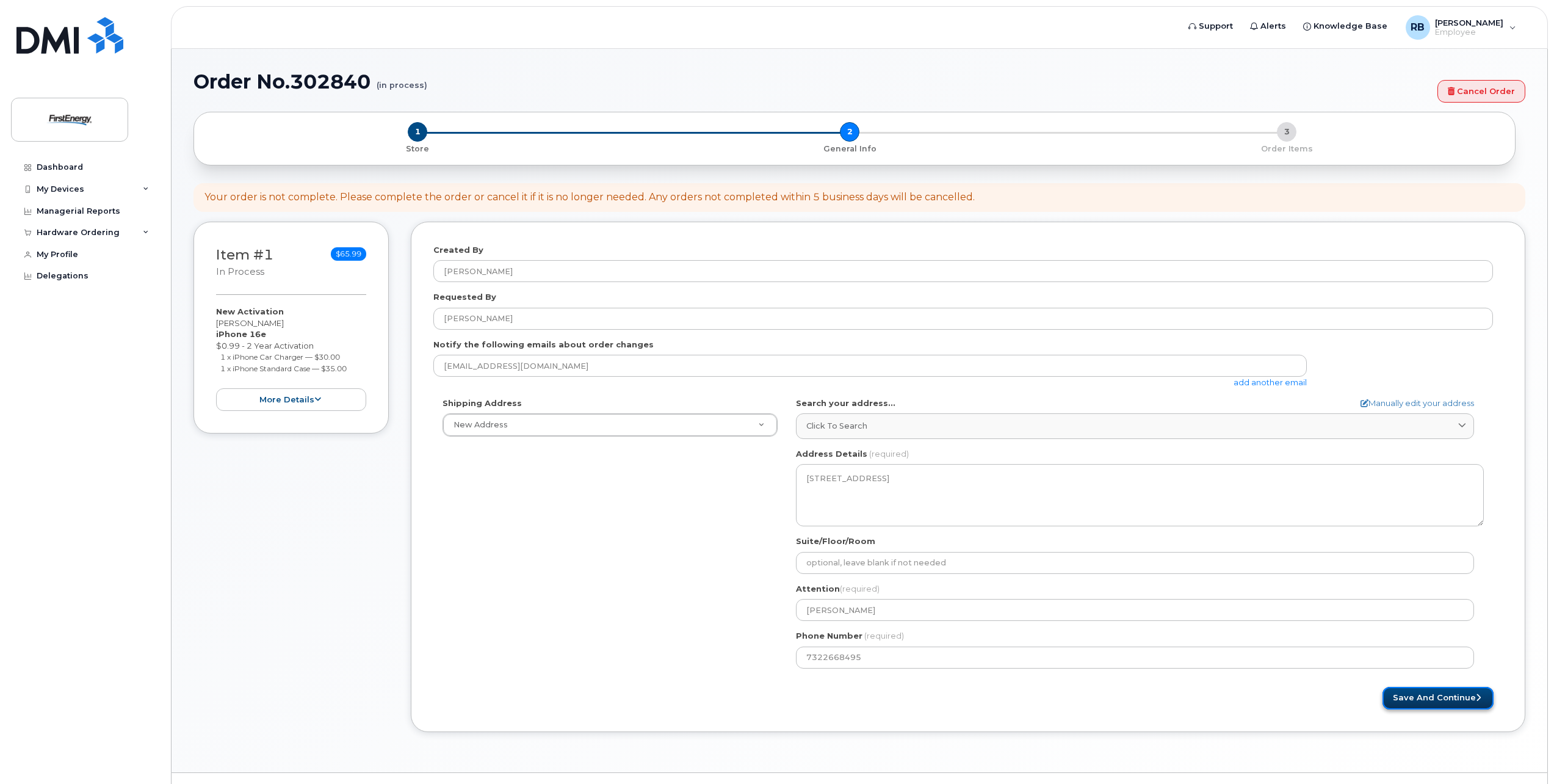
click at [1431, 700] on button "Save and Continue" at bounding box center [1438, 698] width 111 height 22
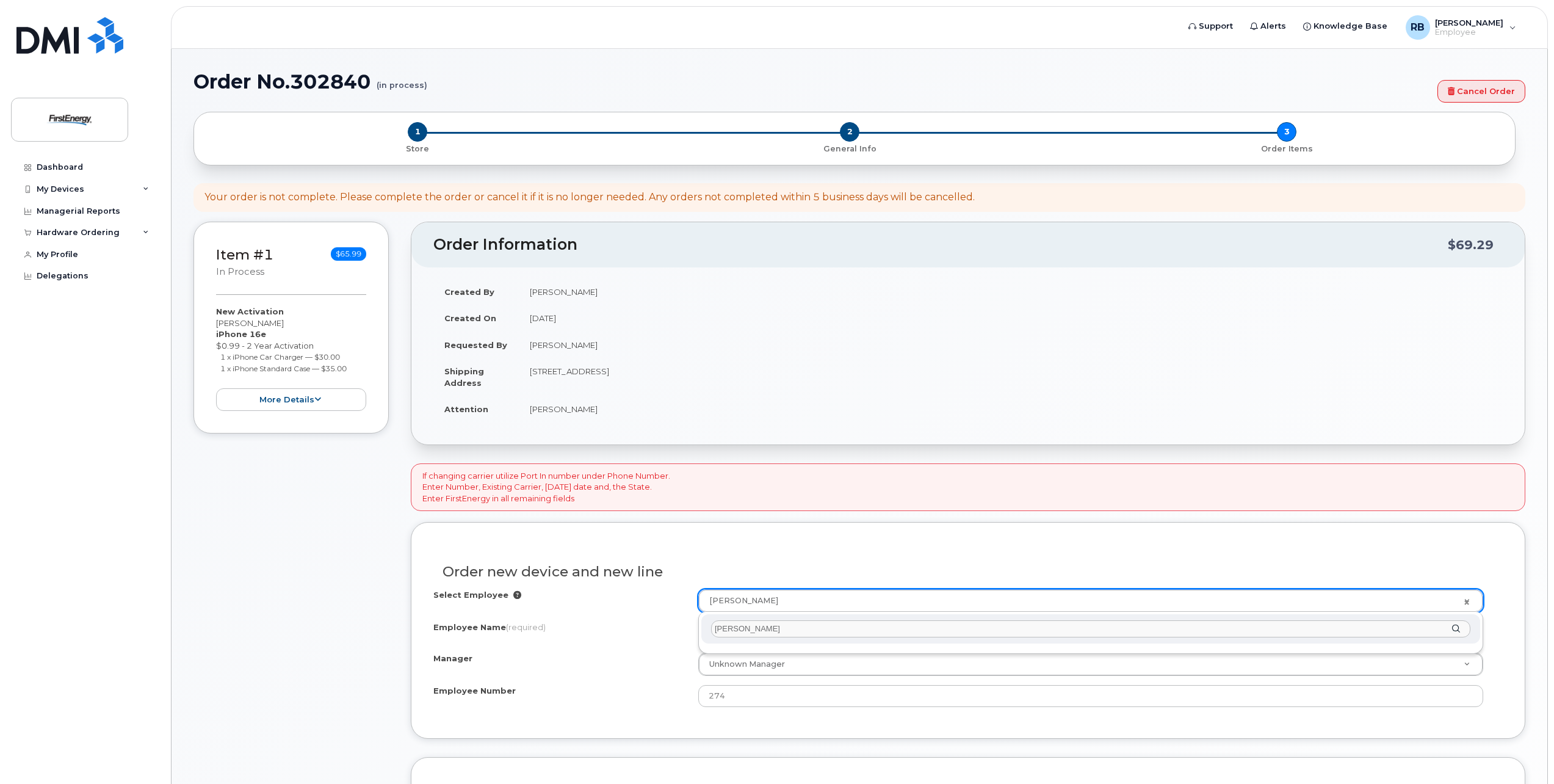
type input "davis, robert"
click at [1456, 629] on div "davis, robert" at bounding box center [1090, 629] width 779 height 30
click at [801, 625] on input "davis, robert" at bounding box center [1090, 629] width 759 height 17
click at [1470, 600] on link "Brandy Reppert" at bounding box center [1090, 600] width 784 height 22
type input "d"
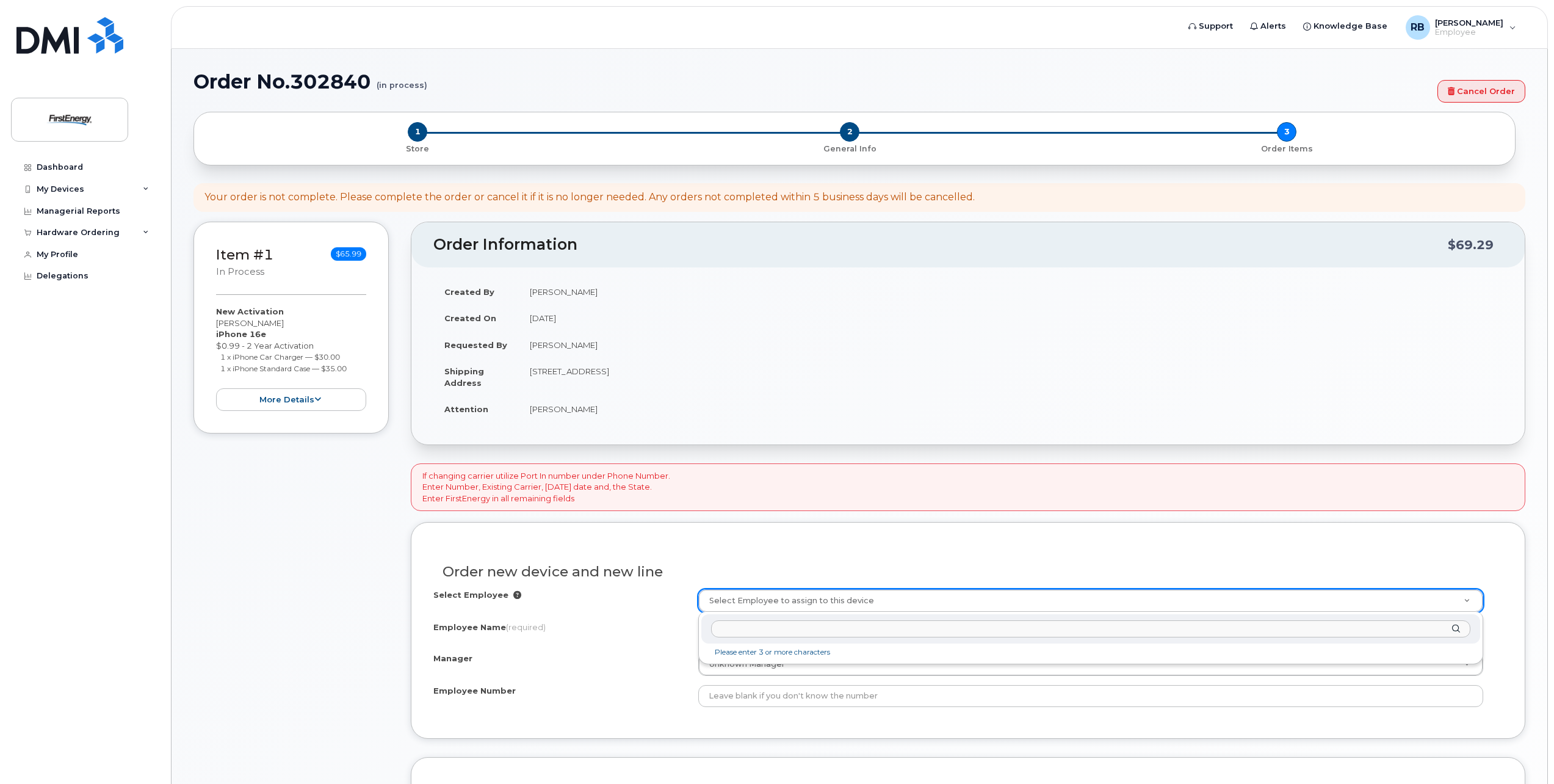
click at [754, 626] on input "text" at bounding box center [1090, 629] width 759 height 17
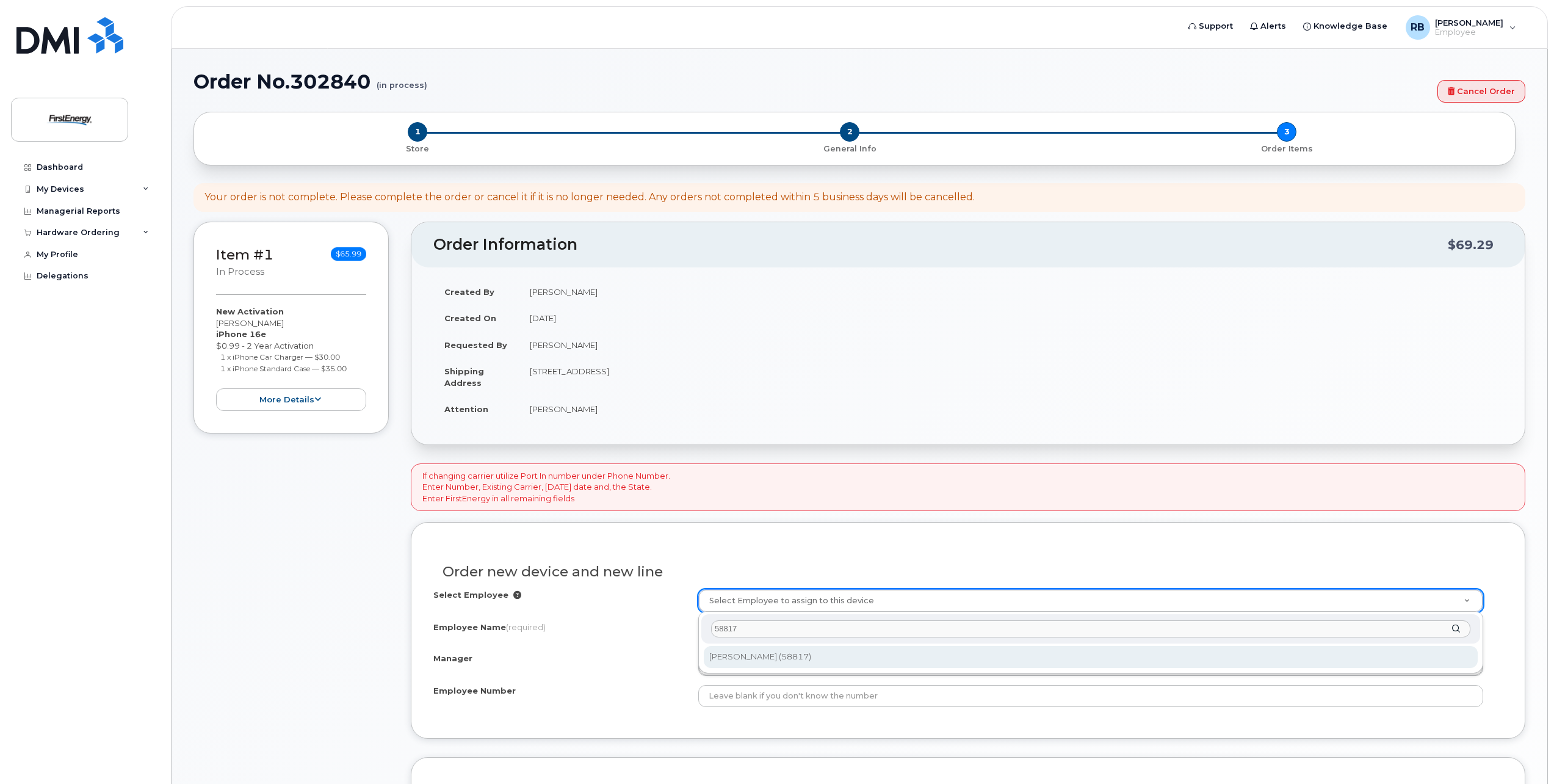
type input "58817"
type input "2081687"
type input "[PERSON_NAME]"
type input "58817"
type input "[STREET_ADDRESS]"
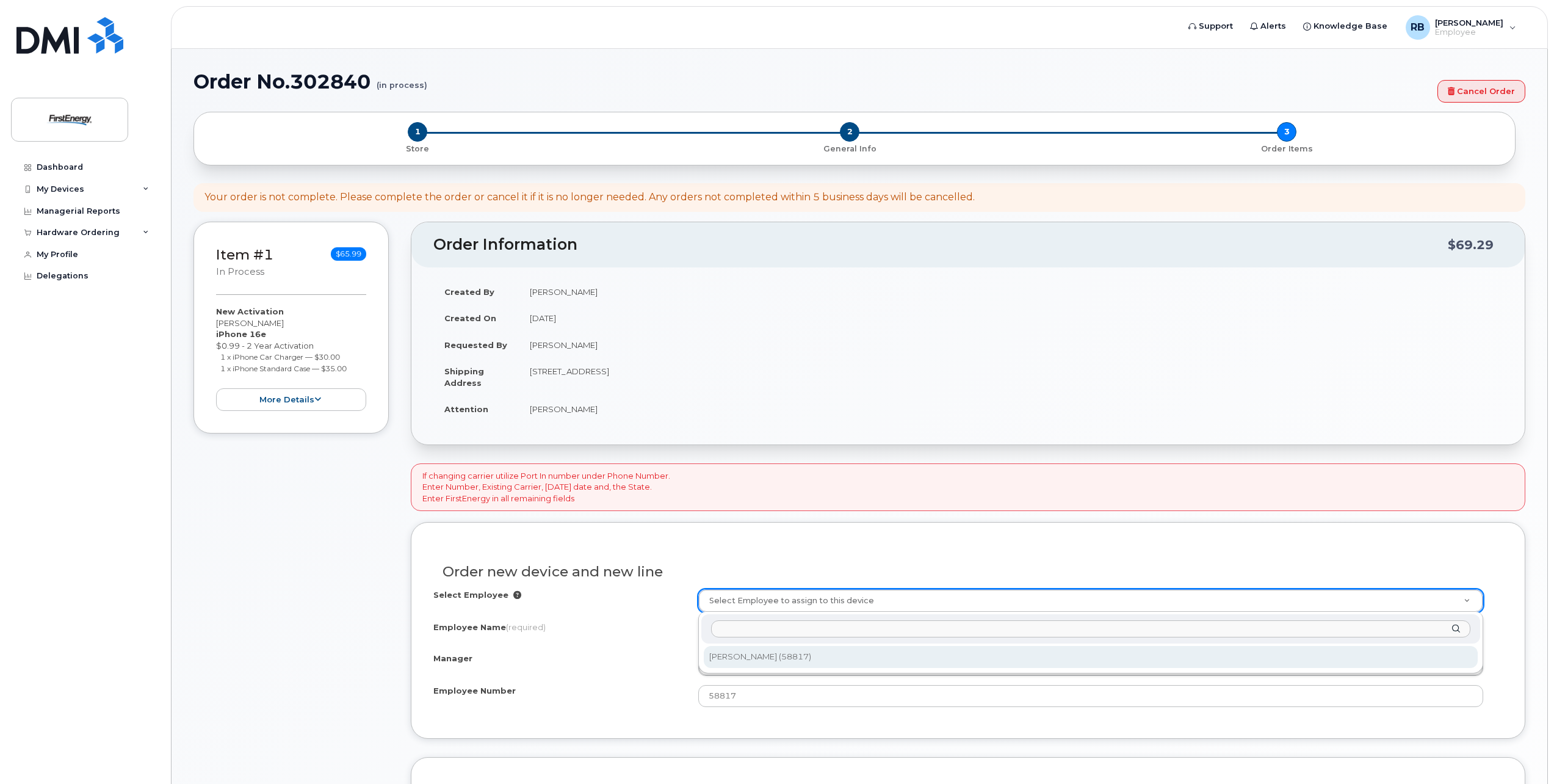
select select "2084732"
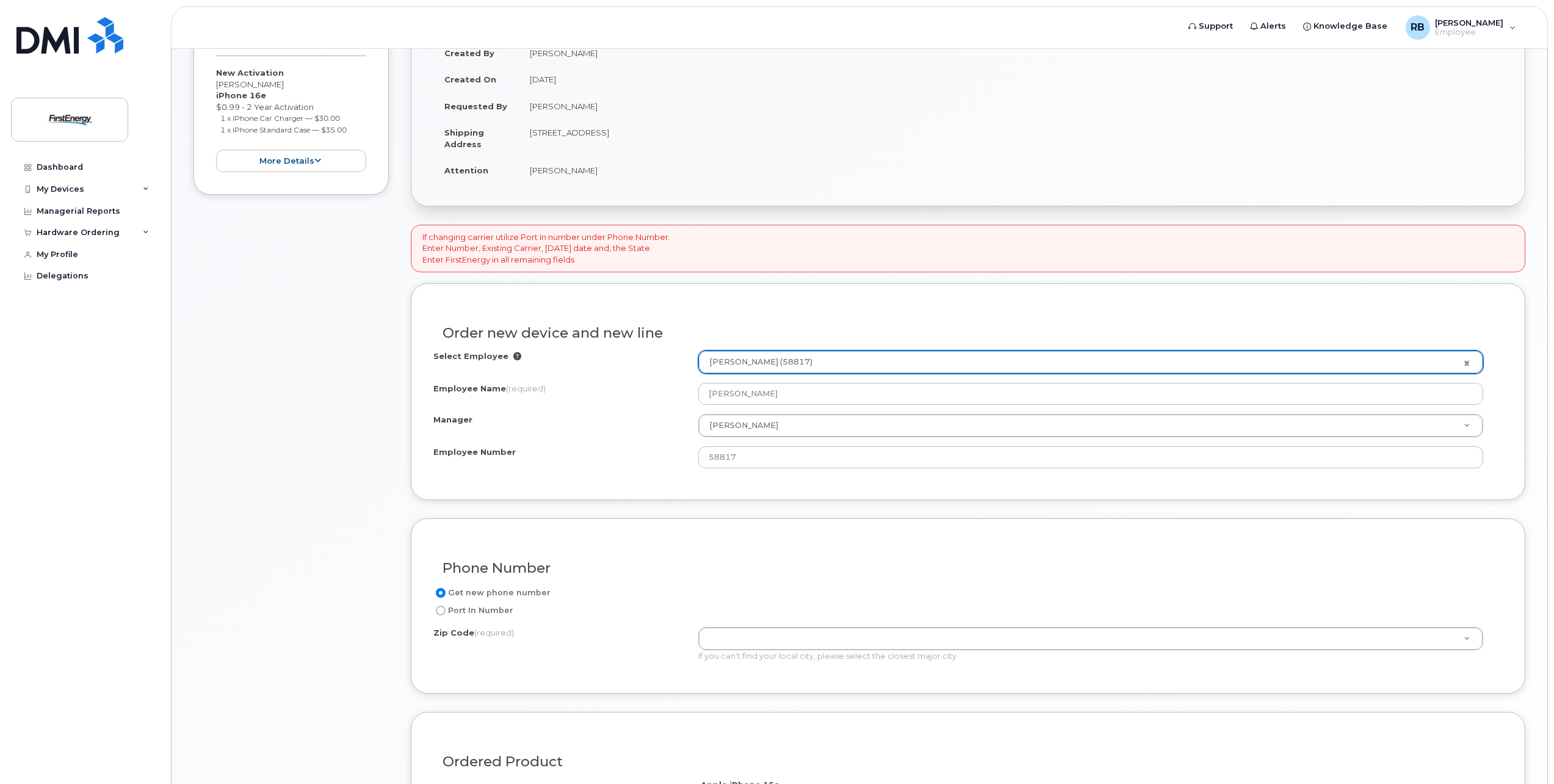
scroll to position [244, 0]
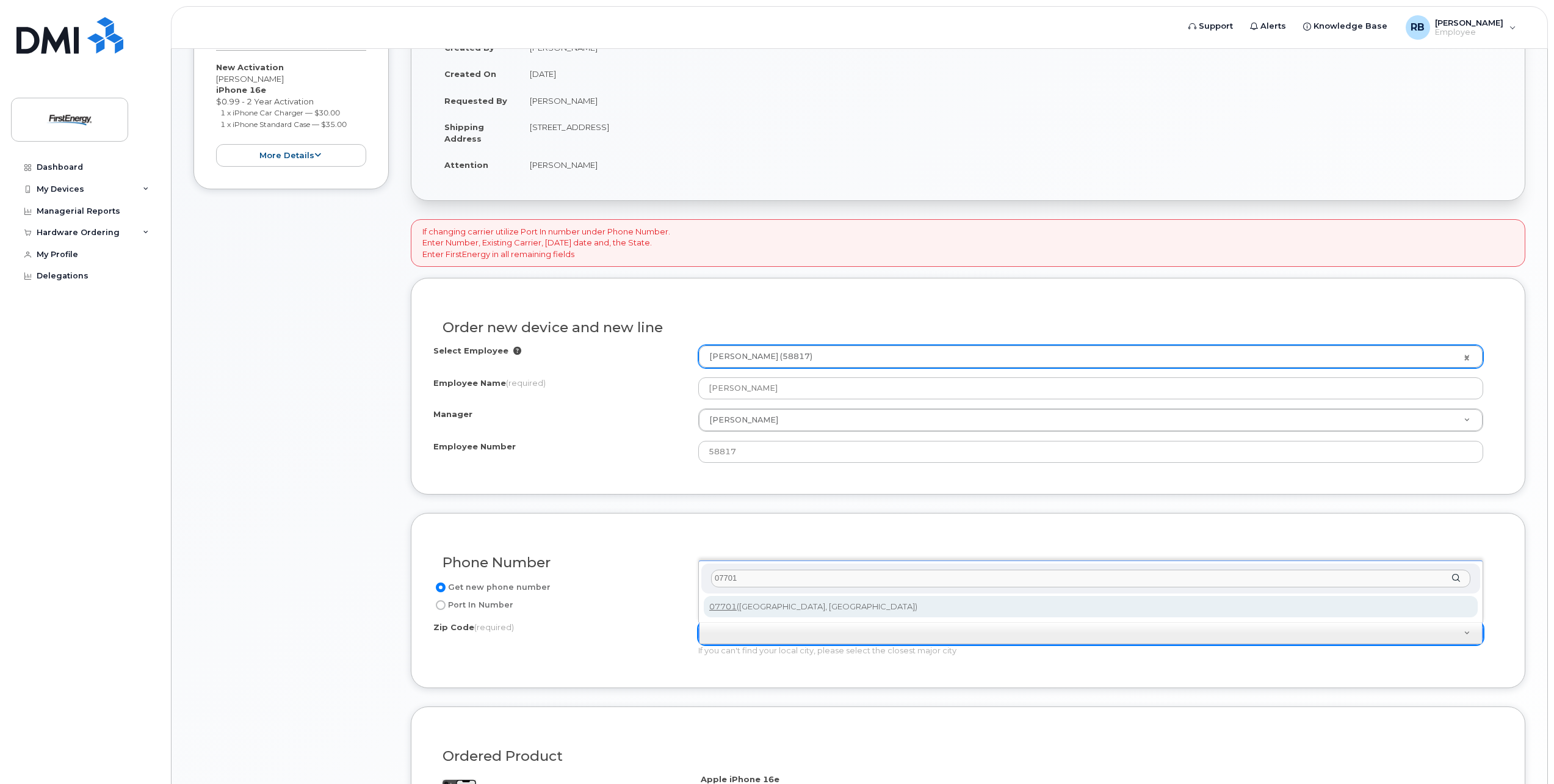
type input "07701"
type input "07701 (Red Bank, NJ)"
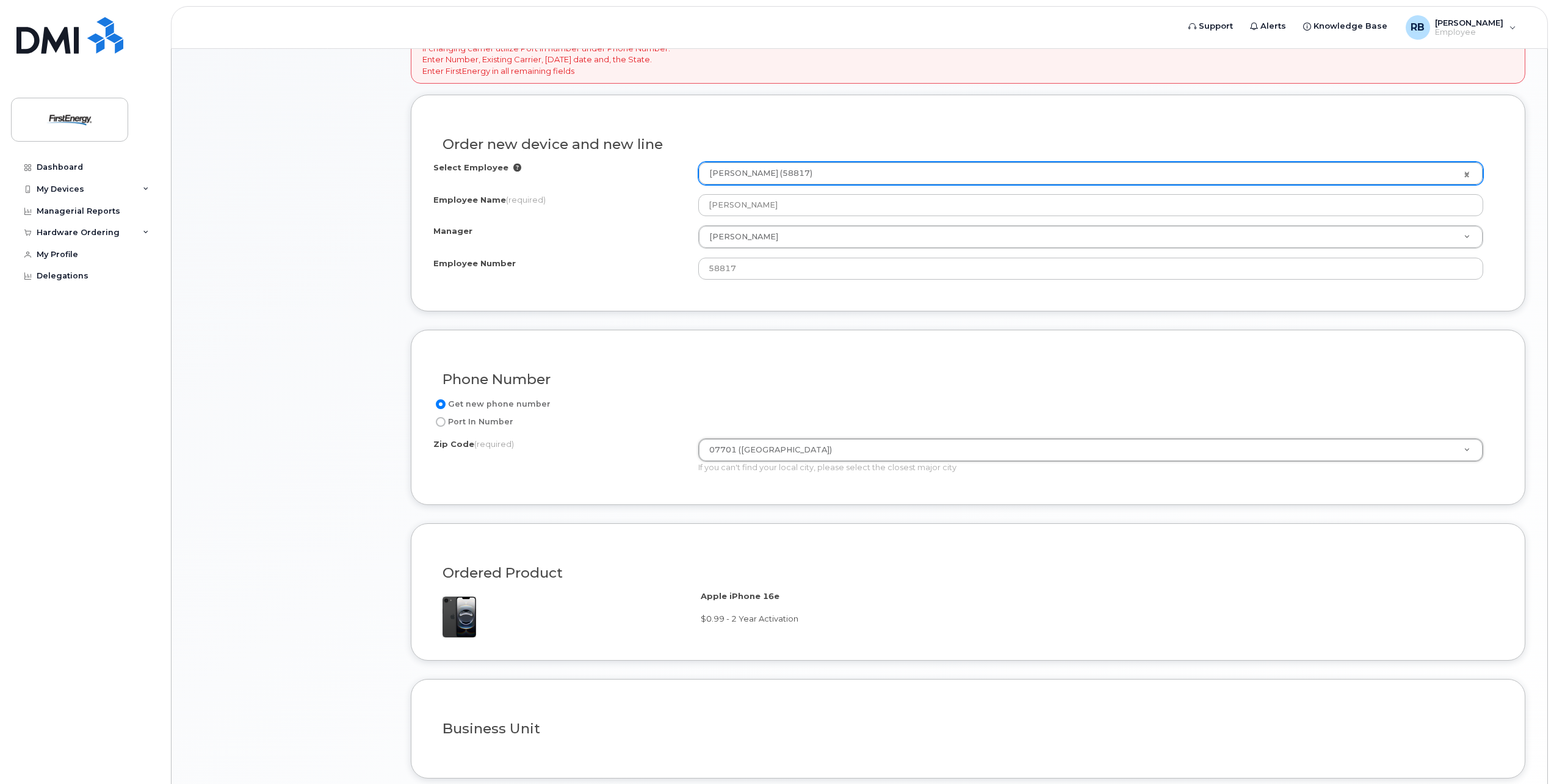
scroll to position [535, 0]
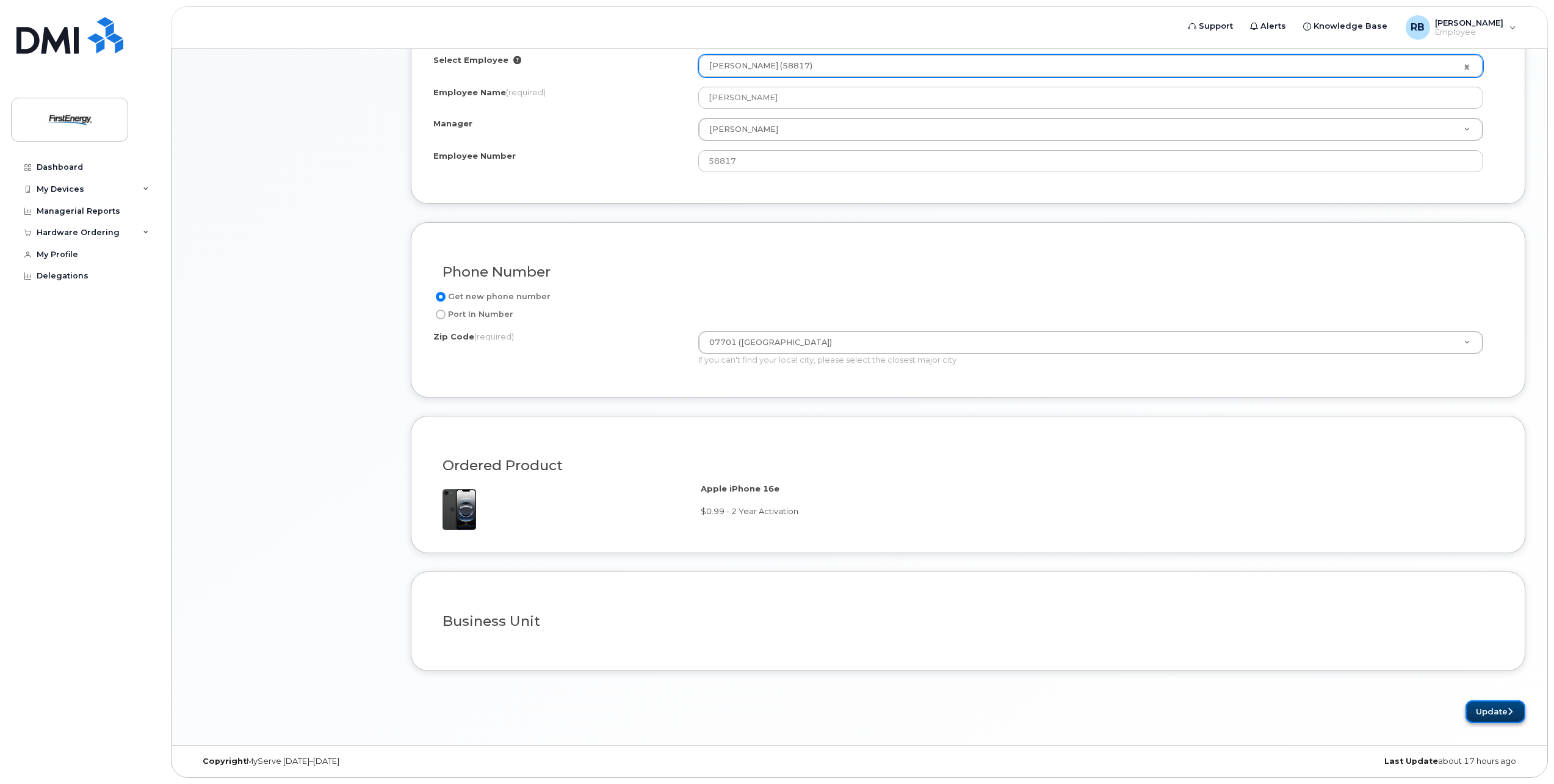
click at [1488, 708] on button "Update" at bounding box center [1495, 711] width 60 height 22
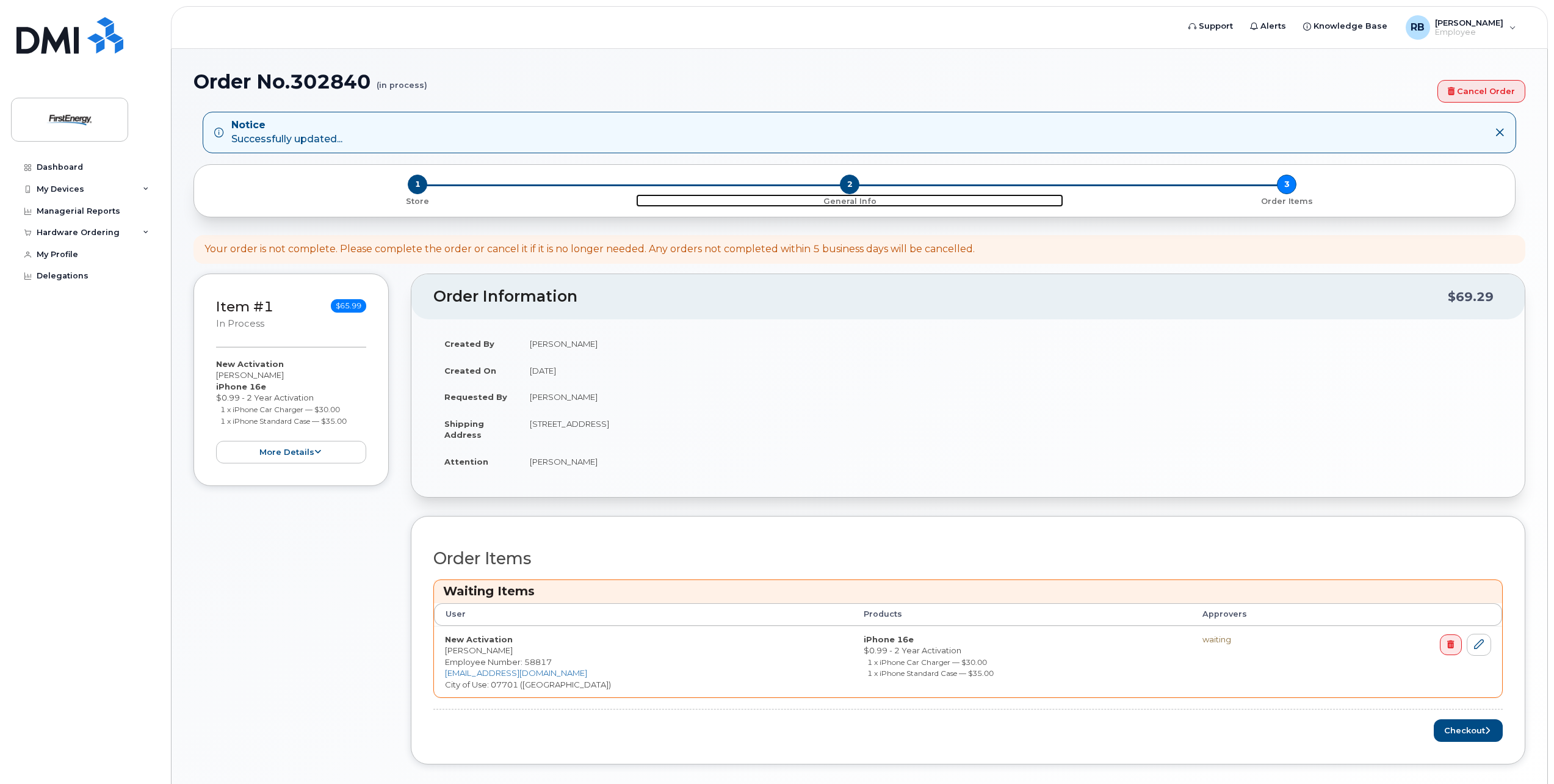
click at [851, 181] on span "2" at bounding box center [849, 184] width 19 height 19
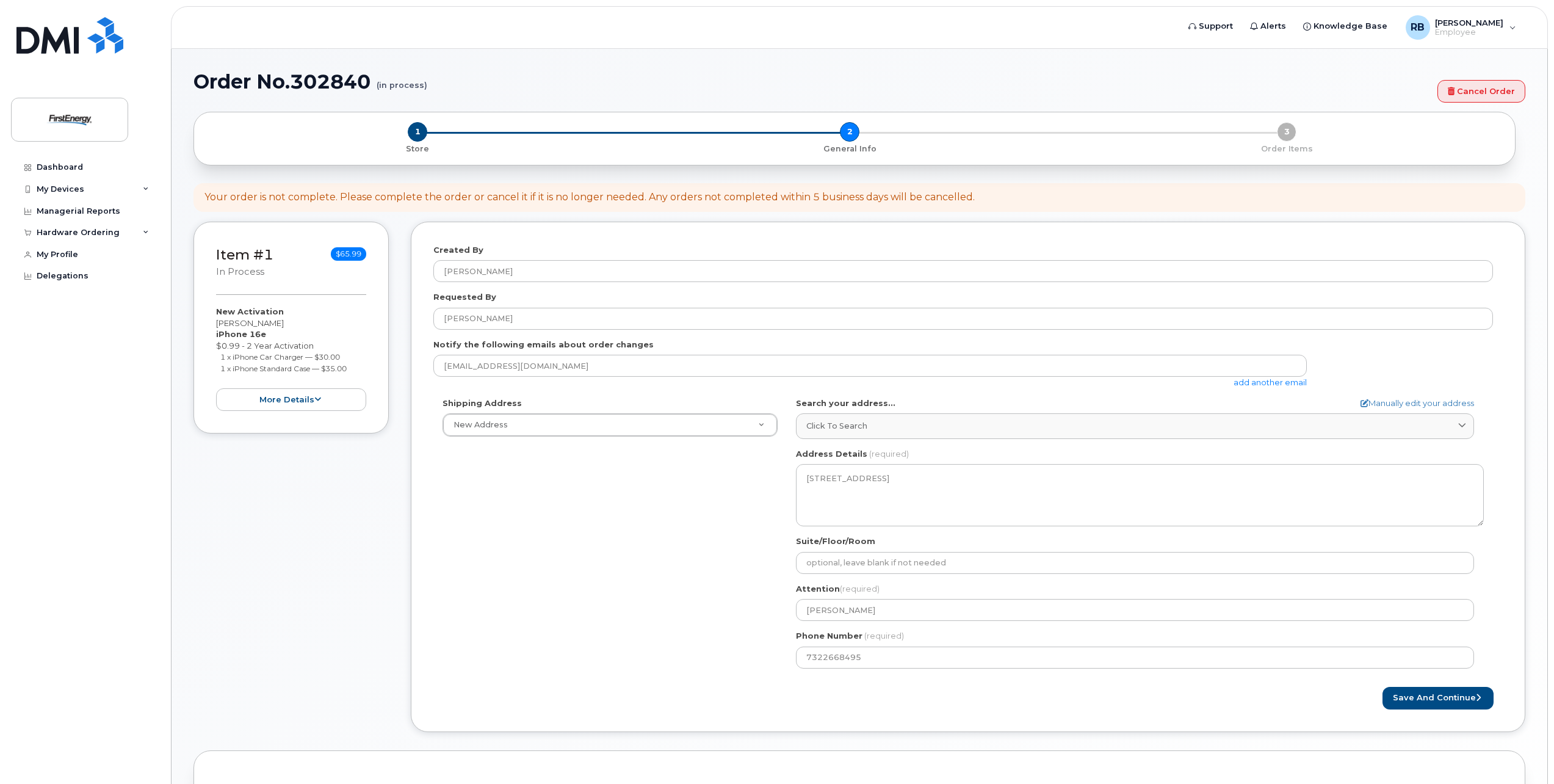
select select
click at [1263, 380] on link "add another email" at bounding box center [1270, 382] width 73 height 10
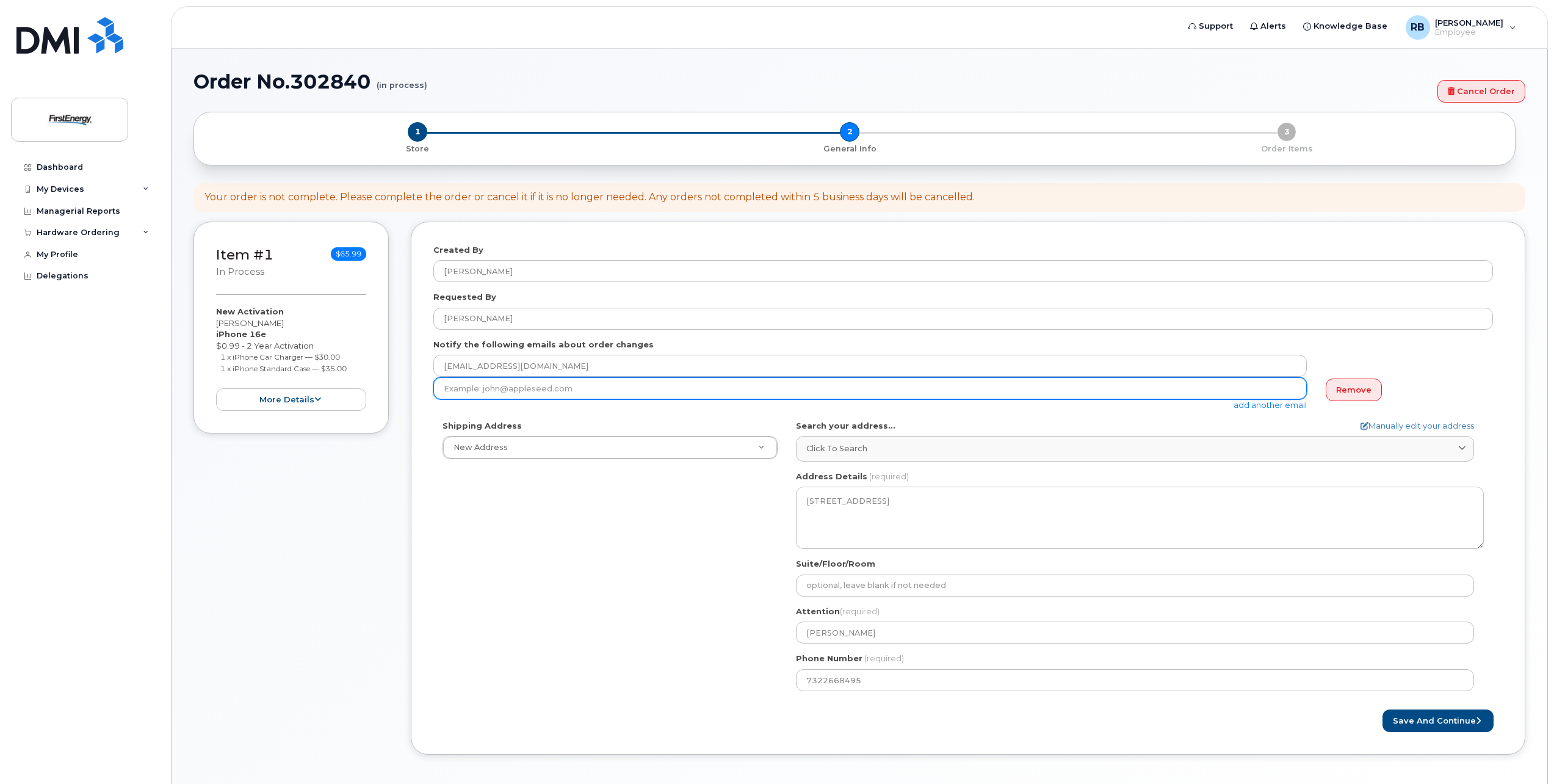
click at [520, 386] on input "email" at bounding box center [870, 388] width 873 height 22
click at [475, 389] on input "email" at bounding box center [870, 388] width 873 height 22
type input "[EMAIL_ADDRESS][DOMAIN_NAME]"
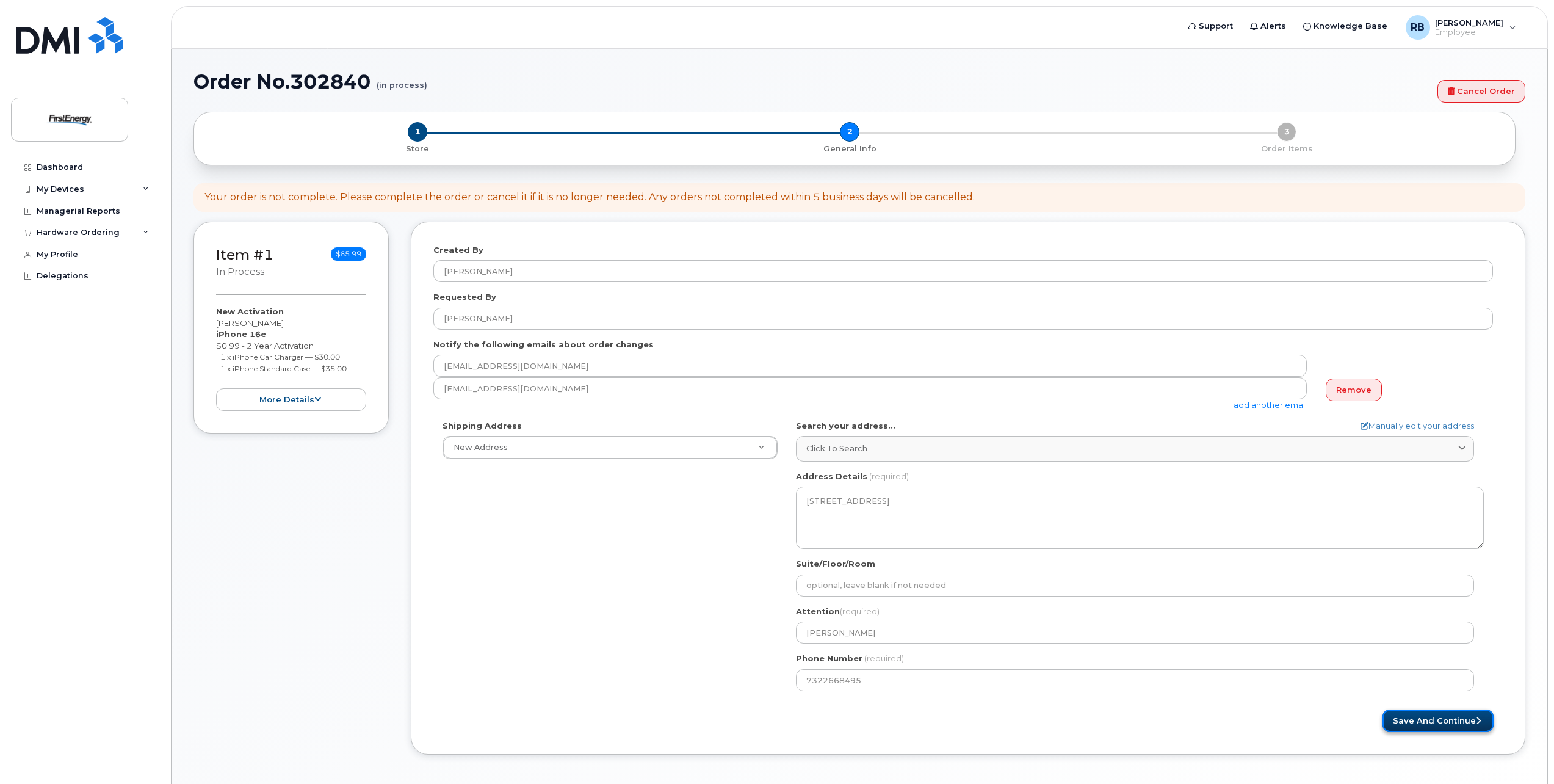
click at [1414, 717] on button "Save and Continue" at bounding box center [1438, 720] width 111 height 22
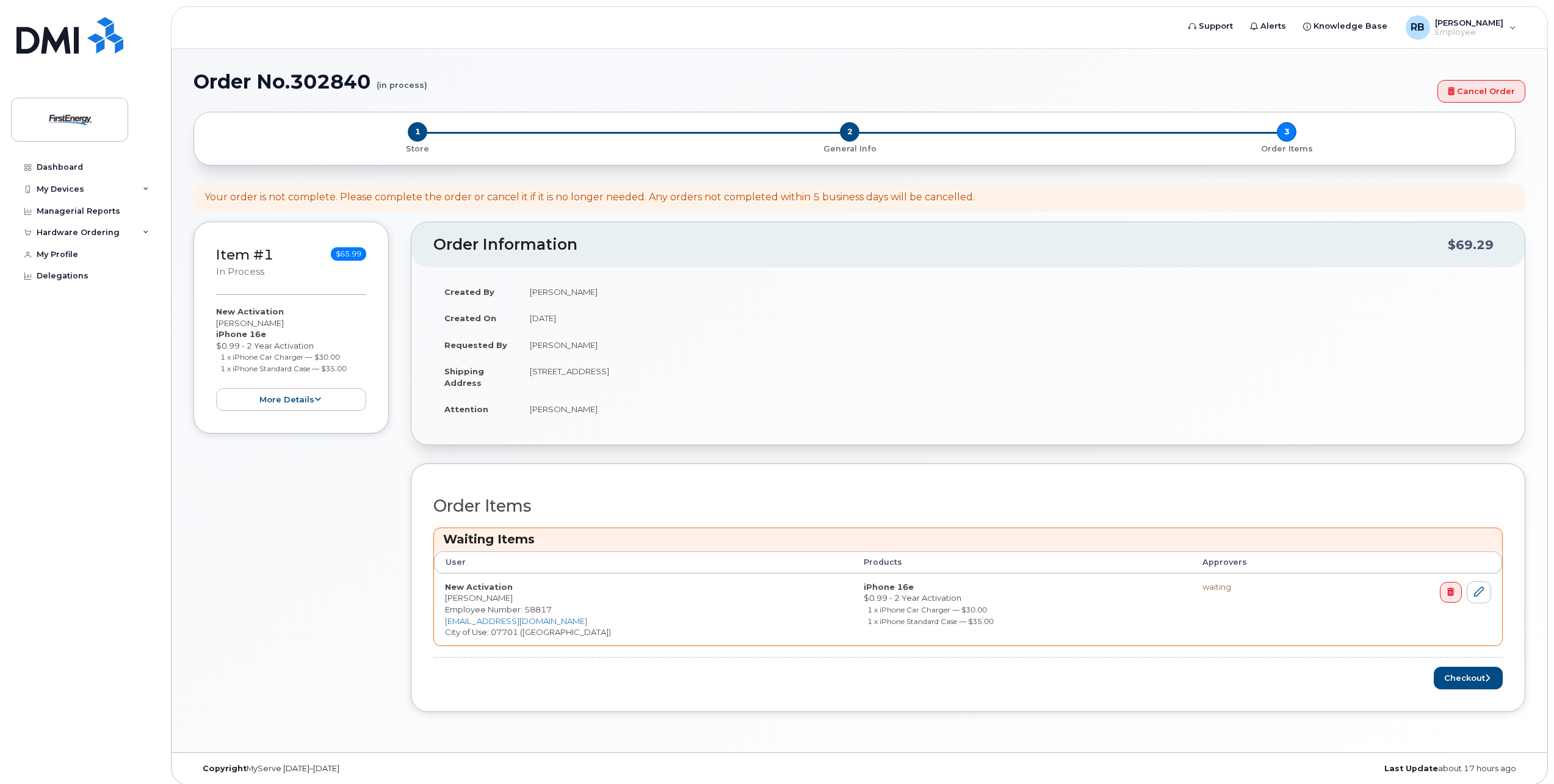
scroll to position [7, 0]
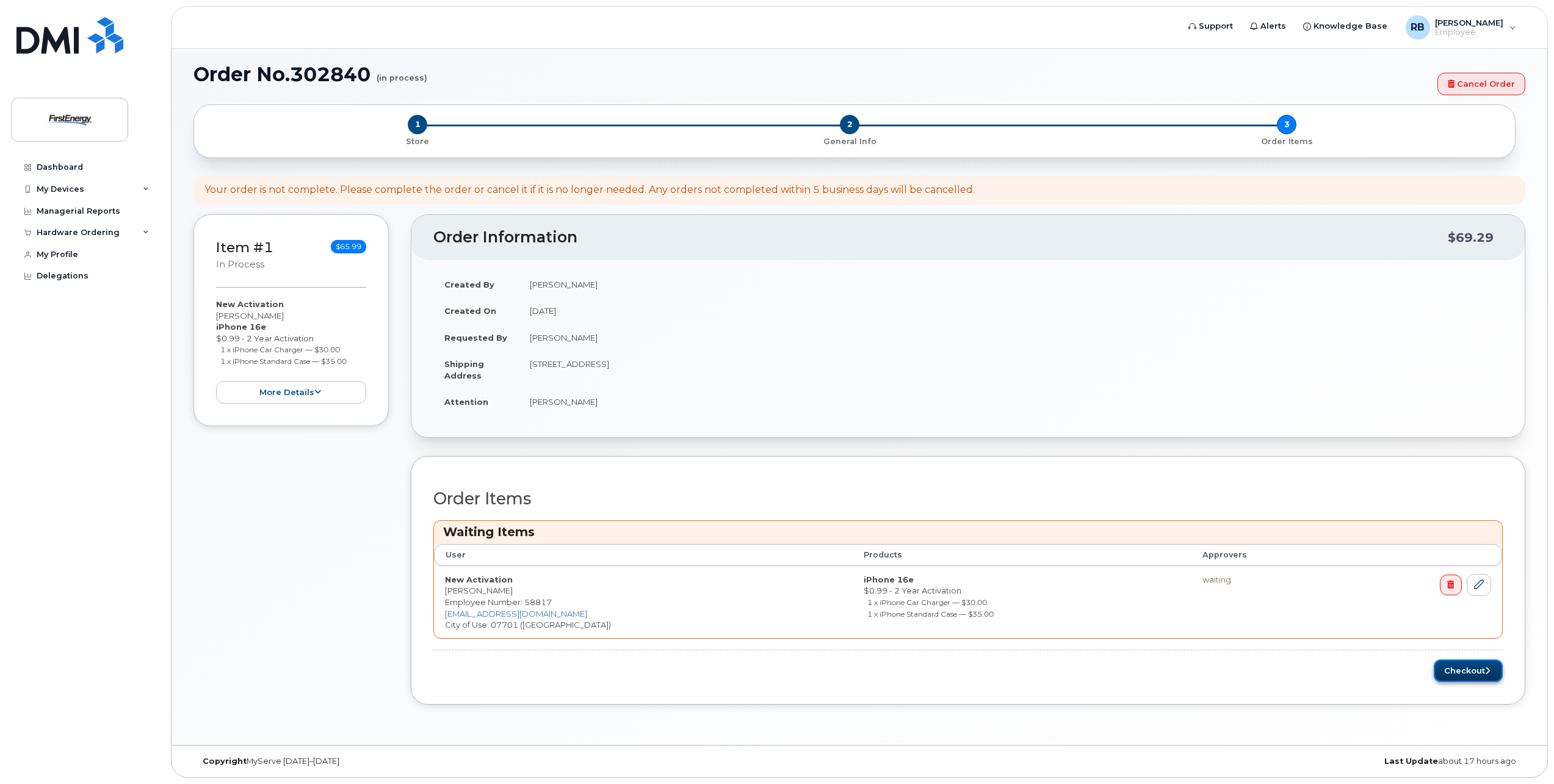
click at [1463, 671] on button "Checkout" at bounding box center [1468, 670] width 69 height 22
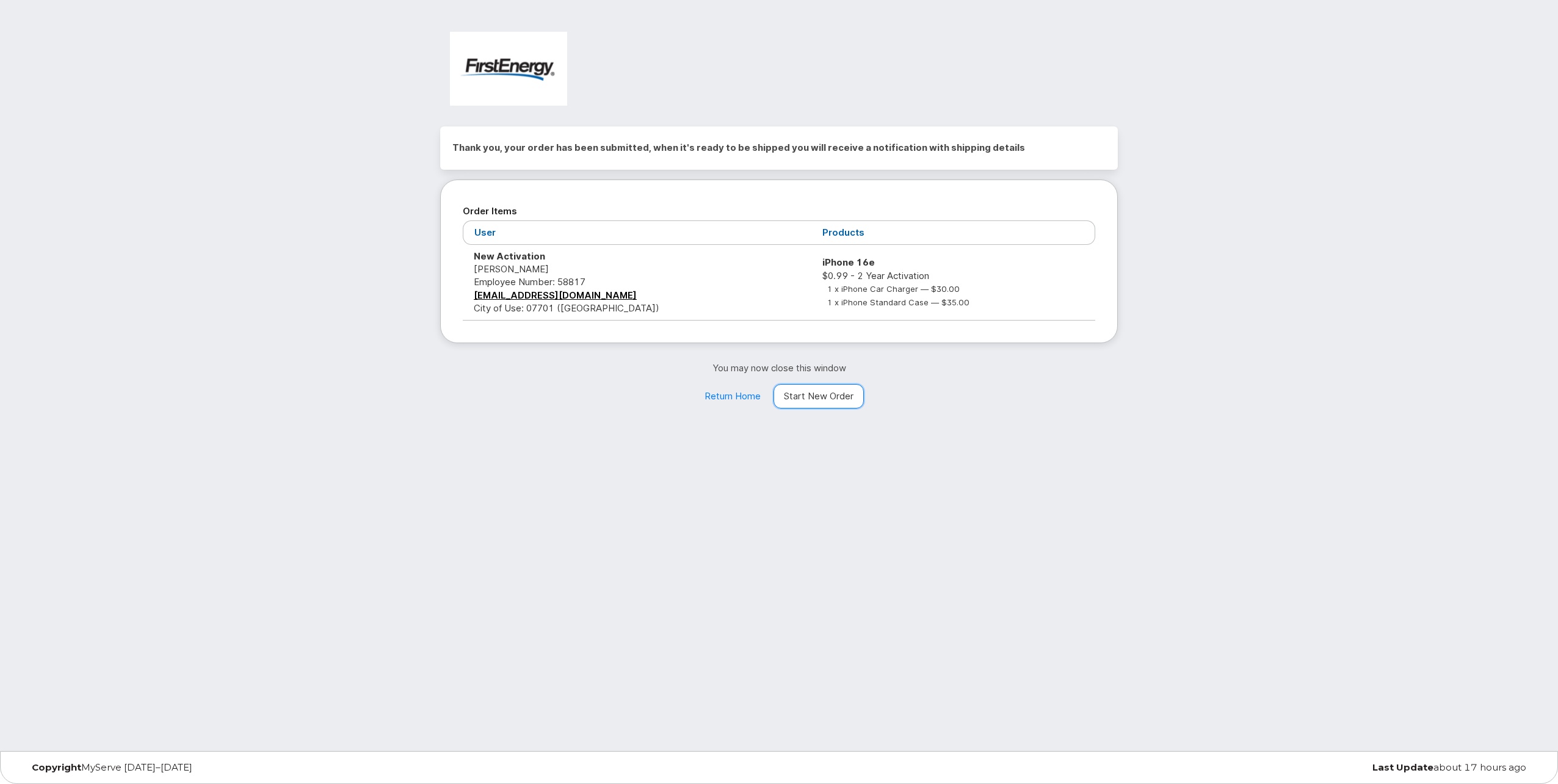
click at [809, 393] on link "Start New Order" at bounding box center [819, 396] width 91 height 24
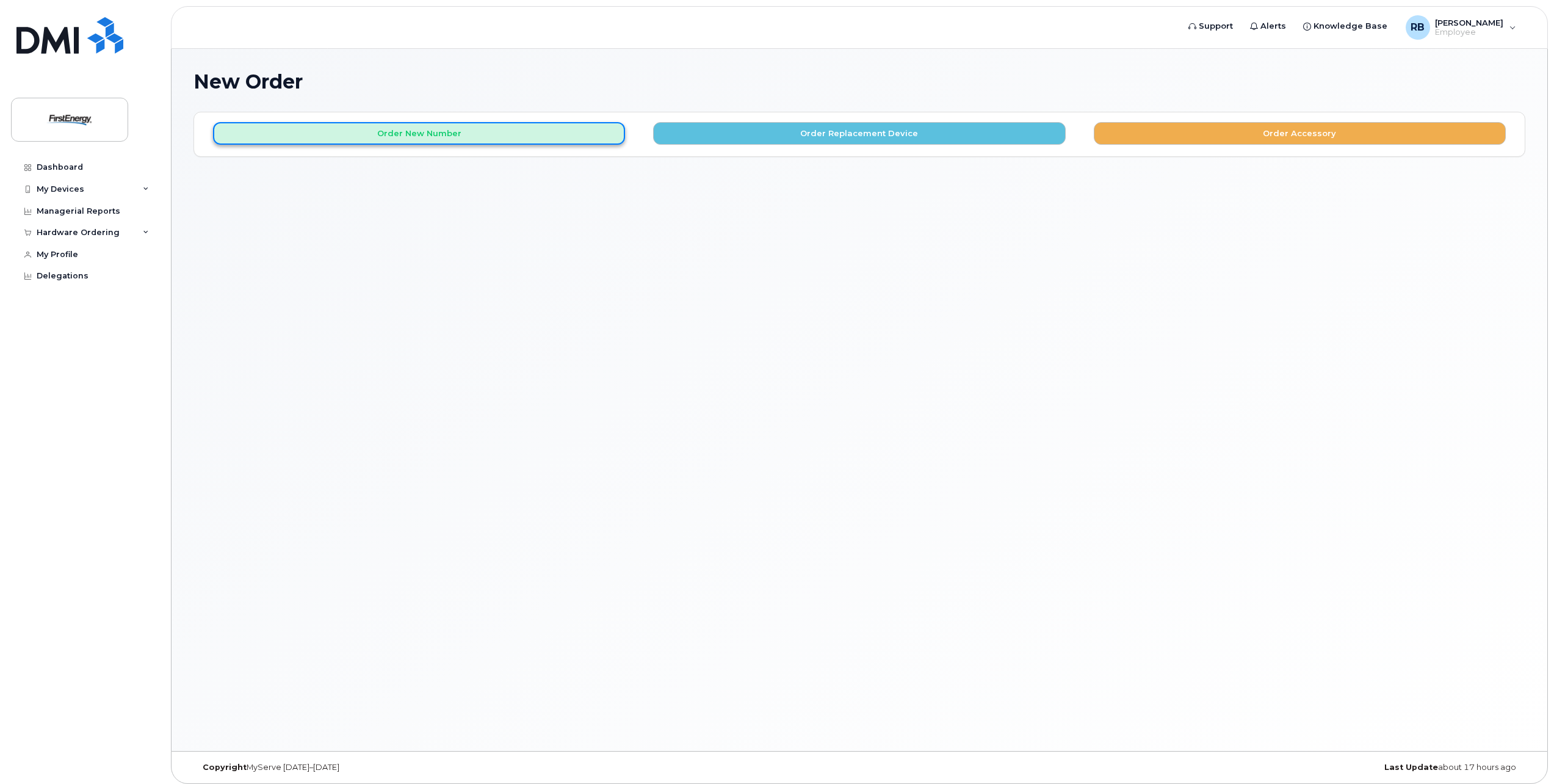
click at [416, 135] on button "Order New Number" at bounding box center [418, 133] width 412 height 22
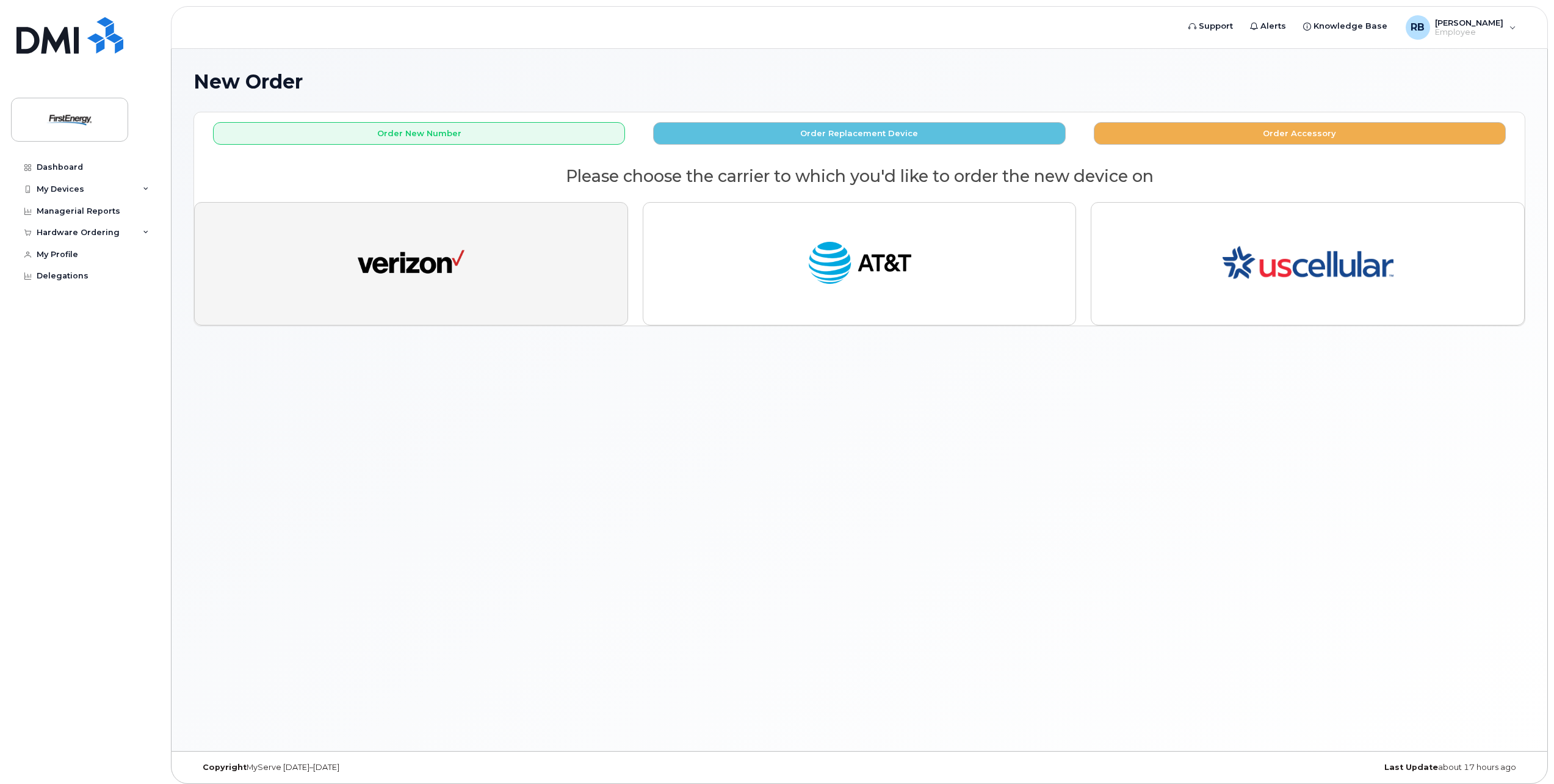
click at [402, 246] on img "button" at bounding box center [411, 264] width 106 height 55
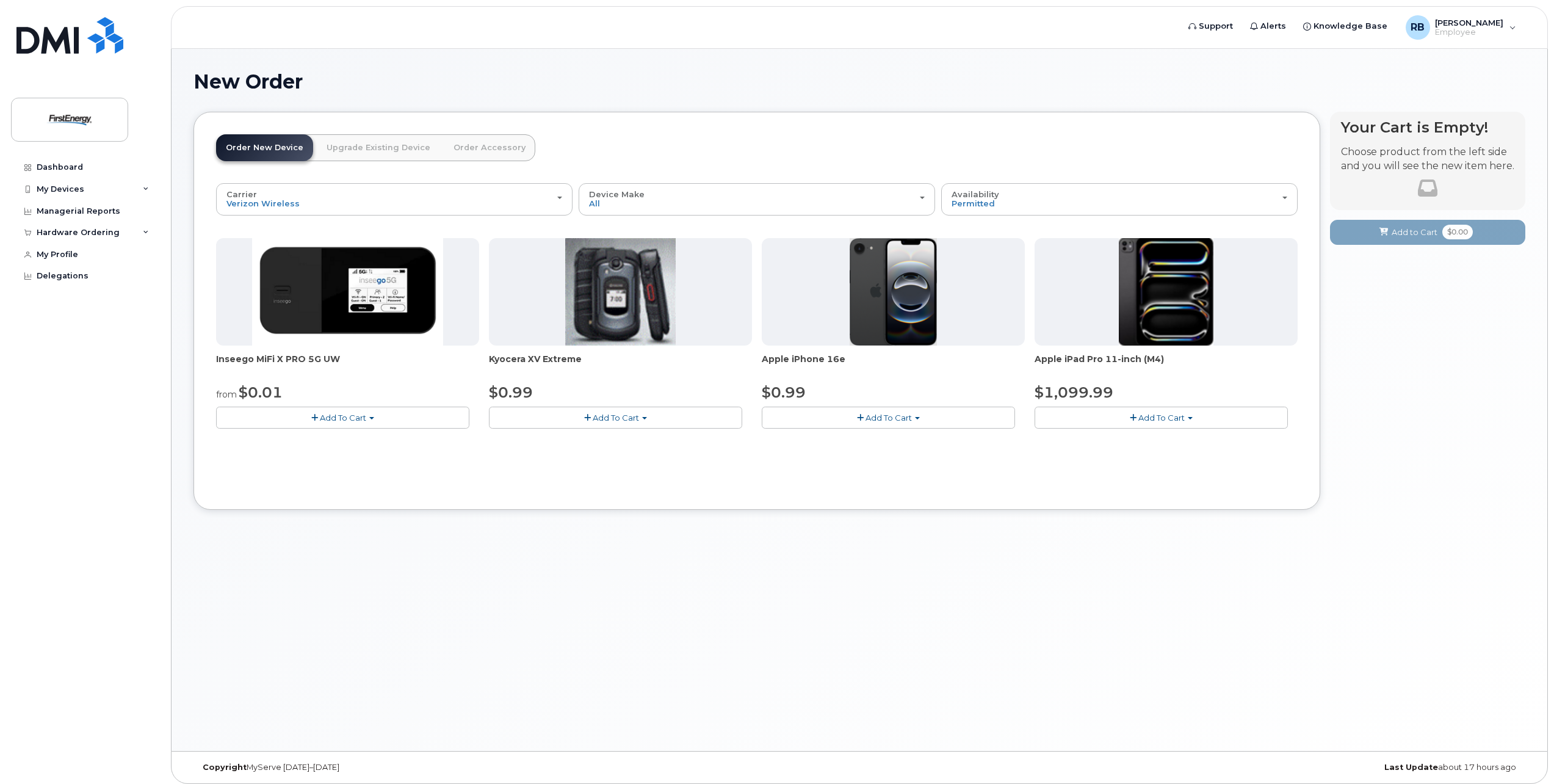
click at [893, 415] on span "Add To Cart" at bounding box center [889, 417] width 47 height 10
click at [833, 444] on link "$0.99 - 2 Year Activation" at bounding box center [826, 440] width 122 height 15
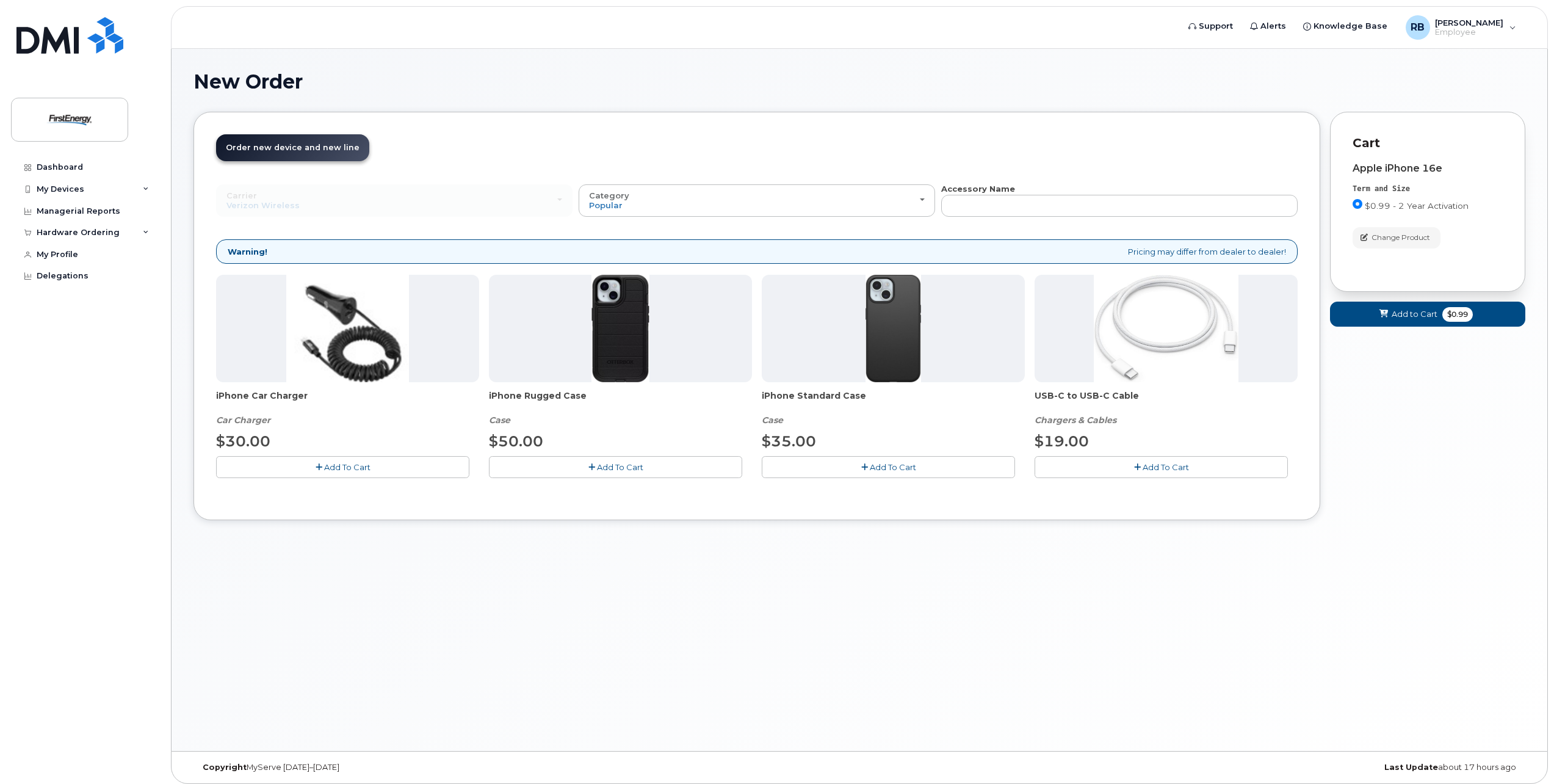
click at [358, 466] on span "Add To Cart" at bounding box center [348, 467] width 47 height 10
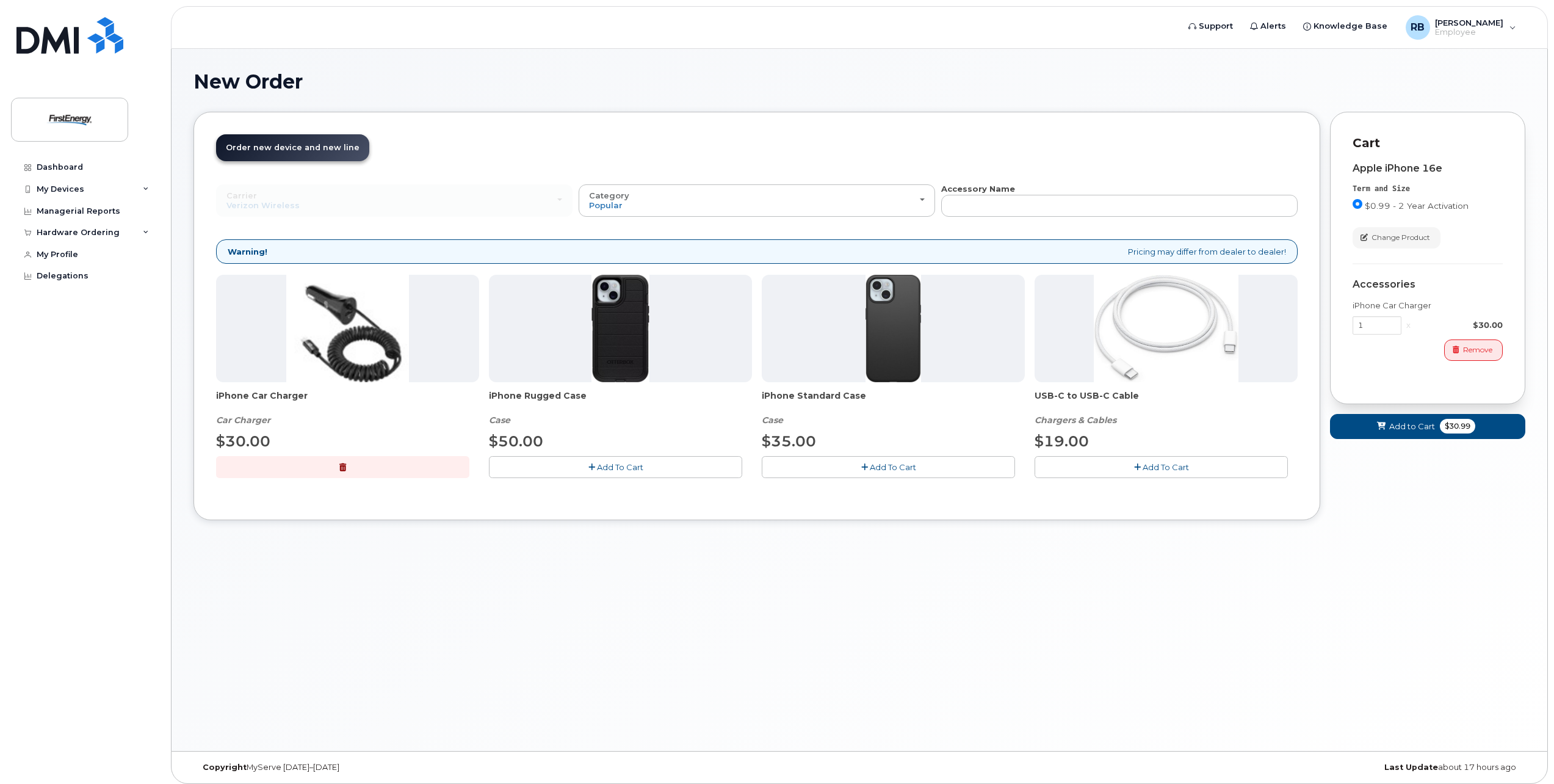
click at [926, 469] on button "Add To Cart" at bounding box center [888, 466] width 254 height 22
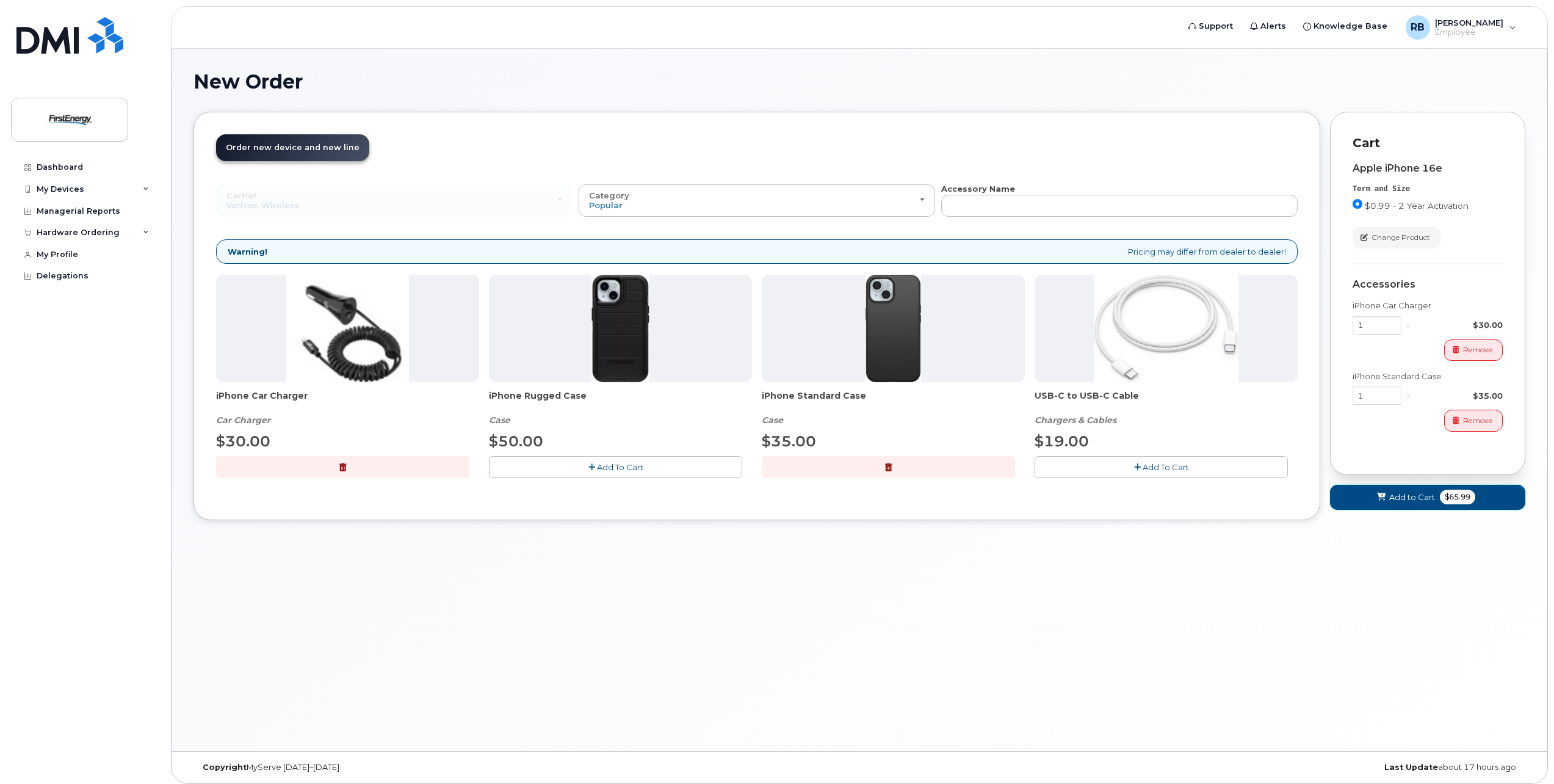
click at [1418, 493] on span "Add to Cart" at bounding box center [1412, 497] width 46 height 12
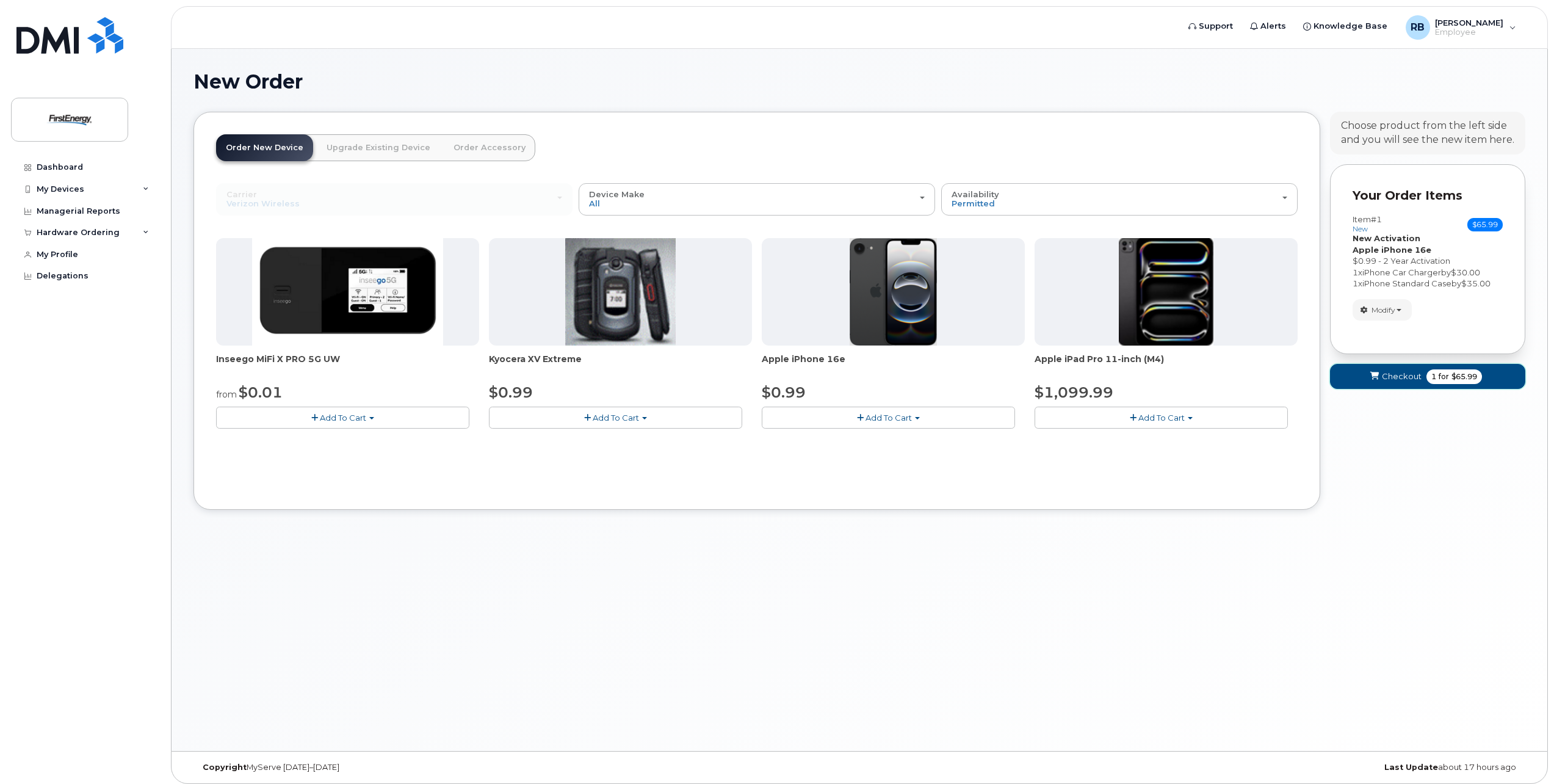
click at [1406, 375] on span "Checkout" at bounding box center [1402, 377] width 40 height 12
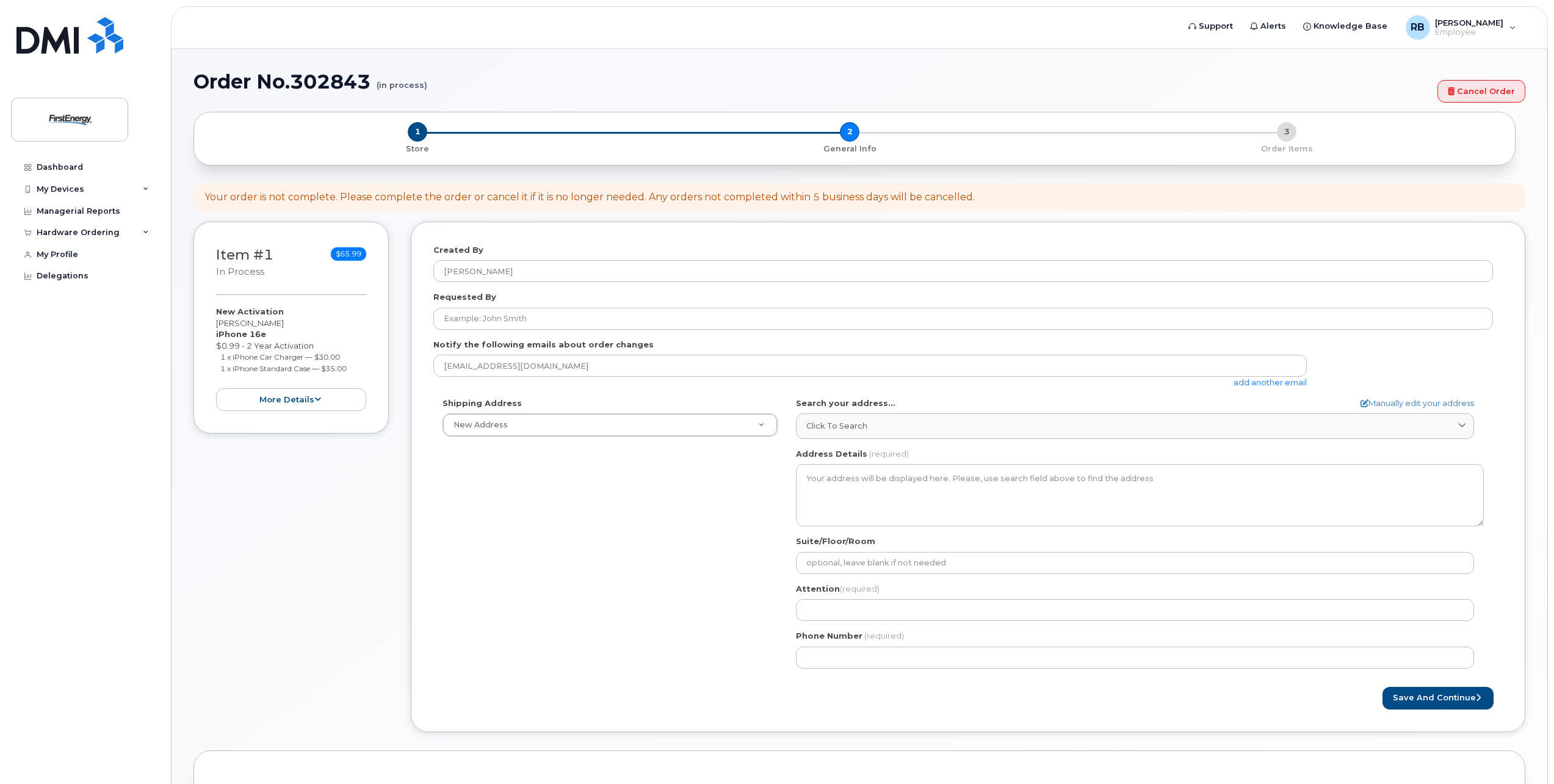
select select
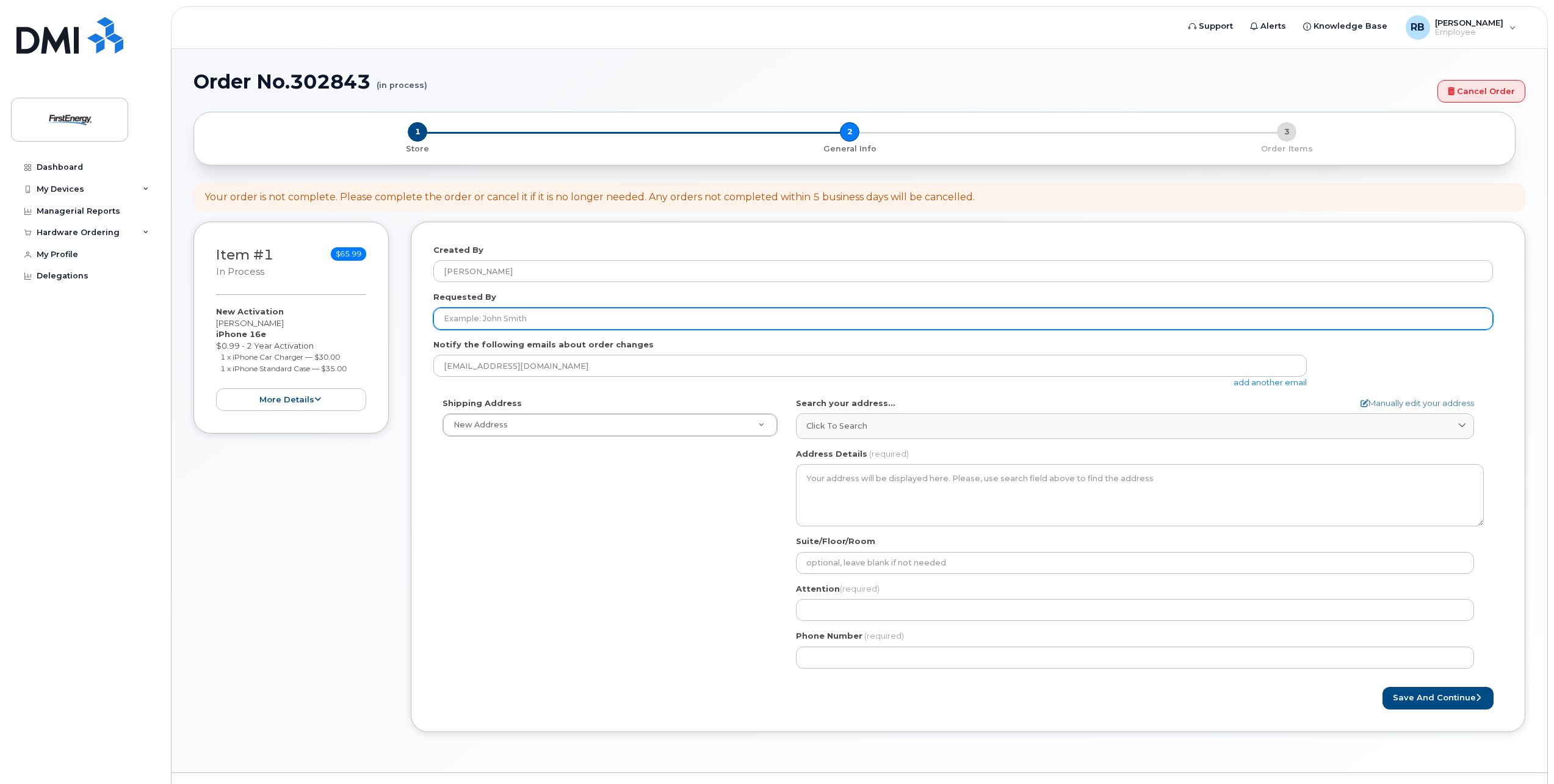
click at [481, 317] on input "Requested By" at bounding box center [963, 318] width 1059 height 22
type input "[PERSON_NAME]"
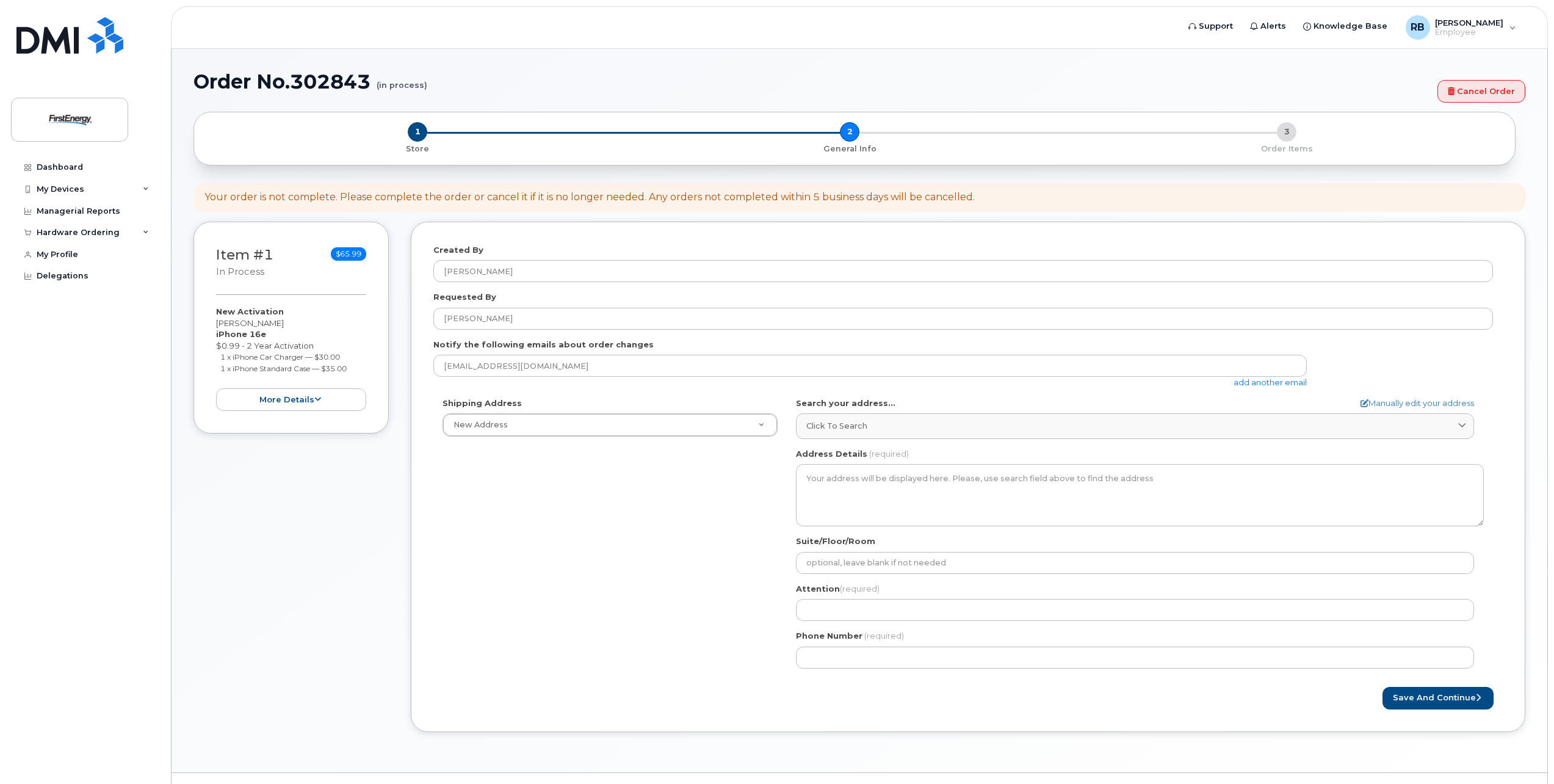
click at [1302, 382] on link "add another email" at bounding box center [1270, 382] width 73 height 10
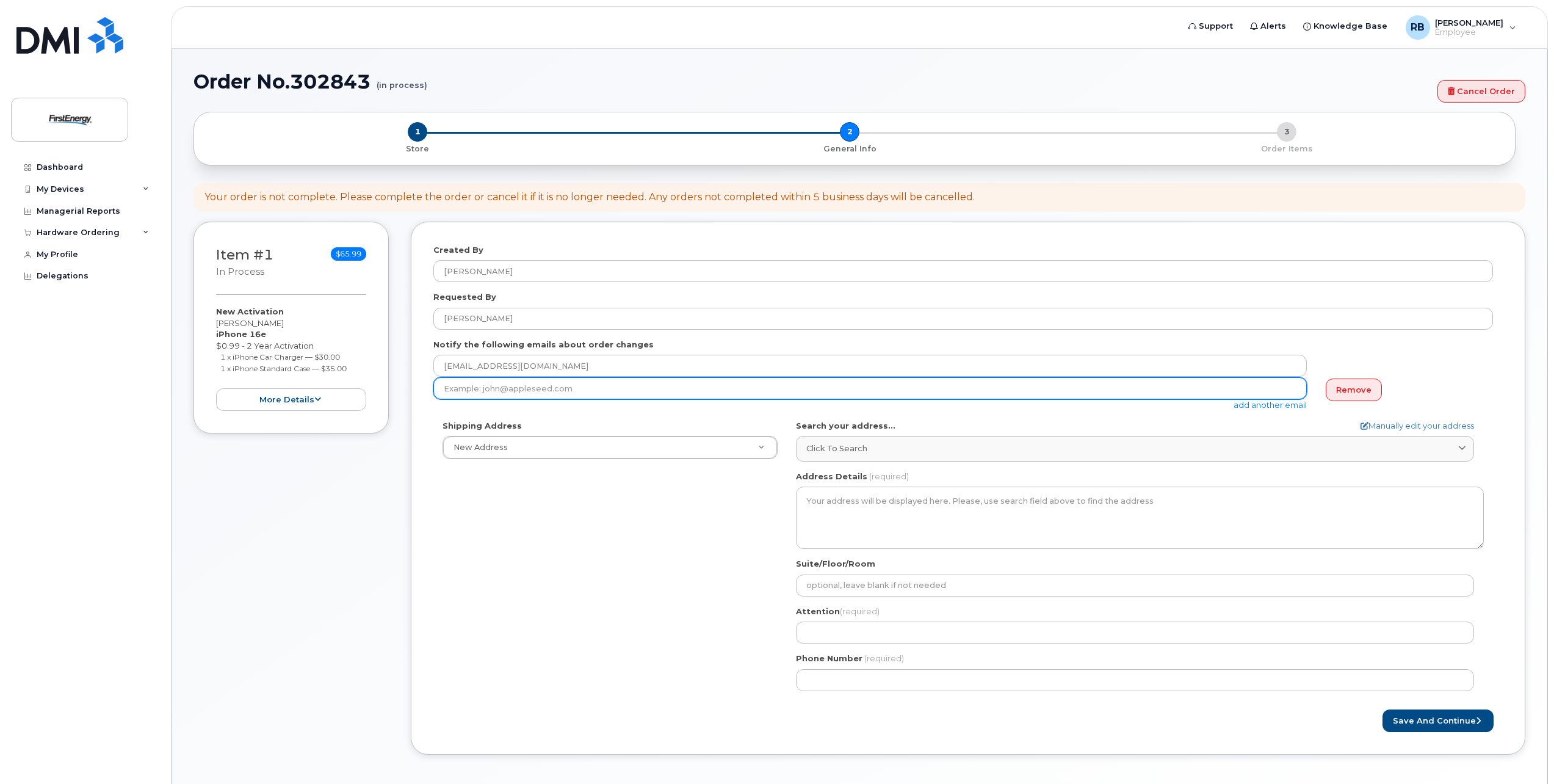
click at [453, 392] on input "email" at bounding box center [870, 388] width 873 height 22
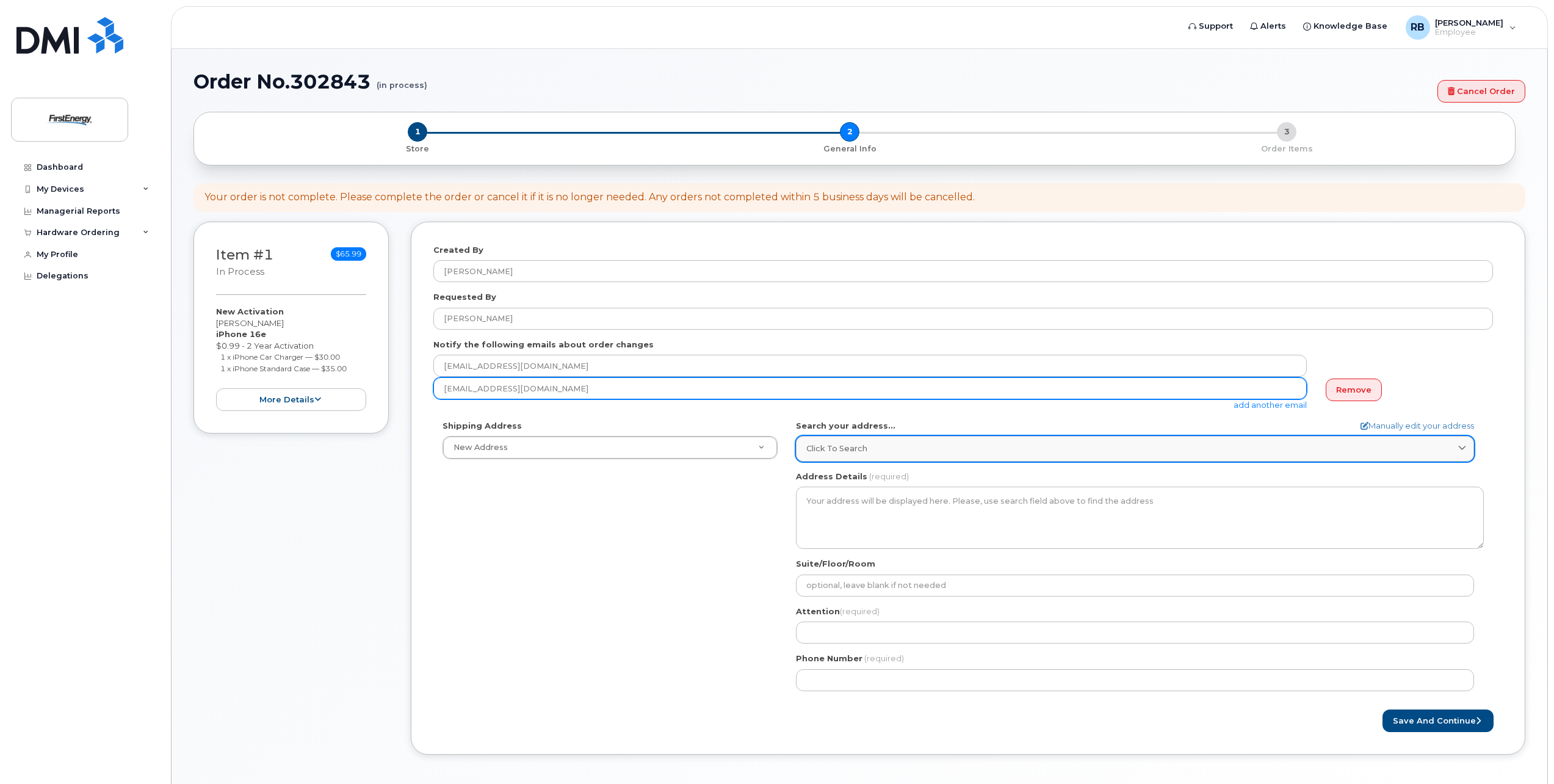
type input "gsnagg@firstenergycorp.com"
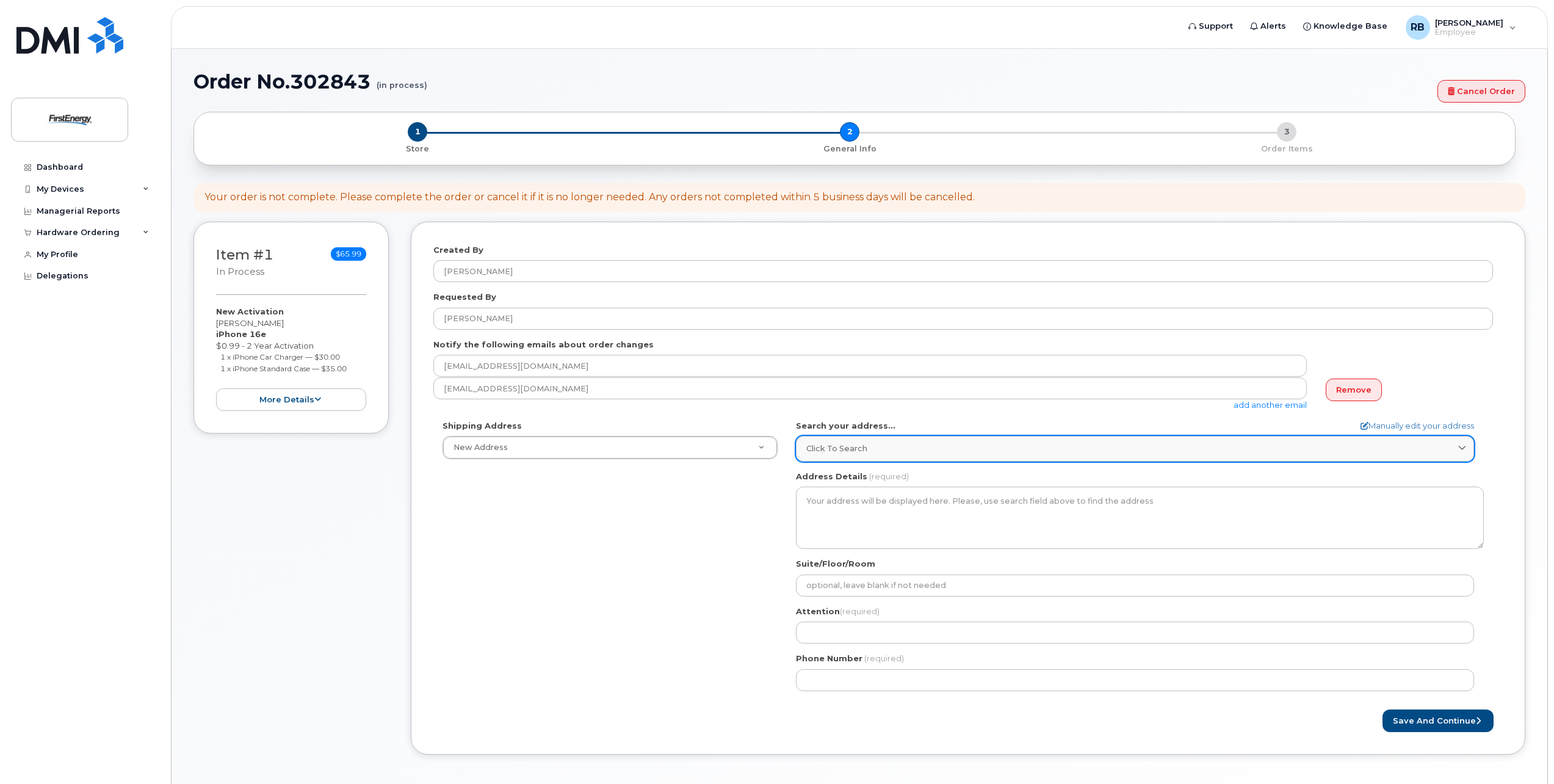
click at [860, 450] on span "Click to search" at bounding box center [836, 448] width 61 height 12
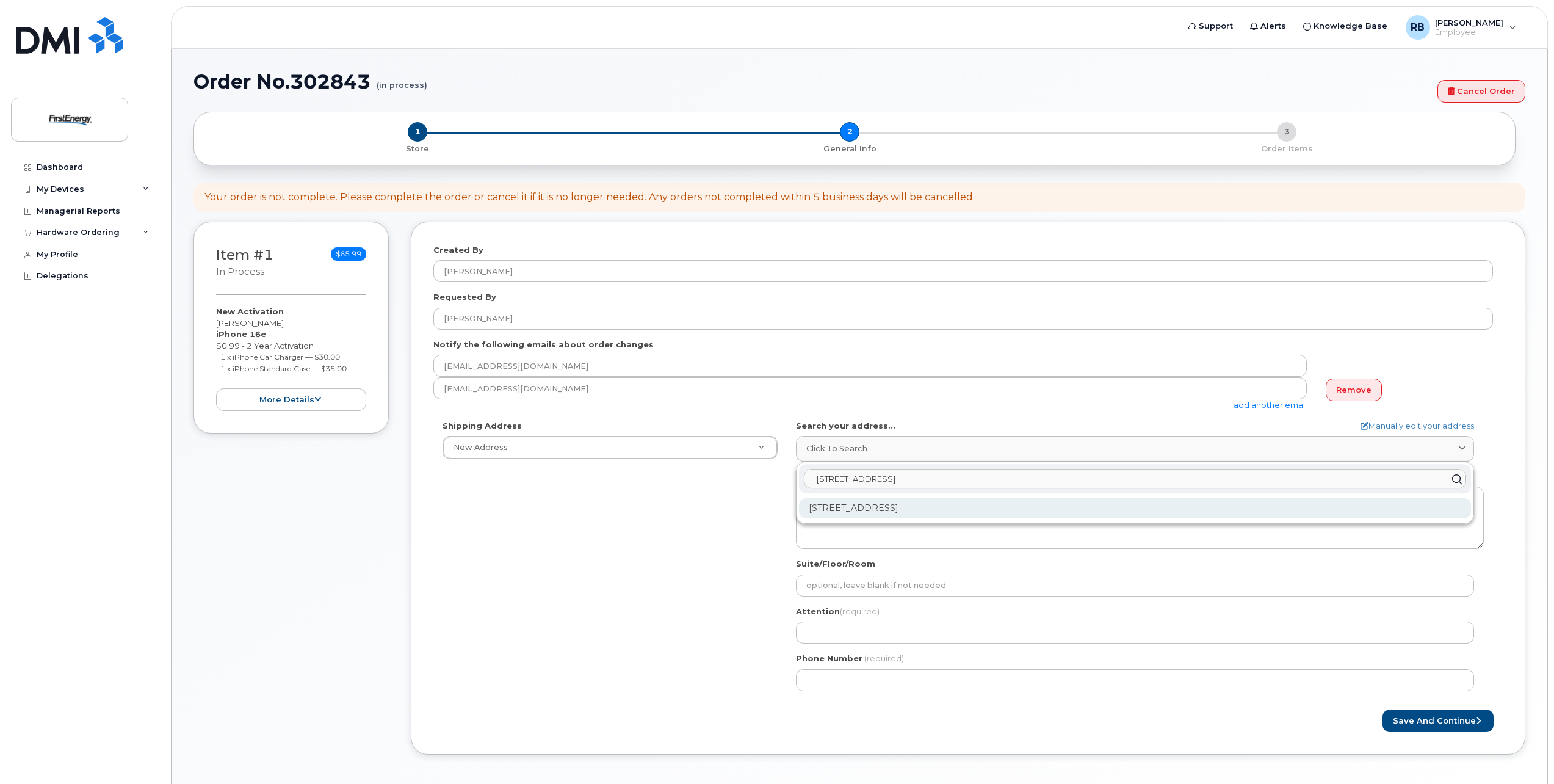
type input "333 Gordons Corner"
click at [906, 505] on div "333 Gordons Corner Rd Manalapan NJ 07726-3102" at bounding box center [1135, 508] width 672 height 20
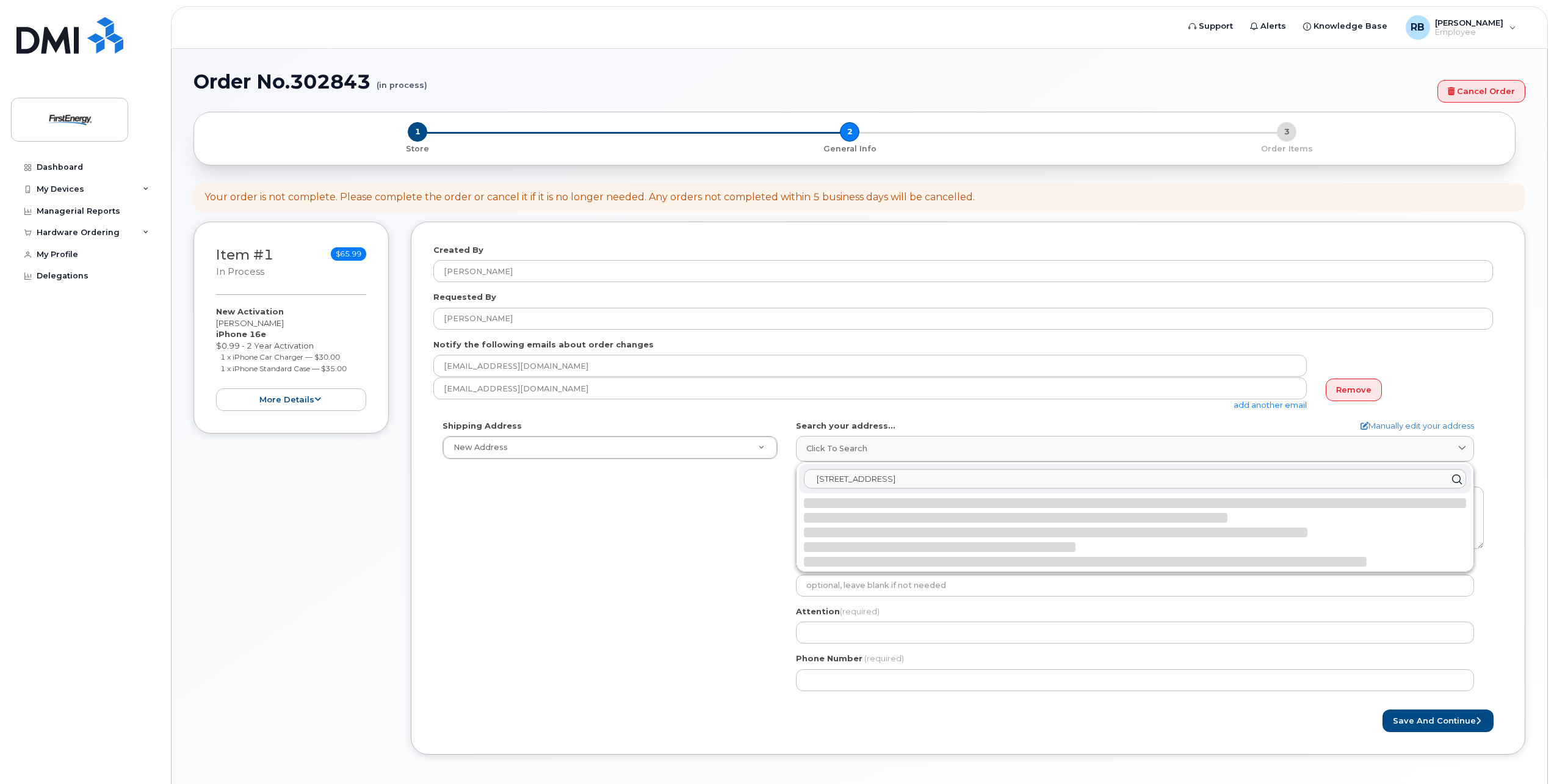
select select
type textarea "333 Gordons Corner Rd MANALAPAN NJ 07726-3102 UNITED STATES"
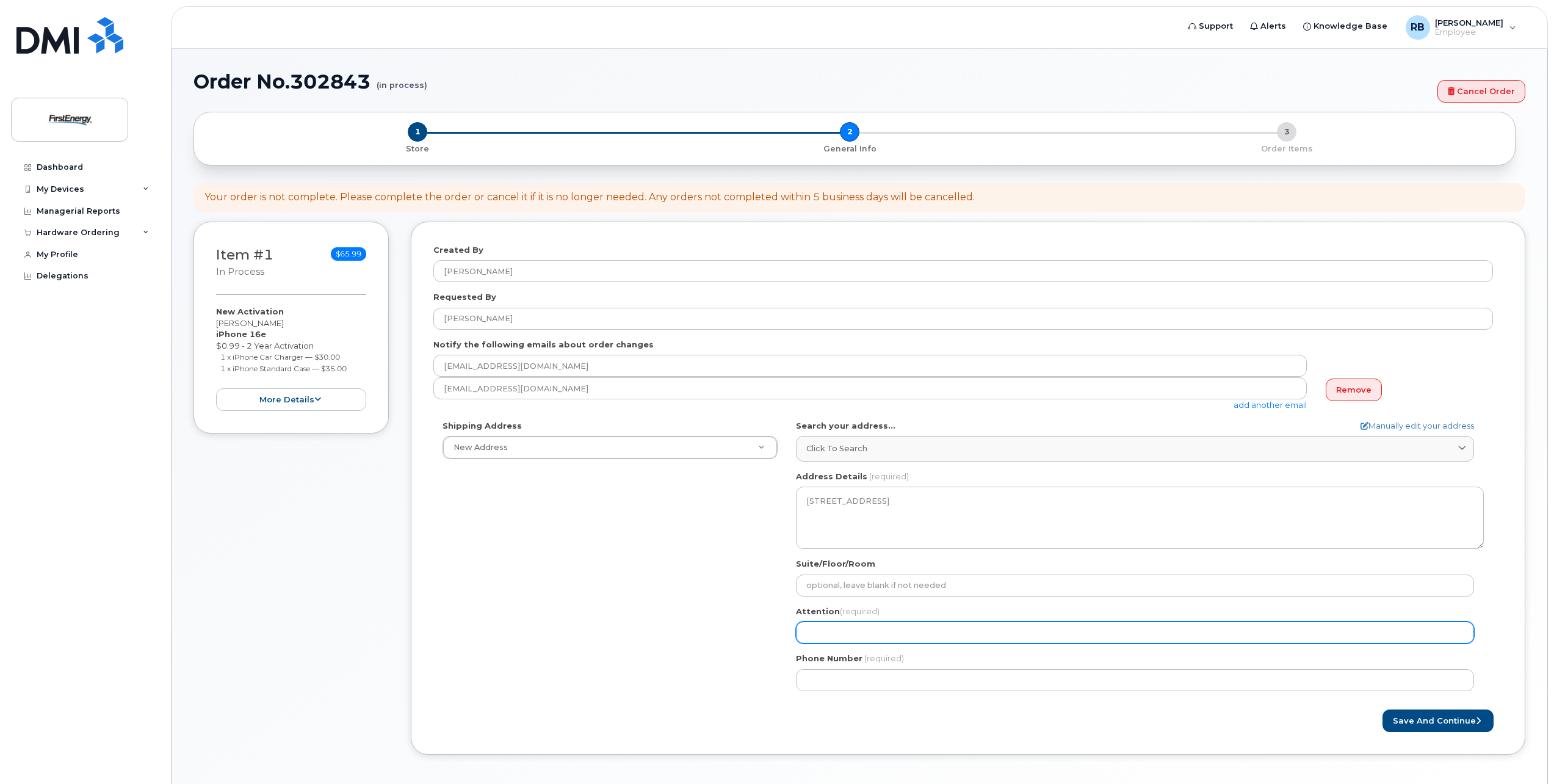
click at [838, 629] on input "Attention (required)" at bounding box center [1135, 632] width 678 height 22
select select
type input "G"
select select
type input "Gw"
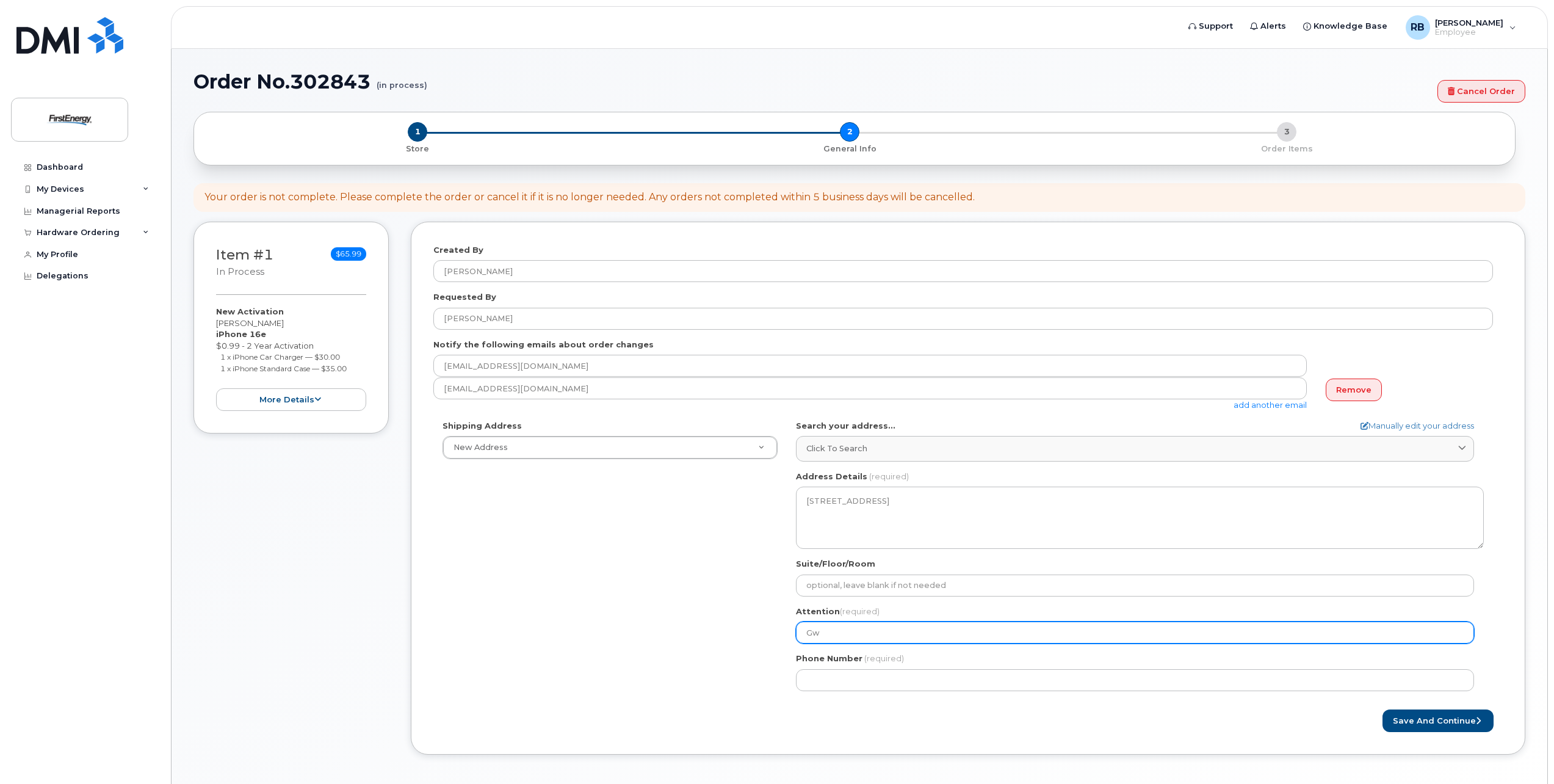
select select
type input "Gwe"
select select
type input "Gwen"
select select
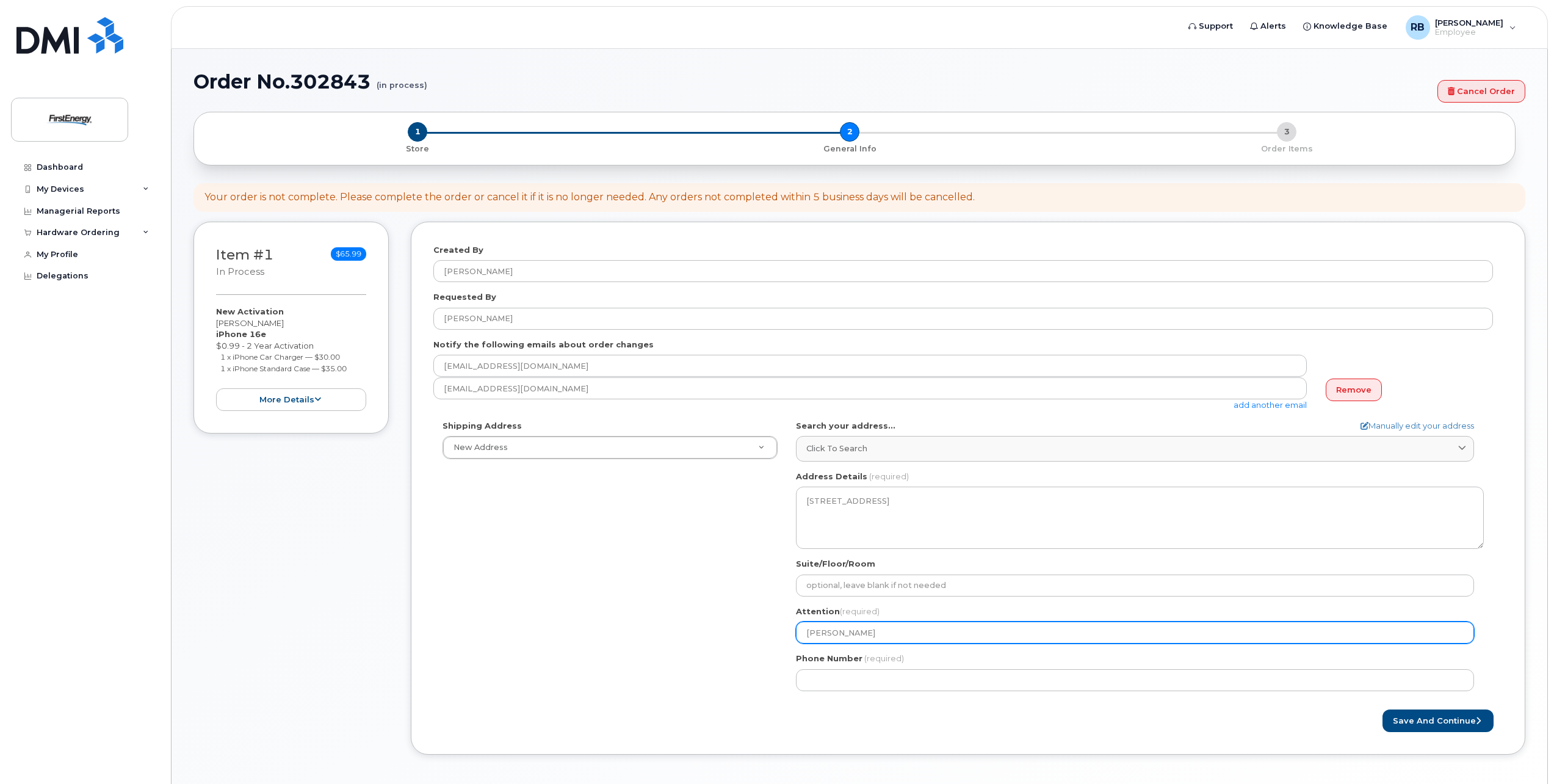
type input "Gwen S"
select select
type input "Gwen Sn"
select select
type input "Gwen Sna"
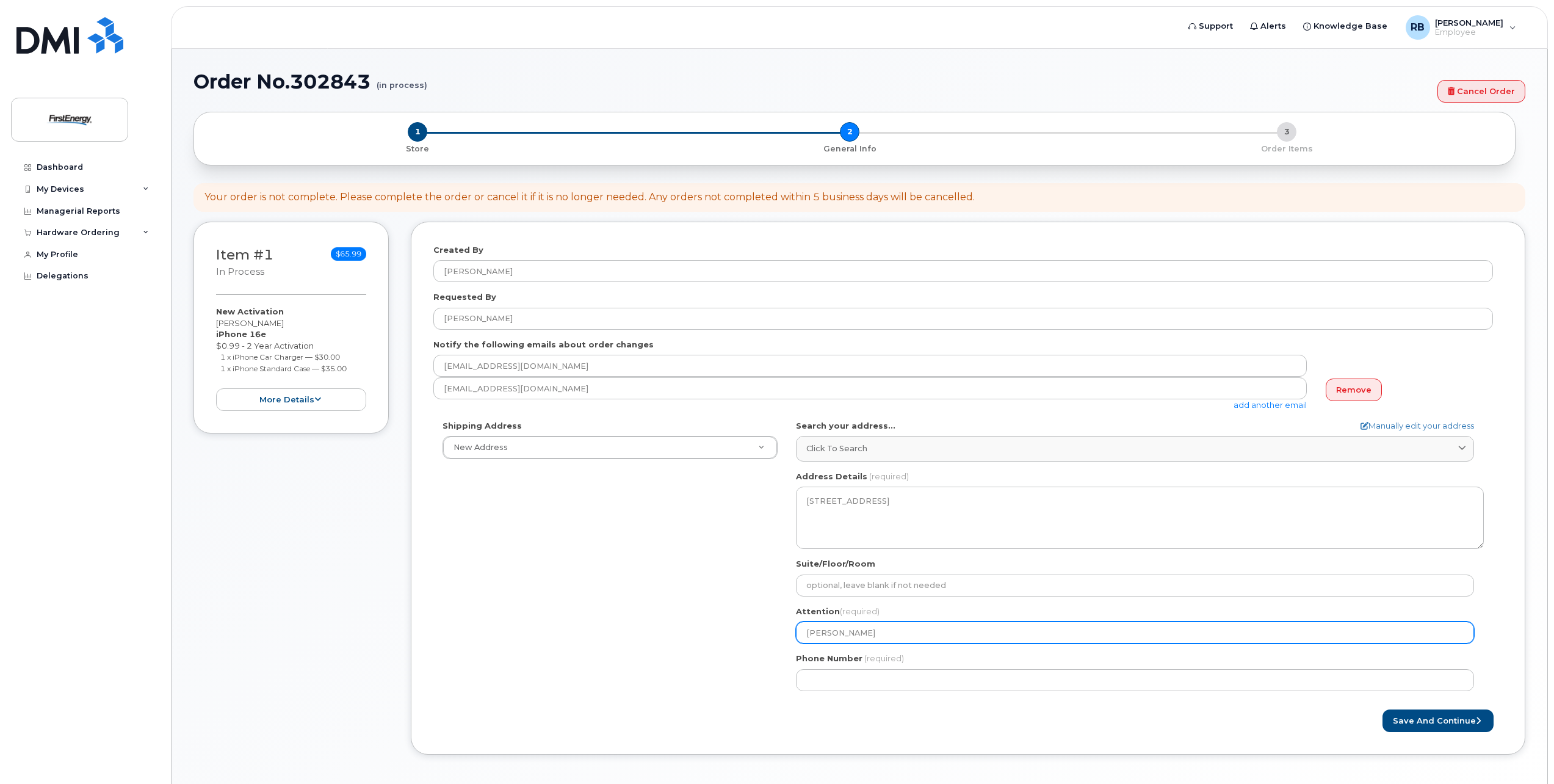
select select
type input "Gwen Snag"
select select
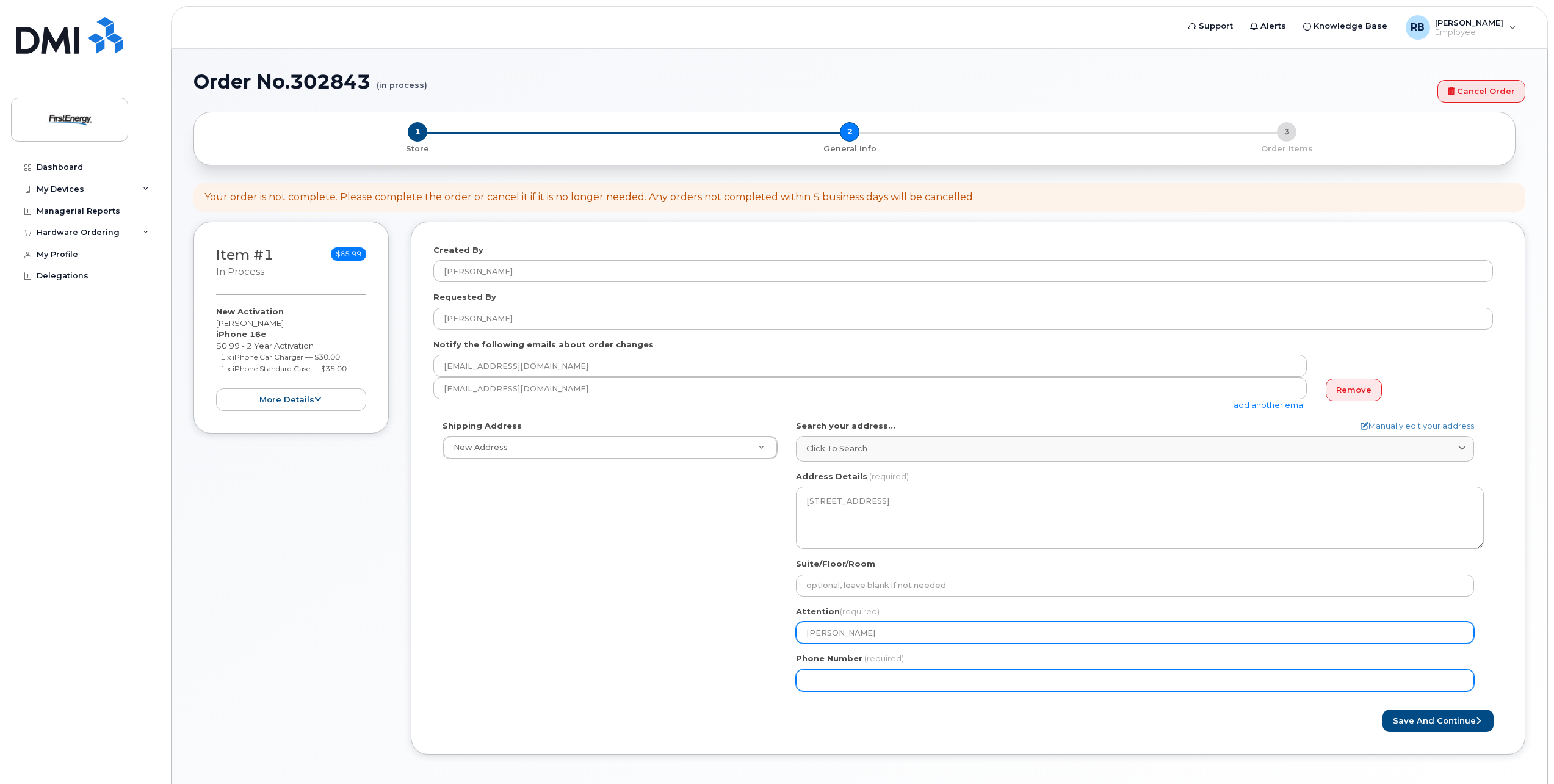
type input "Gwen Snagg"
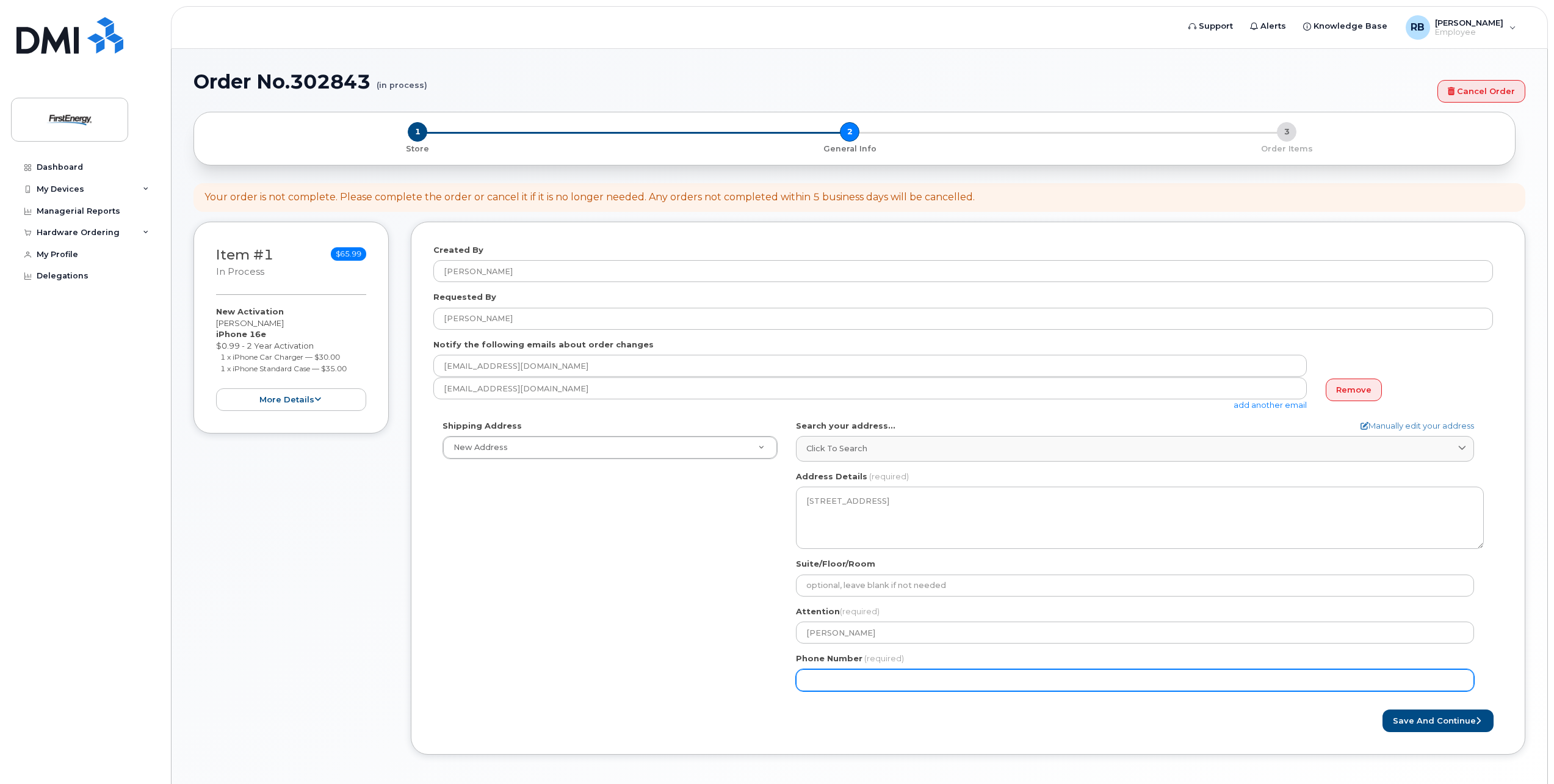
click at [880, 683] on input "Phone Number" at bounding box center [1135, 680] width 678 height 22
type input "347798312"
select select
type input "3477983129"
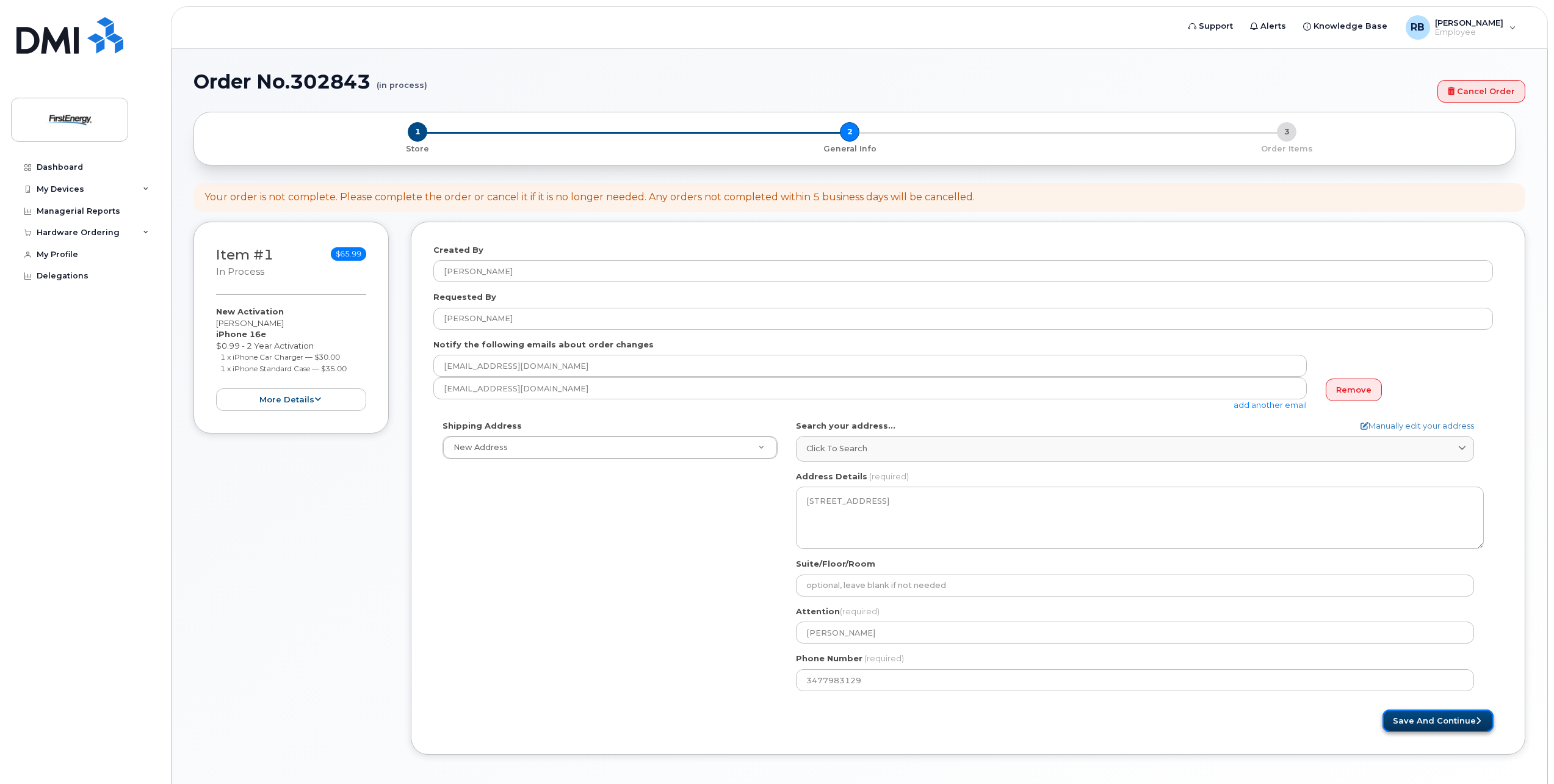
click at [1415, 717] on button "Save and Continue" at bounding box center [1438, 720] width 111 height 22
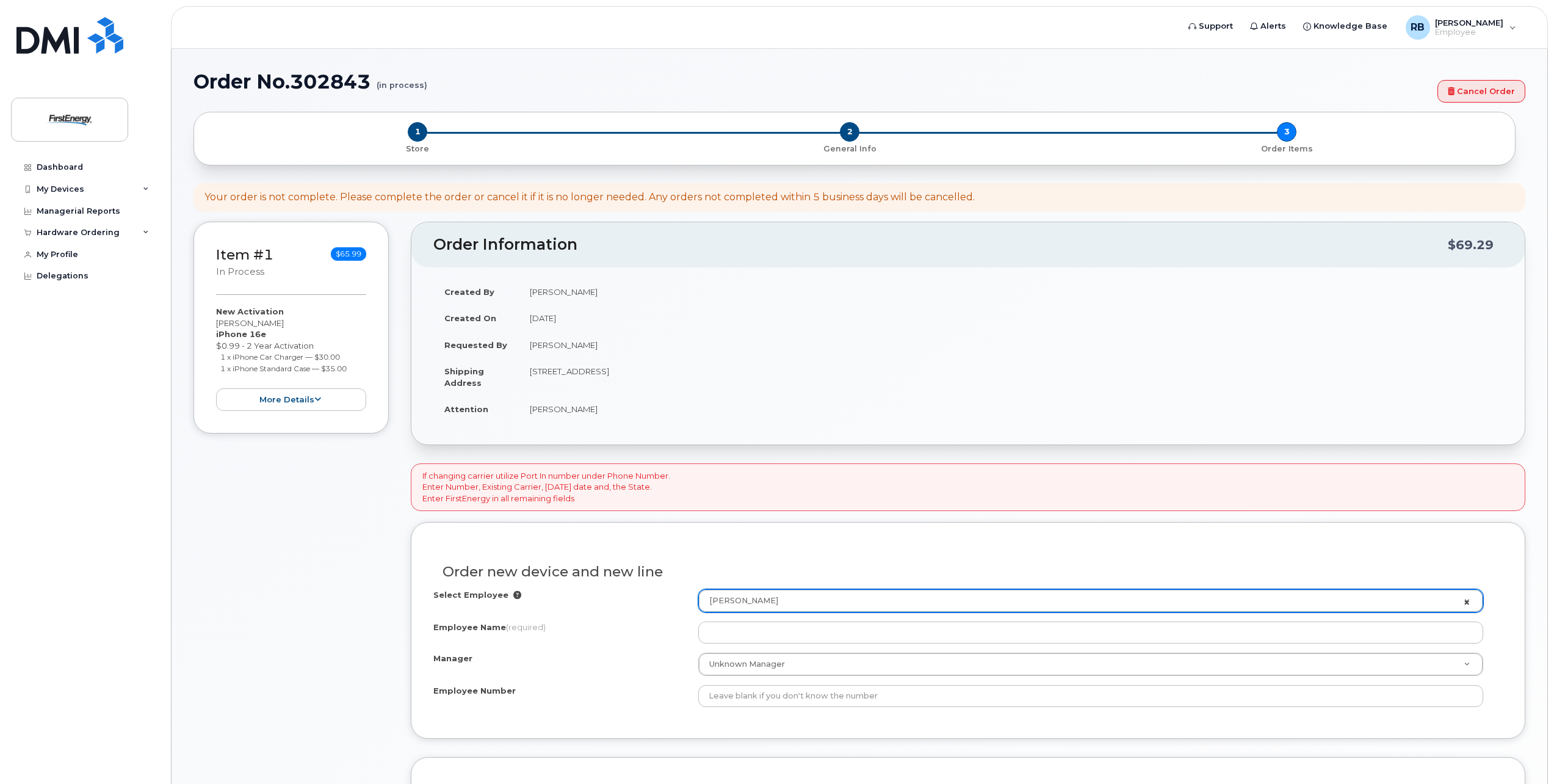
click at [1468, 600] on link "[PERSON_NAME]" at bounding box center [1090, 600] width 784 height 22
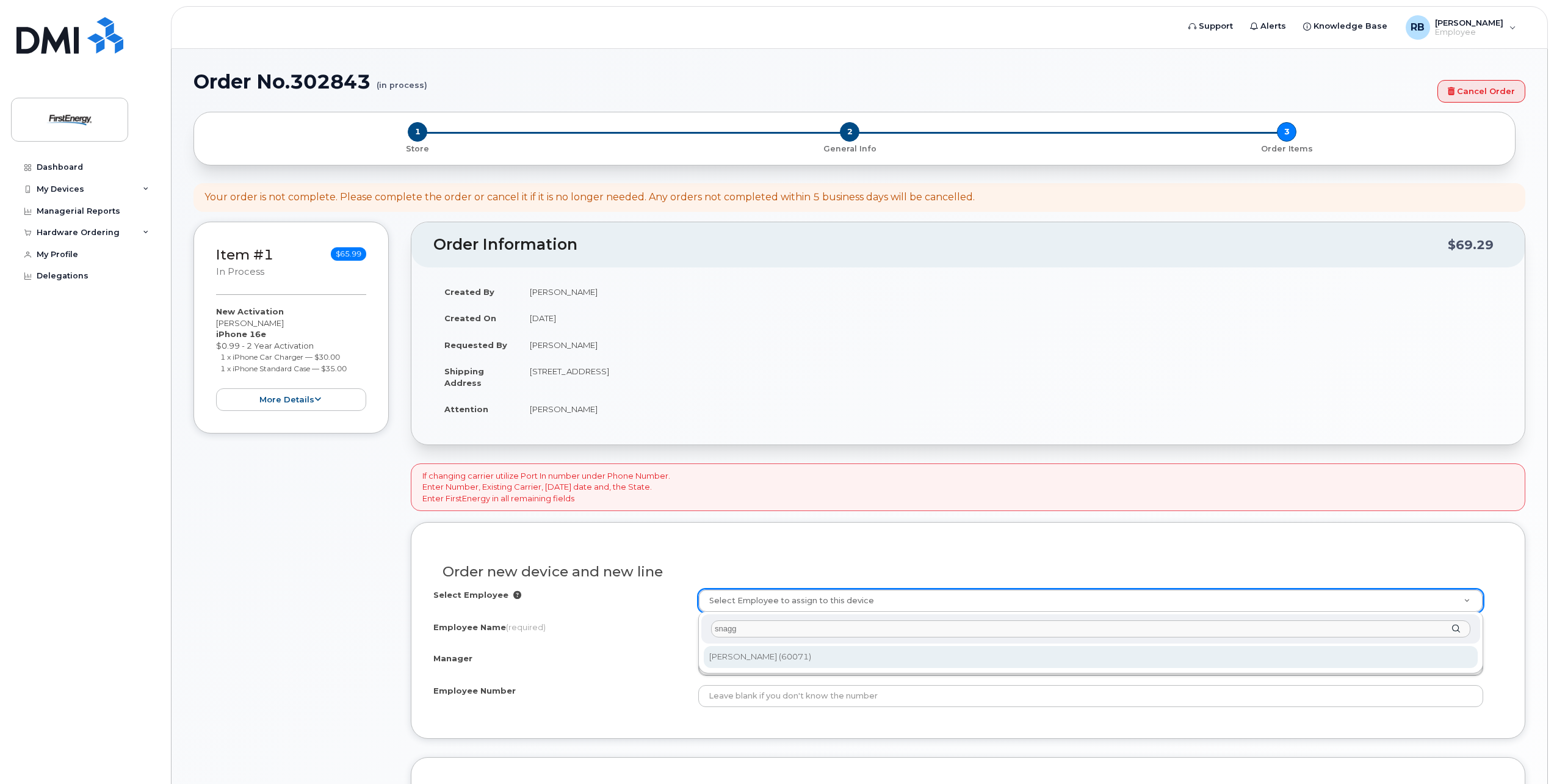
type input "snagg"
type input "2084514"
type input "Gwendolyn Snagg"
type input "60071"
type input "101 Crawfords Corner Road"
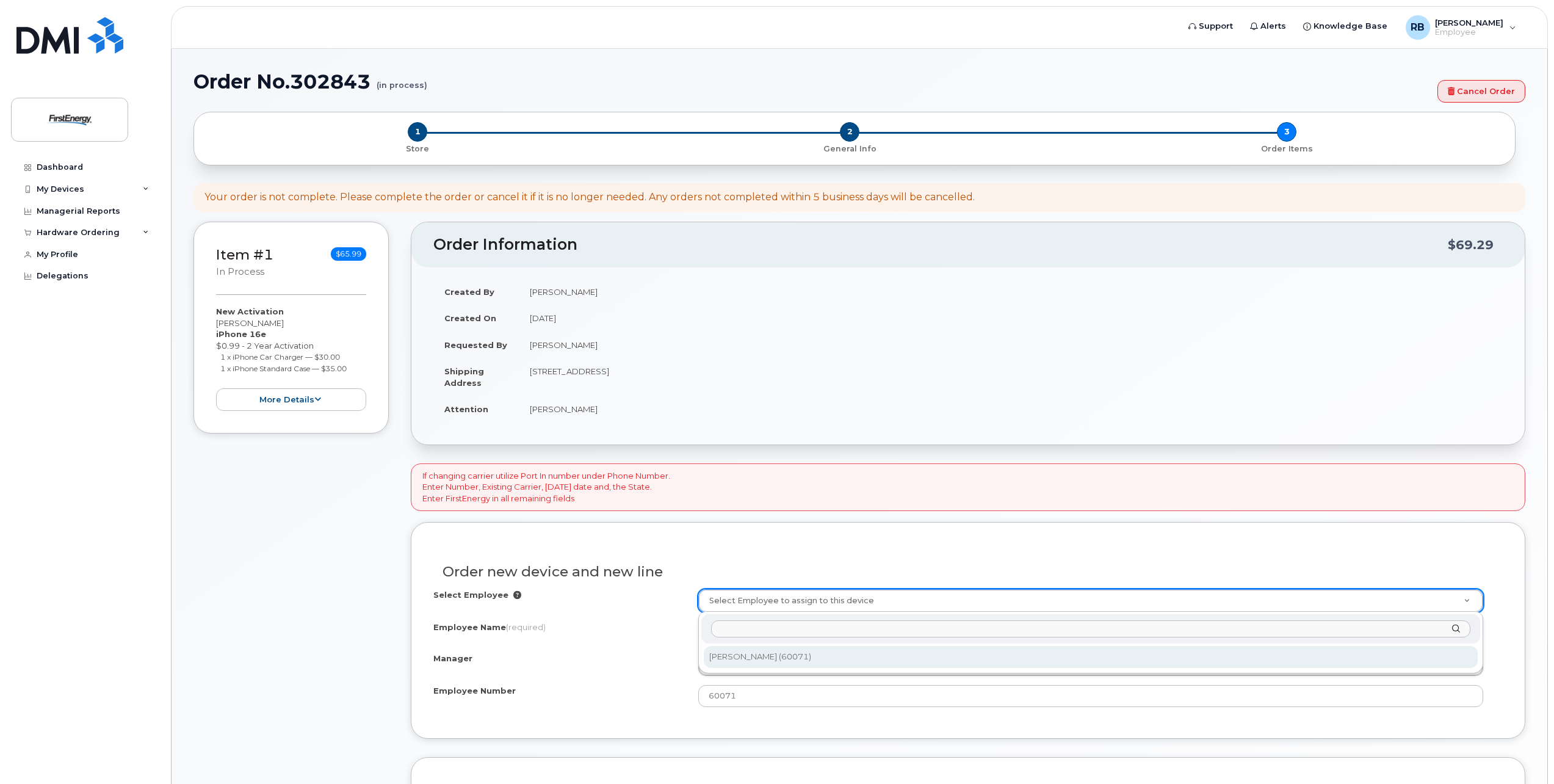
select select "2084732"
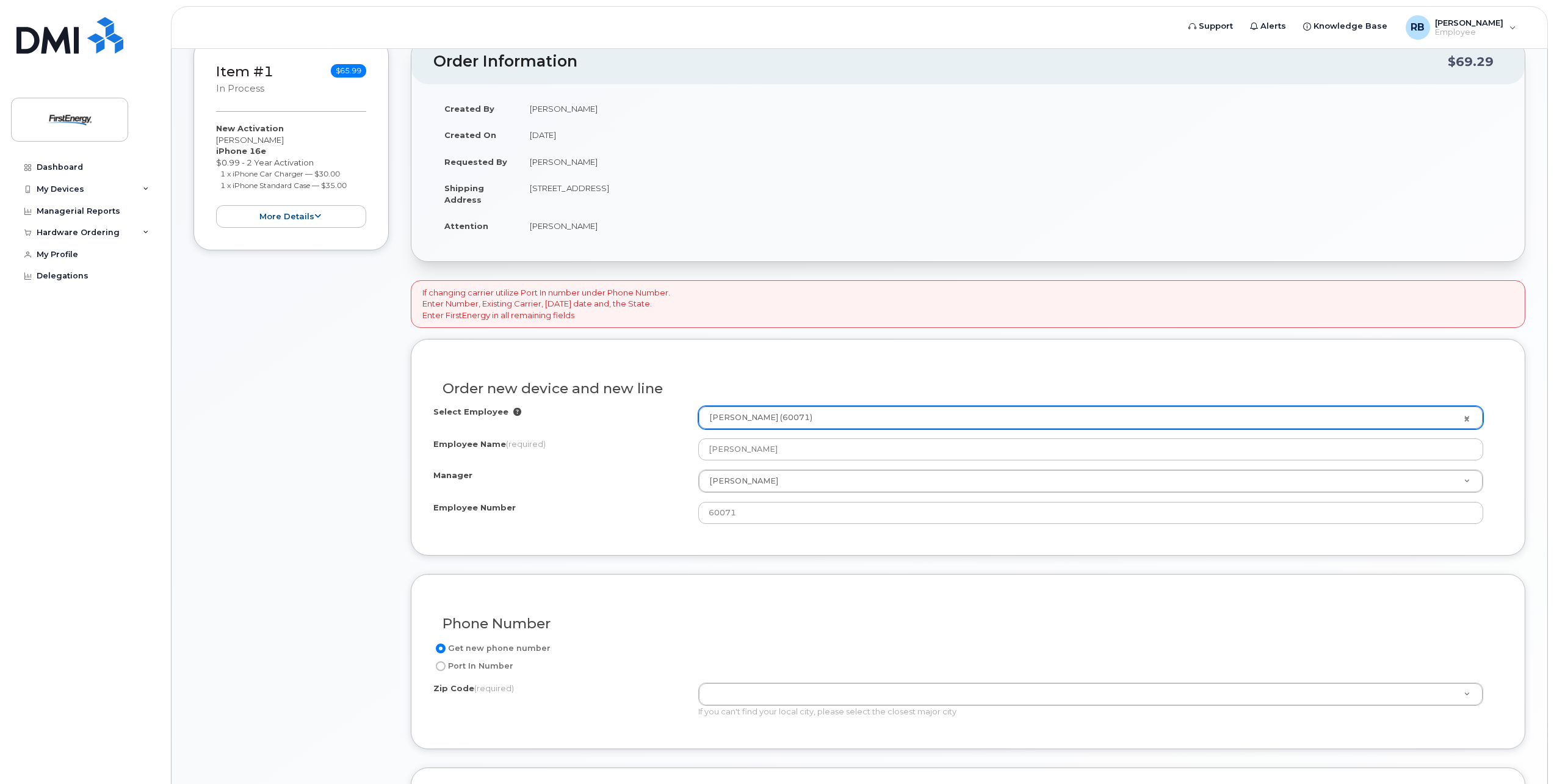
scroll to position [244, 0]
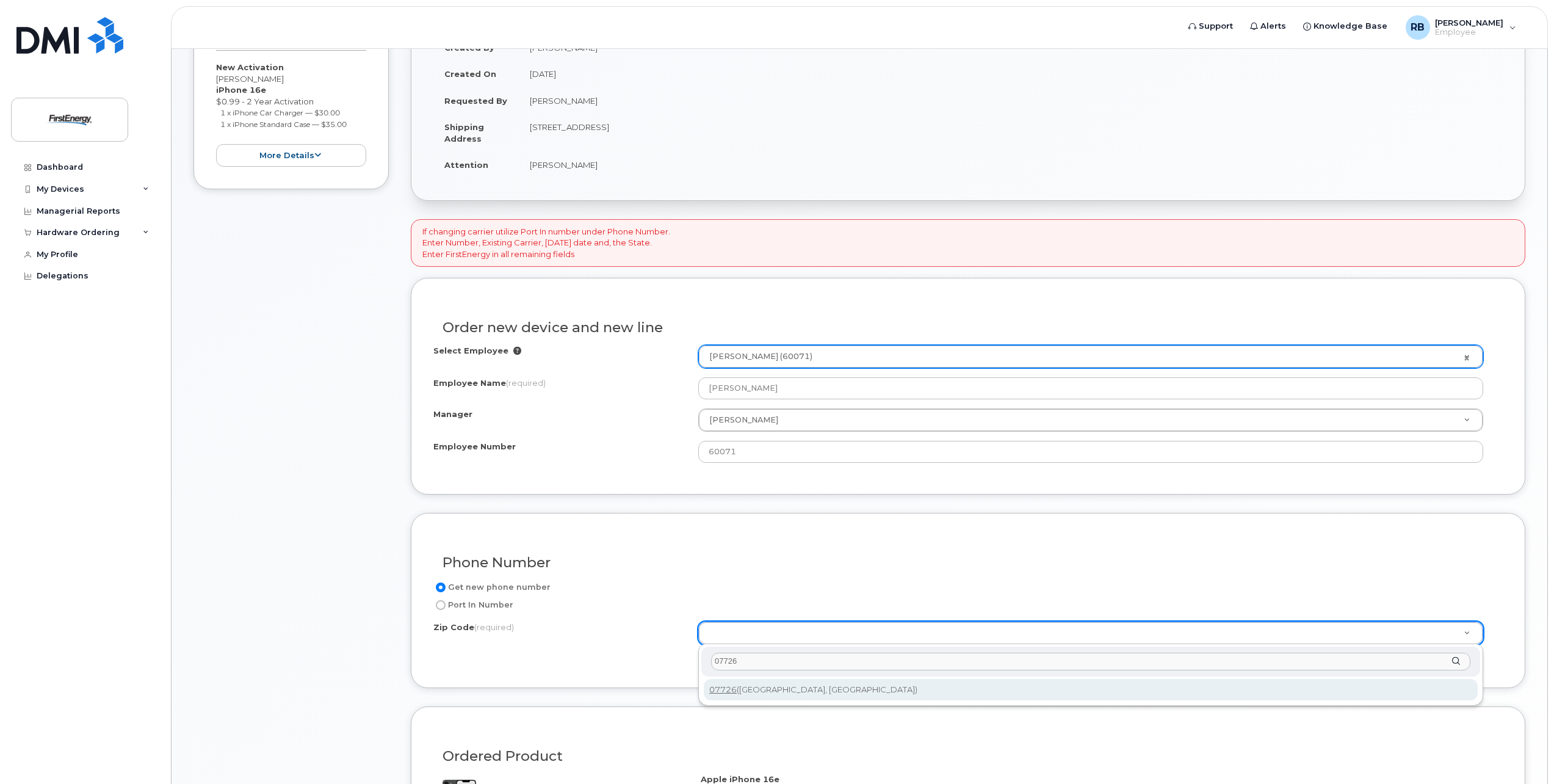
type input "07726"
type input "07726 (Englishtown, NJ)"
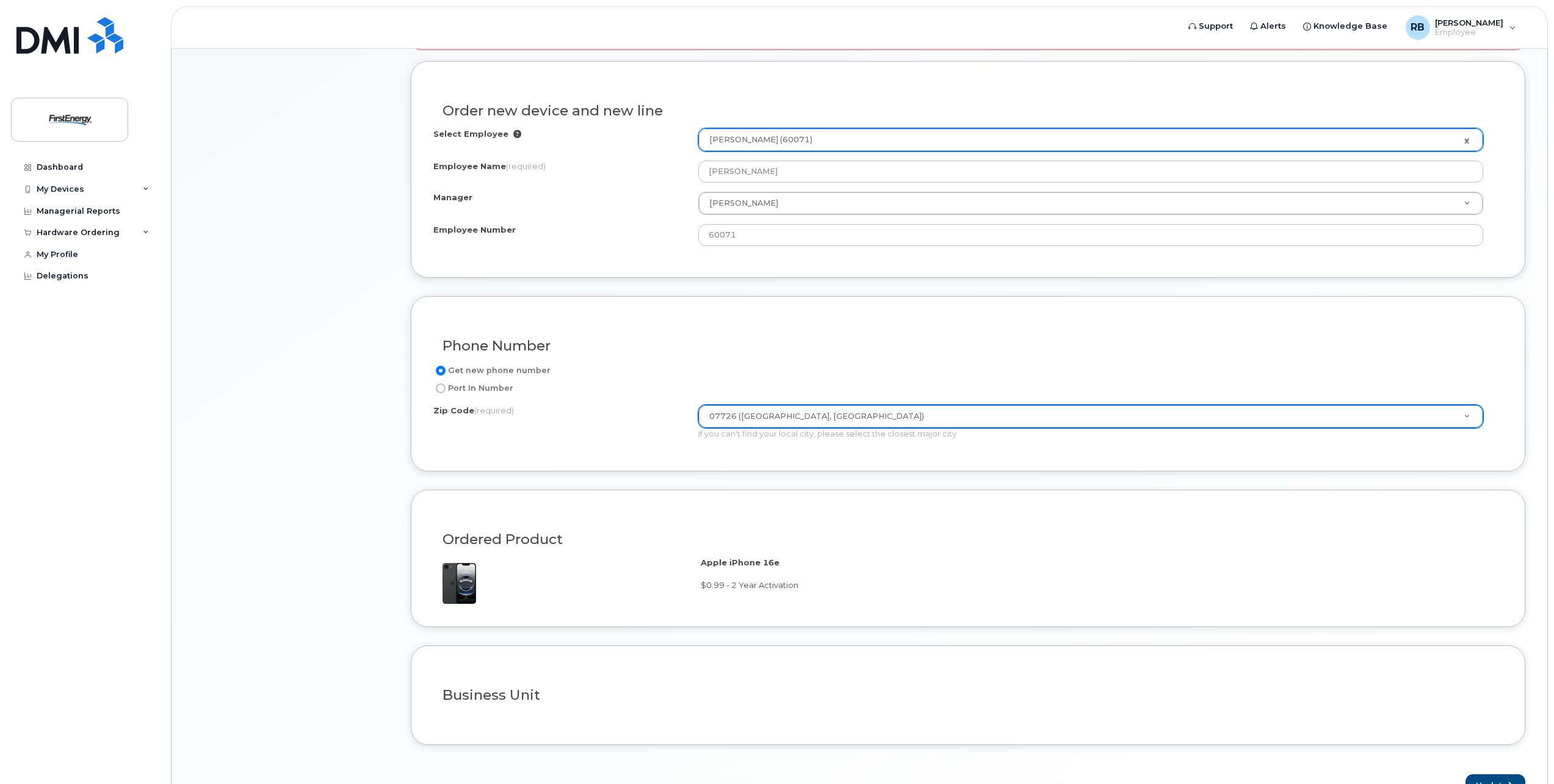
scroll to position [488, 0]
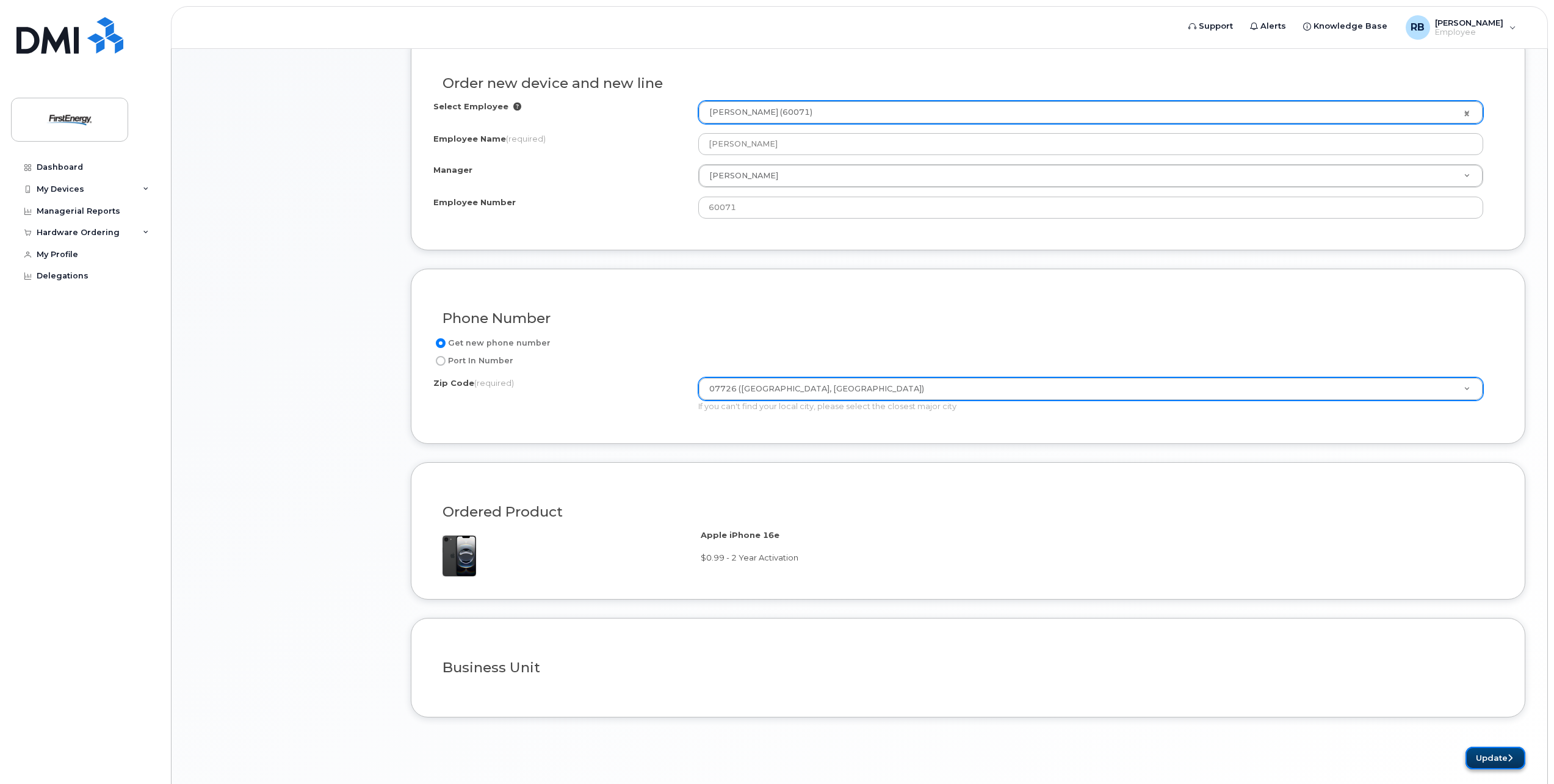
click at [1482, 753] on button "Update" at bounding box center [1495, 757] width 60 height 22
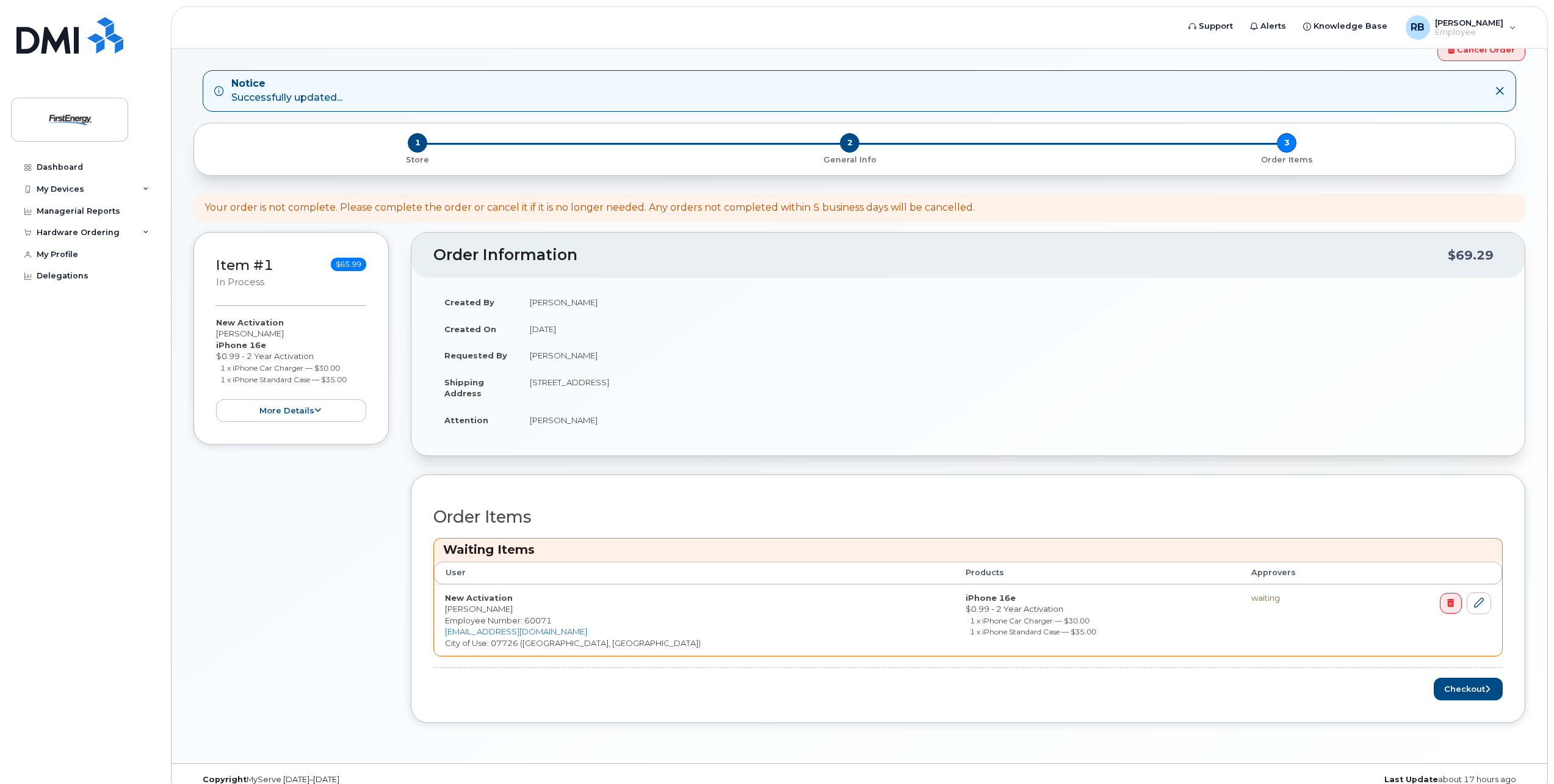
scroll to position [60, 0]
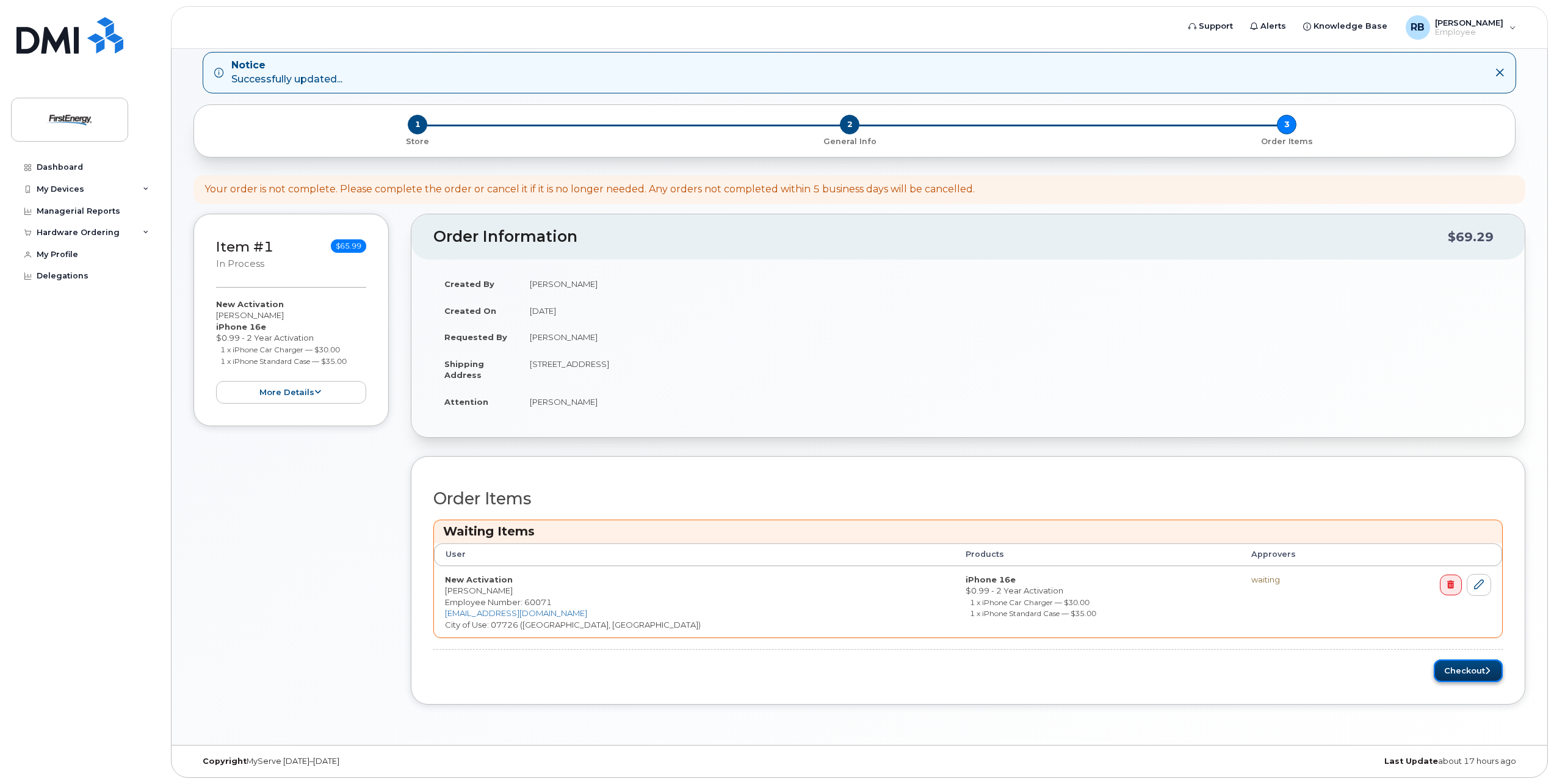
click at [1461, 667] on button "Checkout" at bounding box center [1468, 670] width 69 height 22
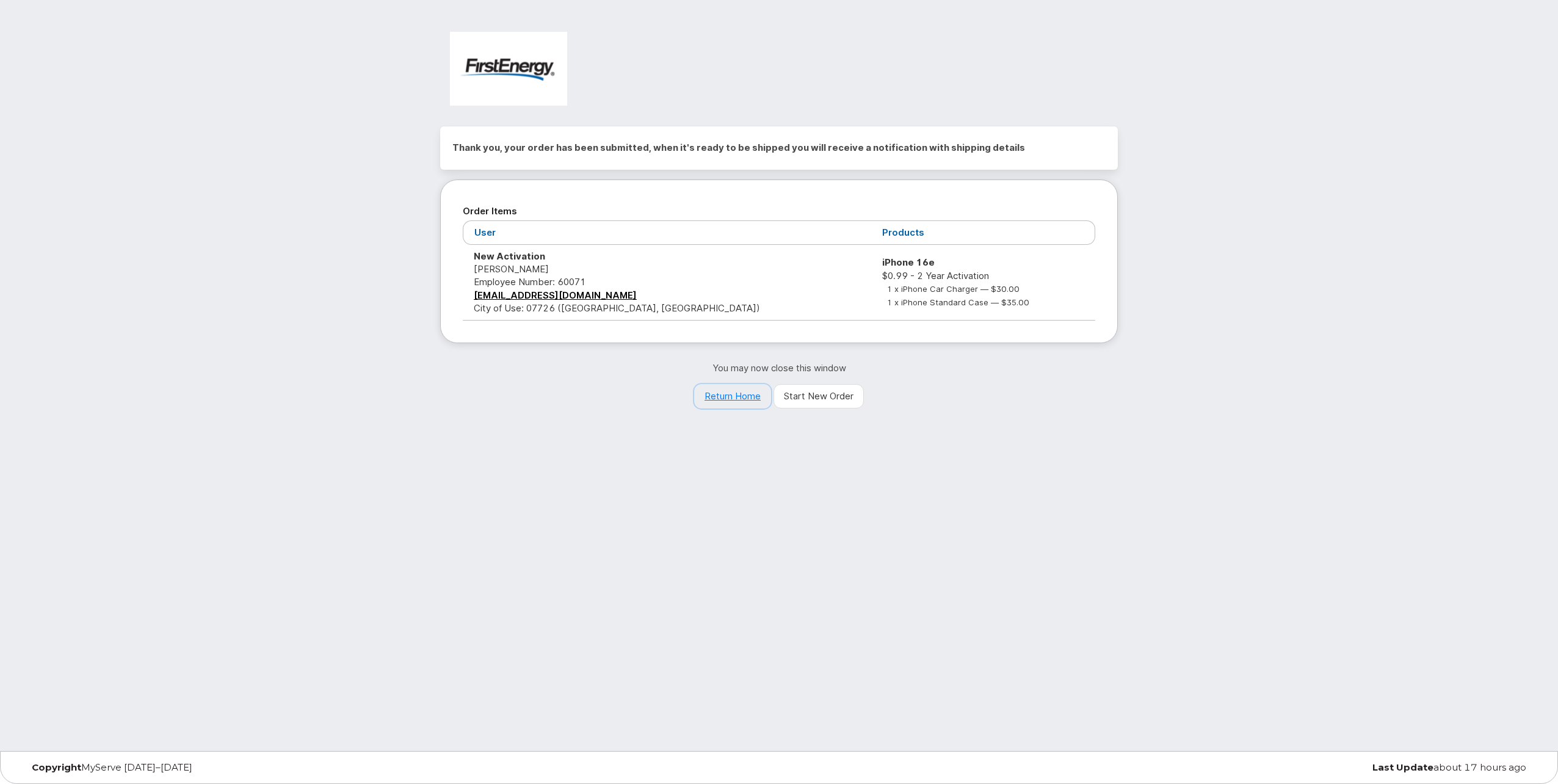
click at [738, 392] on link "Return Home" at bounding box center [733, 396] width 77 height 24
